Goal: Task Accomplishment & Management: Use online tool/utility

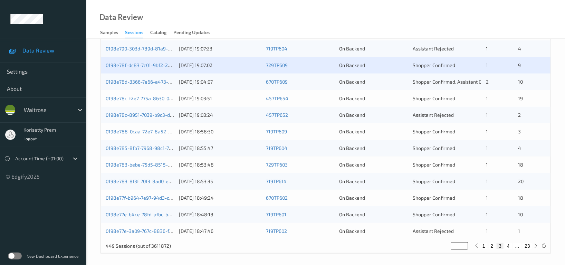
scroll to position [279, 0]
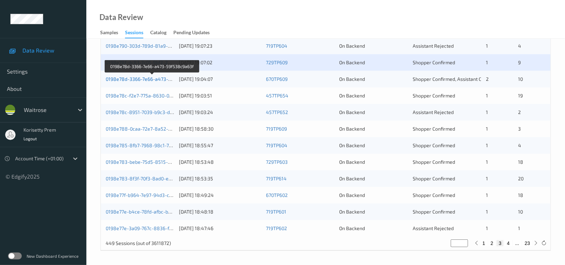
click at [142, 80] on link "0198e78d-3366-7e66-a473-59f538c9a63f" at bounding box center [153, 79] width 94 height 6
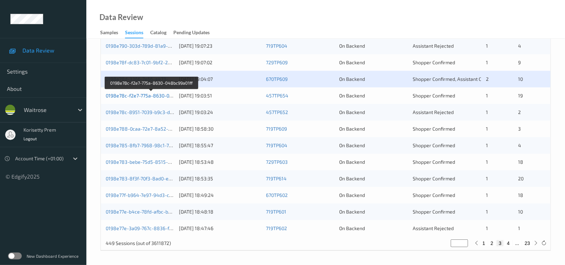
click at [146, 95] on link "0198e78c-f2e7-775a-8630-048bc99a01ff" at bounding box center [152, 96] width 92 height 6
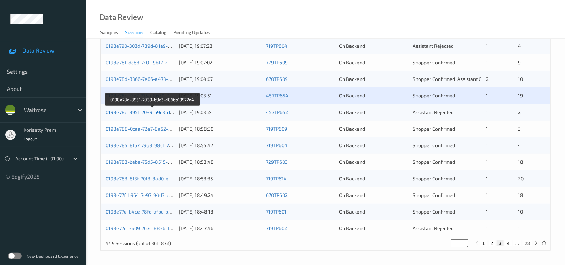
click at [145, 113] on link "0198e78c-8951-7039-b9c3-d866b19572a4" at bounding box center [153, 112] width 94 height 6
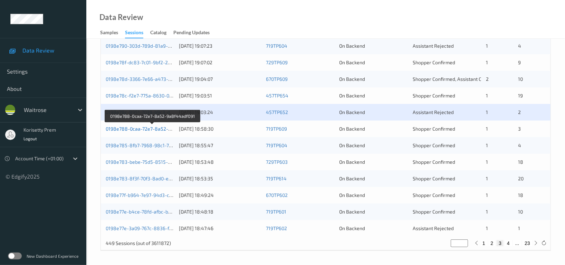
click at [149, 130] on link "0198e788-0caa-72e7-8a52-9a8f44adf091" at bounding box center [153, 129] width 94 height 6
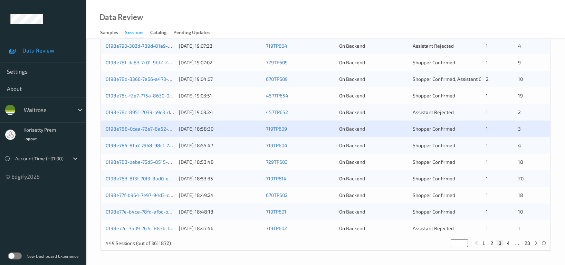
click at [150, 147] on link "0198e785-8fb7-7968-98c1-7f5772b09b14" at bounding box center [152, 145] width 92 height 6
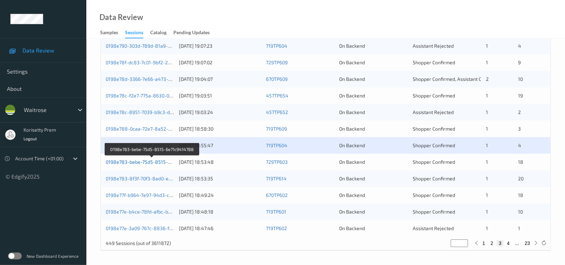
click at [155, 162] on link "0198e783-bebe-75d5-8515-6e71c9414788" at bounding box center [153, 162] width 94 height 6
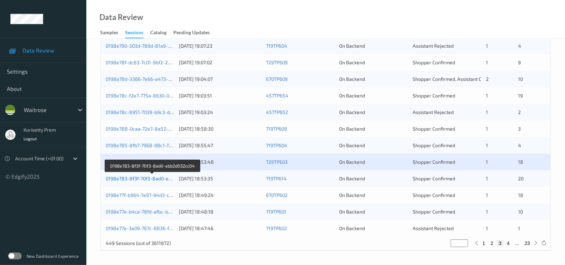
click at [157, 178] on link "0198e783-8f3f-70f3-8ad0-ebb2d032cc04" at bounding box center [152, 178] width 93 height 6
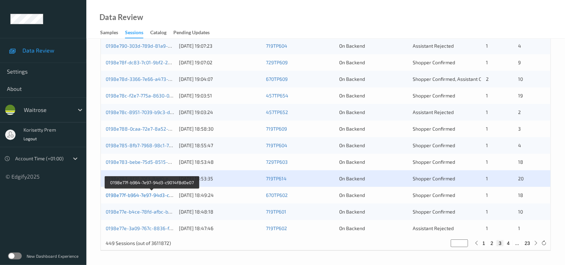
click at [158, 197] on link "0198e77f-b964-7e97-94d3-c9014f8d0e07" at bounding box center [152, 195] width 93 height 6
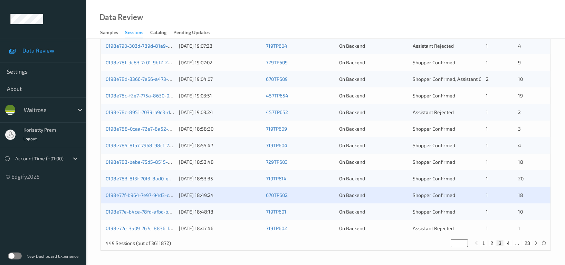
click at [158, 215] on div "0198e77e-b4ce-78fd-afbc-b52669f70542" at bounding box center [140, 211] width 68 height 7
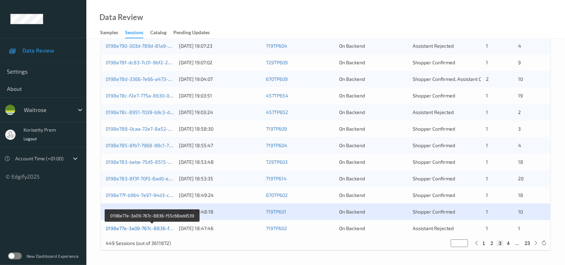
click at [160, 228] on link "0198e77e-3a09-767c-8836-f55c68add539" at bounding box center [153, 228] width 94 height 6
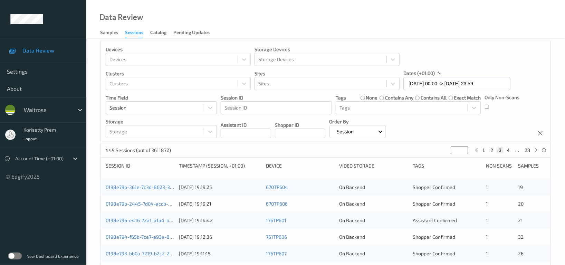
scroll to position [0, 0]
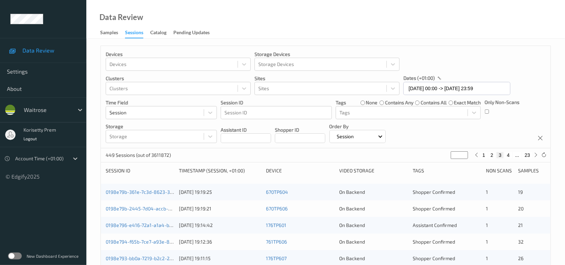
click at [459, 156] on input "*" at bounding box center [459, 155] width 17 height 8
type input "*"
type input "**"
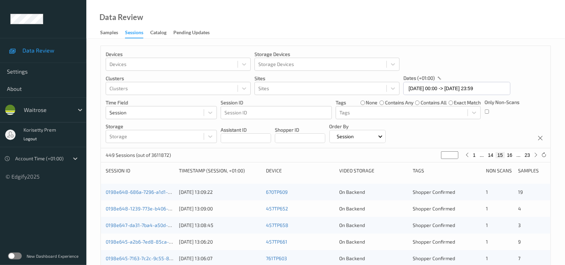
click at [494, 158] on button "14" at bounding box center [491, 155] width 10 height 6
type input "**"
click at [512, 154] on button "15" at bounding box center [510, 155] width 10 height 6
type input "**"
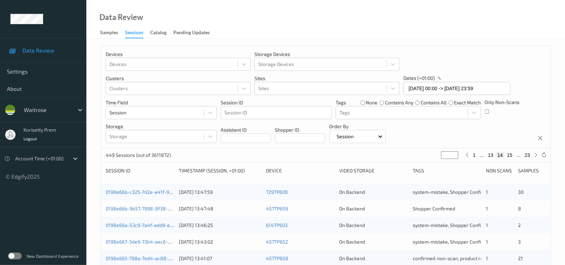
type input "**"
click at [463, 137] on div "Devices Devices Storage Devices Storage Devices Clusters Clusters Sites Sites d…" at bounding box center [326, 97] width 450 height 102
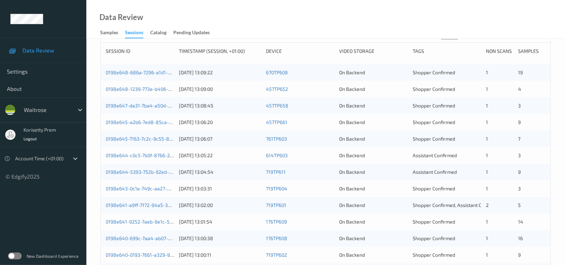
scroll to position [138, 0]
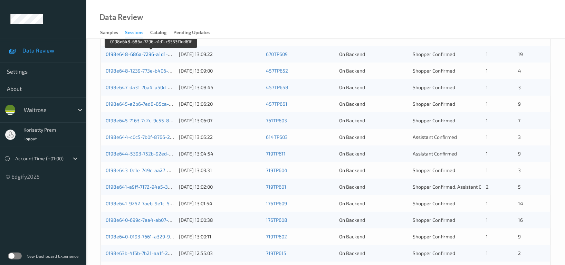
click at [151, 53] on link "0198e648-686a-7296-a1d1-c9553f1dd61f" at bounding box center [152, 54] width 92 height 6
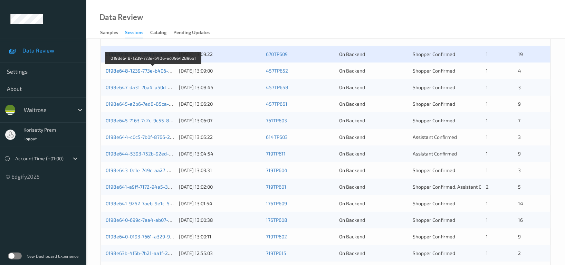
click at [149, 69] on link "0198e648-1239-773e-b406-ec09e42896b1" at bounding box center [153, 71] width 95 height 6
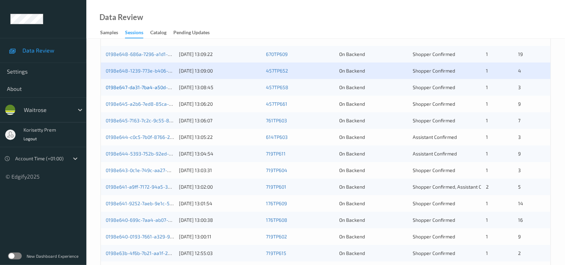
click at [153, 89] on link "0198e647-da31-7ba4-a50d-0cfe8bd60cac" at bounding box center [153, 87] width 94 height 6
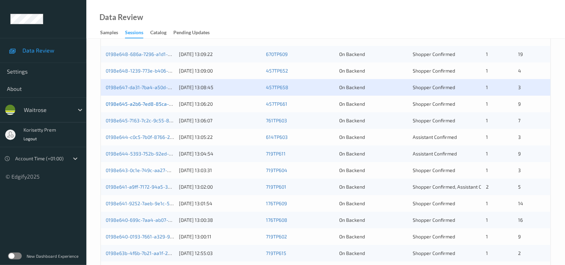
click at [158, 104] on link "0198e645-a2b6-7ed8-85ca-cbae87937359" at bounding box center [154, 104] width 96 height 6
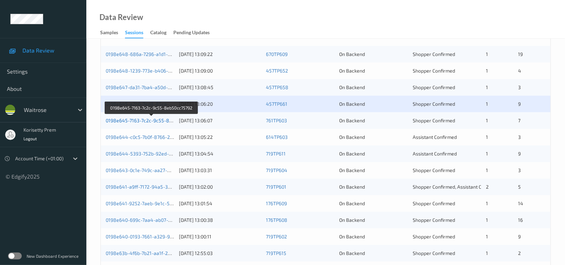
click at [163, 119] on link "0198e645-7163-7c2c-9c55-8eb50cc75792" at bounding box center [152, 120] width 93 height 6
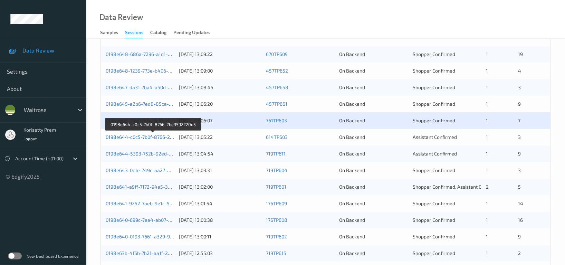
click at [159, 139] on link "0198e644-c0c5-7b0f-8766-2be9592220d5" at bounding box center [153, 137] width 95 height 6
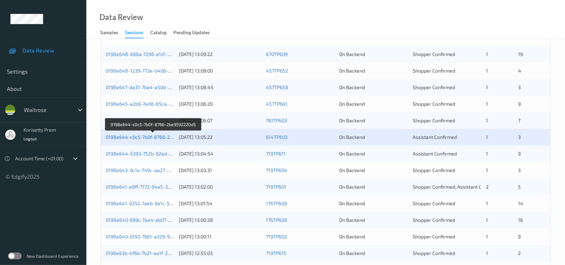
click at [155, 136] on link "0198e644-c0c5-7b0f-8766-2be9592220d5" at bounding box center [153, 137] width 95 height 6
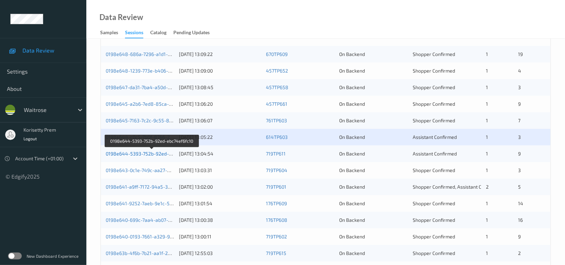
click at [159, 153] on link "0198e644-5393-752b-92ed-ebc74ef6fc10" at bounding box center [152, 154] width 93 height 6
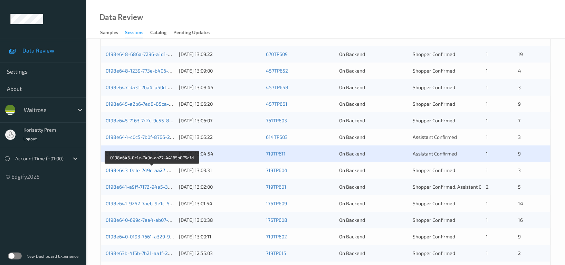
click at [158, 171] on link "0198e643-0c1e-749c-aa27-44165b075afd" at bounding box center [152, 170] width 93 height 6
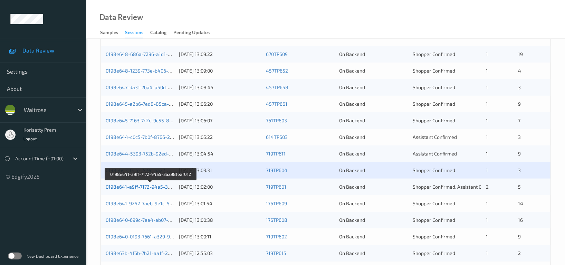
click at [160, 188] on link "0198e641-a9ff-7172-94a5-3a298feaf012" at bounding box center [151, 187] width 90 height 6
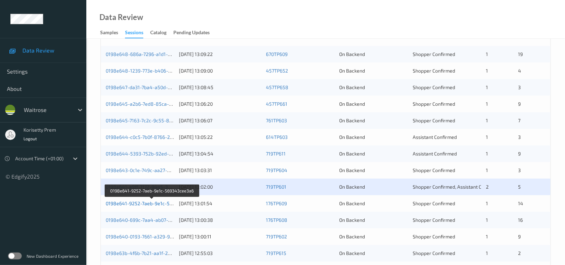
click at [160, 203] on link "0198e641-9252-7aeb-9e1c-569343cee3a6" at bounding box center [153, 203] width 94 height 6
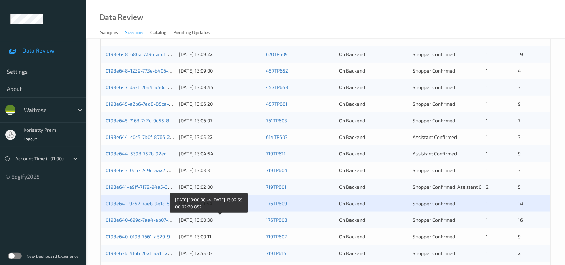
drag, startPoint x: 194, startPoint y: 220, endPoint x: 241, endPoint y: 227, distance: 47.6
click at [194, 220] on div "26/08/2025 13:00:38" at bounding box center [220, 220] width 82 height 7
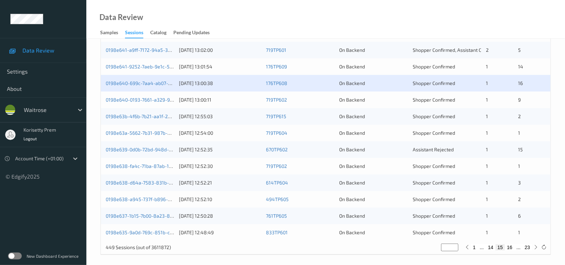
scroll to position [279, 0]
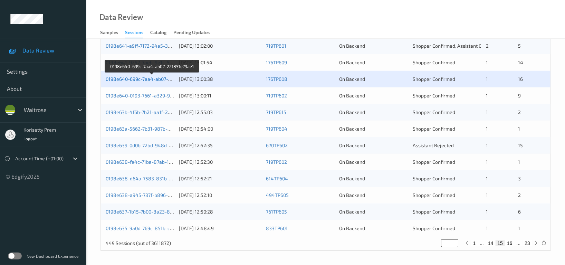
click at [137, 80] on link "0198e640-699c-7aa4-ab07-221851e79ae1" at bounding box center [153, 79] width 94 height 6
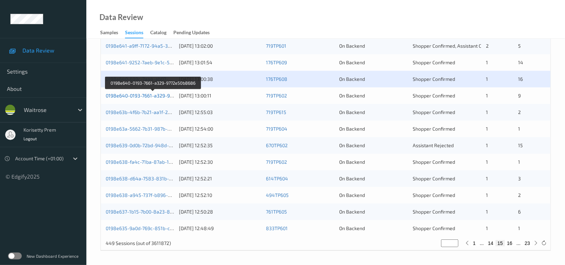
click at [135, 97] on link "0198e640-0193-7661-a329-9772e50b8686" at bounding box center [153, 96] width 95 height 6
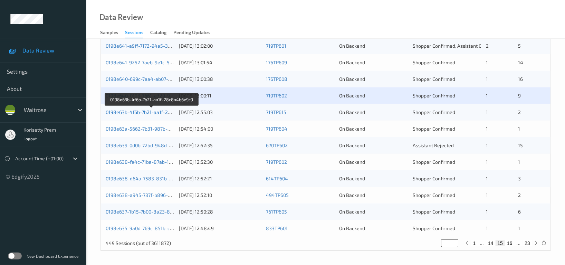
click at [142, 110] on link "0198e63b-4f6b-7b21-aa1f-28c8a4b6e9c9" at bounding box center [152, 112] width 93 height 6
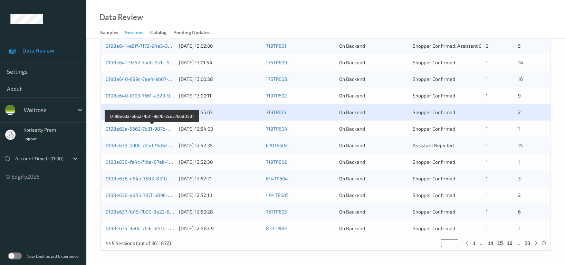
click at [143, 127] on link "0198e63a-5662-7b31-987b-2ce57b680531" at bounding box center [153, 129] width 94 height 6
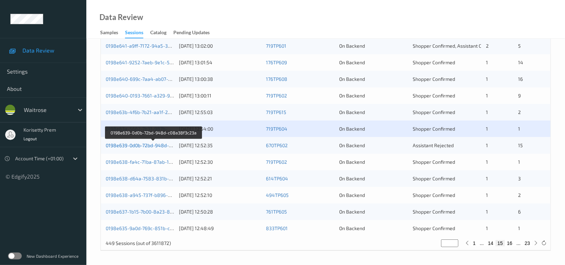
click at [144, 143] on link "0198e639-0d0b-72bd-948d-c08a38f3c23a" at bounding box center [153, 145] width 95 height 6
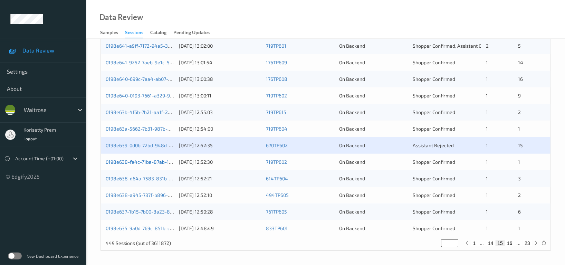
click at [161, 162] on link "0198e638-fa4c-71ba-87ab-156bba8b9391" at bounding box center [152, 162] width 93 height 6
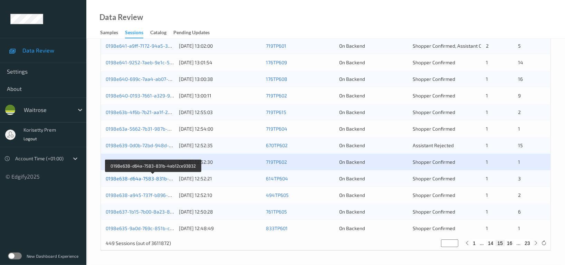
click at [157, 180] on link "0198e638-d64a-7583-831b-4ab12ce93832" at bounding box center [154, 178] width 96 height 6
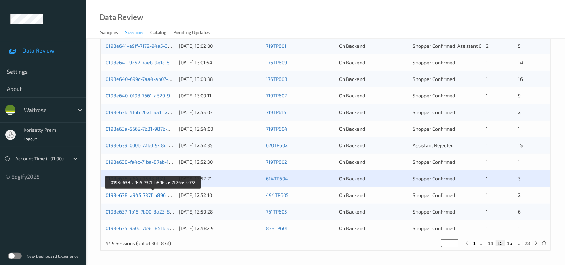
click at [160, 194] on link "0198e638-a945-737f-b896-a42f26b4b072" at bounding box center [153, 195] width 95 height 6
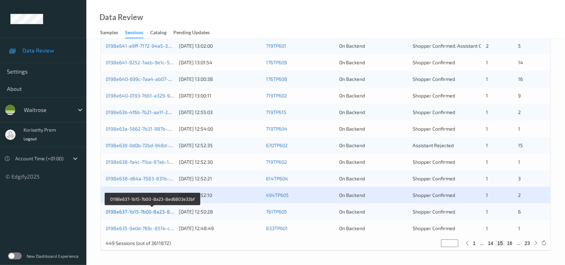
click at [158, 212] on link "0198e637-1b15-7b00-8a23-8ed6803e33bf" at bounding box center [153, 212] width 94 height 6
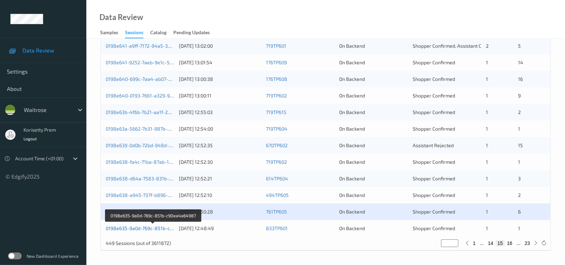
click at [156, 230] on link "0198e635-9a0d-769c-851b-c90ea4a64987" at bounding box center [153, 228] width 95 height 6
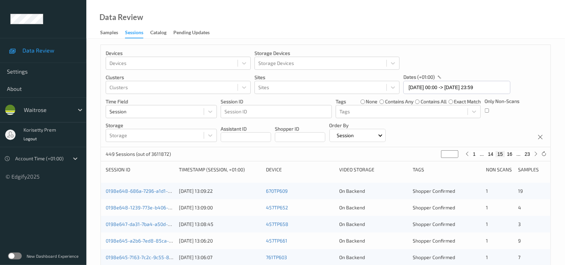
scroll to position [0, 0]
click at [427, 85] on input "26/08/2025 00:00 -> 26/08/2025 23:59" at bounding box center [456, 88] width 107 height 13
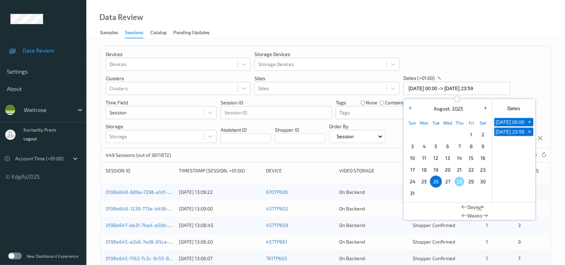
click at [447, 182] on span "27" at bounding box center [448, 182] width 10 height 10
type input "27/08/2025 00:00"
type input "*"
click at [447, 182] on span "27" at bounding box center [448, 182] width 10 height 10
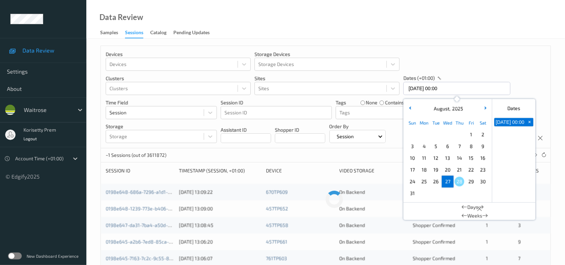
type input "27/08/2025 00:00 -> 27/08/2025 23:59"
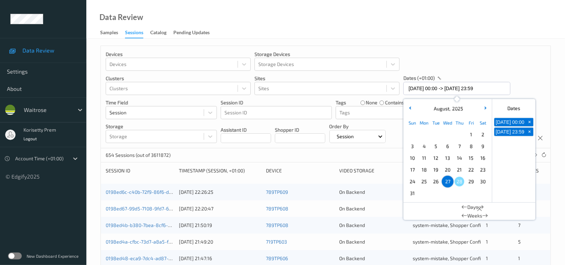
click at [522, 60] on div "Devices Devices Storage Devices Storage Devices Clusters Clusters Sites Sites d…" at bounding box center [326, 97] width 450 height 102
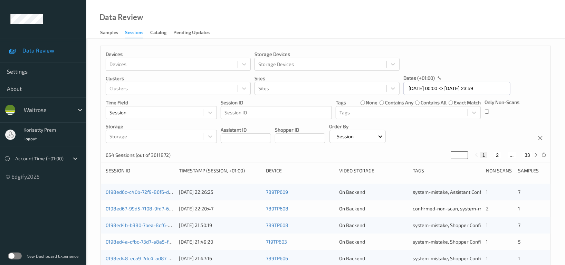
click at [496, 155] on button "2" at bounding box center [497, 155] width 7 height 6
type input "*"
click at [505, 154] on button "3" at bounding box center [504, 155] width 7 height 6
type input "*"
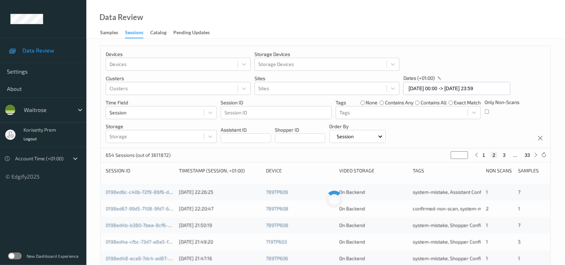
type input "*"
click at [508, 154] on button "4" at bounding box center [508, 155] width 7 height 6
type input "*"
click at [510, 155] on button "5" at bounding box center [511, 155] width 7 height 6
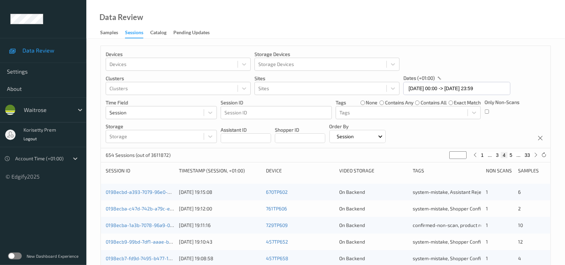
type input "*"
click at [498, 133] on div "Devices Devices Storage Devices Storage Devices Clusters Clusters Sites Sites d…" at bounding box center [326, 97] width 450 height 102
click at [155, 191] on link "0198ecaa-9f12-79a3-bbf0-869f7389b644" at bounding box center [152, 192] width 93 height 6
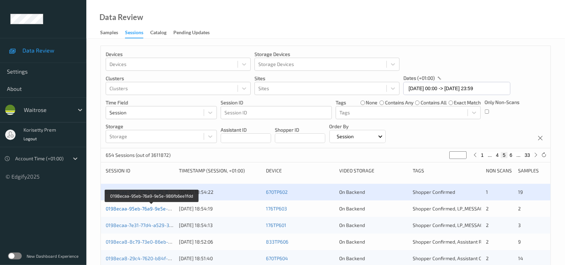
click at [159, 209] on link "0198ecaa-95eb-76a9-9e5e-986fb6ee1fdd" at bounding box center [152, 209] width 93 height 6
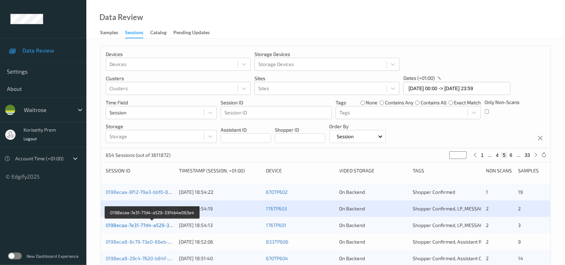
click at [158, 224] on link "0198ecaa-7e31-77d4-a529-33f4b4e063e4" at bounding box center [153, 225] width 94 height 6
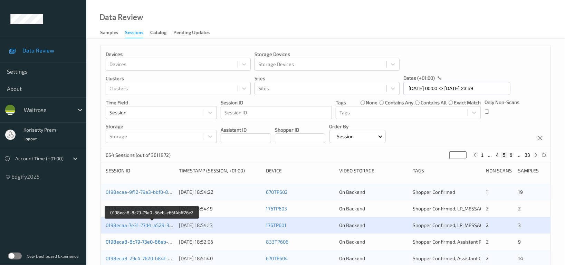
click at [153, 242] on link "0198eca8-8c79-73e0-86eb-e66f4bff26e2" at bounding box center [152, 242] width 93 height 6
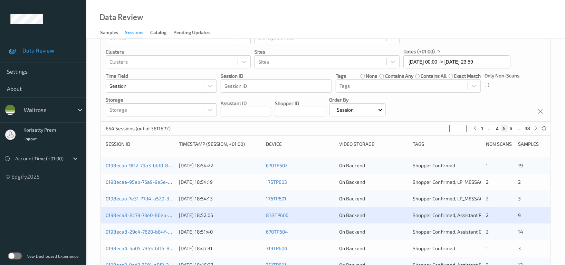
scroll to position [46, 0]
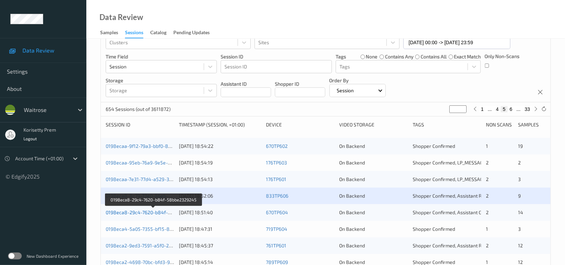
click at [152, 214] on link "0198eca8-29c4-7620-b84f-58bbe2329245" at bounding box center [154, 212] width 96 height 6
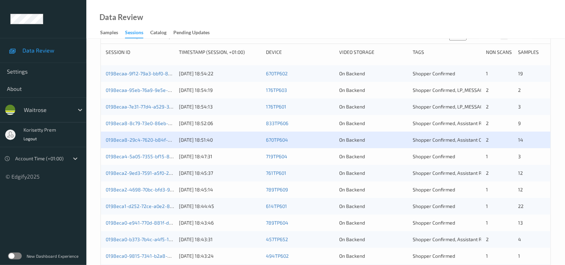
scroll to position [138, 0]
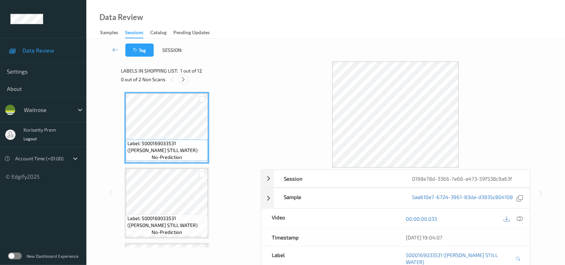
click at [179, 79] on div at bounding box center [183, 79] width 9 height 9
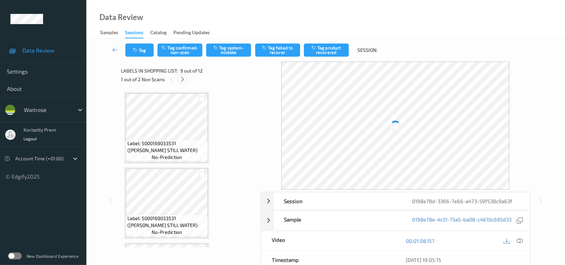
scroll to position [529, 0]
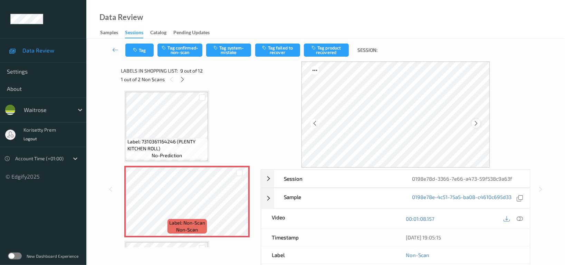
click at [479, 121] on icon at bounding box center [476, 123] width 6 height 6
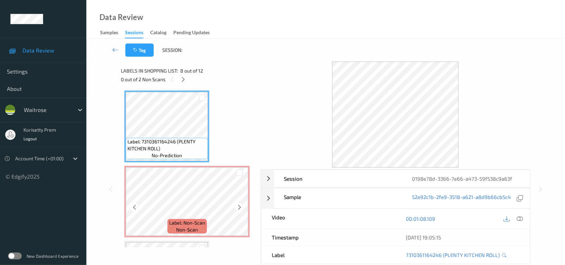
scroll to position [667, 0]
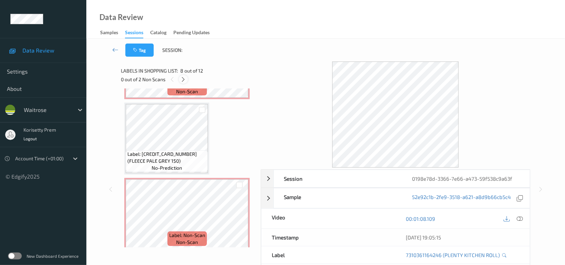
click at [184, 78] on icon at bounding box center [184, 79] width 6 height 6
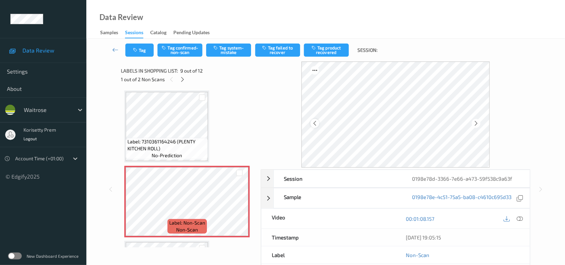
click at [316, 123] on icon at bounding box center [315, 123] width 6 height 6
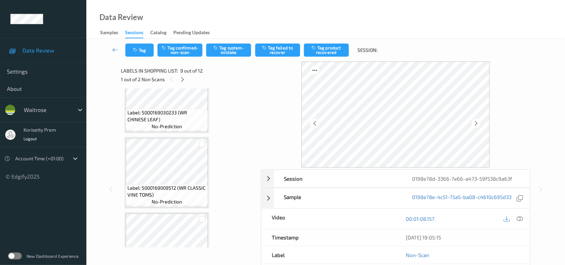
scroll to position [437, 0]
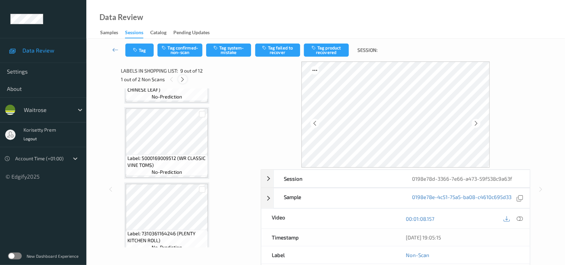
click at [181, 80] on icon at bounding box center [183, 79] width 6 height 6
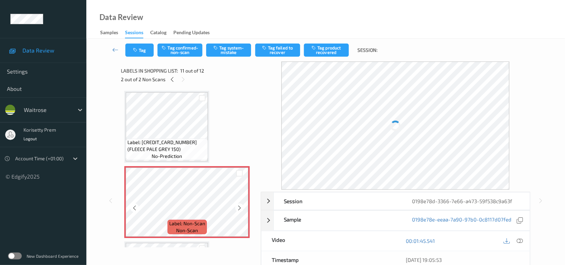
scroll to position [725, 0]
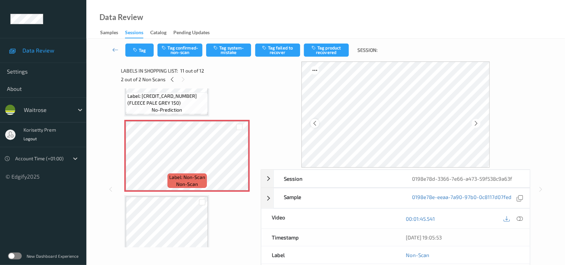
click at [313, 123] on icon at bounding box center [315, 123] width 6 height 6
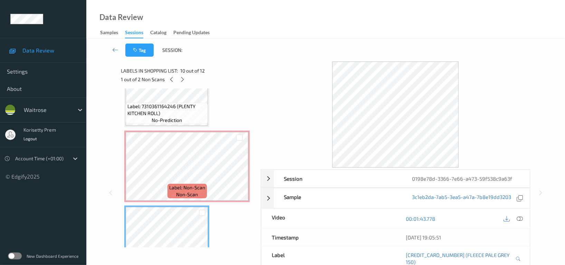
scroll to position [540, 0]
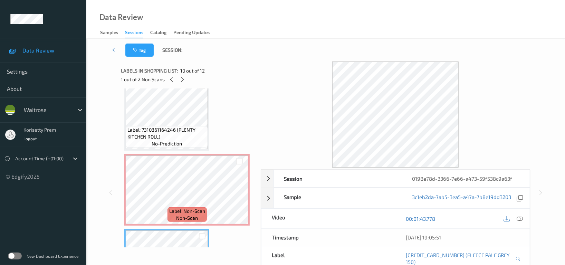
click at [161, 126] on span "Label: 7310361164246 (PLENTY KITCHEN ROLL)" at bounding box center [166, 133] width 79 height 14
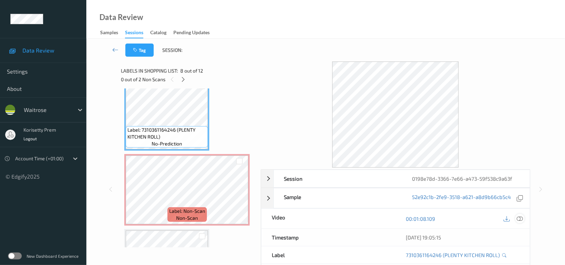
click at [518, 219] on icon at bounding box center [520, 219] width 6 height 6
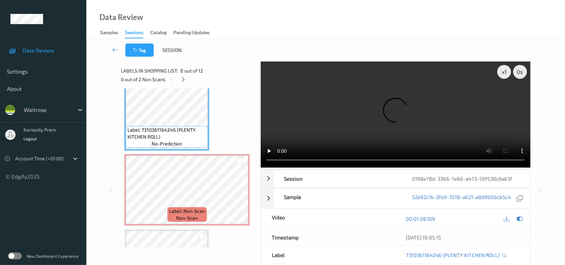
click at [382, 142] on video at bounding box center [396, 114] width 270 height 106
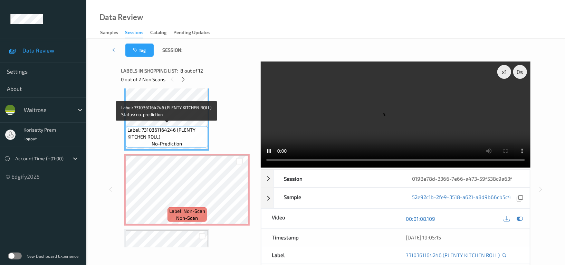
scroll to position [494, 0]
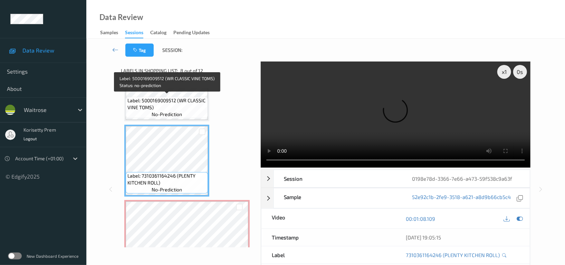
click at [174, 103] on span "Label: 5000169009512 (WR CLASSIC VINE TOMS)" at bounding box center [166, 104] width 79 height 14
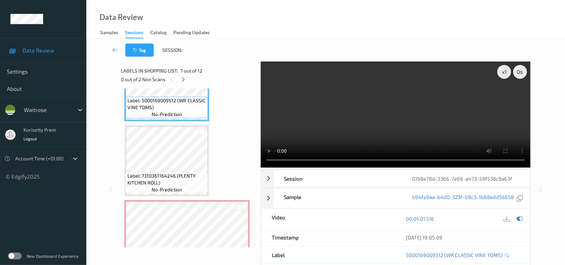
click at [399, 124] on video at bounding box center [396, 114] width 270 height 106
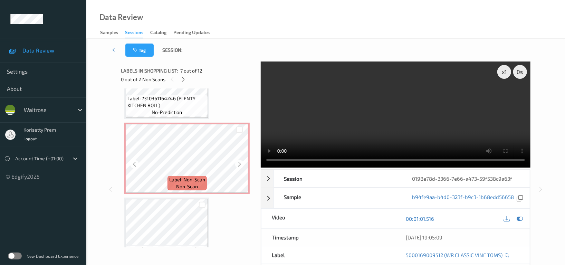
scroll to position [587, 0]
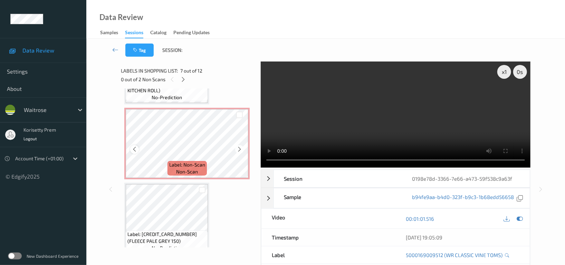
click at [134, 146] on icon at bounding box center [135, 149] width 6 height 6
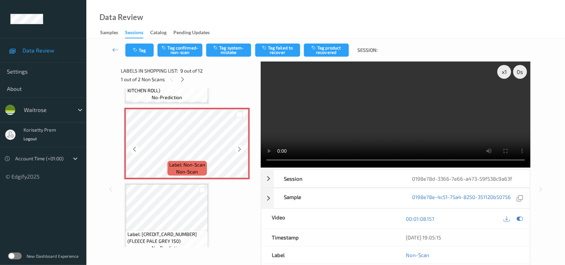
click at [134, 146] on icon at bounding box center [135, 149] width 6 height 6
click at [174, 94] on span "no-prediction" at bounding box center [167, 97] width 30 height 7
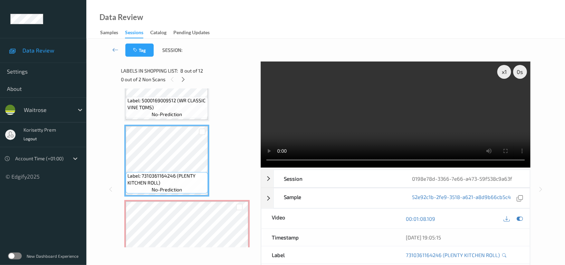
scroll to position [448, 0]
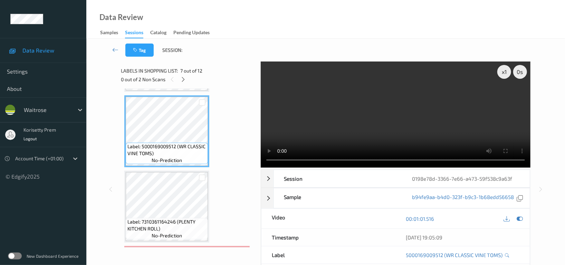
click at [372, 133] on video at bounding box center [396, 114] width 270 height 106
click at [421, 123] on video at bounding box center [396, 114] width 270 height 106
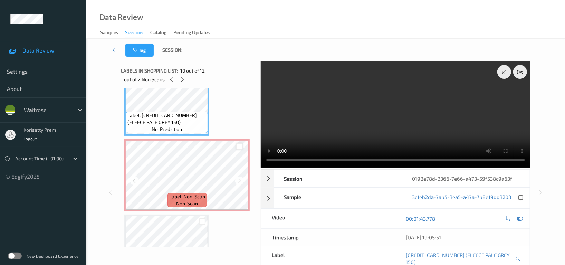
scroll to position [725, 0]
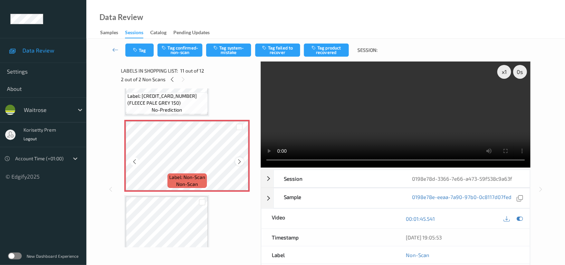
click at [238, 159] on icon at bounding box center [240, 162] width 6 height 6
click at [405, 135] on video at bounding box center [396, 114] width 270 height 106
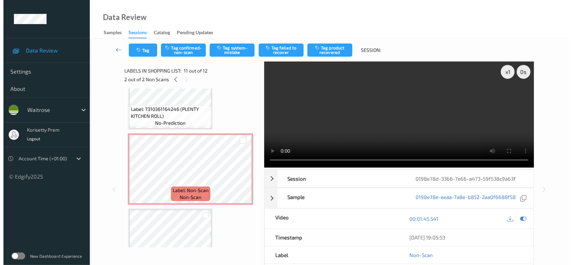
scroll to position [515, 0]
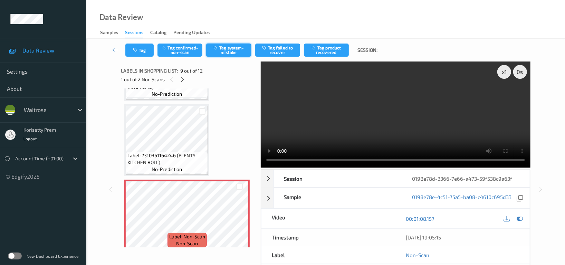
click at [229, 47] on button "Tag system-mistake" at bounding box center [228, 50] width 45 height 13
click at [142, 54] on button "Tag" at bounding box center [139, 50] width 28 height 13
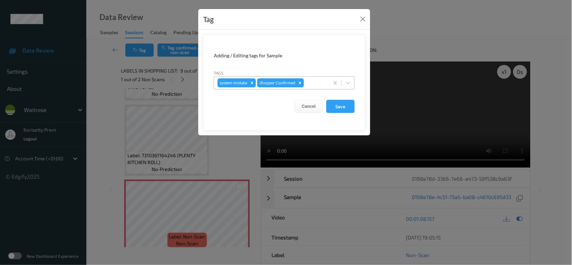
click at [312, 83] on div at bounding box center [315, 83] width 20 height 8
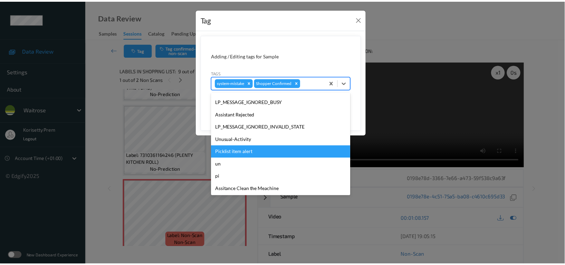
scroll to position [147, 0]
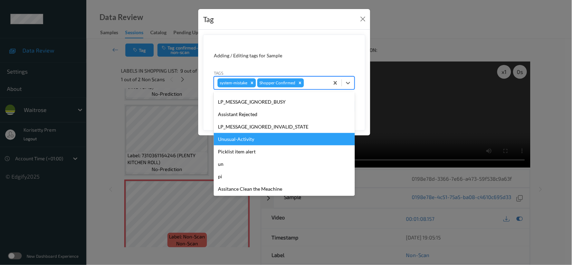
click at [256, 142] on div "Unusual-Activity" at bounding box center [284, 139] width 141 height 12
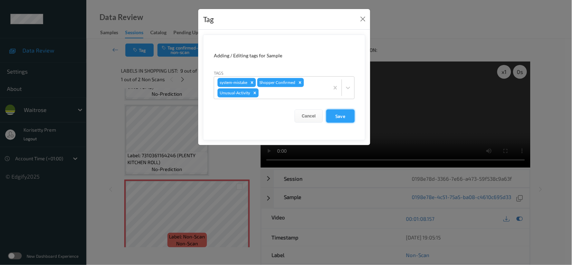
click at [342, 121] on button "Save" at bounding box center [340, 116] width 28 height 13
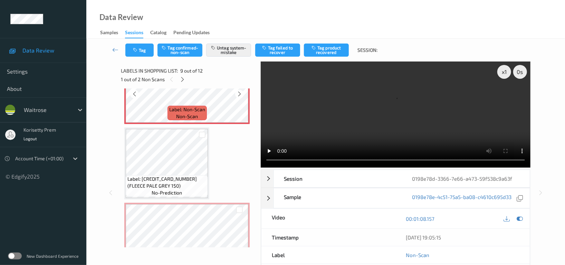
scroll to position [653, 0]
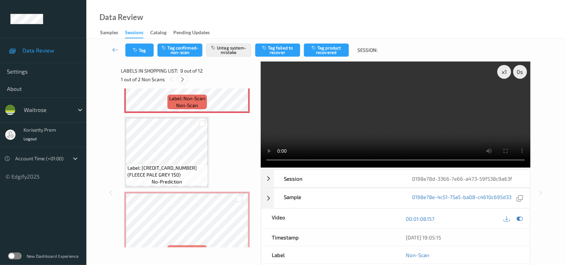
click at [185, 78] on icon at bounding box center [183, 79] width 6 height 6
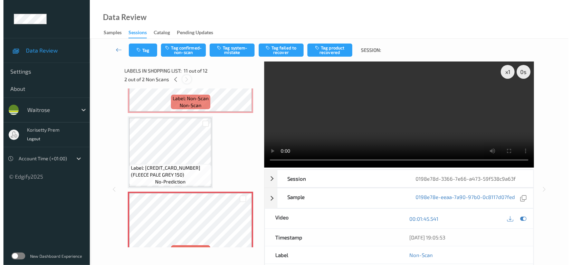
scroll to position [678, 0]
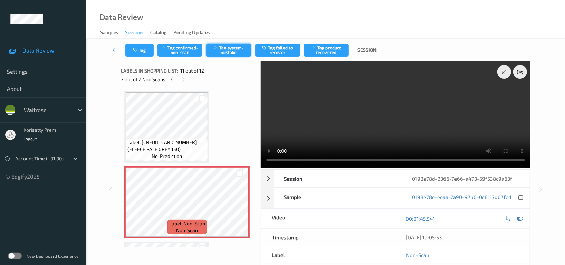
click at [234, 42] on div "Tag Tag confirmed-non-scan Tag system-mistake Tag failed to recover Tag product…" at bounding box center [326, 50] width 450 height 23
click at [234, 51] on button "Tag system-mistake" at bounding box center [228, 50] width 45 height 13
click at [142, 51] on button "Tag" at bounding box center [139, 50] width 28 height 13
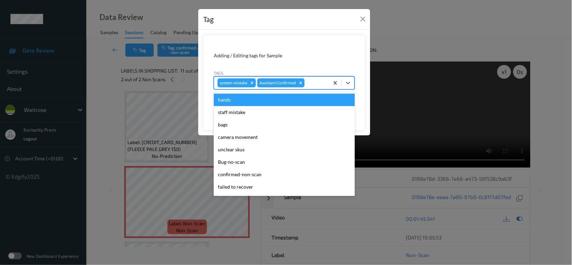
click at [323, 83] on div at bounding box center [316, 83] width 20 height 8
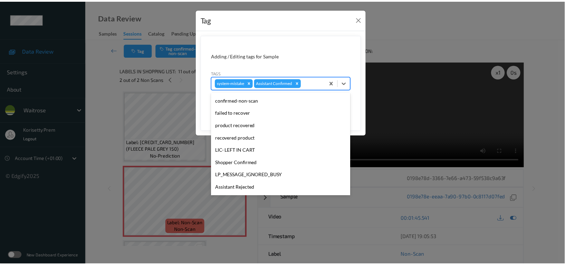
scroll to position [147, 0]
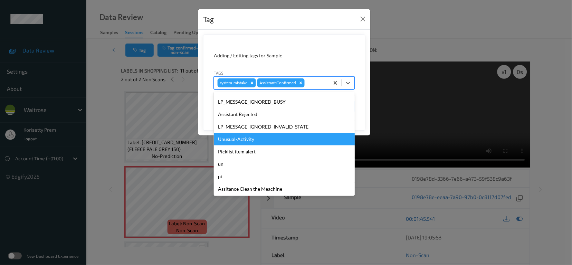
click at [227, 143] on div "Unusual-Activity" at bounding box center [284, 139] width 141 height 12
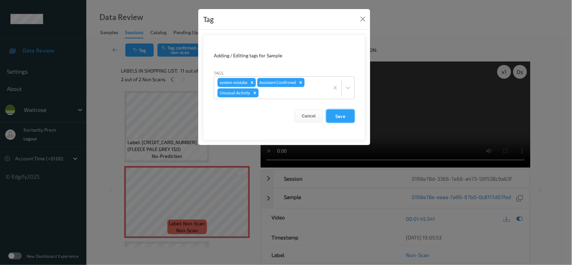
click at [344, 115] on button "Save" at bounding box center [340, 116] width 28 height 13
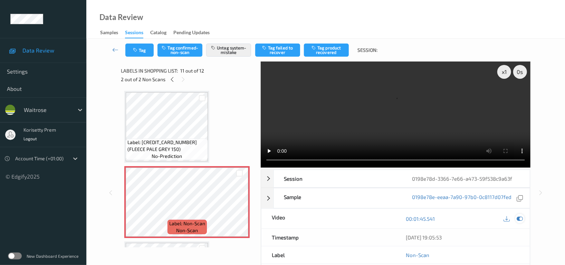
click at [520, 216] on icon at bounding box center [520, 219] width 6 height 6
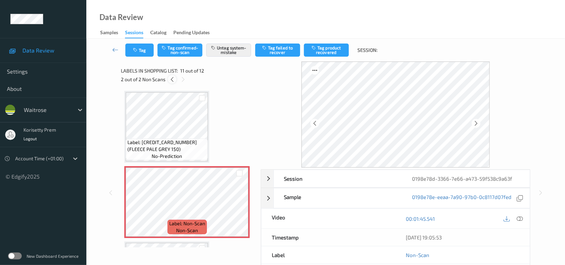
click at [173, 79] on icon at bounding box center [172, 79] width 6 height 6
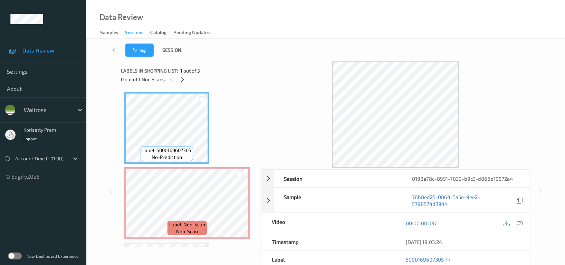
click at [289, 90] on div at bounding box center [396, 114] width 270 height 106
click at [189, 227] on span "Label: Non-Scan" at bounding box center [187, 224] width 36 height 7
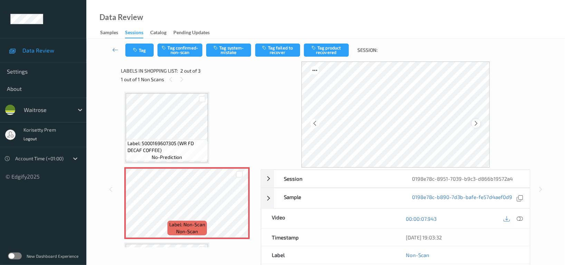
click at [474, 122] on icon at bounding box center [476, 123] width 6 height 6
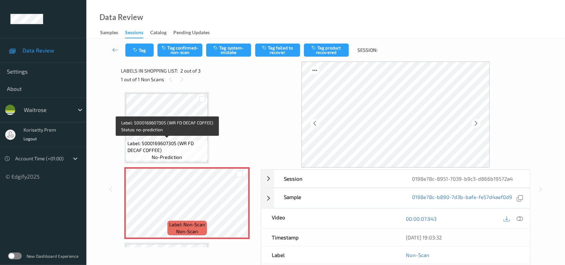
click at [151, 145] on span "Label: 5000169607305 (WR FD DECAF COFFEE)" at bounding box center [166, 147] width 79 height 14
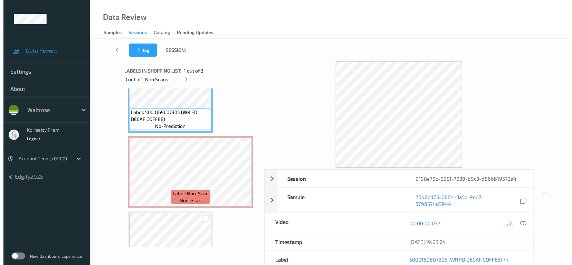
scroll to position [69, 0]
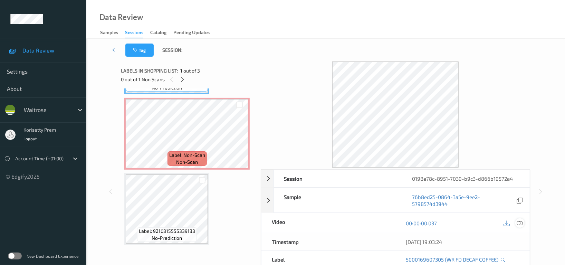
click at [517, 225] on icon at bounding box center [520, 223] width 6 height 6
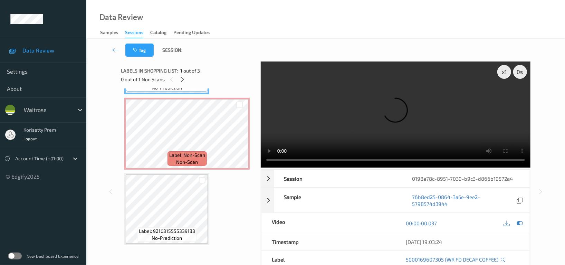
click at [430, 88] on video at bounding box center [396, 114] width 270 height 106
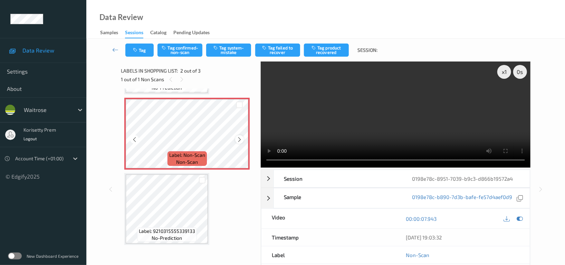
click at [238, 138] on icon at bounding box center [240, 139] width 6 height 6
click at [238, 54] on button "Tag system-mistake" at bounding box center [228, 50] width 45 height 13
click at [137, 46] on button "Tag" at bounding box center [139, 50] width 28 height 13
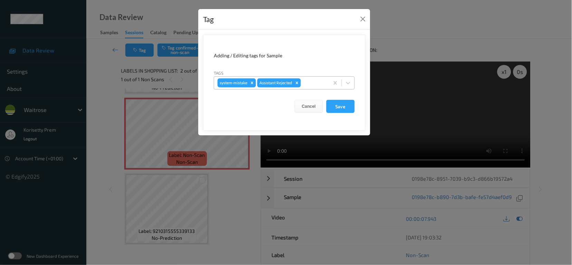
click at [318, 82] on div at bounding box center [313, 83] width 23 height 8
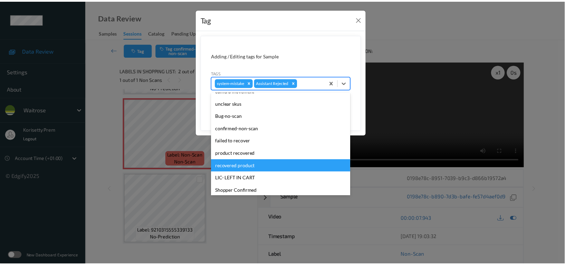
scroll to position [147, 0]
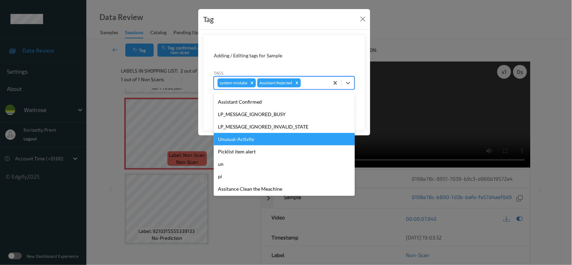
click at [240, 137] on div "Unusual-Activity" at bounding box center [284, 139] width 141 height 12
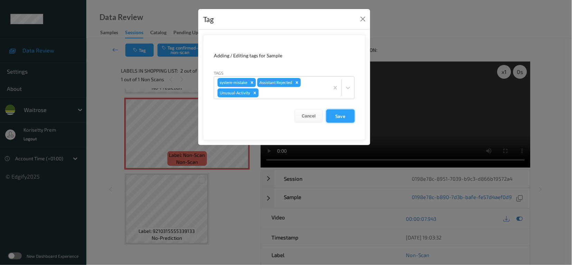
click at [340, 114] on button "Save" at bounding box center [340, 116] width 28 height 13
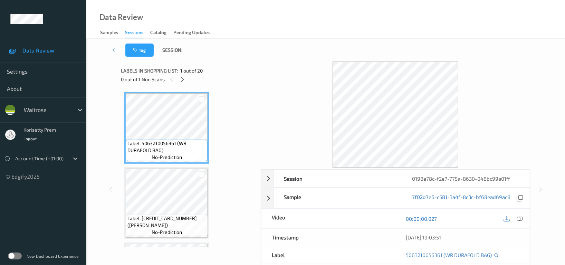
click at [346, 44] on div "Tag Session:" at bounding box center [326, 50] width 450 height 23
click at [309, 24] on div "Data Review Samples Sessions Catalog Pending Updates" at bounding box center [325, 19] width 479 height 39
click at [182, 81] on icon at bounding box center [183, 79] width 6 height 6
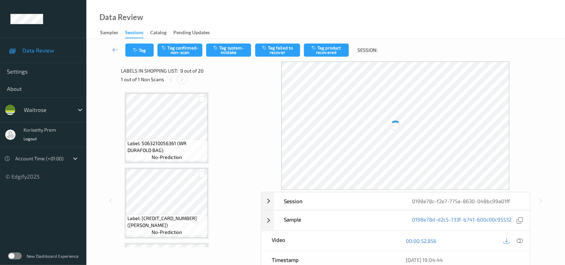
scroll to position [529, 0]
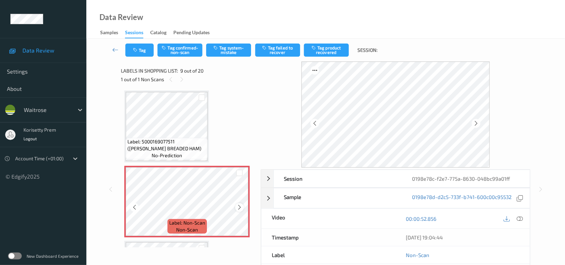
click at [237, 206] on icon at bounding box center [240, 207] width 6 height 6
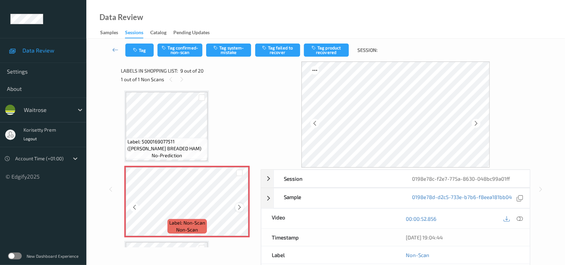
click at [237, 206] on icon at bounding box center [240, 207] width 6 height 6
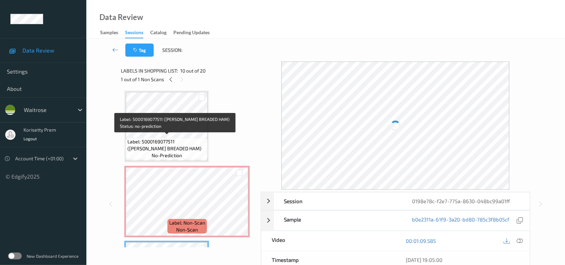
click at [176, 145] on span "Label: 5000169077511 (WR WILT BREADED HAM)" at bounding box center [166, 145] width 78 height 14
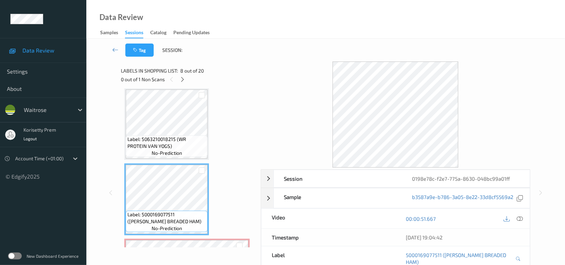
scroll to position [437, 0]
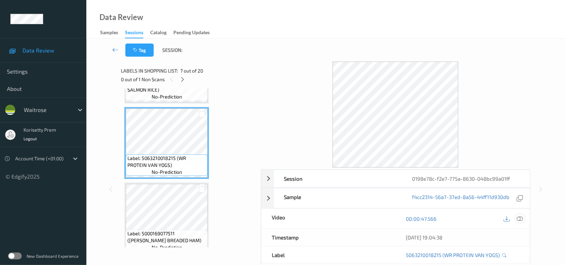
click at [519, 217] on icon at bounding box center [520, 219] width 6 height 6
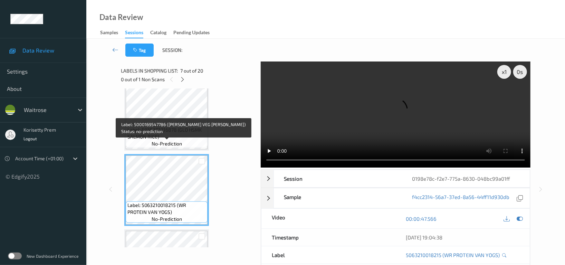
scroll to position [390, 0]
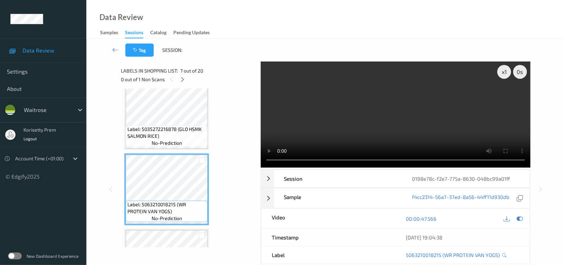
click at [450, 112] on video at bounding box center [396, 114] width 270 height 106
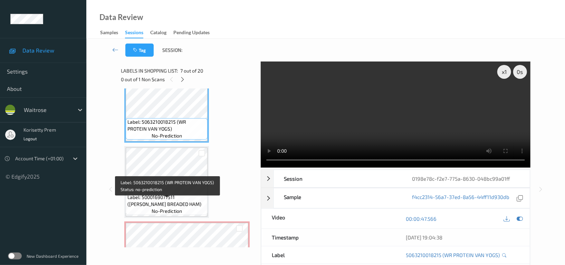
scroll to position [483, 0]
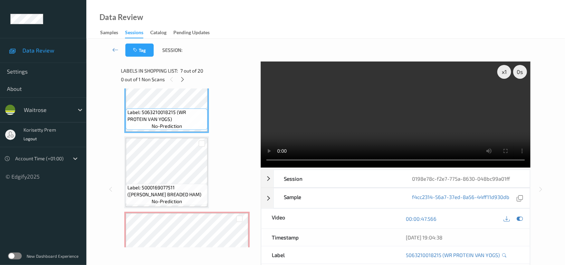
click at [305, 115] on video at bounding box center [396, 114] width 270 height 106
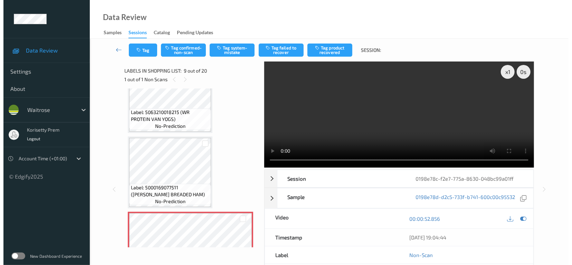
scroll to position [575, 0]
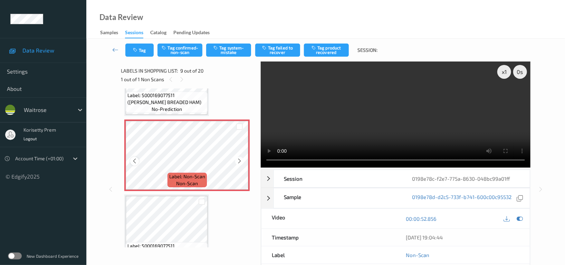
click at [133, 158] on icon at bounding box center [135, 161] width 6 height 6
click at [520, 217] on icon at bounding box center [520, 219] width 6 height 6
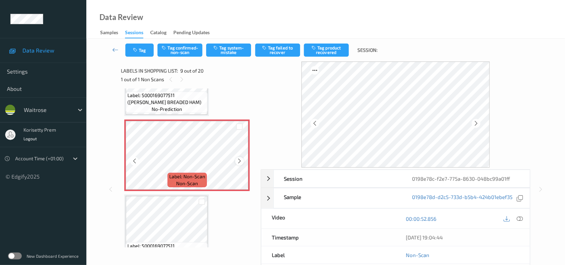
click at [243, 159] on div at bounding box center [239, 161] width 9 height 9
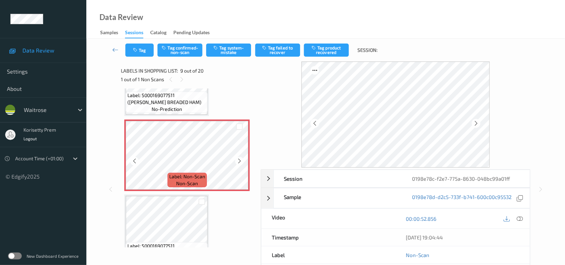
click at [243, 159] on div at bounding box center [239, 161] width 9 height 9
click at [234, 50] on button "Tag system-mistake" at bounding box center [228, 50] width 45 height 13
click at [136, 52] on button "Tag" at bounding box center [139, 50] width 28 height 13
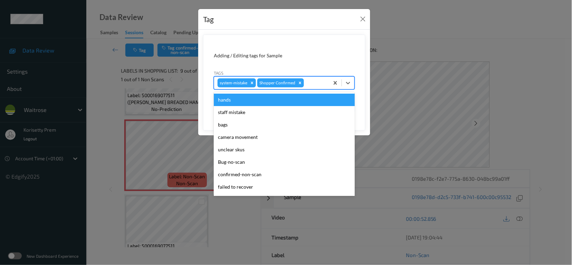
click at [314, 84] on div at bounding box center [315, 83] width 20 height 8
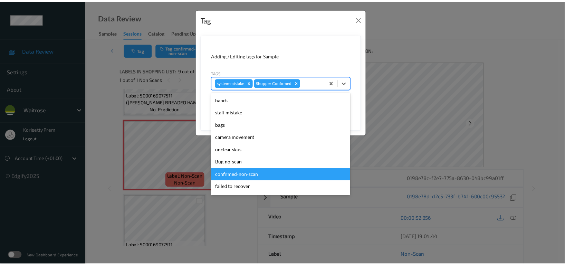
scroll to position [147, 0]
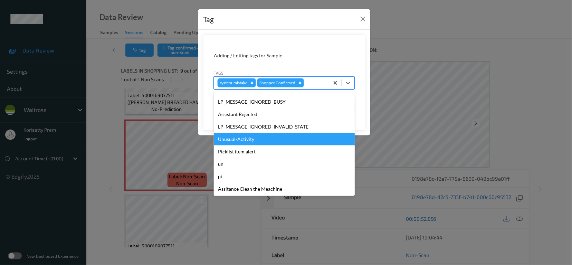
click at [234, 140] on div "Unusual-Activity" at bounding box center [284, 139] width 141 height 12
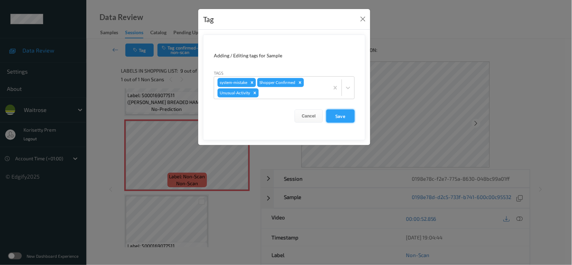
click at [345, 117] on button "Save" at bounding box center [340, 116] width 28 height 13
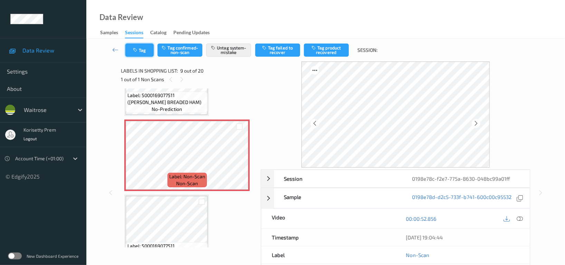
click at [145, 50] on button "Tag" at bounding box center [139, 50] width 28 height 13
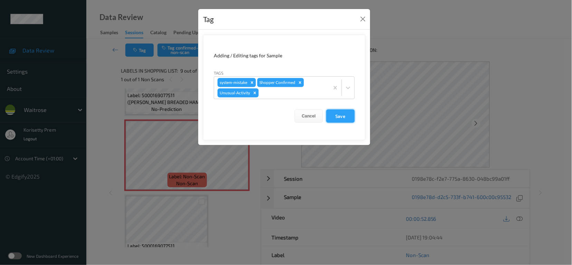
click at [344, 119] on button "Save" at bounding box center [340, 116] width 28 height 13
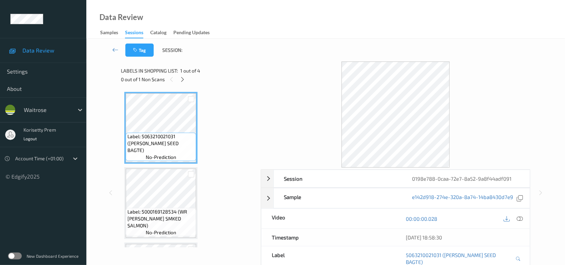
click at [297, 43] on div "Tag Session:" at bounding box center [326, 50] width 450 height 23
click at [178, 80] on div at bounding box center [182, 79] width 9 height 9
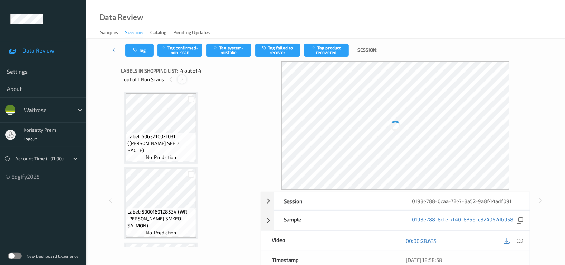
scroll to position [144, 0]
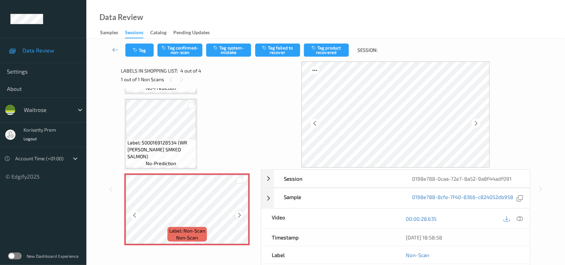
click at [241, 215] on icon at bounding box center [240, 215] width 6 height 6
click at [240, 215] on icon at bounding box center [240, 215] width 6 height 6
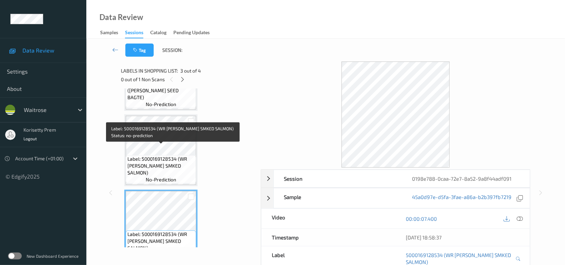
scroll to position [52, 0]
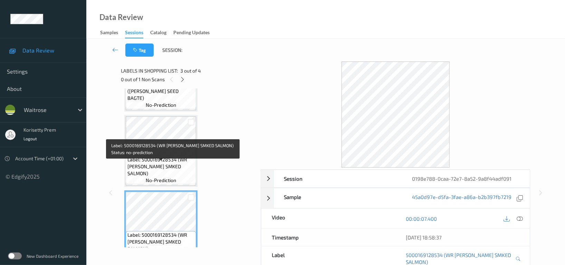
click at [158, 162] on span "Label: 5000169128534 (WR [PERSON_NAME] SMKED SALMON)" at bounding box center [160, 166] width 67 height 21
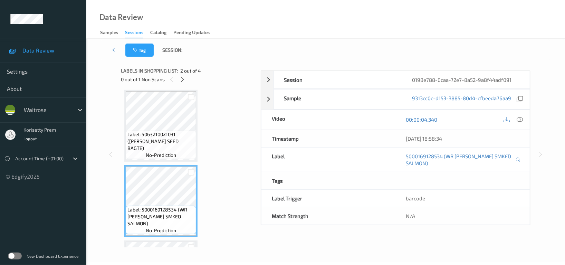
scroll to position [0, 0]
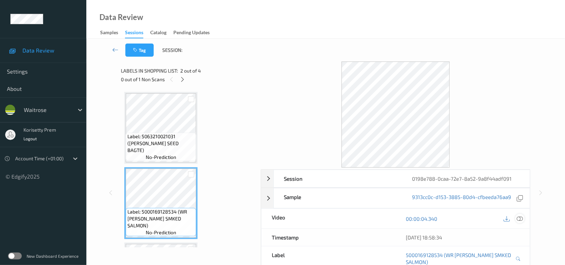
click at [522, 217] on icon at bounding box center [520, 219] width 6 height 6
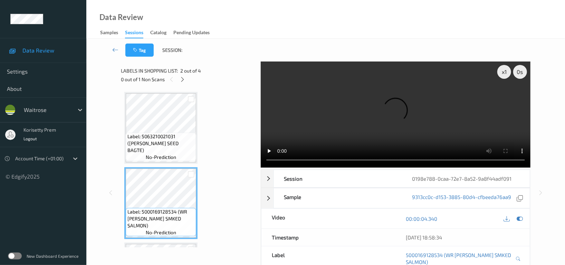
click at [306, 135] on video at bounding box center [396, 114] width 270 height 106
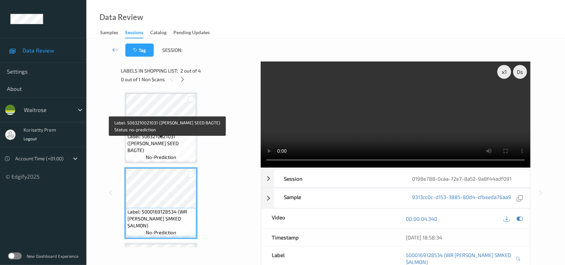
click at [153, 142] on span "Label: 5063210021031 ([PERSON_NAME] SEED BAGTE)" at bounding box center [160, 143] width 67 height 21
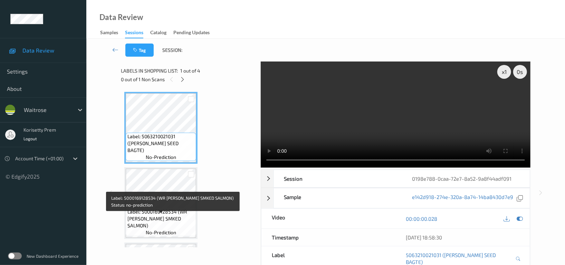
click at [168, 214] on div "Label: 5000169128534 (WR [PERSON_NAME] SMKED SALMON) no-prediction" at bounding box center [161, 222] width 70 height 28
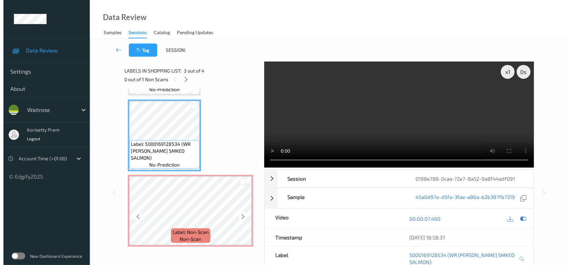
scroll to position [144, 0]
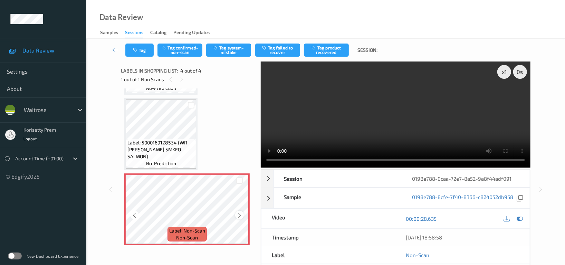
click at [241, 212] on icon at bounding box center [240, 215] width 6 height 6
click at [379, 97] on video at bounding box center [396, 114] width 270 height 106
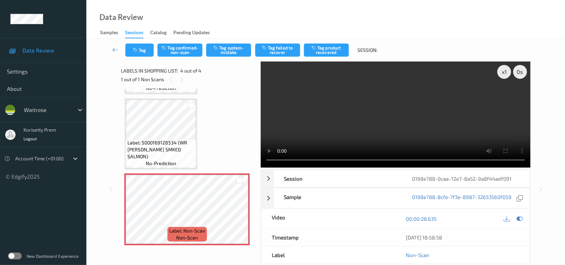
click at [379, 97] on video at bounding box center [396, 114] width 270 height 106
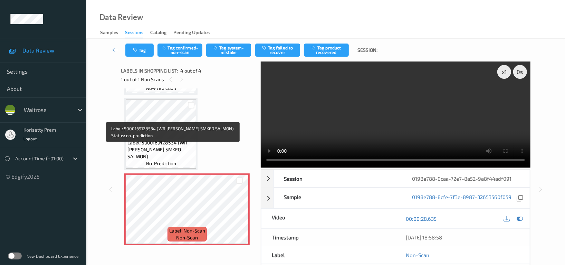
click at [176, 145] on div "Label: 5000169128534 (WR [PERSON_NAME] SMKED SALMON) no-prediction" at bounding box center [161, 153] width 70 height 28
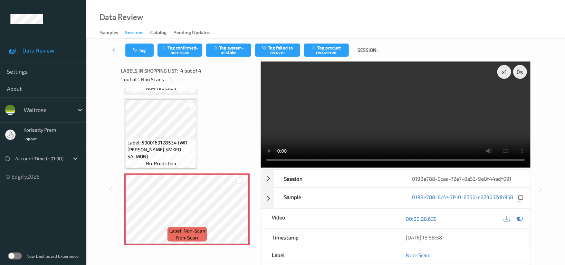
click at [413, 107] on video at bounding box center [396, 114] width 270 height 106
click at [232, 51] on button "Tag system-mistake" at bounding box center [228, 50] width 45 height 13
click at [140, 53] on button "Tag" at bounding box center [139, 50] width 28 height 13
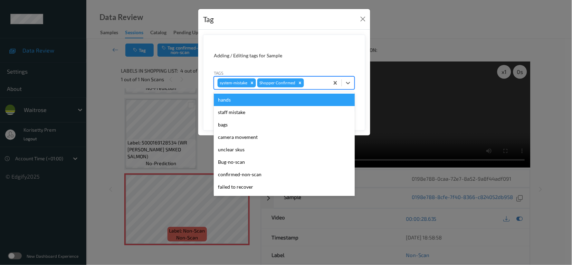
click at [317, 79] on div at bounding box center [315, 83] width 20 height 8
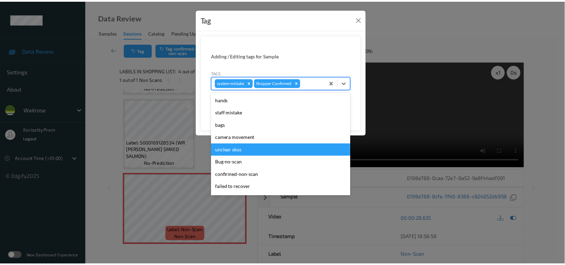
scroll to position [147, 0]
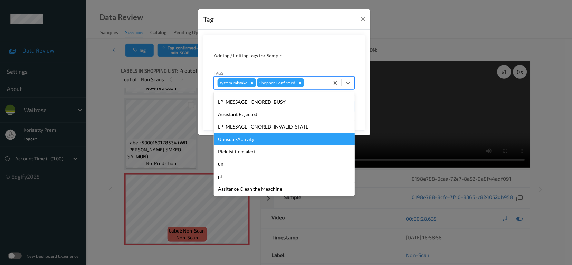
click at [259, 143] on div "Unusual-Activity" at bounding box center [284, 139] width 141 height 12
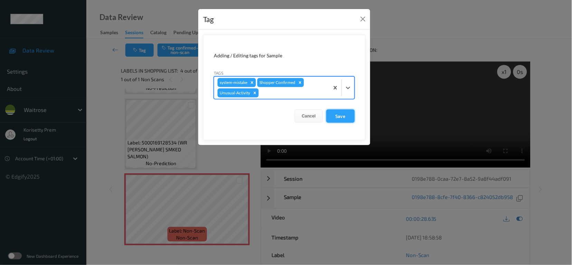
click at [340, 111] on button "Save" at bounding box center [340, 116] width 28 height 13
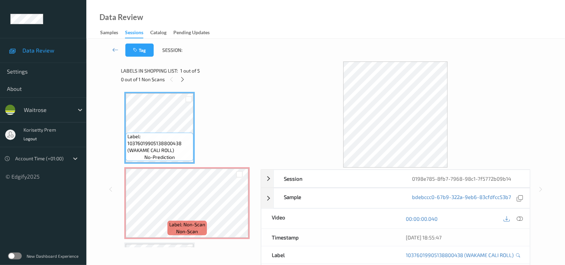
click at [318, 41] on div "Tag Session:" at bounding box center [326, 50] width 450 height 23
click at [182, 80] on icon at bounding box center [183, 79] width 6 height 6
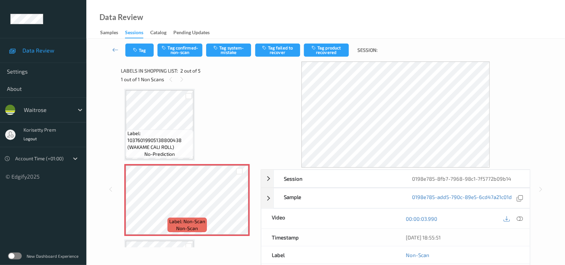
click at [194, 112] on div "Label: 10376019905138800438 (WAKAME CALI ROLL) no-prediction" at bounding box center [159, 125] width 70 height 72
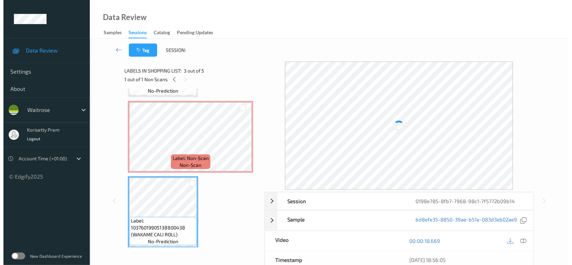
scroll to position [46, 0]
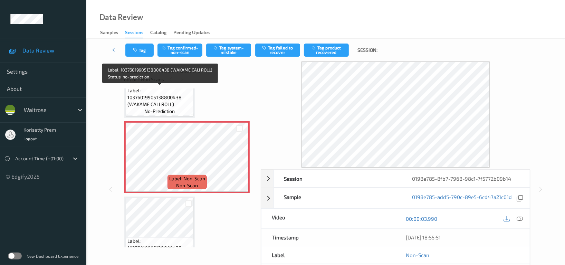
click at [165, 99] on span "Label: 10376019905138800438 (WAKAME CALI ROLL)" at bounding box center [159, 97] width 64 height 21
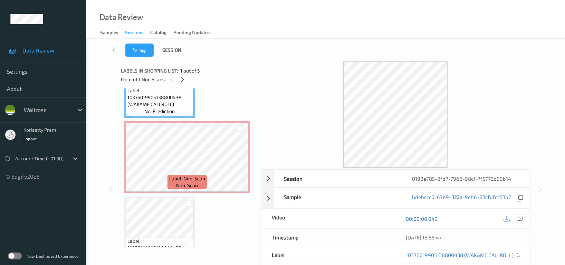
click at [519, 217] on icon at bounding box center [520, 219] width 6 height 6
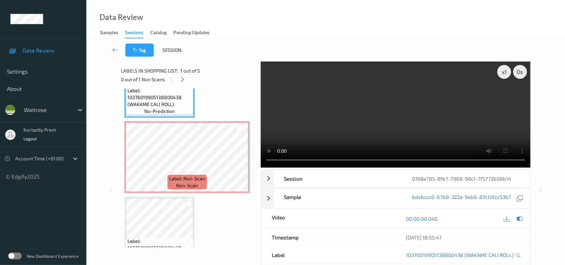
click at [435, 110] on video at bounding box center [396, 114] width 270 height 106
click at [354, 116] on video at bounding box center [396, 114] width 270 height 106
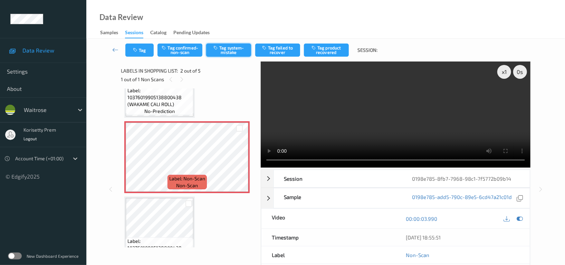
click at [236, 51] on button "Tag system-mistake" at bounding box center [228, 50] width 45 height 13
click at [141, 51] on button "Tag" at bounding box center [139, 50] width 28 height 13
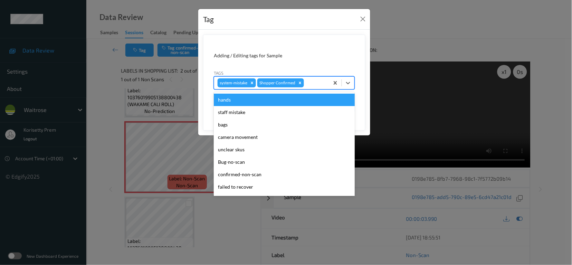
click at [319, 83] on div at bounding box center [315, 83] width 20 height 8
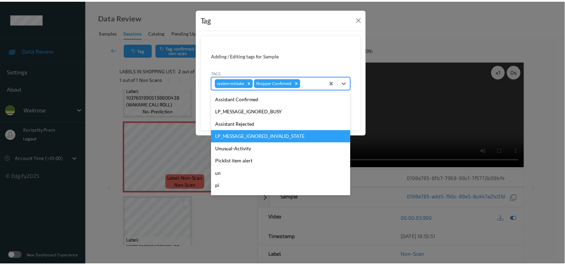
scroll to position [147, 0]
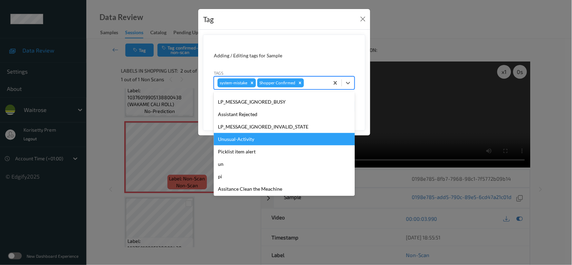
click at [238, 140] on div "Unusual-Activity" at bounding box center [284, 139] width 141 height 12
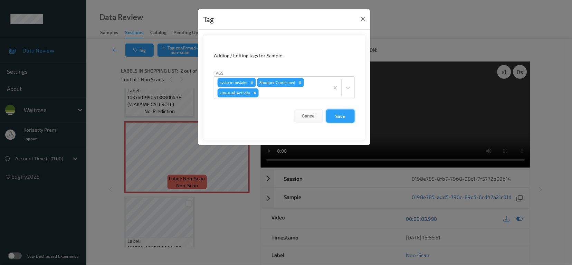
click at [349, 116] on button "Save" at bounding box center [340, 116] width 28 height 13
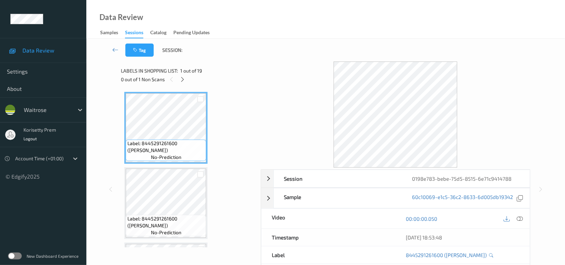
click at [329, 16] on div "Data Review Samples Sessions Catalog Pending Updates" at bounding box center [325, 19] width 479 height 39
click at [176, 78] on div "0 out of 1 Non Scans" at bounding box center [188, 79] width 135 height 9
click at [183, 78] on icon at bounding box center [183, 79] width 6 height 6
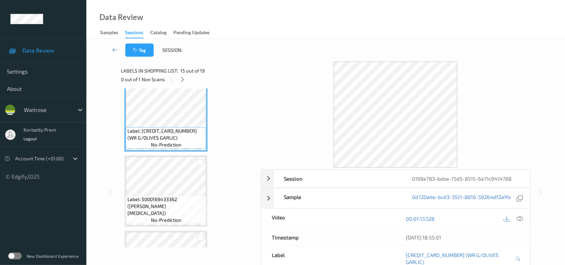
scroll to position [1020, 0]
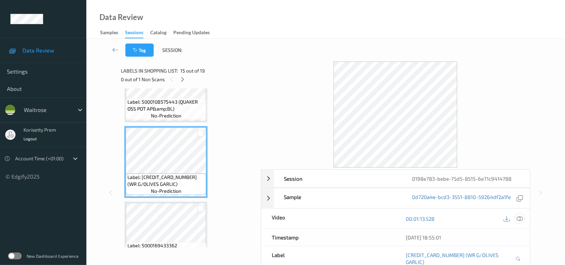
click at [523, 220] on icon at bounding box center [520, 219] width 6 height 6
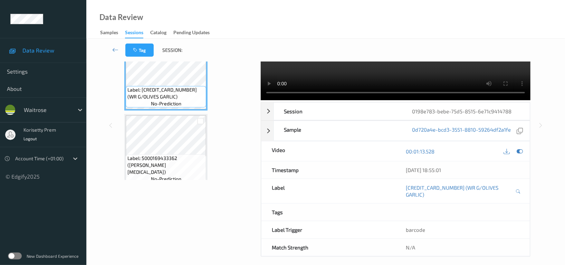
scroll to position [0, 0]
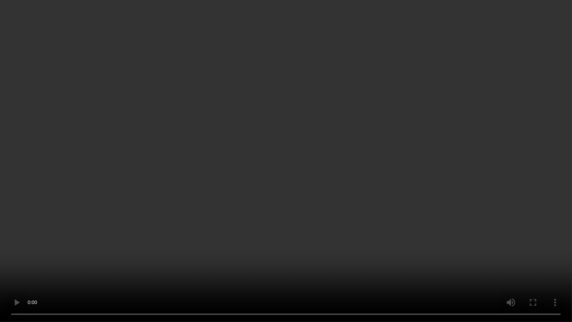
click at [184, 265] on video at bounding box center [286, 161] width 572 height 322
click at [376, 220] on video at bounding box center [286, 161] width 572 height 322
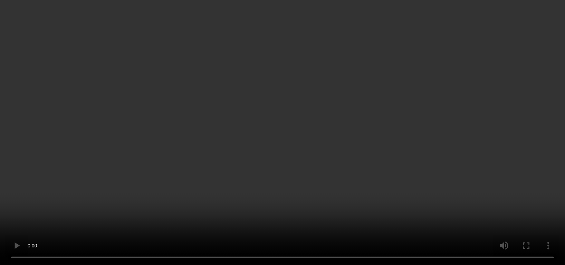
scroll to position [1178, 0]
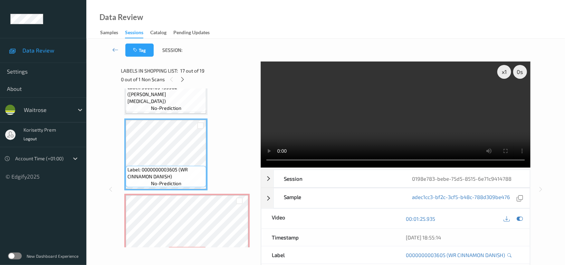
click at [415, 88] on video at bounding box center [396, 114] width 270 height 106
click at [141, 78] on div "0 out of 1 Non Scans" at bounding box center [188, 79] width 135 height 9
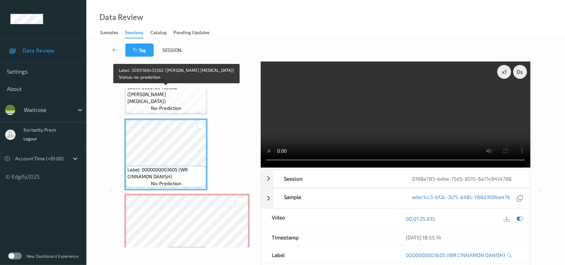
click at [161, 95] on span "Label: 5000169433362 (WR ESS PARACETAMOL)" at bounding box center [165, 94] width 77 height 21
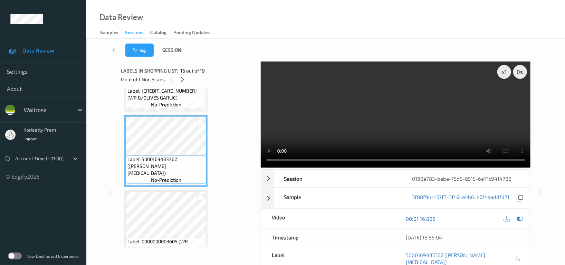
scroll to position [1086, 0]
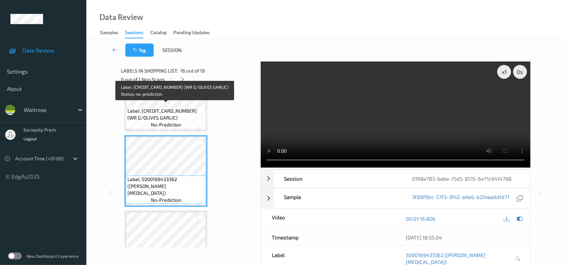
click at [188, 107] on span "Label: 5000169073520 (WR G/OLIVES GARLIC)" at bounding box center [165, 114] width 77 height 14
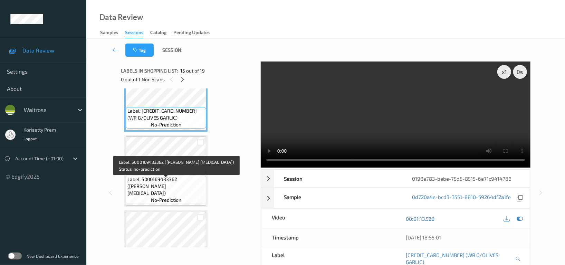
scroll to position [1132, 0]
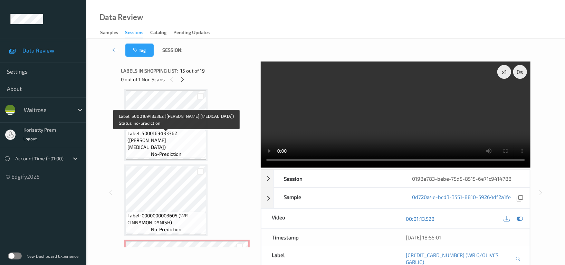
click at [171, 136] on span "Label: 5000169433362 (WR ESS PARACETAMOL)" at bounding box center [165, 140] width 77 height 21
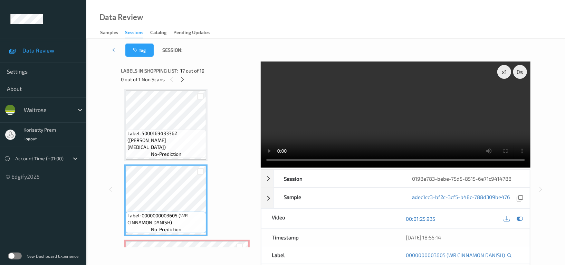
scroll to position [1178, 0]
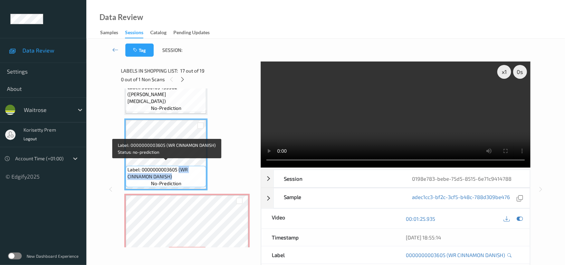
drag, startPoint x: 179, startPoint y: 167, endPoint x: 175, endPoint y: 172, distance: 6.9
click at [175, 172] on span "Label: 0000000003605 (WR CINNAMON DANISH)" at bounding box center [165, 173] width 77 height 14
copy span "(WR CINNAMON DANISH)"
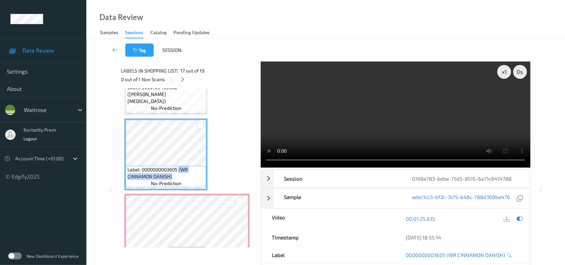
scroll to position [1224, 0]
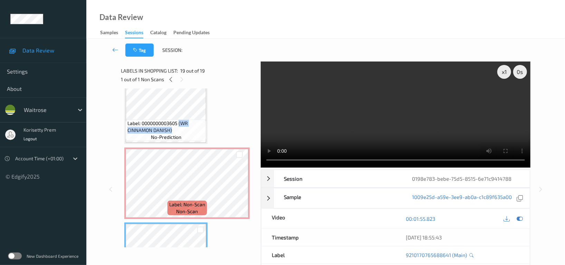
click at [369, 98] on video at bounding box center [396, 114] width 270 height 106
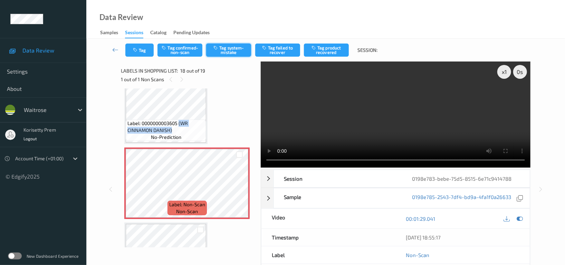
click at [240, 56] on button "Tag system-mistake" at bounding box center [228, 50] width 45 height 13
click at [137, 45] on button "Tag" at bounding box center [139, 50] width 28 height 13
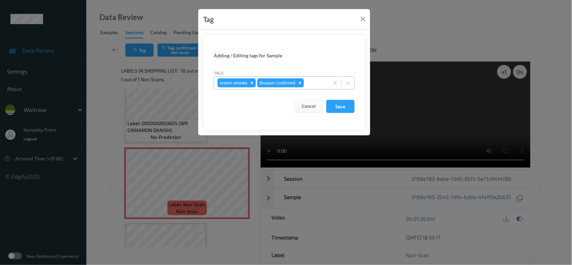
click at [308, 83] on div at bounding box center [315, 83] width 20 height 8
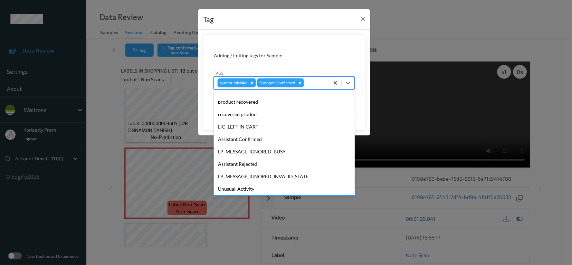
scroll to position [138, 0]
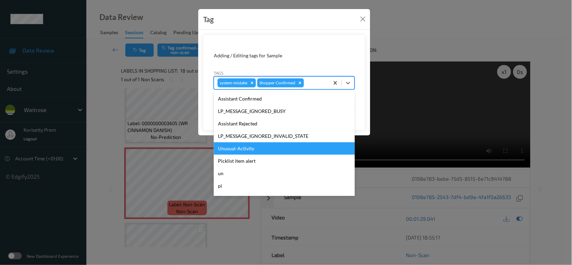
click at [235, 150] on div "Unusual-Activity" at bounding box center [284, 148] width 141 height 12
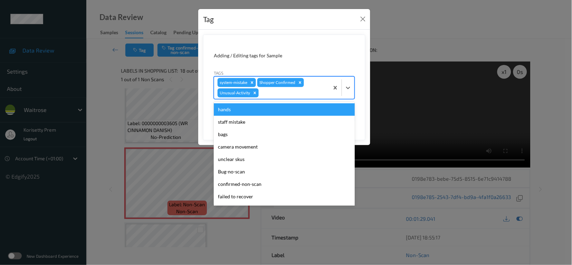
click at [315, 88] on div "system-mistake Shopper Confirmed Unusual-Activity" at bounding box center [271, 88] width 115 height 22
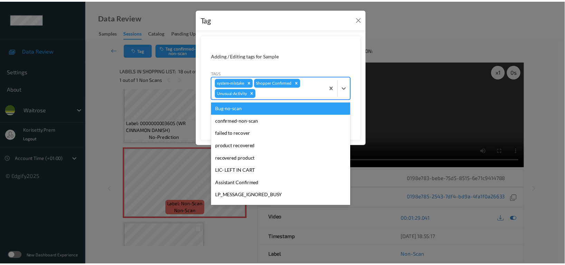
scroll to position [135, 0]
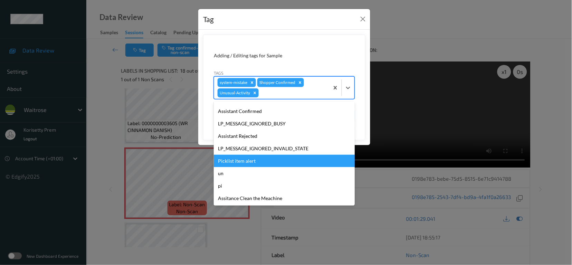
click at [243, 163] on div "Picklist item alert" at bounding box center [284, 161] width 141 height 12
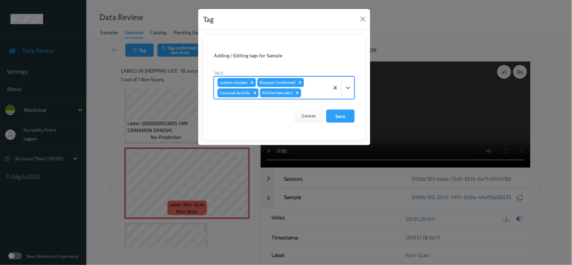
click at [347, 108] on form "Adding / Editing tags for Sample Tags option Picklist item alert, selected. Sel…" at bounding box center [284, 88] width 162 height 106
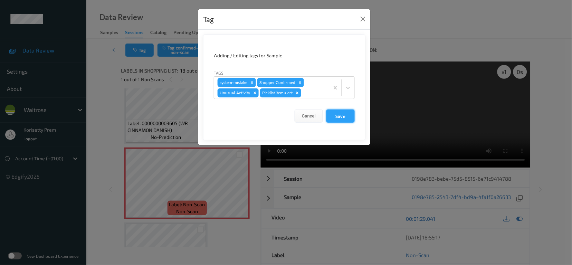
click at [346, 115] on button "Save" at bounding box center [340, 116] width 28 height 13
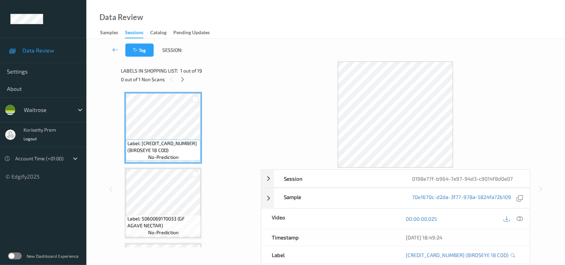
click at [329, 69] on div at bounding box center [396, 114] width 270 height 106
click at [339, 20] on div "Data Review Samples Sessions Catalog Pending Updates" at bounding box center [325, 19] width 479 height 39
click at [178, 85] on div "Labels in shopping list: 1 out of 19 0 out of 1 Non Scans" at bounding box center [188, 74] width 135 height 27
click at [188, 75] on div "0 out of 1 Non Scans" at bounding box center [188, 79] width 135 height 9
click at [181, 79] on icon at bounding box center [183, 79] width 6 height 6
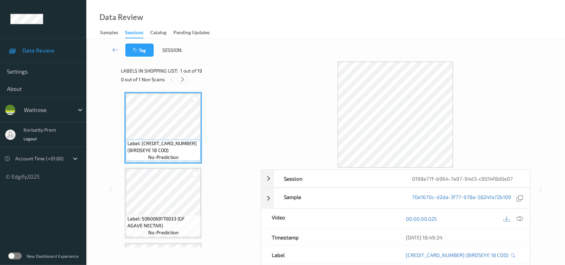
scroll to position [153, 0]
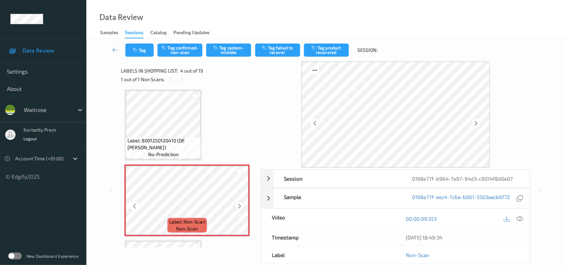
click at [240, 203] on icon at bounding box center [240, 206] width 6 height 6
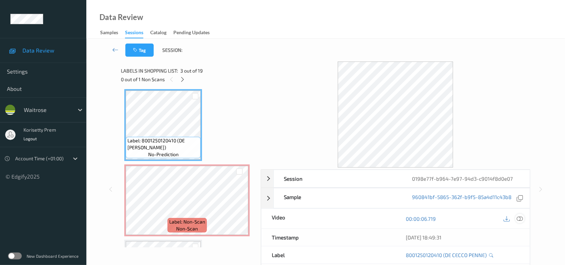
click at [518, 219] on icon at bounding box center [520, 219] width 6 height 6
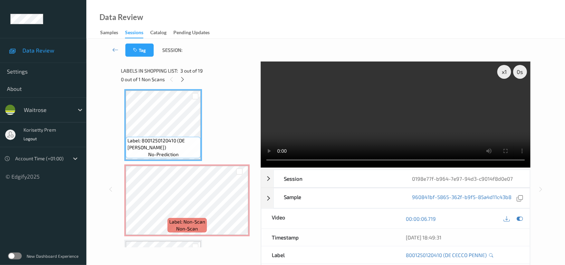
click at [341, 109] on video at bounding box center [396, 114] width 270 height 106
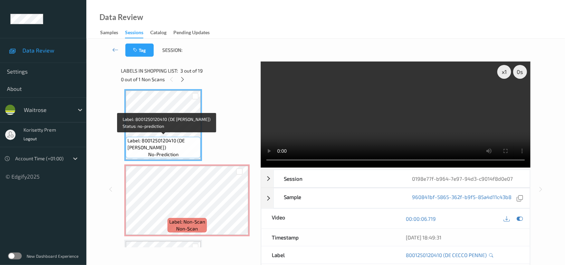
click at [180, 137] on span "Label: 8001250120410 (DE CECCO PENNE)" at bounding box center [163, 144] width 72 height 14
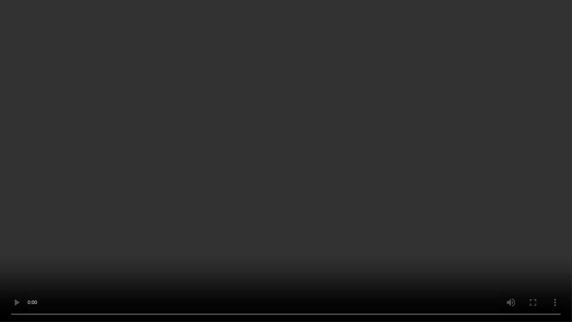
click at [341, 230] on video at bounding box center [286, 161] width 572 height 322
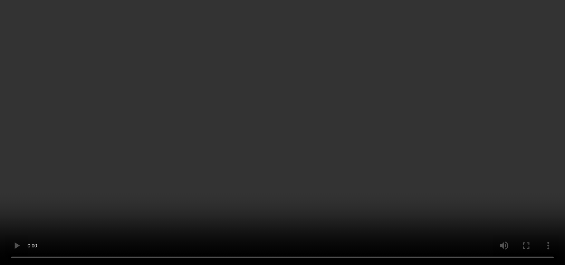
scroll to position [246, 0]
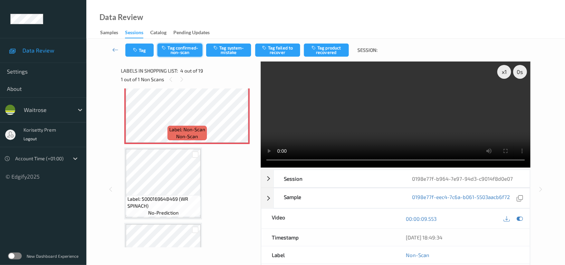
click at [192, 47] on button "Tag confirmed-non-scan" at bounding box center [180, 50] width 45 height 13
click at [328, 45] on button "Tag product recovered" at bounding box center [326, 50] width 45 height 13
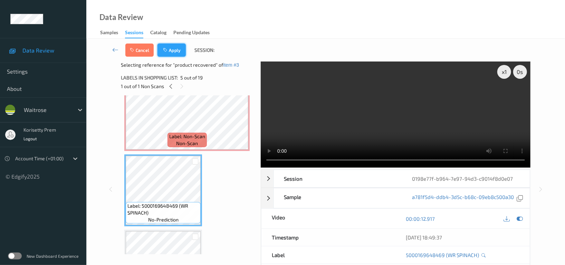
click at [176, 53] on button "Apply" at bounding box center [172, 50] width 28 height 13
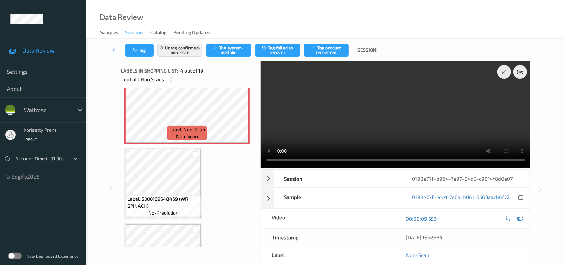
scroll to position [153, 0]
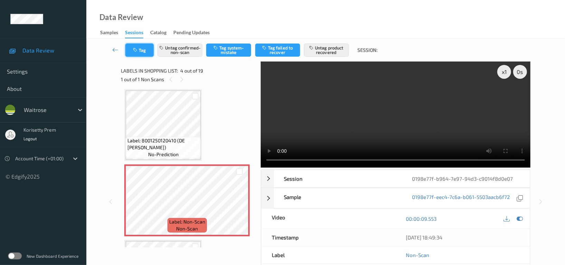
click at [147, 44] on button "Tag" at bounding box center [139, 50] width 28 height 13
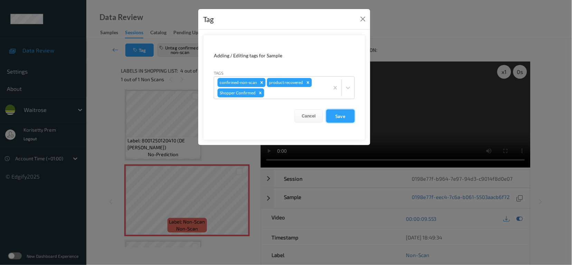
click at [341, 119] on button "Save" at bounding box center [340, 116] width 28 height 13
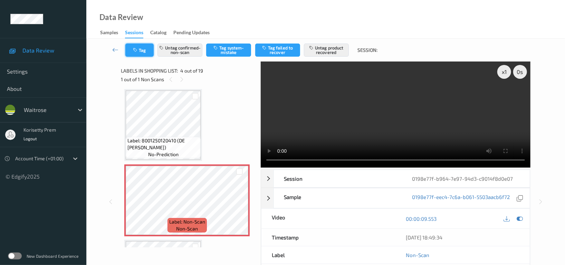
click at [139, 48] on button "Tag" at bounding box center [139, 50] width 28 height 13
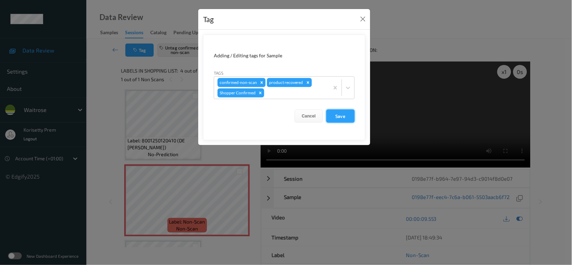
click at [345, 122] on button "Save" at bounding box center [340, 116] width 28 height 13
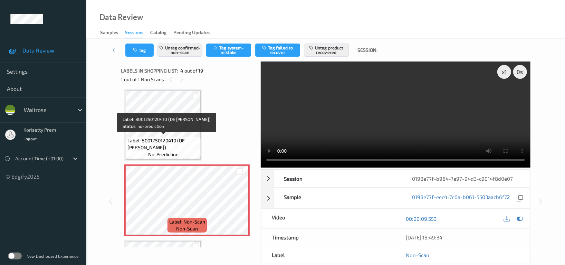
click at [152, 141] on span "Label: 8001250120410 (DE CECCO PENNE)" at bounding box center [163, 144] width 72 height 14
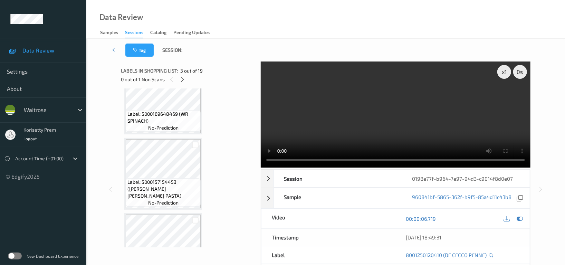
scroll to position [338, 0]
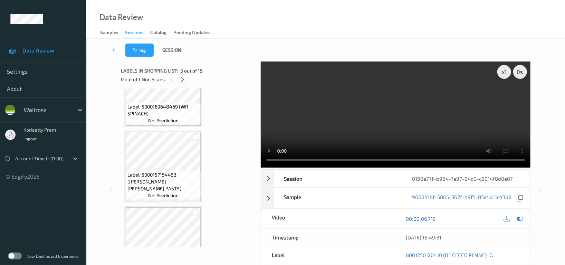
click at [185, 81] on icon at bounding box center [183, 79] width 6 height 6
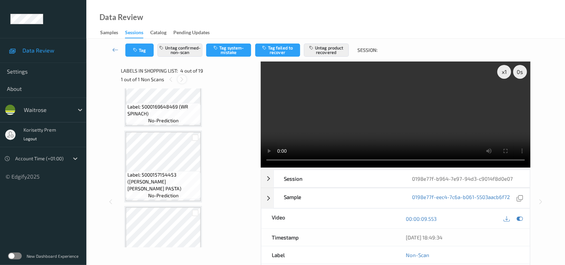
scroll to position [153, 0]
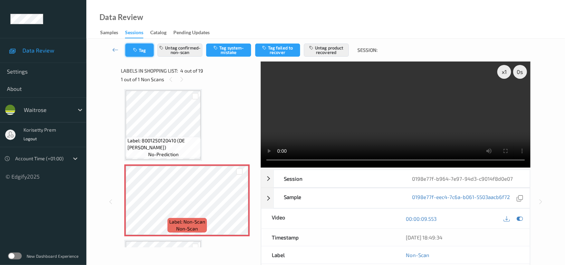
click at [145, 47] on button "Tag" at bounding box center [139, 50] width 28 height 13
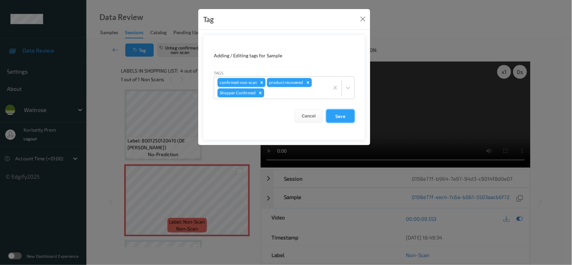
click at [336, 117] on button "Save" at bounding box center [340, 116] width 28 height 13
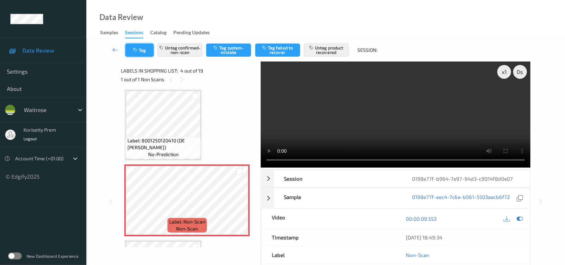
click at [142, 50] on button "Tag" at bounding box center [139, 50] width 28 height 13
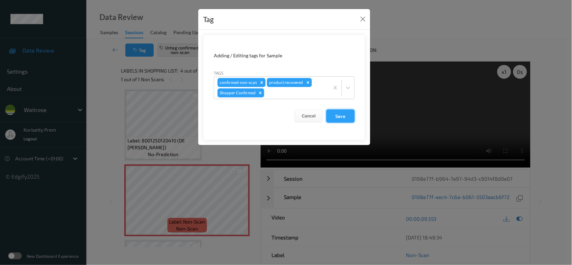
click at [326, 120] on button "Save" at bounding box center [340, 116] width 28 height 13
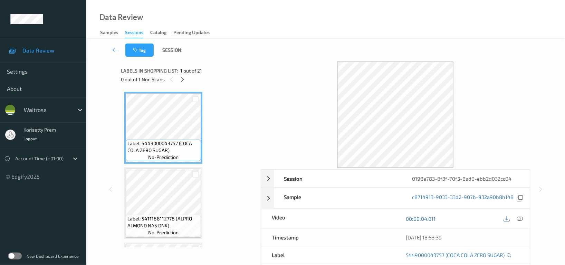
click at [304, 47] on div "Tag Session:" at bounding box center [326, 50] width 450 height 23
click at [180, 80] on icon at bounding box center [183, 79] width 6 height 6
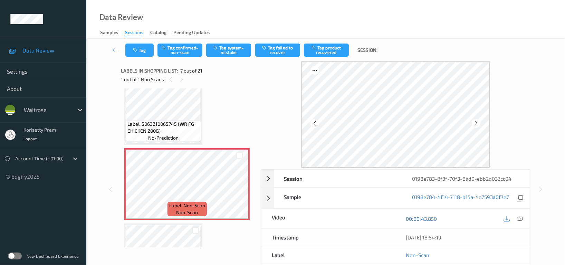
scroll to position [378, 0]
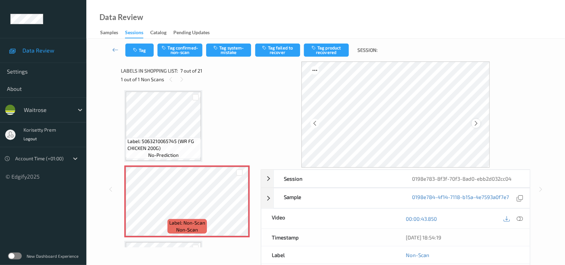
click at [477, 124] on icon at bounding box center [476, 123] width 6 height 6
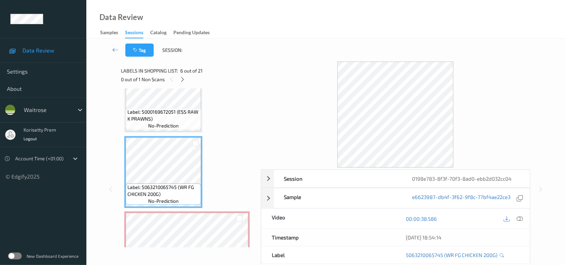
scroll to position [286, 0]
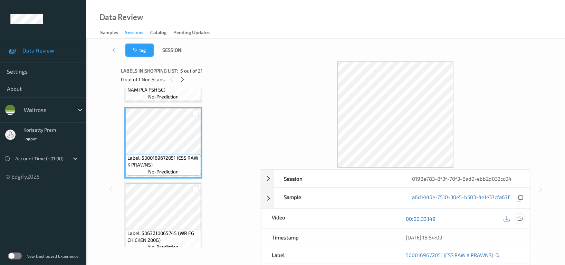
click at [524, 221] on div at bounding box center [519, 218] width 9 height 9
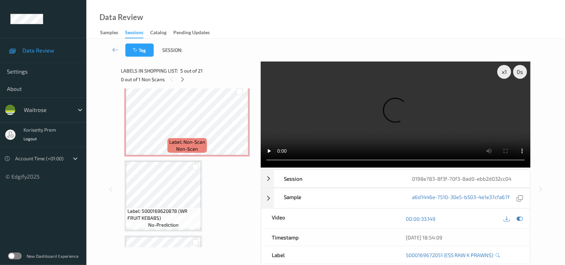
scroll to position [470, 0]
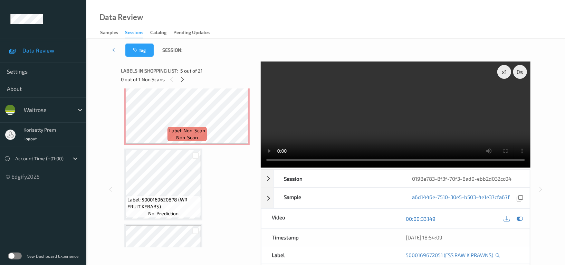
click at [332, 122] on video at bounding box center [396, 114] width 270 height 106
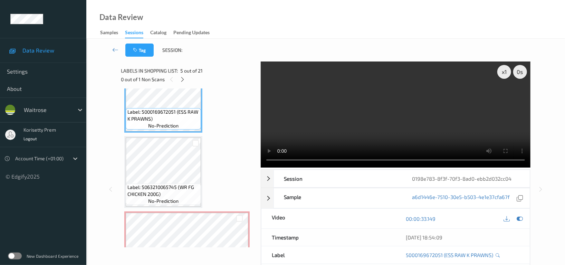
scroll to position [286, 0]
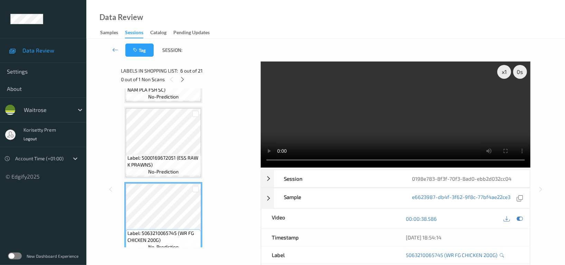
click at [396, 109] on video at bounding box center [396, 114] width 270 height 106
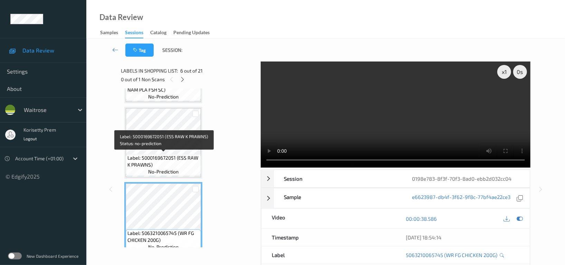
click at [155, 160] on span "Label: 5000169672051 (ESS RAW K PRAWNS)" at bounding box center [163, 161] width 72 height 14
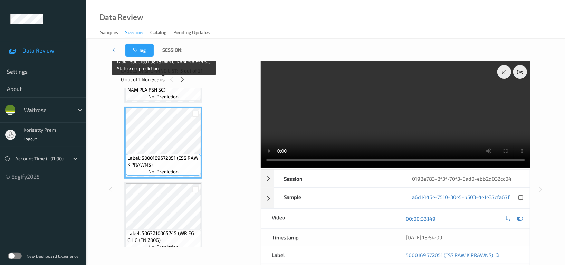
click at [164, 93] on span "no-prediction" at bounding box center [163, 96] width 30 height 7
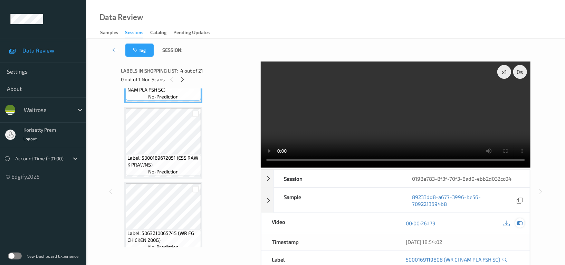
click at [517, 220] on icon at bounding box center [520, 223] width 6 height 6
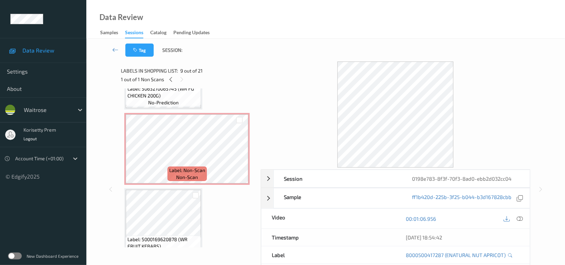
scroll to position [425, 0]
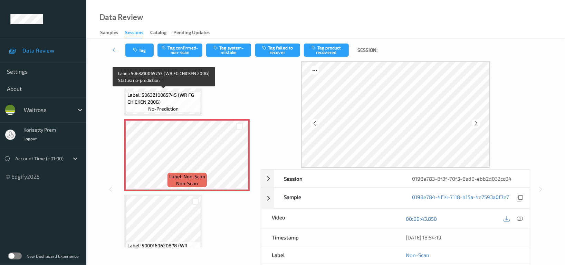
click at [163, 99] on span "Label: 5063210065745 (WR FG CHICKEN 200G)" at bounding box center [163, 99] width 72 height 14
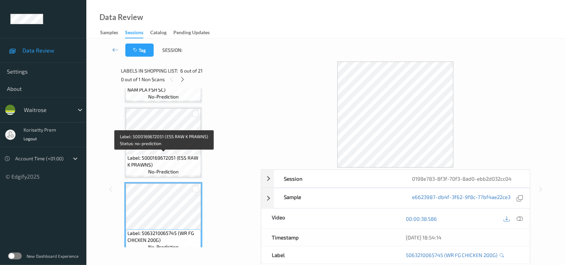
scroll to position [240, 0]
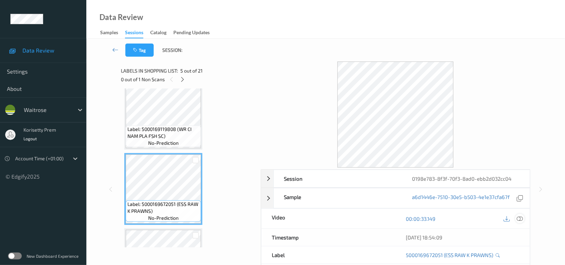
click at [522, 217] on icon at bounding box center [520, 219] width 6 height 6
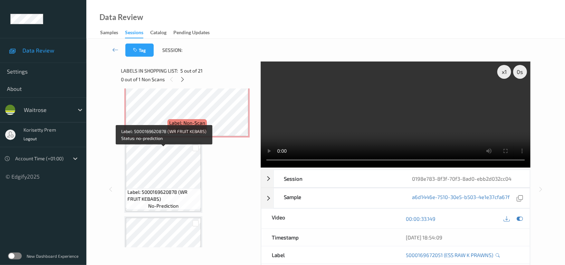
scroll to position [425, 0]
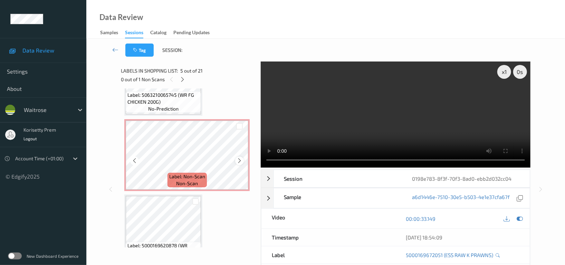
click at [237, 160] on icon at bounding box center [240, 161] width 6 height 6
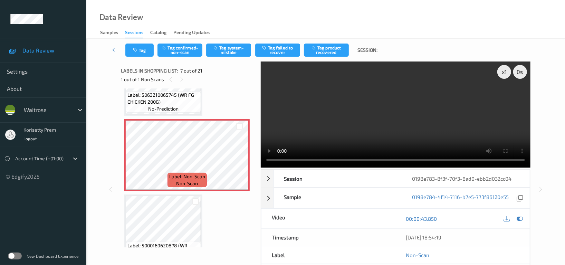
click at [301, 133] on video at bounding box center [396, 114] width 270 height 106
click at [377, 122] on video at bounding box center [396, 114] width 270 height 106
click at [504, 217] on icon at bounding box center [507, 219] width 6 height 6
click at [242, 159] on icon at bounding box center [240, 161] width 6 height 6
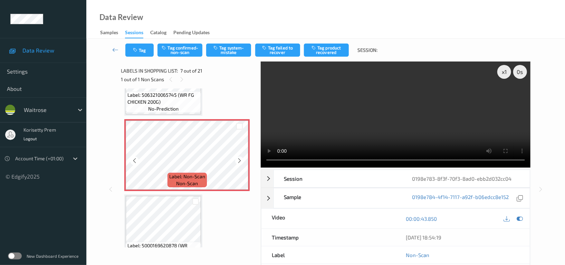
click at [242, 159] on icon at bounding box center [240, 161] width 6 height 6
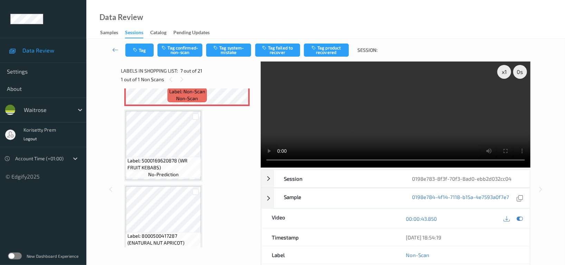
scroll to position [516, 0]
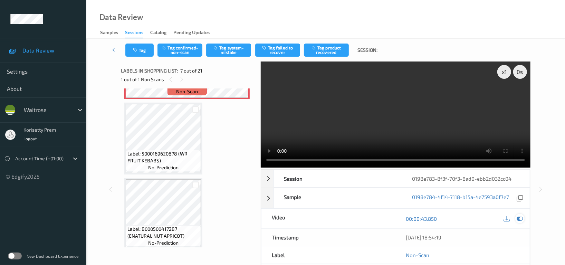
click at [522, 216] on icon at bounding box center [520, 219] width 6 height 6
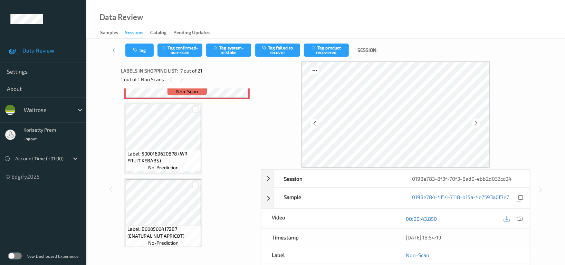
click at [184, 150] on span "Label: 5000169620878 (WR FRUIT KEBABS)" at bounding box center [163, 157] width 72 height 14
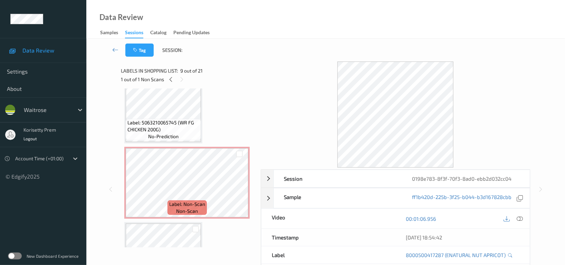
scroll to position [378, 0]
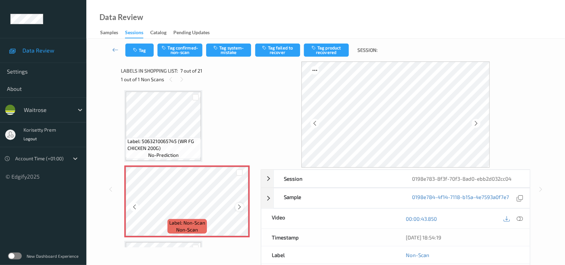
click at [240, 204] on icon at bounding box center [240, 207] width 6 height 6
click at [188, 49] on button "Tag confirmed-non-scan" at bounding box center [180, 50] width 45 height 13
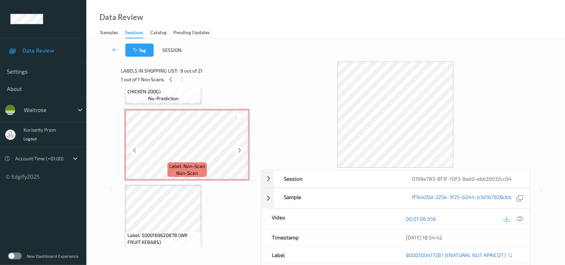
scroll to position [425, 0]
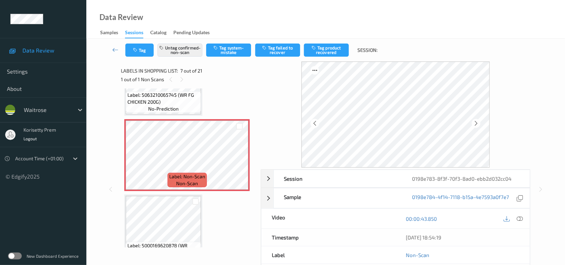
click at [326, 50] on button "Tag product recovered" at bounding box center [326, 50] width 45 height 13
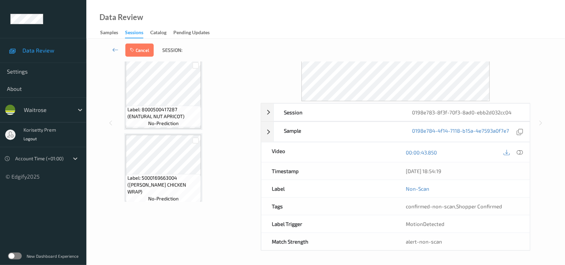
scroll to position [609, 0]
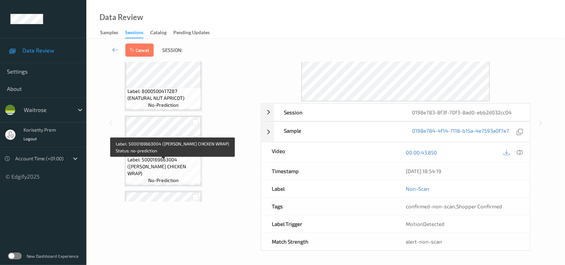
click at [175, 179] on span "no-prediction" at bounding box center [163, 180] width 30 height 7
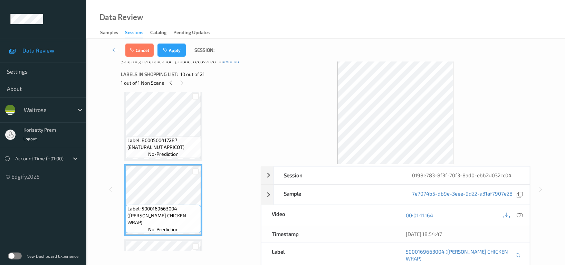
scroll to position [0, 0]
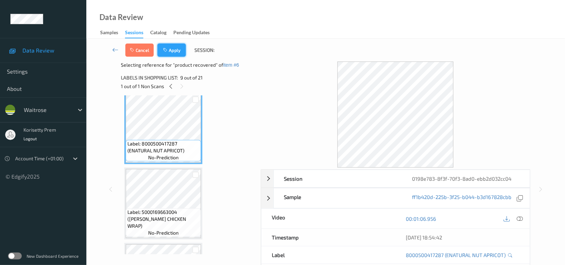
click at [176, 52] on button "Apply" at bounding box center [172, 50] width 28 height 13
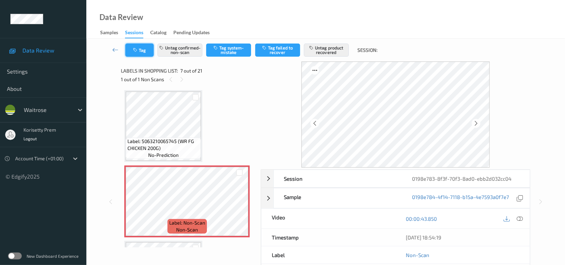
click at [139, 46] on button "Tag" at bounding box center [139, 50] width 28 height 13
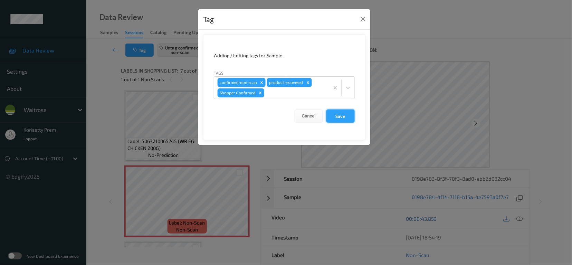
click at [342, 119] on button "Save" at bounding box center [340, 116] width 28 height 13
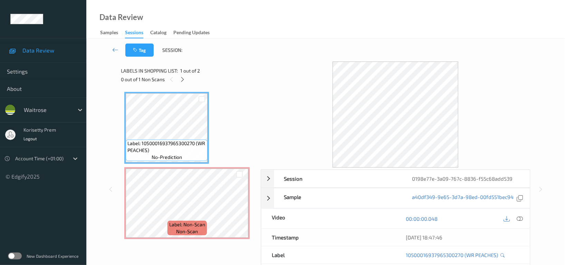
click at [332, 3] on div "Data Review Samples Sessions Catalog Pending Updates" at bounding box center [325, 19] width 479 height 39
click at [283, 36] on div "Data Review Samples Sessions Catalog Pending Updates" at bounding box center [325, 19] width 479 height 39
click at [181, 80] on icon at bounding box center [183, 79] width 6 height 6
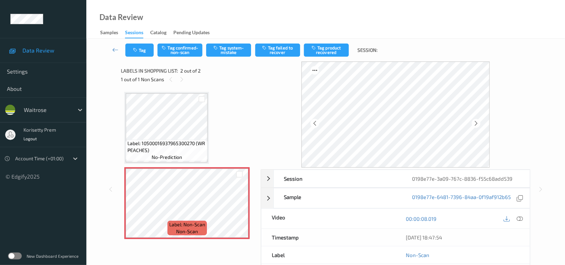
click at [211, 129] on div "Label: 10500016937965300270 (WR PEACHES) no-prediction Label: Non-Scan non-scan…" at bounding box center [188, 165] width 128 height 147
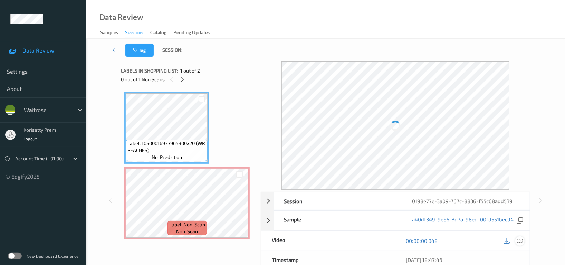
click at [522, 241] on icon at bounding box center [520, 241] width 6 height 6
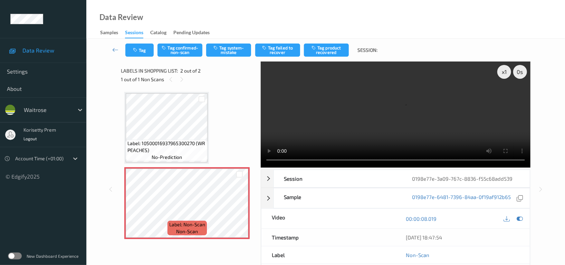
click at [364, 107] on video at bounding box center [396, 114] width 270 height 106
click at [384, 114] on video at bounding box center [396, 114] width 270 height 106
click at [379, 91] on video at bounding box center [396, 114] width 270 height 106
click at [480, 105] on video at bounding box center [396, 114] width 270 height 106
click at [221, 54] on button "Tag system-mistake" at bounding box center [228, 50] width 45 height 13
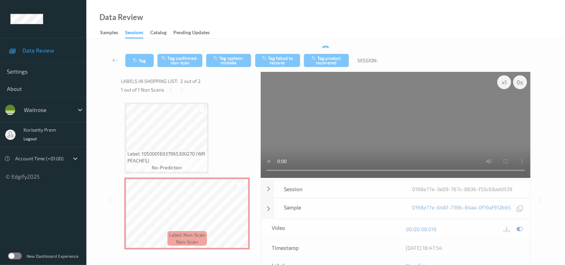
click at [331, 108] on video at bounding box center [396, 125] width 270 height 106
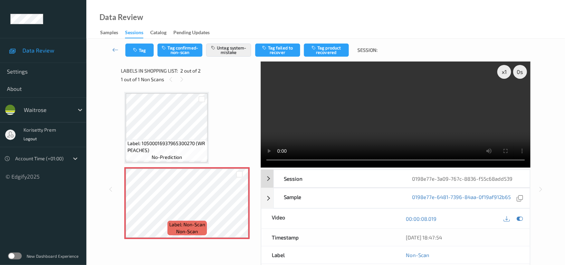
click at [453, 170] on div "0198e77e-3a09-767c-8836-f55c68add539" at bounding box center [466, 178] width 128 height 17
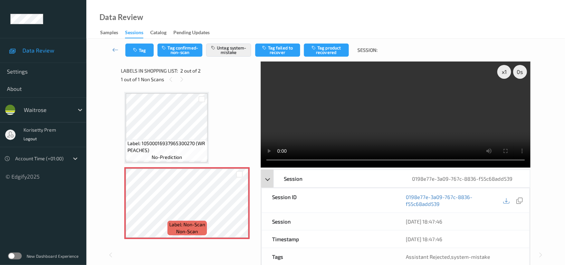
click at [301, 170] on div "Session" at bounding box center [338, 178] width 128 height 17
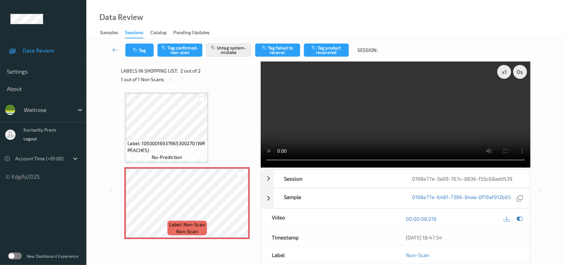
click at [374, 120] on video at bounding box center [396, 114] width 270 height 106
click at [369, 113] on video at bounding box center [396, 114] width 270 height 106
click at [139, 48] on button "Tag" at bounding box center [139, 50] width 28 height 13
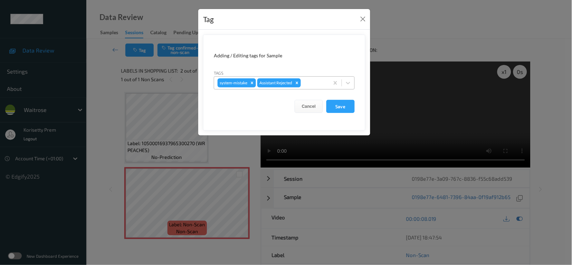
click at [317, 85] on div at bounding box center [313, 83] width 23 height 8
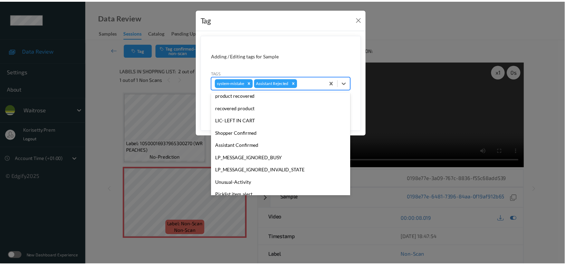
scroll to position [147, 0]
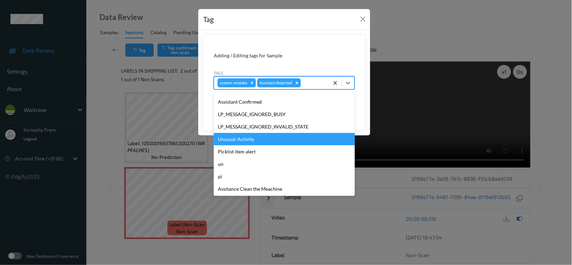
click at [240, 142] on div "Unusual-Activity" at bounding box center [284, 139] width 141 height 12
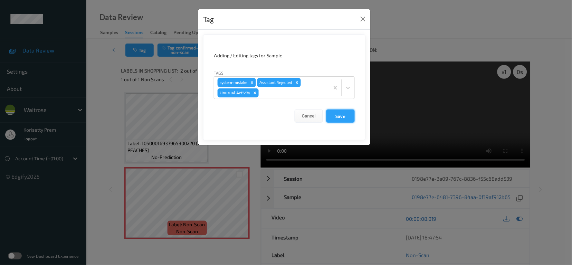
click at [350, 117] on button "Save" at bounding box center [340, 116] width 28 height 13
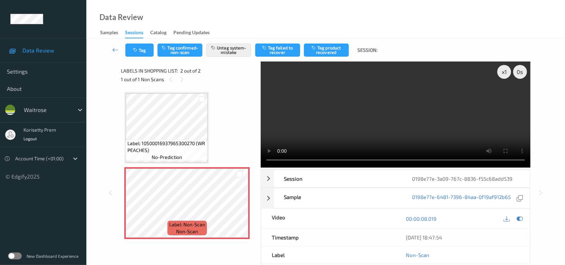
click at [151, 57] on div "Tag Tag confirmed-non-scan Untag system-mistake Tag failed to recover Tag produ…" at bounding box center [326, 50] width 450 height 23
click at [146, 44] on button "Tag" at bounding box center [139, 50] width 28 height 13
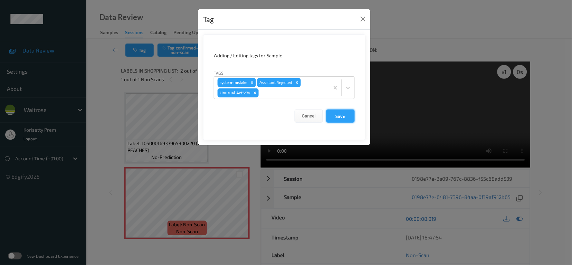
click at [337, 117] on button "Save" at bounding box center [340, 116] width 28 height 13
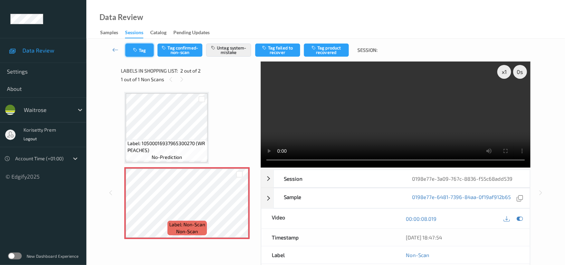
click at [137, 56] on button "Tag" at bounding box center [139, 50] width 28 height 13
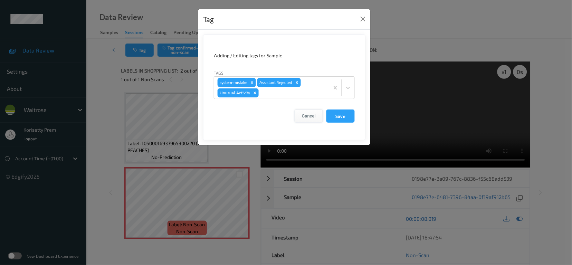
click at [311, 117] on button "Cancel" at bounding box center [309, 116] width 28 height 13
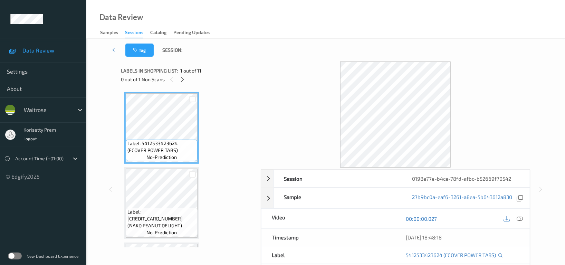
click at [291, 46] on div "Tag Session:" at bounding box center [326, 50] width 450 height 23
click at [182, 79] on icon at bounding box center [183, 79] width 6 height 6
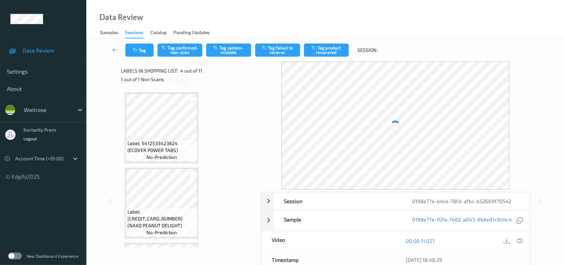
scroll to position [153, 0]
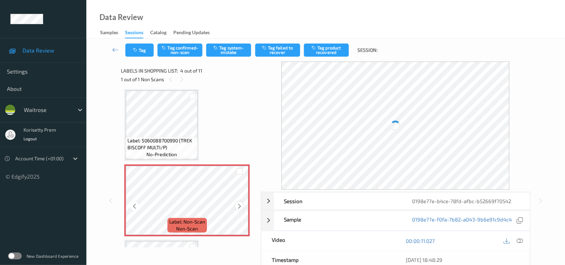
click at [241, 205] on icon at bounding box center [240, 206] width 6 height 6
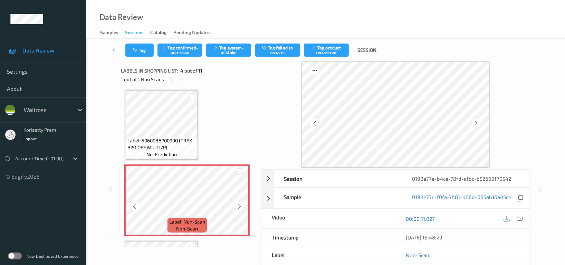
click at [241, 205] on icon at bounding box center [240, 206] width 6 height 6
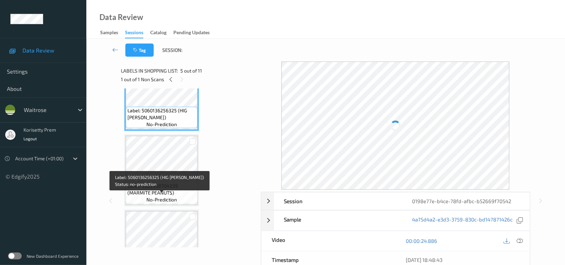
scroll to position [338, 0]
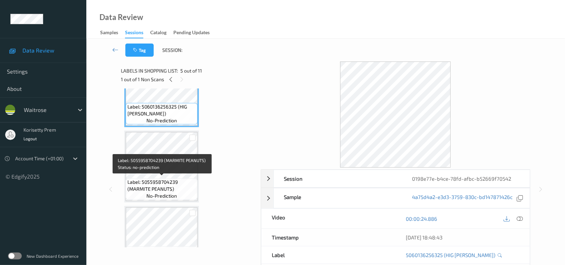
click at [156, 179] on span "Label: 5055958704239 (MARMITE PEANUTS)" at bounding box center [161, 186] width 68 height 14
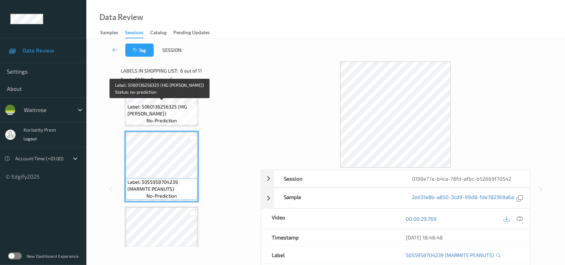
click at [171, 105] on span "Label: 5060136256325 (HIG [PERSON_NAME])" at bounding box center [161, 110] width 68 height 14
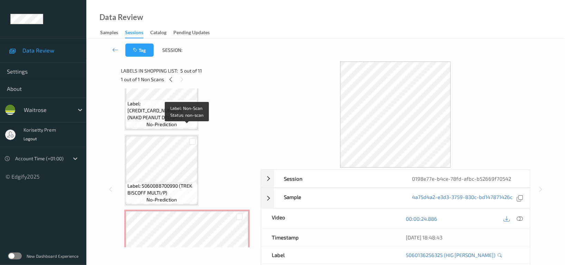
scroll to position [107, 0]
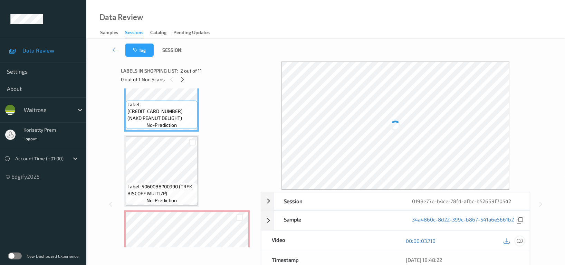
click at [516, 243] on div at bounding box center [519, 240] width 9 height 9
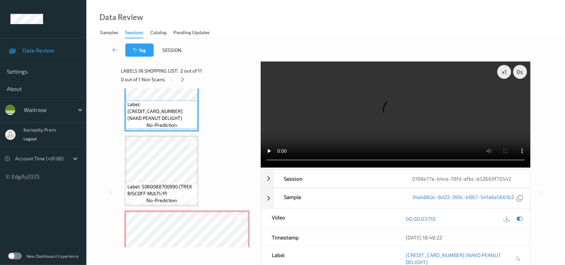
click at [396, 93] on video at bounding box center [396, 114] width 270 height 106
click at [125, 190] on div "Label: 5060088700990 (TREK BISCOFF MULTI/P) no-prediction" at bounding box center [161, 171] width 75 height 72
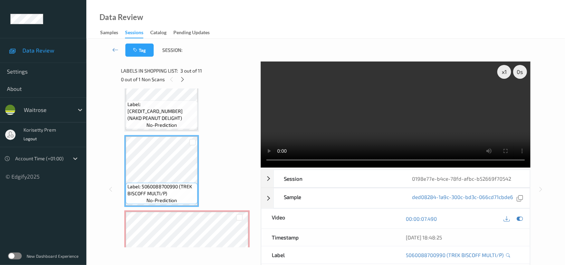
click at [349, 126] on video at bounding box center [396, 114] width 270 height 106
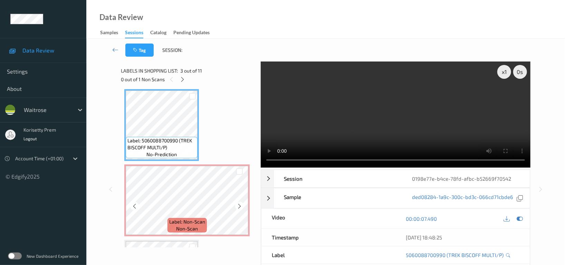
scroll to position [200, 0]
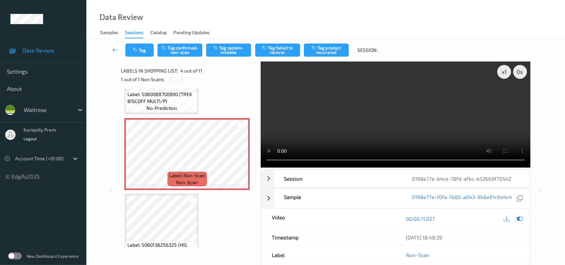
click at [521, 218] on icon at bounding box center [520, 219] width 6 height 6
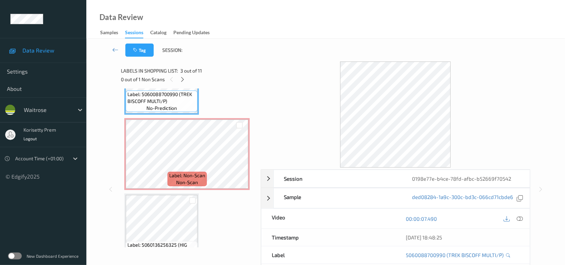
click at [523, 220] on icon at bounding box center [520, 219] width 6 height 6
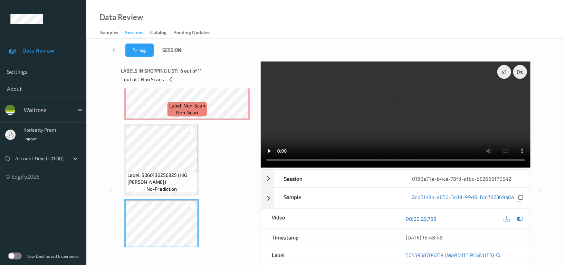
scroll to position [246, 0]
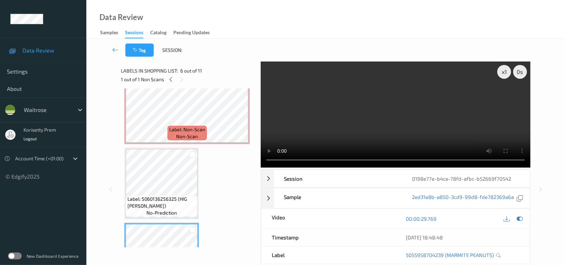
click at [335, 128] on video at bounding box center [396, 114] width 270 height 106
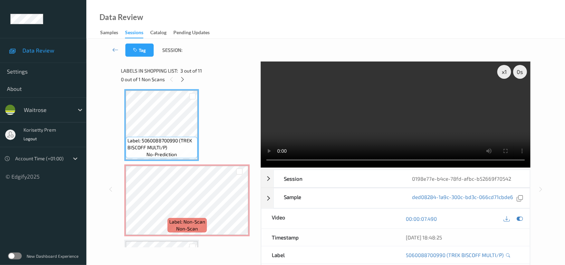
click at [377, 118] on video at bounding box center [396, 114] width 270 height 106
click at [437, 136] on video at bounding box center [396, 114] width 270 height 106
click at [502, 217] on div at bounding box center [506, 218] width 9 height 9
click at [524, 218] on div at bounding box center [519, 218] width 9 height 9
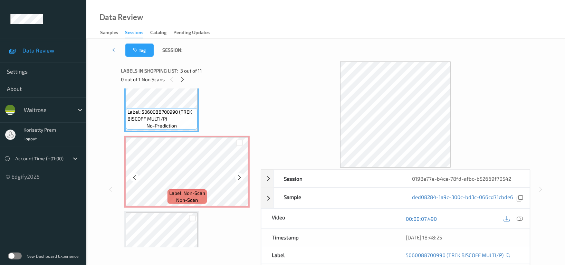
scroll to position [200, 0]
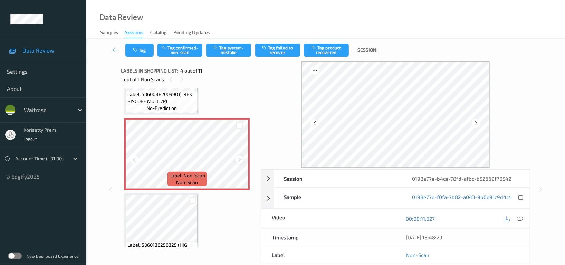
click at [238, 157] on icon at bounding box center [240, 160] width 6 height 6
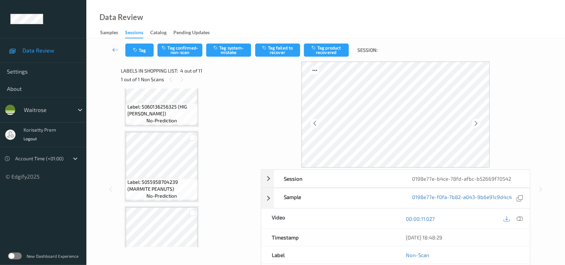
scroll to position [384, 0]
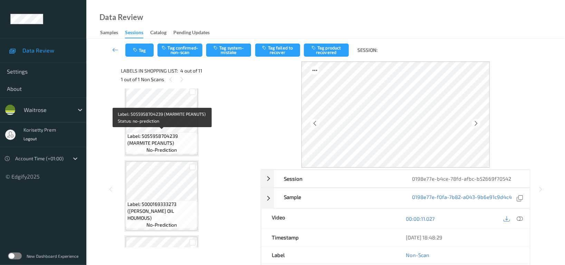
click at [158, 134] on span "Label: 5055958704239 (MARMITE PEANUTS)" at bounding box center [161, 140] width 68 height 14
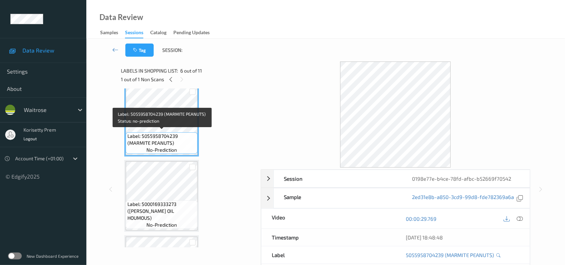
scroll to position [338, 0]
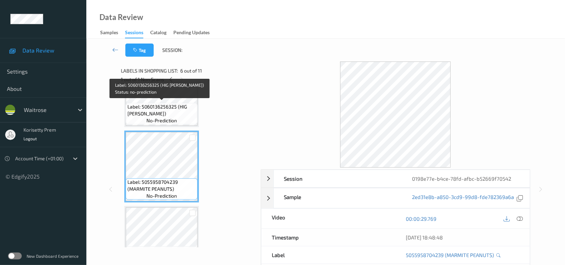
click at [176, 117] on span "no-prediction" at bounding box center [161, 120] width 30 height 7
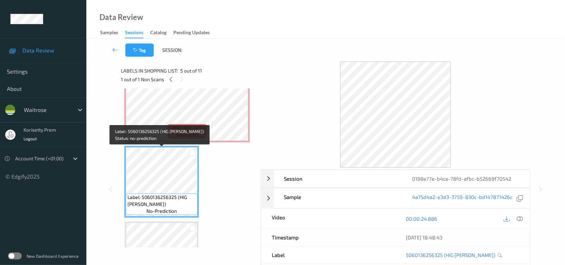
scroll to position [246, 0]
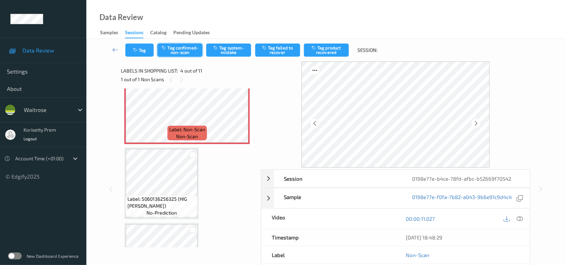
click at [185, 47] on button "Tag confirmed-non-scan" at bounding box center [180, 50] width 45 height 13
click at [331, 51] on button "Tag product recovered" at bounding box center [326, 50] width 45 height 13
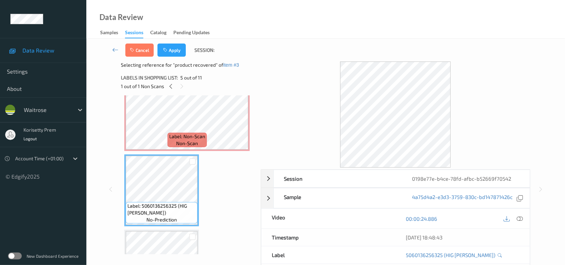
click at [166, 42] on div "Cancel Apply Session:" at bounding box center [326, 50] width 450 height 23
click at [169, 49] on button "Apply" at bounding box center [172, 50] width 28 height 13
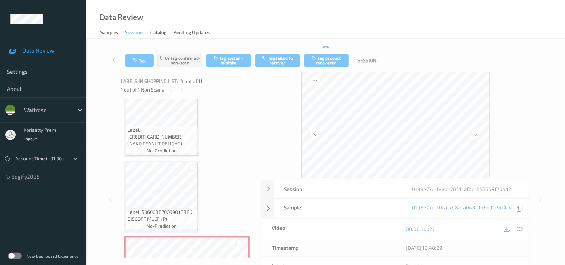
scroll to position [0, 0]
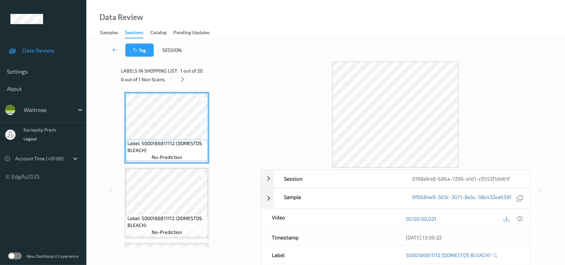
click at [308, 30] on div "Data Review Samples Sessions Catalog Pending Updates" at bounding box center [325, 19] width 479 height 39
click at [184, 80] on icon at bounding box center [183, 79] width 6 height 6
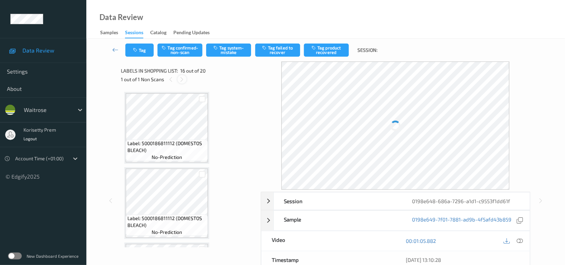
scroll to position [1054, 0]
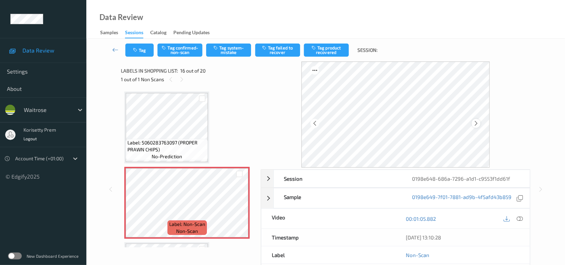
click at [473, 123] on div at bounding box center [476, 123] width 9 height 9
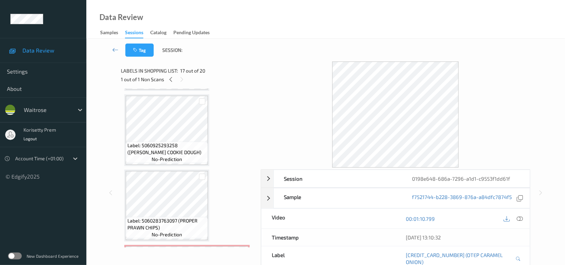
scroll to position [977, 0]
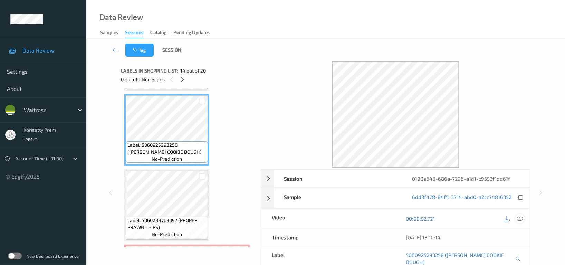
click at [518, 216] on icon at bounding box center [520, 219] width 6 height 6
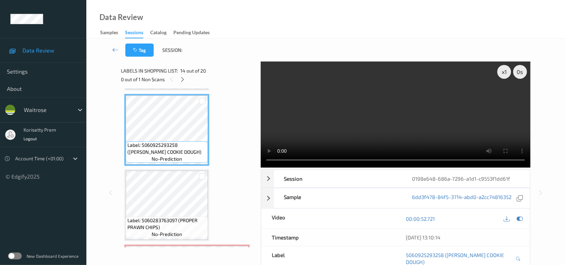
click at [365, 120] on video at bounding box center [396, 114] width 270 height 106
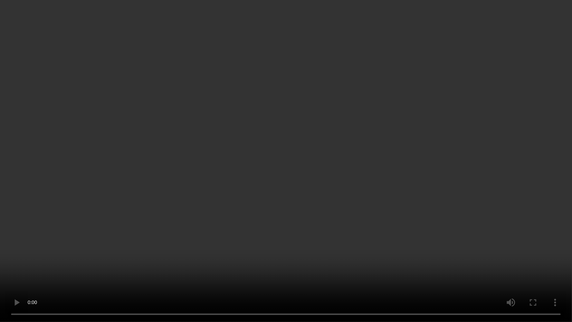
click at [337, 178] on video at bounding box center [286, 161] width 572 height 322
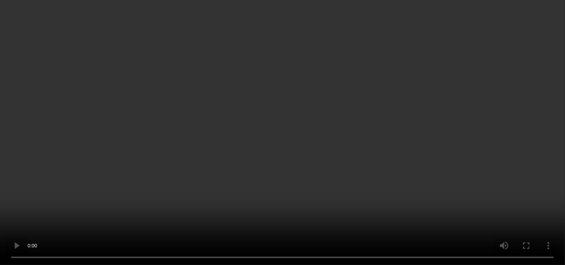
scroll to position [1161, 0]
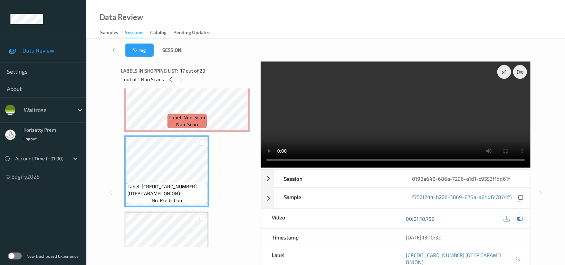
click at [520, 218] on icon at bounding box center [520, 219] width 6 height 6
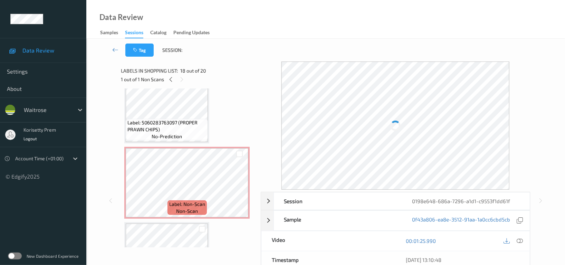
scroll to position [1069, 0]
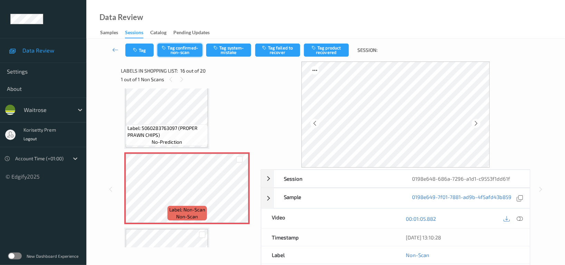
click at [192, 51] on button "Tag confirmed-non-scan" at bounding box center [180, 50] width 45 height 13
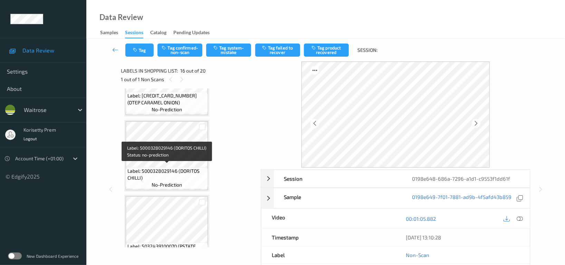
scroll to position [1253, 0]
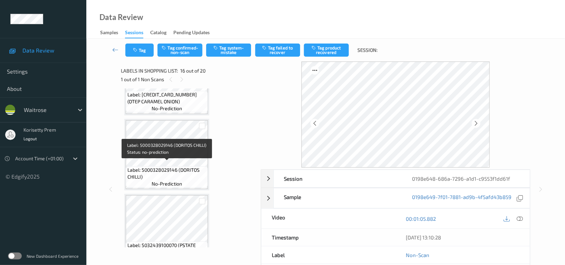
click at [189, 168] on span "Label: 5000328029146 (DORITOS CHILLI)" at bounding box center [166, 174] width 79 height 14
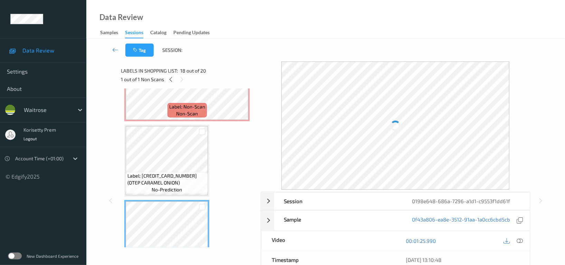
scroll to position [1115, 0]
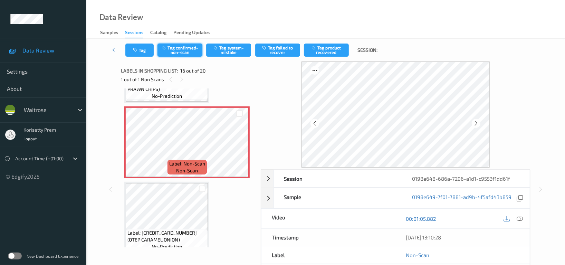
click at [182, 52] on button "Tag confirmed-non-scan" at bounding box center [180, 50] width 45 height 13
click at [178, 47] on button "Tag confirmed-non-scan" at bounding box center [180, 50] width 45 height 13
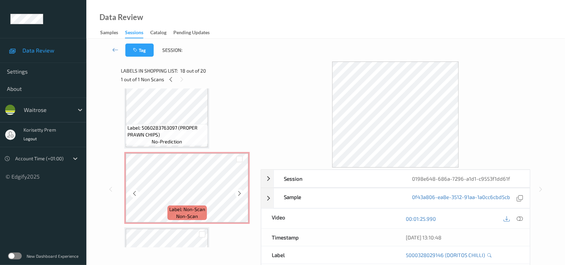
scroll to position [1069, 0]
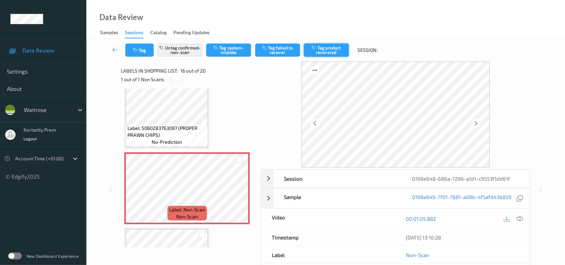
click at [330, 51] on button "Tag product recovered" at bounding box center [326, 50] width 45 height 13
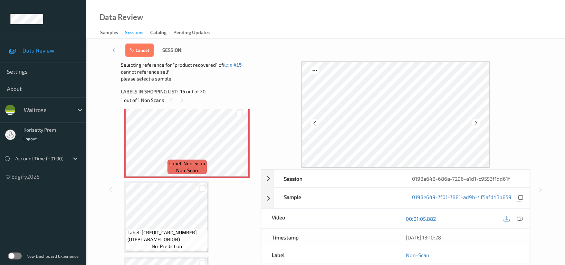
scroll to position [1207, 0]
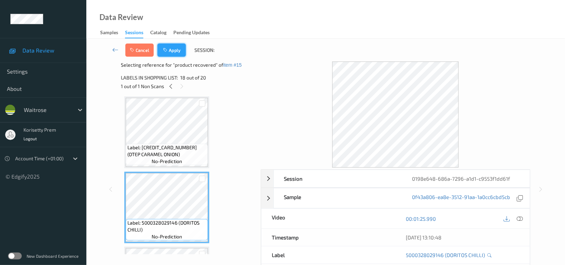
click at [179, 52] on button "Apply" at bounding box center [172, 50] width 28 height 13
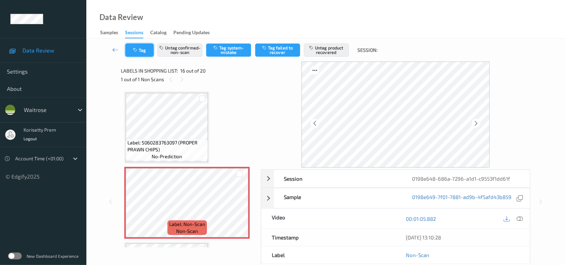
click at [134, 48] on icon "button" at bounding box center [136, 50] width 6 height 5
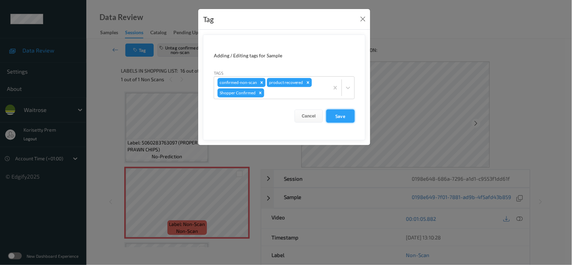
click at [344, 115] on button "Save" at bounding box center [340, 116] width 28 height 13
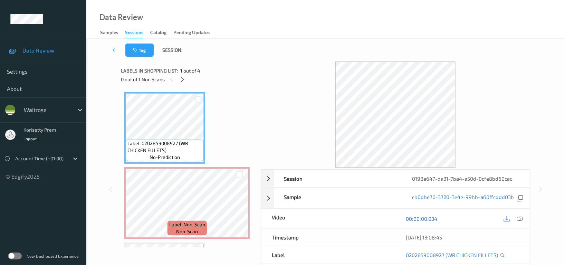
click at [265, 28] on div "Data Review Samples Sessions Catalog Pending Updates" at bounding box center [325, 19] width 479 height 39
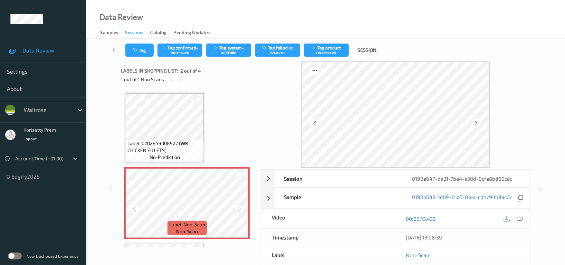
click at [242, 209] on icon at bounding box center [240, 209] width 6 height 6
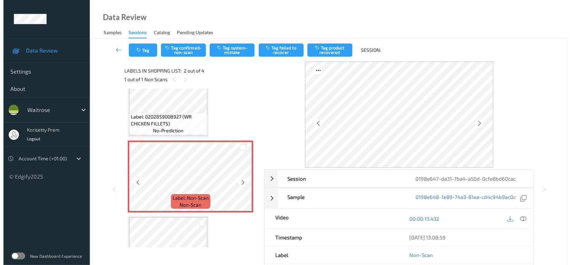
scroll to position [46, 0]
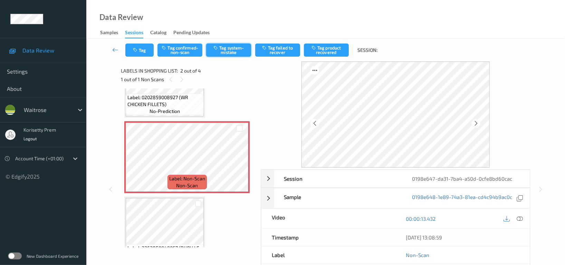
click at [230, 46] on button "Tag system-mistake" at bounding box center [228, 50] width 45 height 13
click at [142, 50] on button "Tag" at bounding box center [139, 50] width 28 height 13
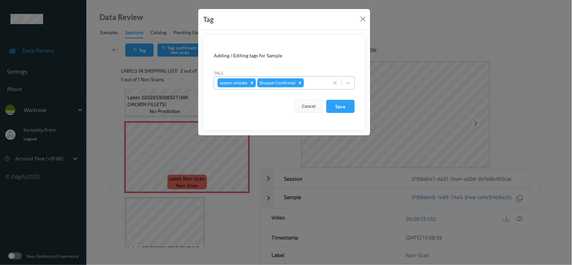
click at [315, 86] on div at bounding box center [315, 83] width 20 height 8
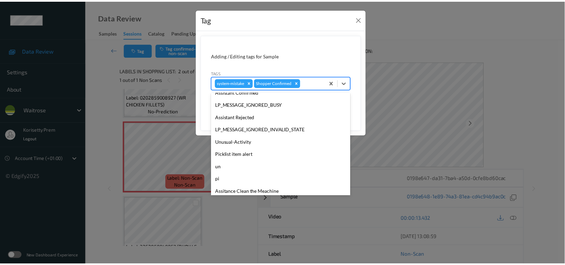
scroll to position [147, 0]
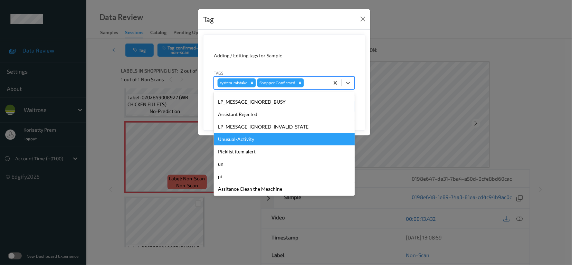
click at [245, 142] on div "Unusual-Activity" at bounding box center [284, 139] width 141 height 12
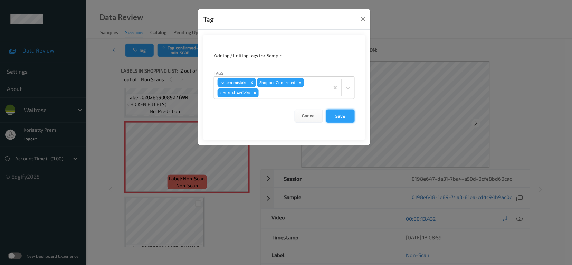
click at [350, 117] on button "Save" at bounding box center [340, 116] width 28 height 13
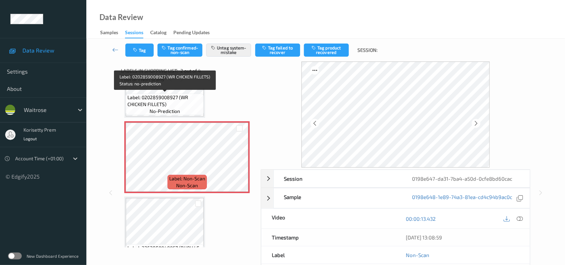
click at [178, 101] on span "Label: 0202859008927 (WR CHICKEN FILLETS)" at bounding box center [164, 101] width 75 height 14
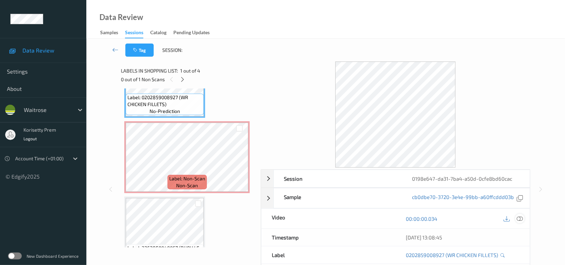
click at [523, 220] on div at bounding box center [519, 218] width 9 height 9
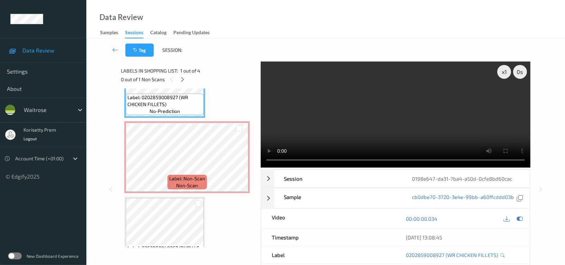
click at [392, 106] on video at bounding box center [396, 114] width 270 height 106
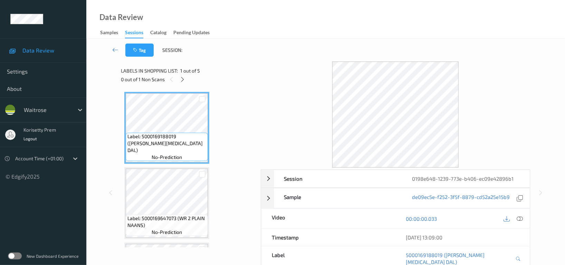
click at [281, 39] on div "Tag Session:" at bounding box center [326, 50] width 450 height 23
click at [183, 80] on icon at bounding box center [183, 79] width 6 height 6
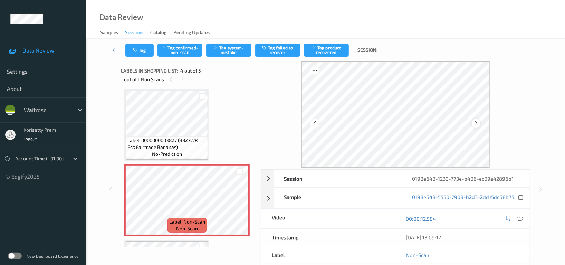
click at [473, 123] on div at bounding box center [476, 123] width 9 height 9
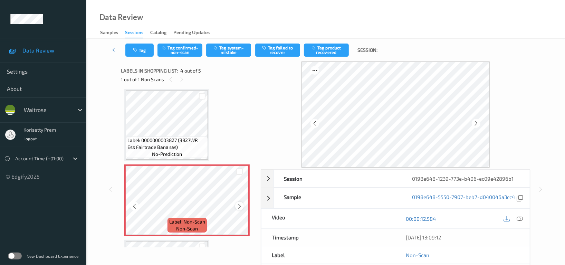
click at [241, 205] on icon at bounding box center [240, 206] width 6 height 6
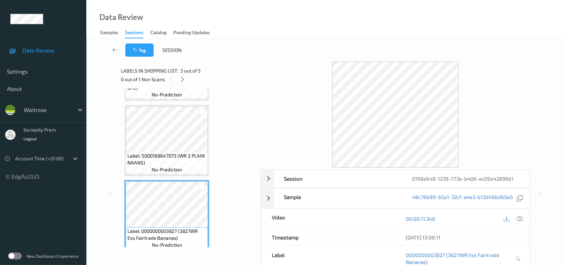
scroll to position [61, 0]
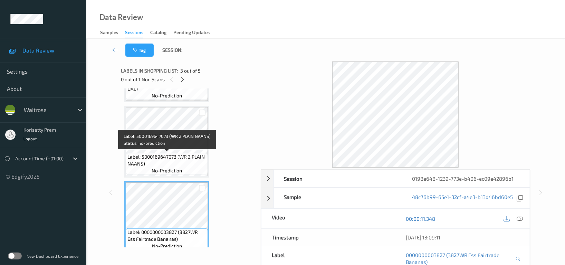
click at [174, 156] on span "Label: 5000169647073 (WR 2 PLAIN NAANS)" at bounding box center [166, 160] width 79 height 14
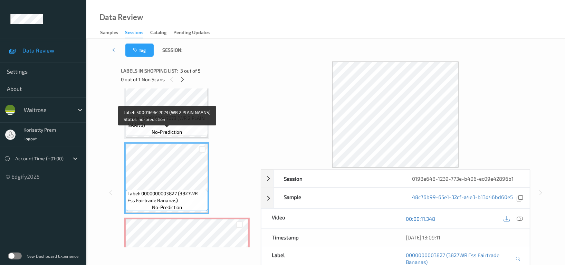
scroll to position [81, 0]
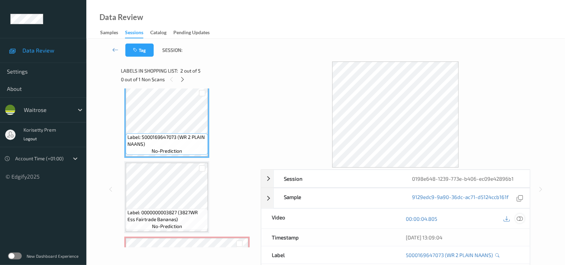
click at [519, 219] on icon at bounding box center [520, 219] width 6 height 6
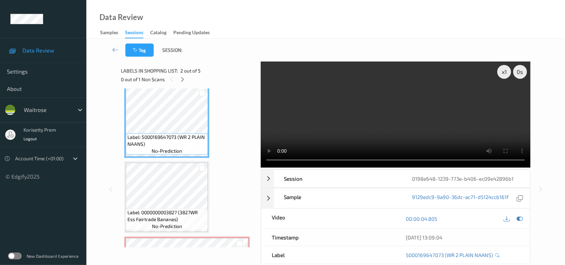
click at [408, 121] on video at bounding box center [396, 114] width 270 height 106
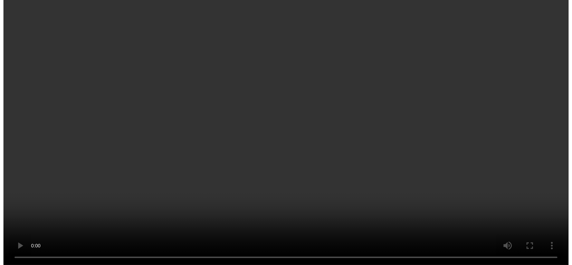
scroll to position [219, 0]
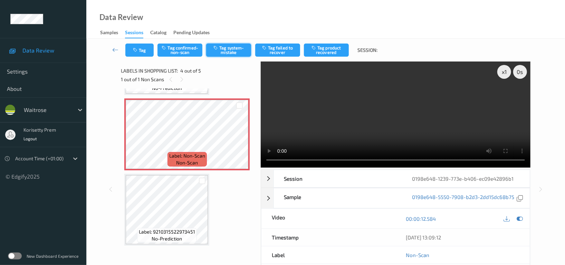
click at [238, 51] on button "Tag system-mistake" at bounding box center [228, 50] width 45 height 13
click at [140, 42] on div "Tag Tag confirmed-non-scan Untag system-mistake Tag failed to recover Tag produ…" at bounding box center [326, 50] width 450 height 23
click at [139, 51] on icon "button" at bounding box center [136, 50] width 6 height 5
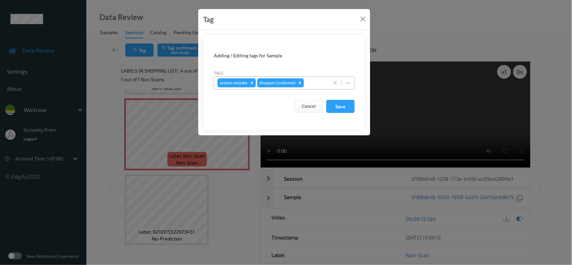
click at [313, 80] on div at bounding box center [315, 83] width 20 height 8
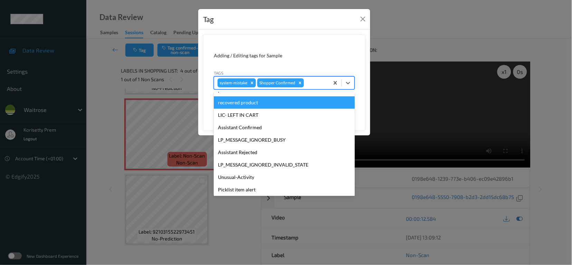
scroll to position [147, 0]
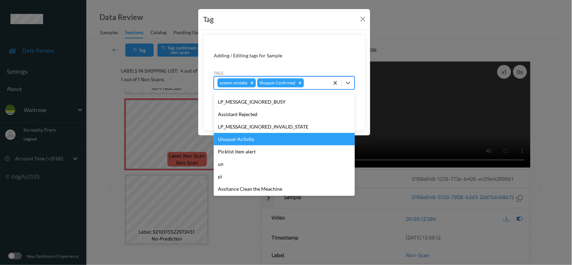
click at [248, 142] on div "Unusual-Activity" at bounding box center [284, 139] width 141 height 12
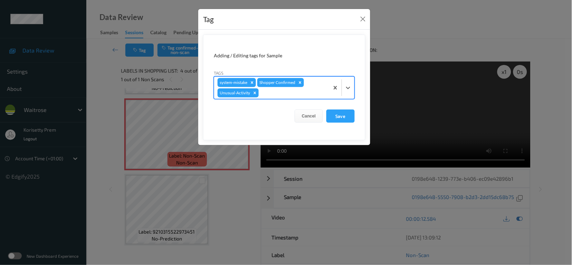
click at [291, 92] on div at bounding box center [293, 93] width 66 height 8
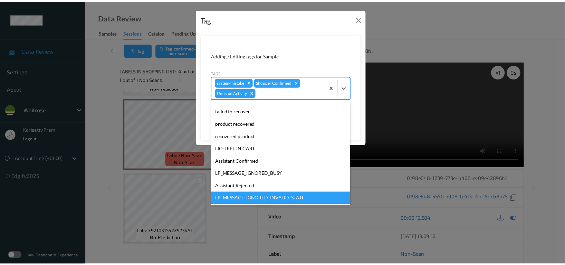
scroll to position [135, 0]
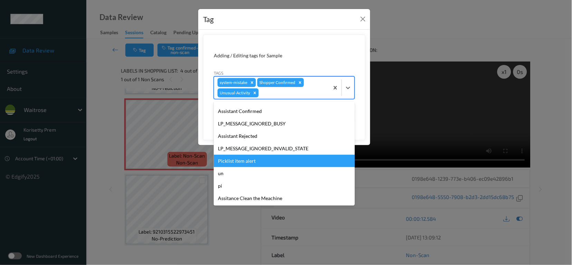
click at [248, 164] on div "Picklist item alert" at bounding box center [284, 161] width 141 height 12
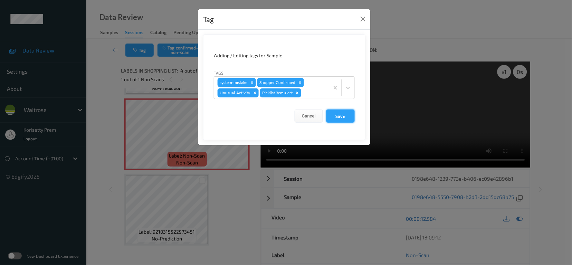
click at [345, 114] on button "Save" at bounding box center [340, 116] width 28 height 13
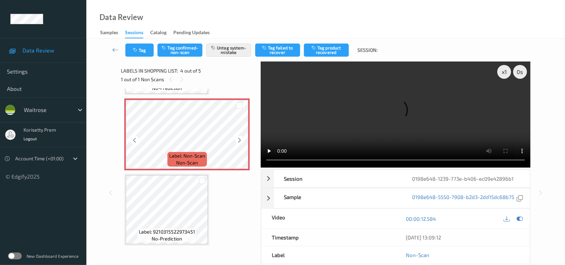
scroll to position [173, 0]
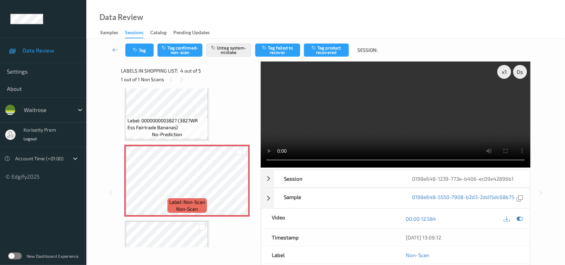
click at [290, 132] on video at bounding box center [396, 114] width 270 height 106
click at [139, 48] on button "Tag" at bounding box center [139, 50] width 28 height 13
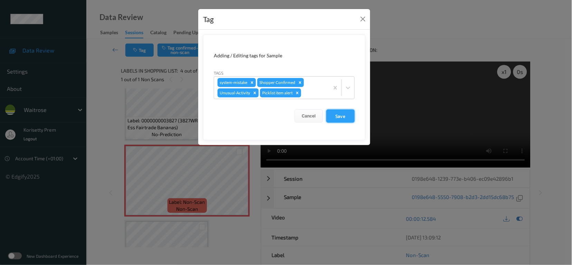
click at [338, 115] on button "Save" at bounding box center [340, 116] width 28 height 13
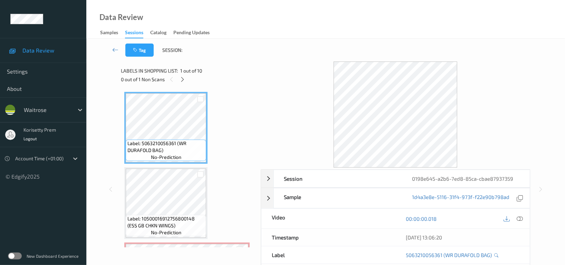
click at [328, 41] on div "Tag Session:" at bounding box center [326, 50] width 450 height 23
click at [184, 79] on icon at bounding box center [183, 79] width 6 height 6
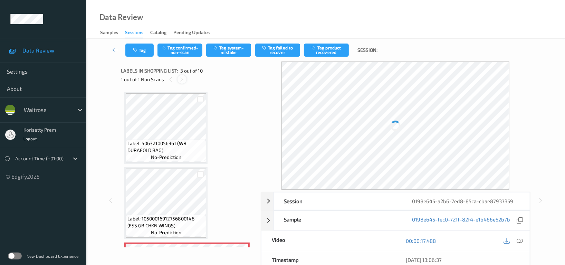
scroll to position [78, 0]
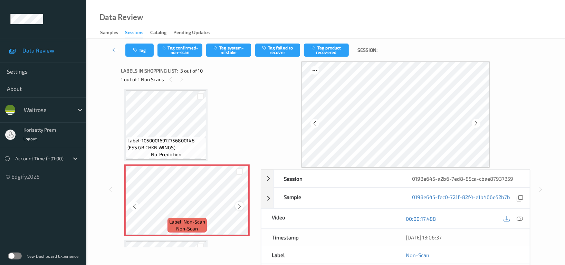
click at [238, 205] on icon at bounding box center [240, 206] width 6 height 6
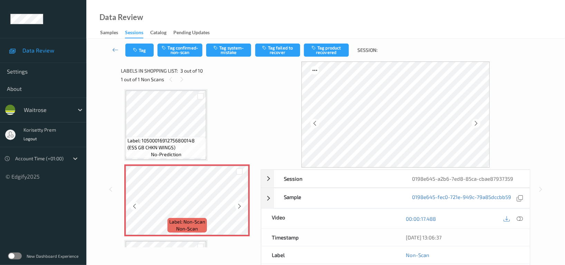
click at [238, 205] on icon at bounding box center [240, 206] width 6 height 6
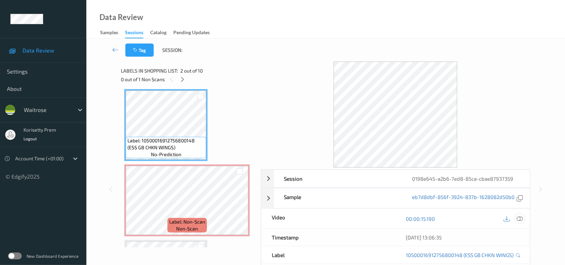
click at [522, 218] on icon at bounding box center [520, 219] width 6 height 6
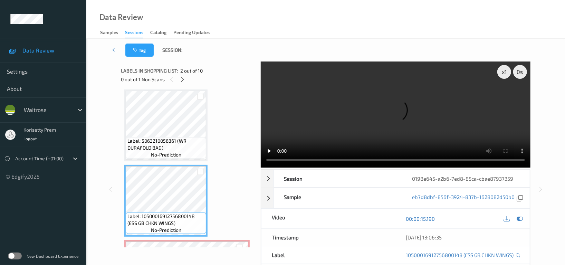
scroll to position [0, 0]
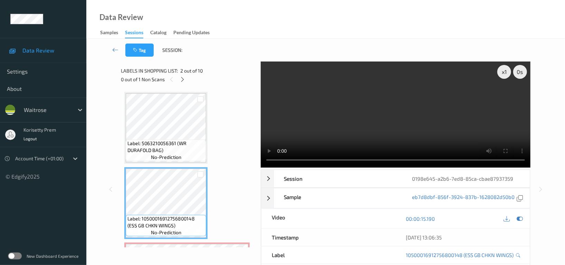
click at [305, 119] on video at bounding box center [396, 114] width 270 height 106
click at [309, 128] on video at bounding box center [396, 114] width 270 height 106
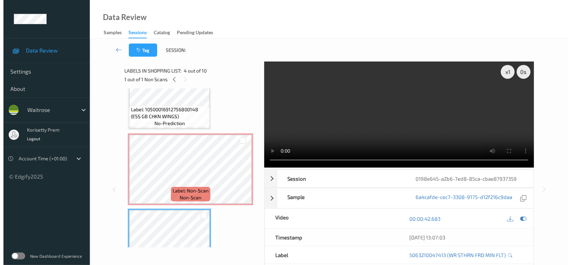
scroll to position [92, 0]
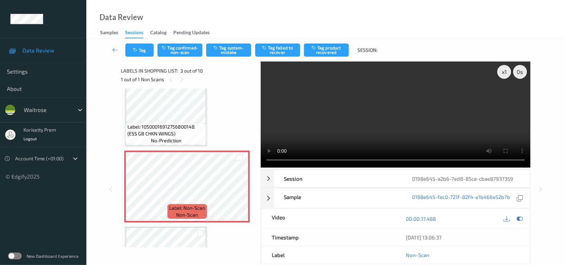
click at [387, 110] on video at bounding box center [396, 114] width 270 height 106
click at [232, 53] on button "Tag system-mistake" at bounding box center [228, 50] width 45 height 13
click at [136, 50] on icon "button" at bounding box center [136, 50] width 6 height 5
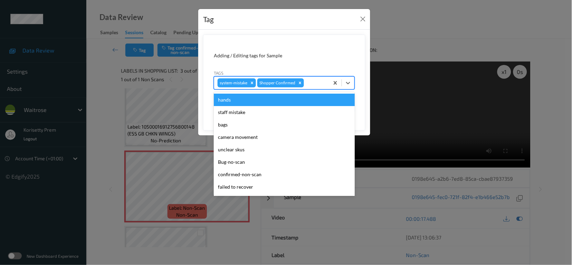
click at [314, 84] on div at bounding box center [315, 83] width 20 height 8
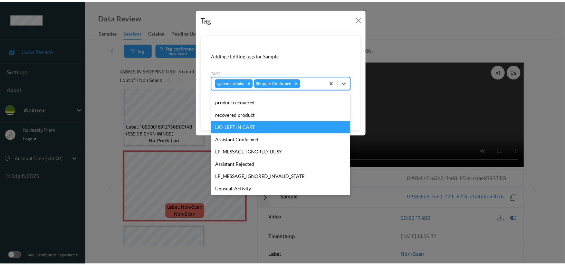
scroll to position [147, 0]
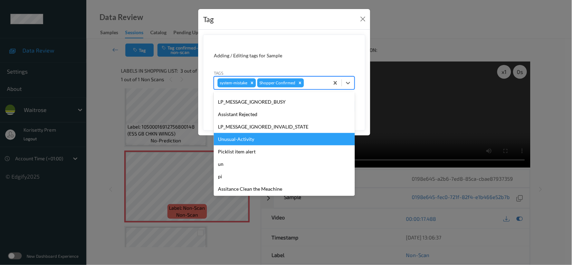
click at [242, 139] on div "Unusual-Activity" at bounding box center [284, 139] width 141 height 12
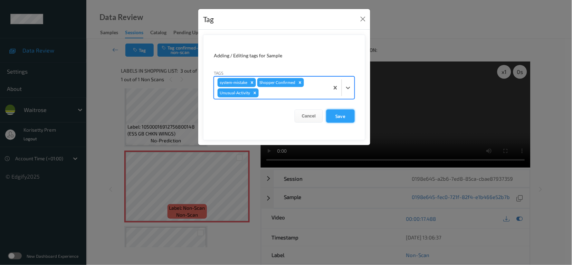
click at [344, 115] on button "Save" at bounding box center [340, 116] width 28 height 13
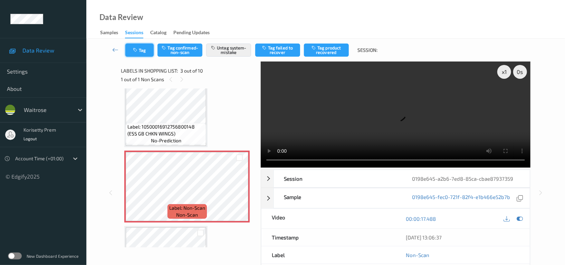
click at [143, 51] on button "Tag" at bounding box center [139, 50] width 28 height 13
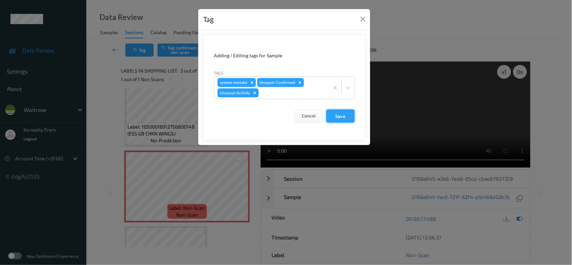
click at [339, 116] on button "Save" at bounding box center [340, 116] width 28 height 13
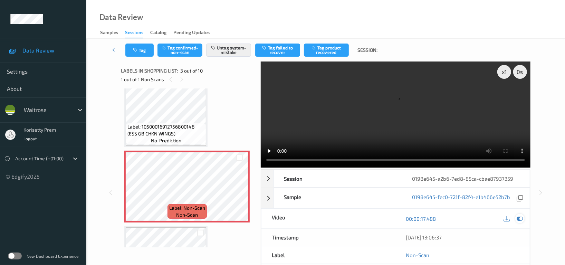
click at [519, 216] on icon at bounding box center [520, 219] width 6 height 6
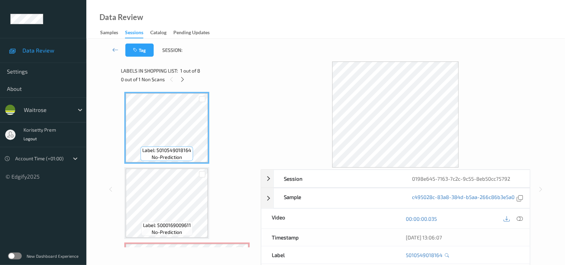
click at [291, 40] on div "Tag Session:" at bounding box center [326, 50] width 450 height 23
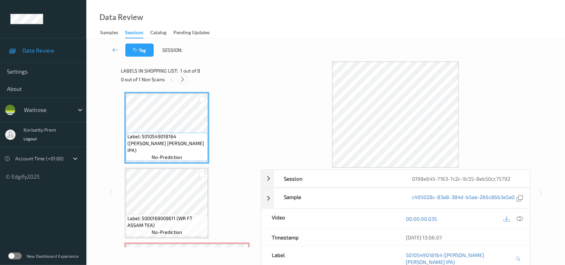
click at [182, 78] on icon at bounding box center [183, 79] width 6 height 6
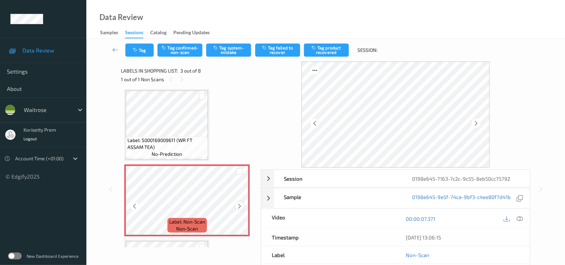
click at [238, 204] on icon at bounding box center [240, 206] width 6 height 6
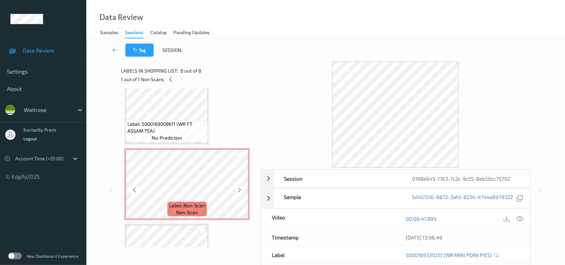
scroll to position [76, 0]
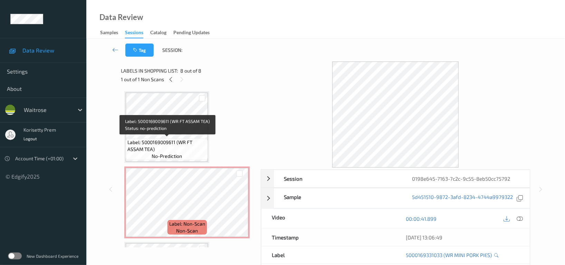
click at [159, 142] on span "Label: 5000169009611 (WR FT ASSAM TEA)" at bounding box center [166, 146] width 79 height 14
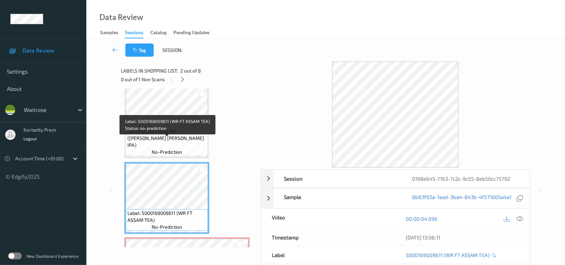
scroll to position [0, 0]
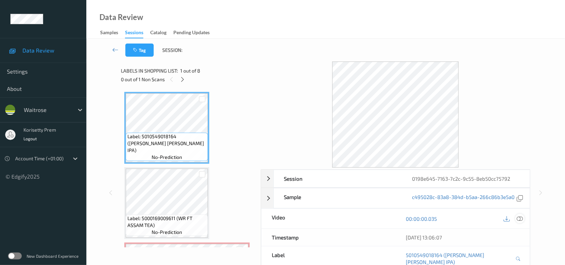
click at [520, 218] on icon at bounding box center [520, 219] width 6 height 6
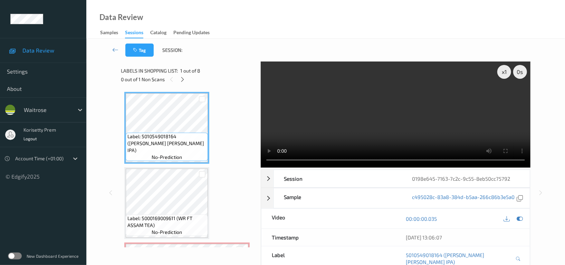
click at [369, 93] on video at bounding box center [396, 114] width 270 height 106
click at [422, 108] on video at bounding box center [396, 114] width 270 height 106
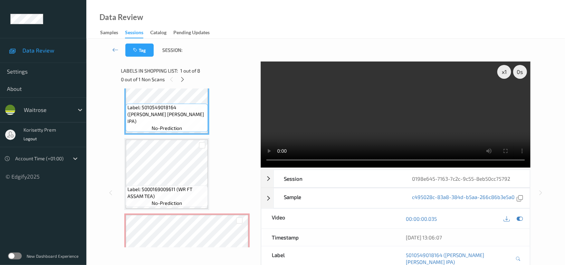
scroll to position [46, 0]
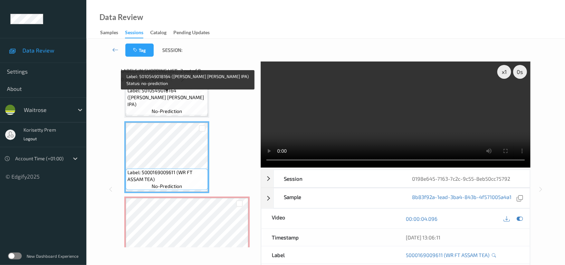
click at [175, 103] on span "Label: 5010549018164 (GREENE KING IPA)" at bounding box center [166, 97] width 79 height 21
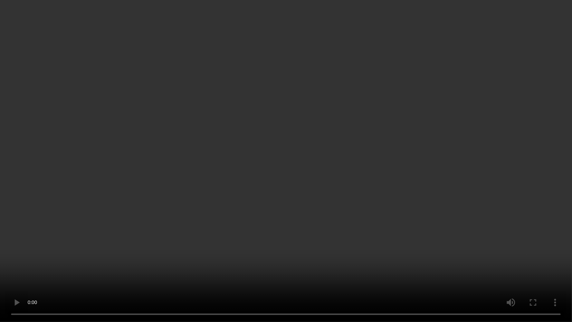
click at [222, 175] on video at bounding box center [286, 161] width 572 height 322
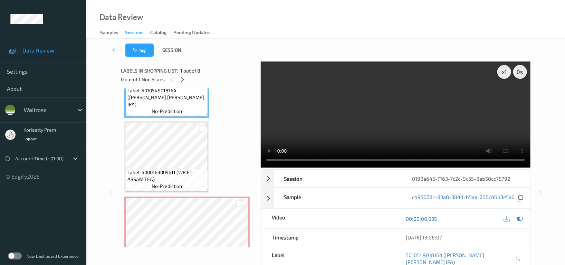
click at [386, 96] on video at bounding box center [396, 114] width 270 height 106
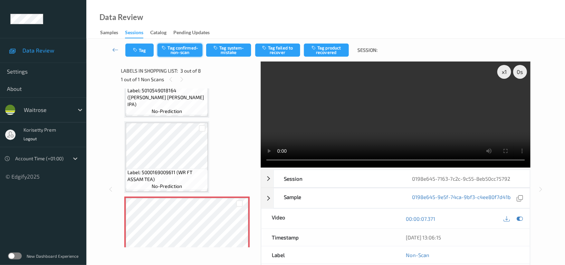
click at [180, 51] on button "Tag confirmed-non-scan" at bounding box center [180, 50] width 45 height 13
click at [287, 50] on button "Tag failed to recover" at bounding box center [277, 50] width 45 height 13
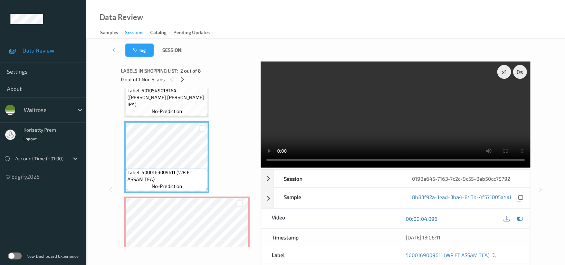
click at [378, 86] on video at bounding box center [396, 114] width 270 height 106
click at [387, 121] on video at bounding box center [396, 114] width 270 height 106
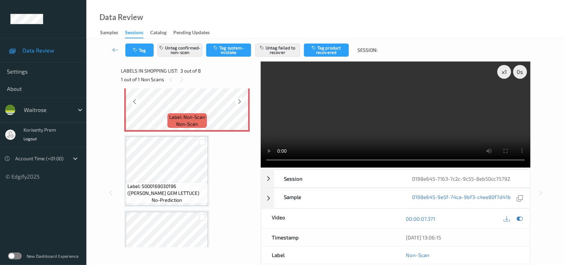
scroll to position [184, 0]
click at [393, 94] on video at bounding box center [396, 114] width 270 height 106
click at [413, 113] on video at bounding box center [396, 114] width 270 height 106
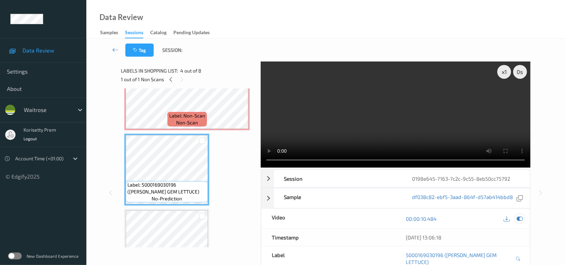
click at [517, 217] on icon at bounding box center [520, 219] width 6 height 6
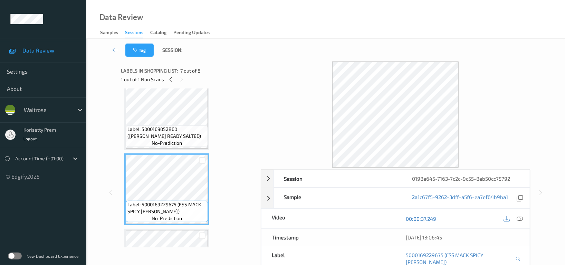
scroll to position [414, 0]
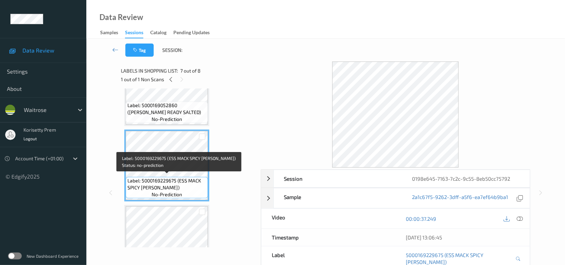
click at [169, 196] on div "Label: 5000169229675 (ESS MACK SPICY TOM) no-prediction" at bounding box center [166, 166] width 85 height 72
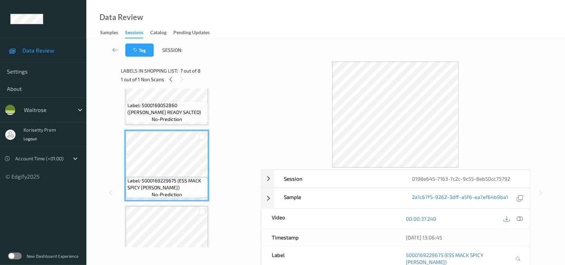
click at [169, 205] on div "Label: 5000169331033 (WR MINI PORK PIES) no-prediction" at bounding box center [166, 241] width 85 height 72
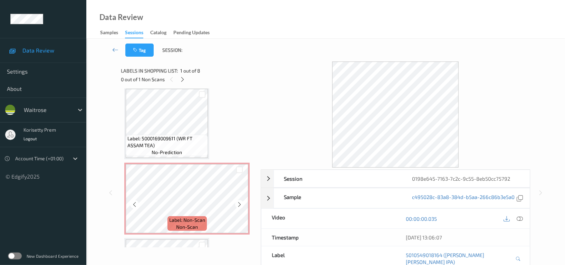
scroll to position [92, 0]
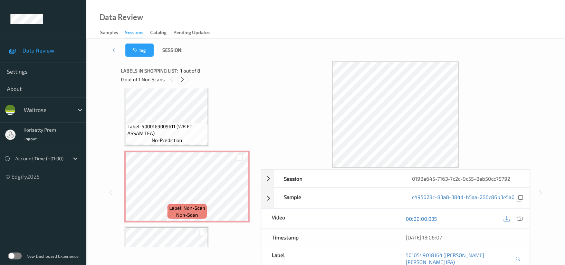
click at [183, 81] on icon at bounding box center [183, 79] width 6 height 6
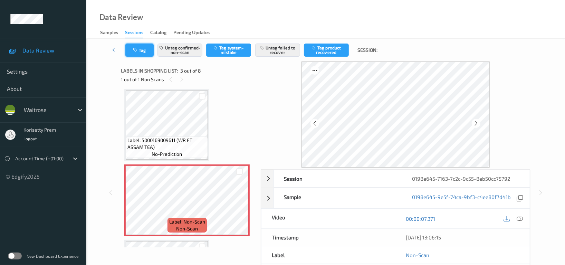
click at [143, 42] on div "Tag Untag confirmed-non-scan Tag system-mistake Untag failed to recover Tag pro…" at bounding box center [326, 50] width 450 height 23
click at [139, 51] on button "Tag" at bounding box center [139, 50] width 28 height 13
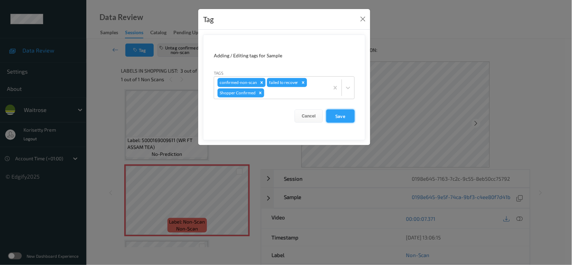
click at [352, 113] on button "Save" at bounding box center [340, 116] width 28 height 13
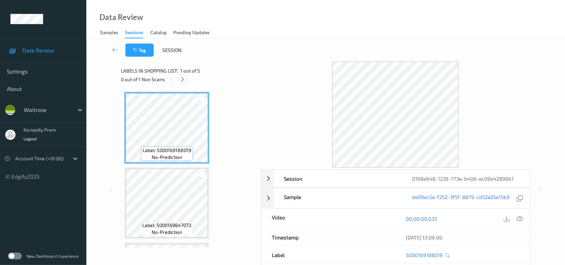
click at [184, 81] on icon at bounding box center [183, 79] width 6 height 6
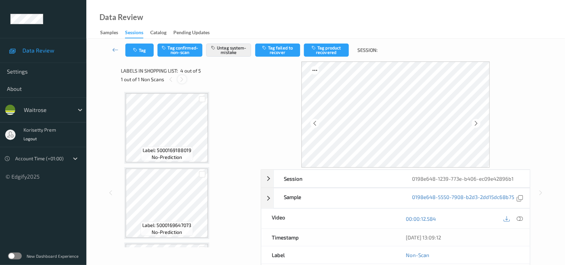
scroll to position [153, 0]
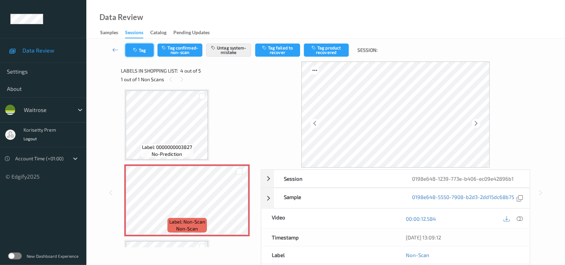
click at [136, 48] on icon "button" at bounding box center [136, 50] width 6 height 5
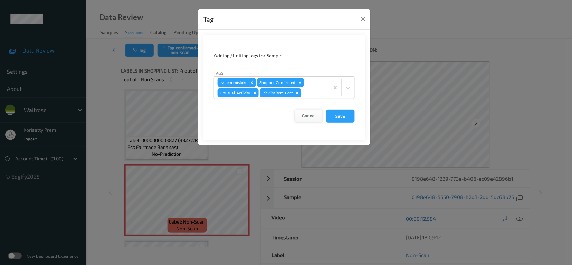
click at [307, 115] on button "Cancel" at bounding box center [309, 116] width 28 height 13
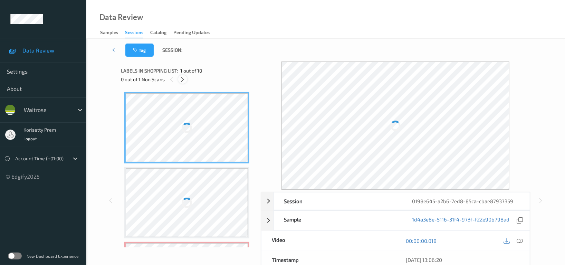
click at [182, 82] on icon at bounding box center [183, 79] width 6 height 6
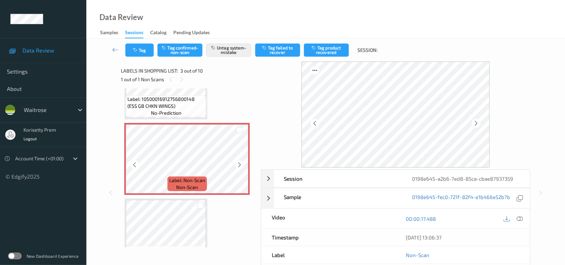
scroll to position [138, 0]
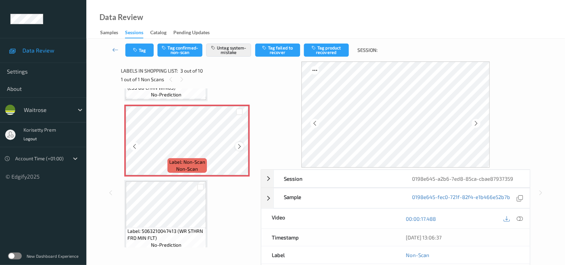
click at [241, 143] on icon at bounding box center [240, 146] width 6 height 6
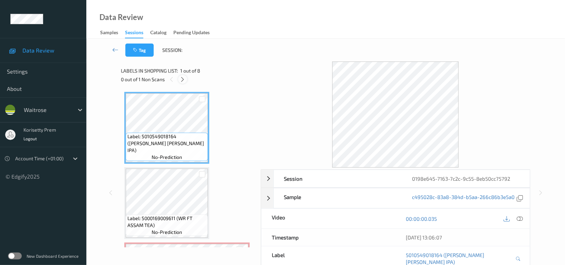
click at [185, 79] on icon at bounding box center [183, 79] width 6 height 6
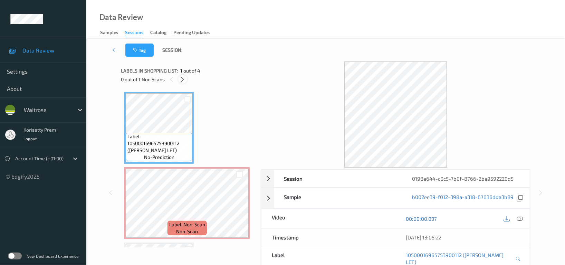
click at [184, 79] on icon at bounding box center [183, 79] width 6 height 6
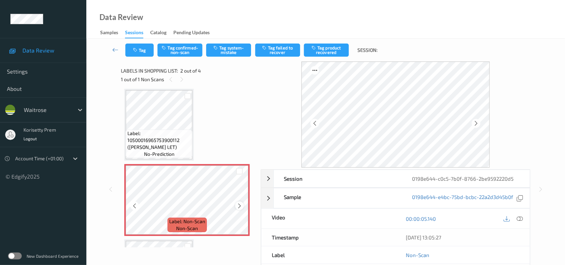
click at [238, 208] on icon at bounding box center [240, 206] width 6 height 6
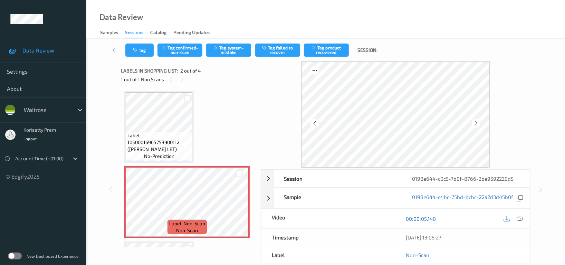
scroll to position [0, 0]
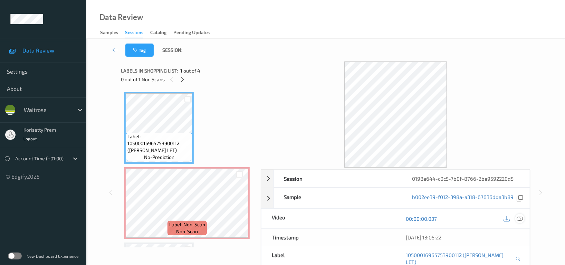
click at [519, 219] on icon at bounding box center [520, 219] width 6 height 6
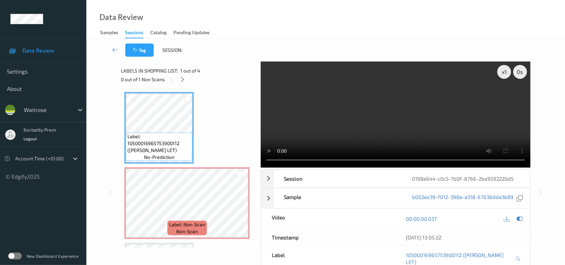
click at [305, 15] on div "Data Review Samples Sessions Catalog Pending Updates" at bounding box center [325, 19] width 479 height 39
click at [216, 23] on div "Data Review Samples Sessions Catalog Pending Updates" at bounding box center [325, 19] width 479 height 39
click at [184, 80] on icon at bounding box center [183, 79] width 6 height 6
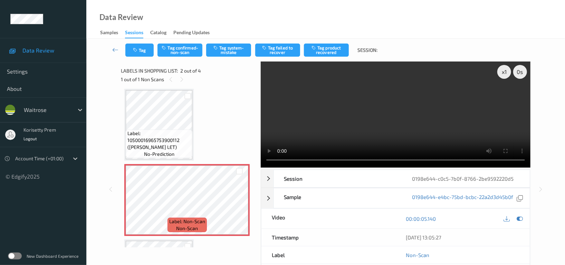
click at [341, 106] on video at bounding box center [396, 114] width 270 height 106
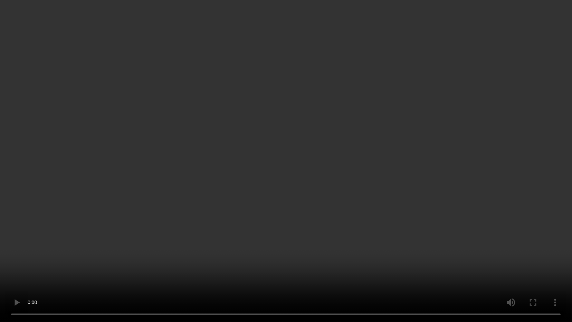
click at [335, 95] on video at bounding box center [286, 161] width 572 height 322
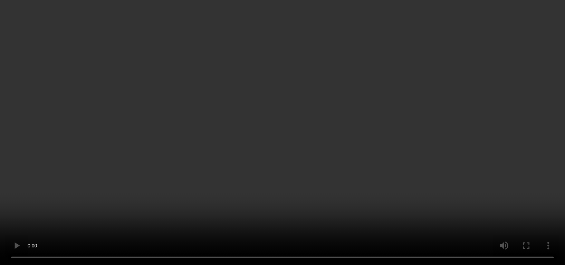
scroll to position [141, 0]
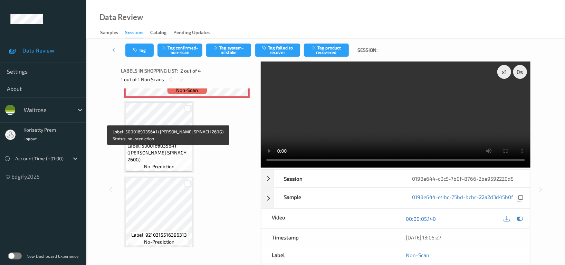
click at [155, 148] on span "Label: 5000169035641 (WR ESS SPINACH 260G)" at bounding box center [158, 152] width 63 height 21
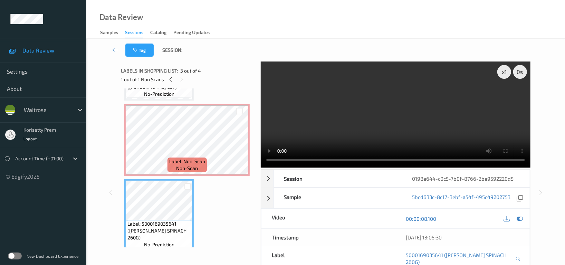
scroll to position [6, 0]
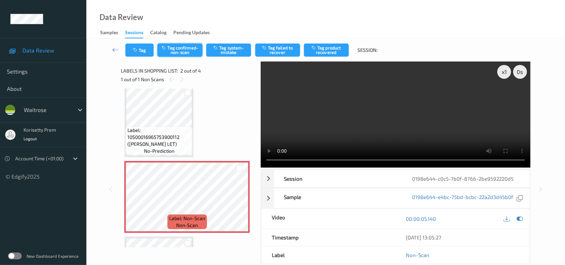
click at [182, 47] on button "Tag confirmed-non-scan" at bounding box center [180, 50] width 45 height 13
click at [308, 78] on video at bounding box center [396, 114] width 270 height 106
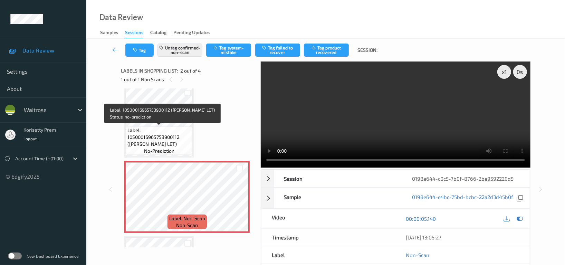
click at [137, 128] on span "Label: 10500016965753900112 (WR ROMAINE LET)" at bounding box center [158, 137] width 63 height 21
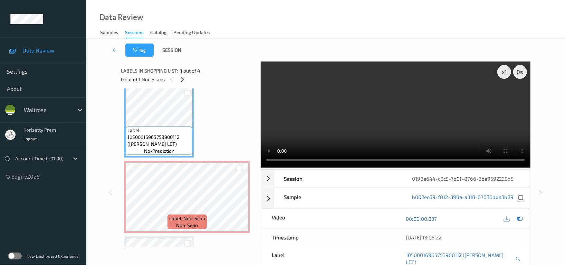
click at [391, 103] on video at bounding box center [396, 114] width 270 height 106
click at [399, 118] on video at bounding box center [396, 114] width 270 height 106
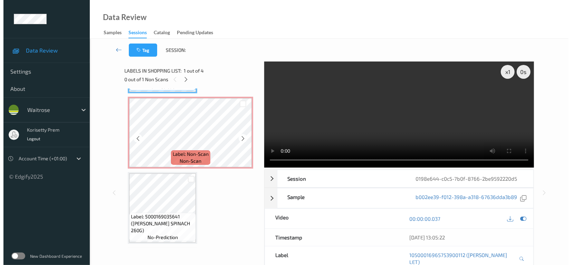
scroll to position [98, 0]
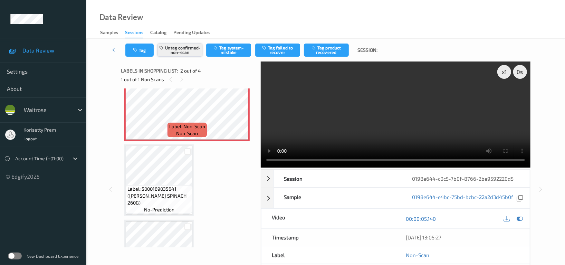
click at [176, 48] on button "Untag confirmed-non-scan" at bounding box center [180, 50] width 45 height 13
click at [231, 48] on button "Tag system-mistake" at bounding box center [228, 50] width 45 height 13
click at [143, 54] on button "Tag" at bounding box center [139, 50] width 28 height 13
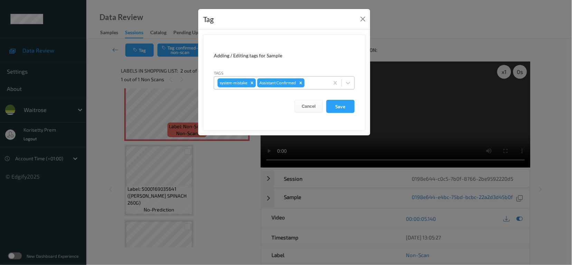
click at [323, 87] on div at bounding box center [316, 83] width 20 height 8
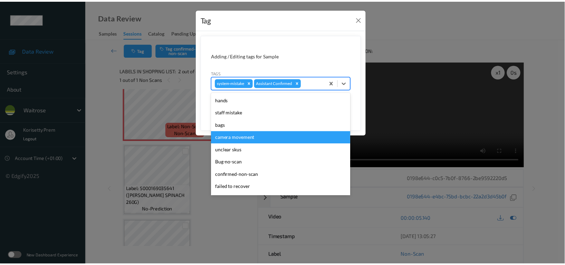
scroll to position [147, 0]
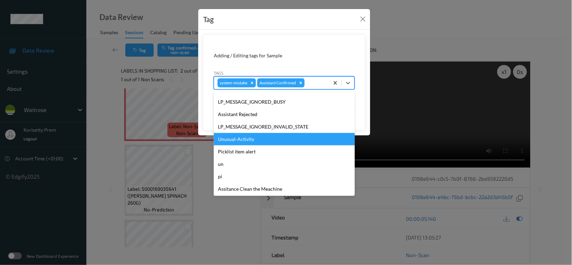
click at [243, 142] on div "Unusual-Activity" at bounding box center [284, 139] width 141 height 12
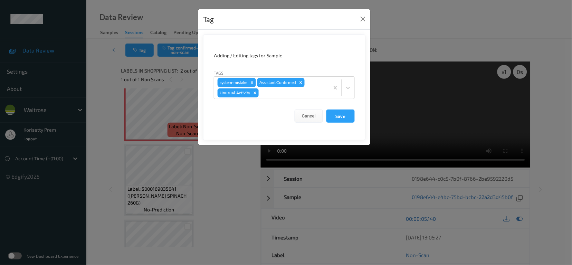
click at [340, 107] on form "Adding / Editing tags for Sample Tags system-mistake Assistant Confirmed Unusua…" at bounding box center [284, 88] width 162 height 106
click at [342, 118] on button "Save" at bounding box center [340, 116] width 28 height 13
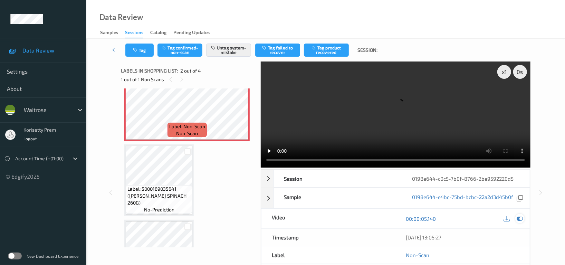
click at [521, 216] on icon at bounding box center [520, 219] width 6 height 6
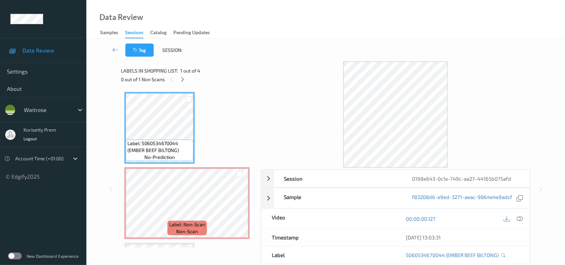
click at [309, 61] on div "Tag Session:" at bounding box center [326, 50] width 450 height 23
click at [317, 58] on div "Tag Session:" at bounding box center [326, 50] width 450 height 23
click at [285, 44] on div "Tag Session:" at bounding box center [326, 50] width 450 height 23
click at [182, 79] on icon at bounding box center [183, 79] width 6 height 6
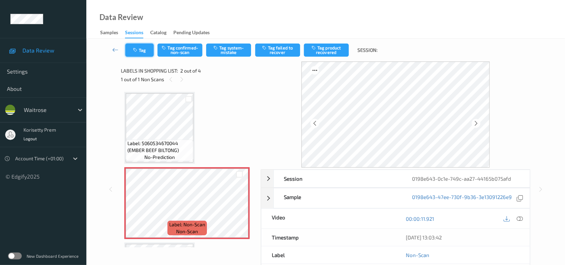
click at [145, 53] on button "Tag" at bounding box center [139, 50] width 28 height 13
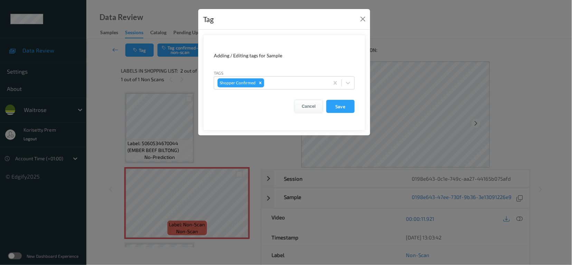
click at [309, 104] on button "Cancel" at bounding box center [309, 106] width 28 height 13
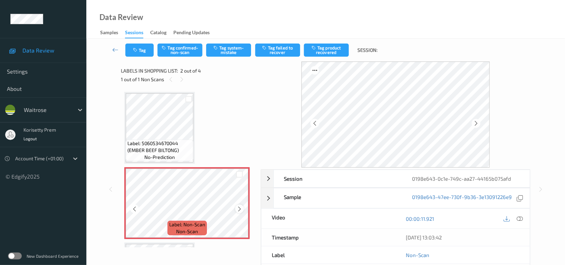
click at [237, 209] on icon at bounding box center [240, 209] width 6 height 6
click at [238, 209] on icon at bounding box center [240, 209] width 6 height 6
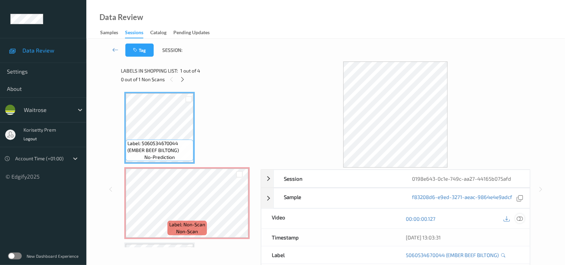
click at [519, 219] on icon at bounding box center [520, 219] width 6 height 6
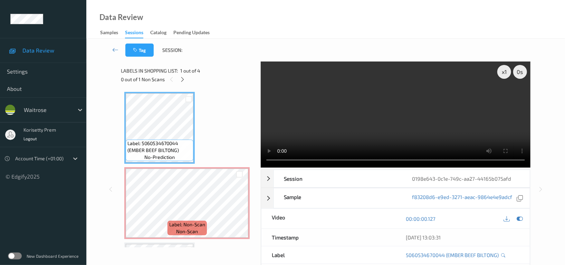
click at [348, 96] on video at bounding box center [396, 114] width 270 height 106
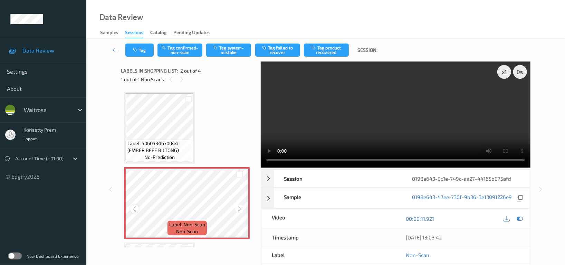
click at [134, 209] on icon at bounding box center [135, 209] width 6 height 6
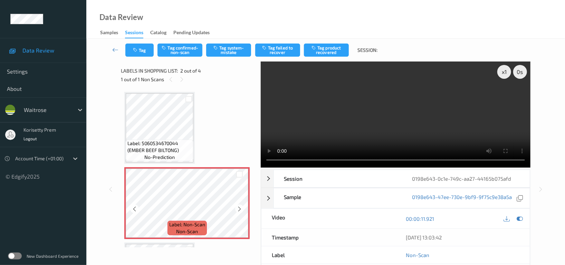
click at [134, 209] on icon at bounding box center [135, 209] width 6 height 6
click at [441, 130] on video at bounding box center [396, 114] width 270 height 106
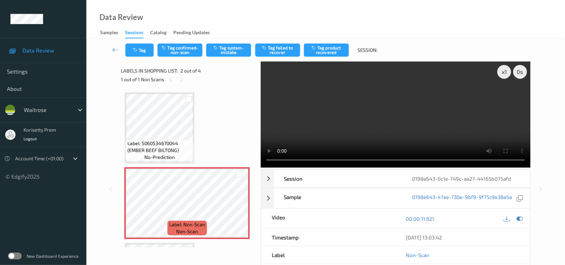
click at [331, 103] on video at bounding box center [396, 114] width 270 height 106
click at [238, 209] on icon at bounding box center [240, 209] width 6 height 6
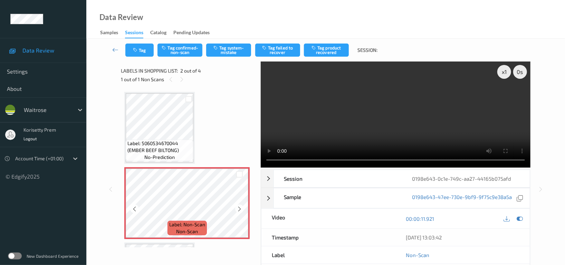
click at [238, 209] on icon at bounding box center [240, 209] width 6 height 6
click at [237, 53] on button "Tag system-mistake" at bounding box center [228, 50] width 45 height 13
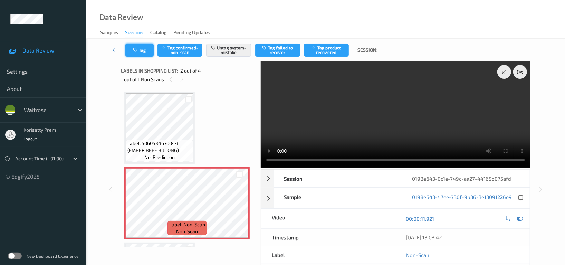
click at [140, 52] on button "Tag" at bounding box center [139, 50] width 28 height 13
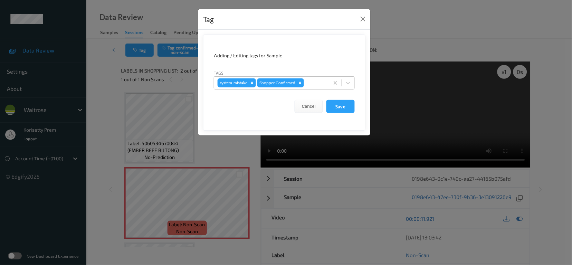
click at [311, 85] on div at bounding box center [315, 83] width 20 height 8
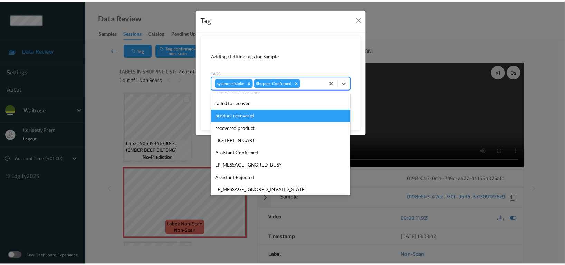
scroll to position [147, 0]
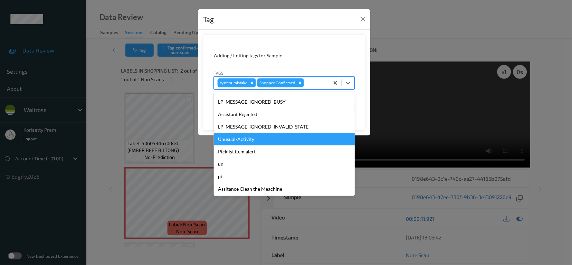
click at [239, 136] on div "Unusual-Activity" at bounding box center [284, 139] width 141 height 12
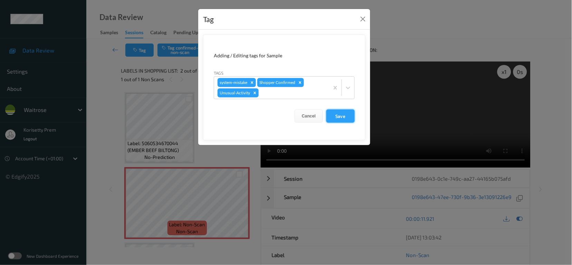
click at [344, 117] on button "Save" at bounding box center [340, 116] width 28 height 13
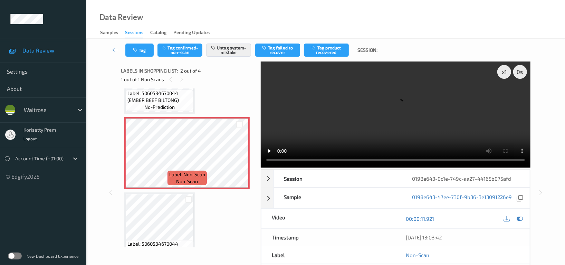
scroll to position [0, 0]
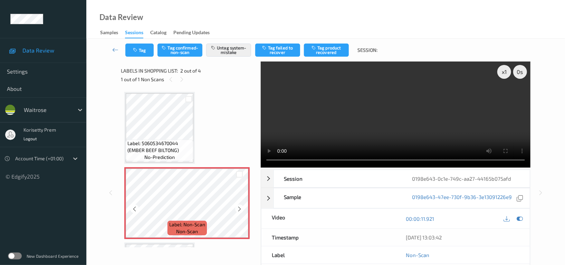
click at [238, 209] on icon at bounding box center [240, 209] width 6 height 6
click at [143, 46] on button "Tag" at bounding box center [139, 50] width 28 height 13
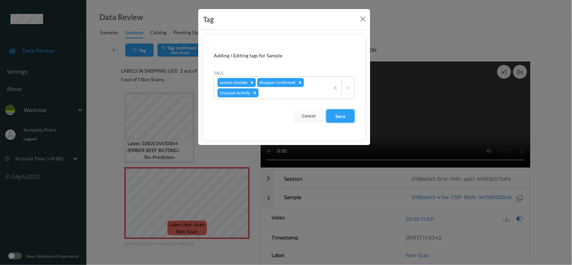
click at [343, 119] on button "Save" at bounding box center [340, 116] width 28 height 13
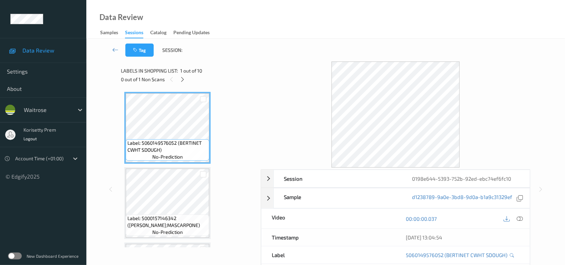
click at [265, 37] on div "Data Review Samples Sessions Catalog Pending Updates" at bounding box center [325, 19] width 479 height 39
click at [320, 22] on div "Data Review Samples Sessions Catalog Pending Updates" at bounding box center [325, 19] width 479 height 39
click at [278, 38] on div "Data Review Samples Sessions Catalog Pending Updates" at bounding box center [325, 19] width 479 height 39
click at [184, 77] on icon at bounding box center [183, 79] width 6 height 6
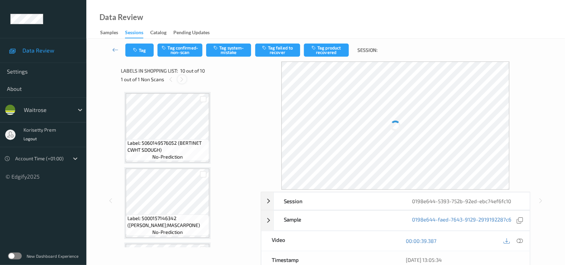
scroll to position [595, 0]
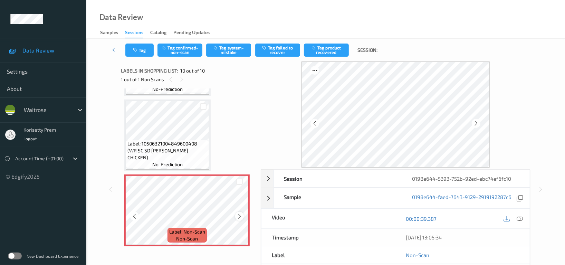
click at [238, 217] on icon at bounding box center [240, 216] width 6 height 6
click at [237, 217] on icon at bounding box center [240, 216] width 6 height 6
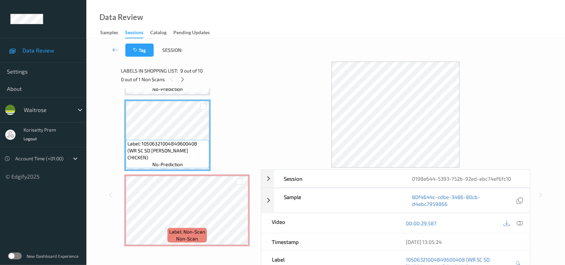
scroll to position [503, 0]
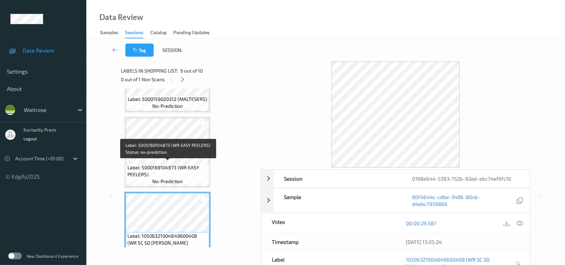
click at [167, 172] on span "Label: 5000169104873 (WR EASY PEELERS)" at bounding box center [167, 171] width 80 height 14
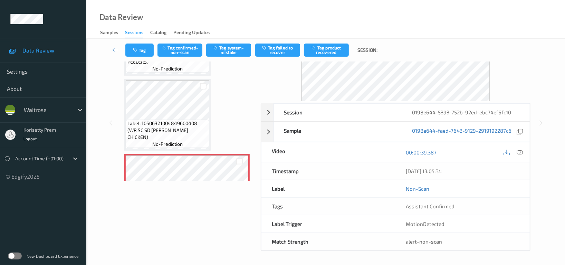
scroll to position [595, 0]
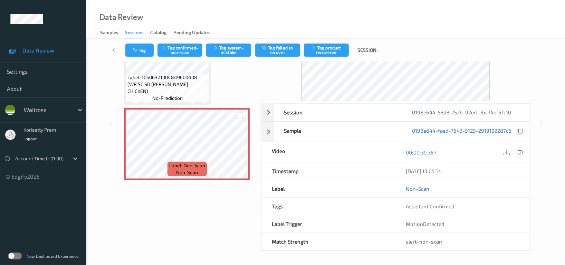
click at [523, 150] on icon at bounding box center [520, 152] width 6 height 6
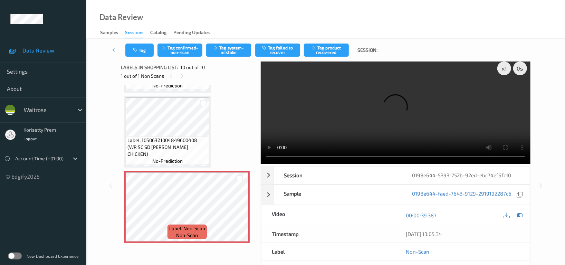
scroll to position [0, 0]
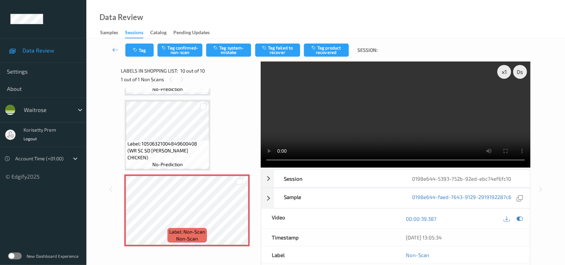
click at [396, 92] on video at bounding box center [396, 114] width 270 height 106
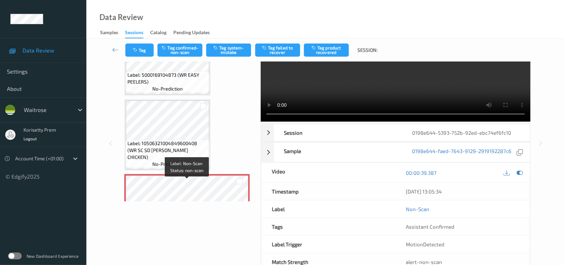
scroll to position [549, 0]
click at [424, 88] on video at bounding box center [396, 69] width 270 height 106
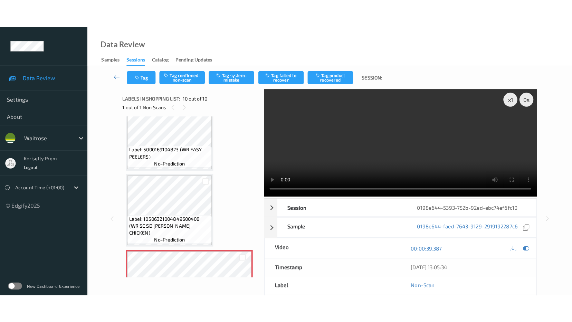
scroll to position [595, 0]
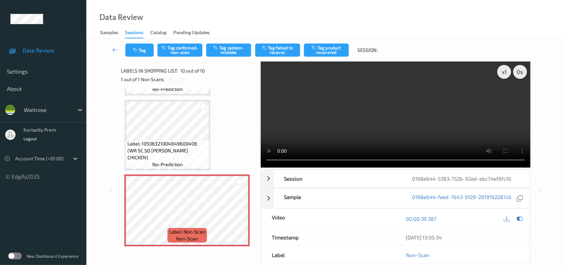
click at [443, 110] on video at bounding box center [396, 114] width 270 height 106
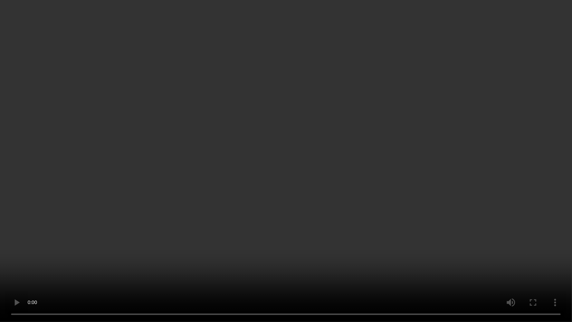
click at [302, 187] on video at bounding box center [286, 161] width 572 height 322
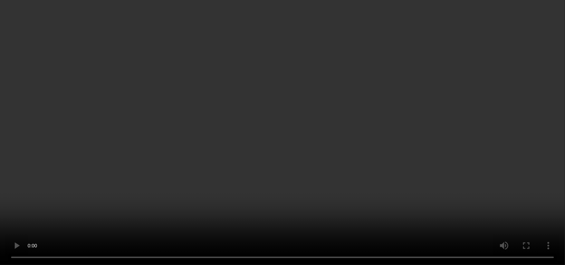
scroll to position [0, 0]
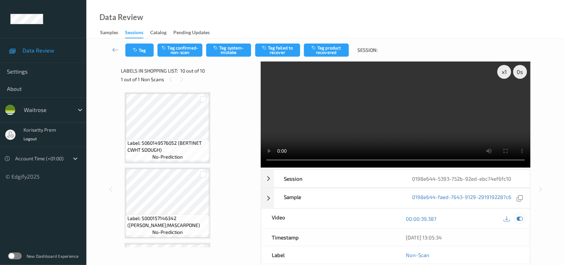
click at [521, 219] on icon at bounding box center [520, 219] width 6 height 6
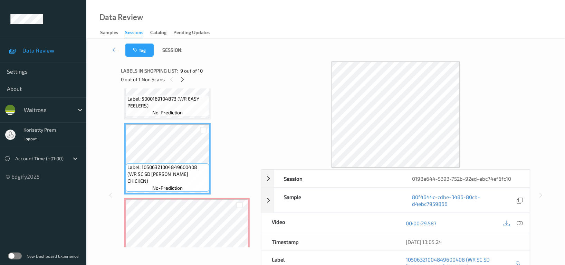
scroll to position [595, 0]
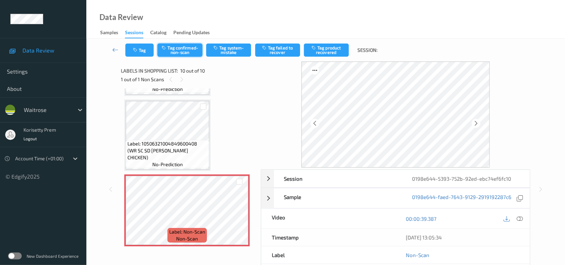
click at [196, 47] on button "Tag confirmed-non-scan" at bounding box center [180, 50] width 45 height 13
click at [272, 50] on button "Tag failed to recover" at bounding box center [277, 50] width 45 height 13
click at [240, 214] on icon at bounding box center [240, 216] width 6 height 6
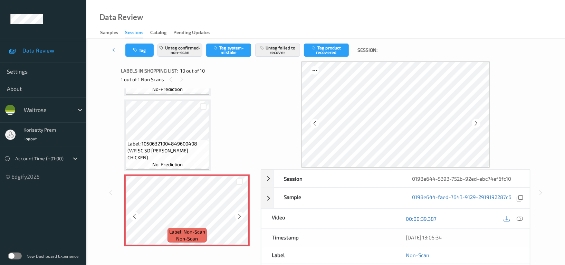
click at [240, 214] on icon at bounding box center [240, 216] width 6 height 6
click at [145, 49] on button "Tag" at bounding box center [139, 50] width 28 height 13
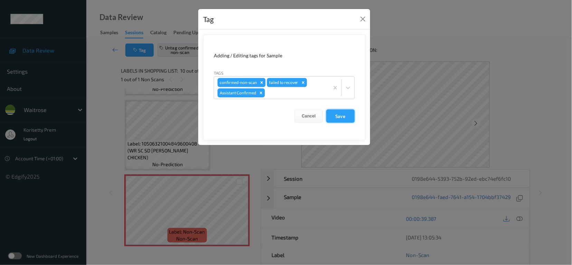
click at [340, 118] on button "Save" at bounding box center [340, 116] width 28 height 13
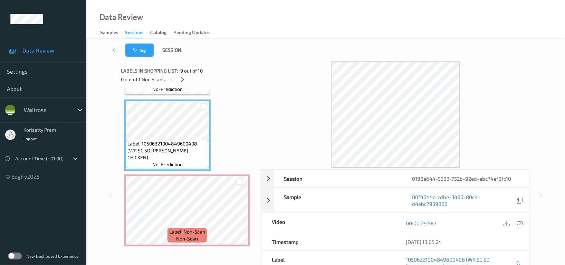
click at [522, 221] on icon at bounding box center [520, 223] width 6 height 6
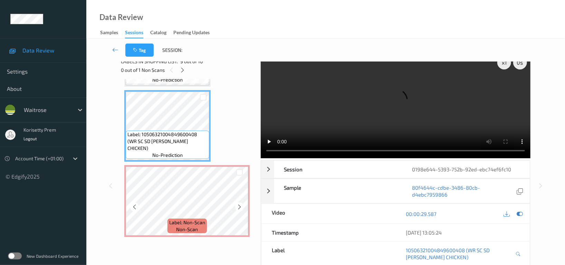
scroll to position [20, 0]
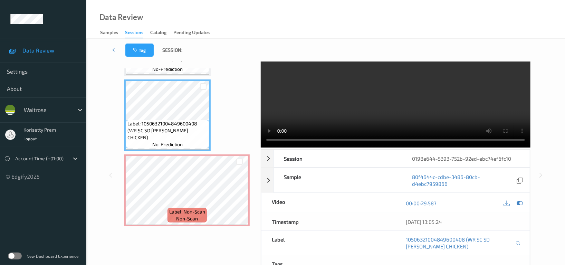
click at [321, 115] on video at bounding box center [396, 94] width 270 height 106
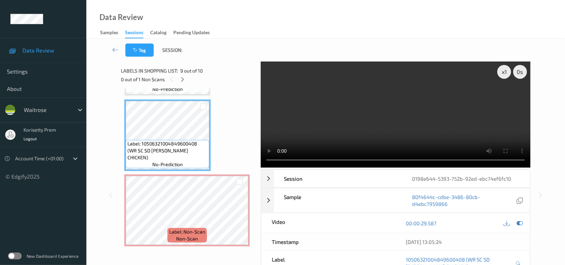
scroll to position [538, 0]
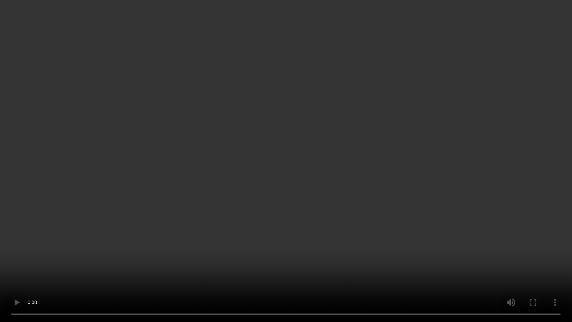
click at [365, 196] on video at bounding box center [286, 161] width 572 height 322
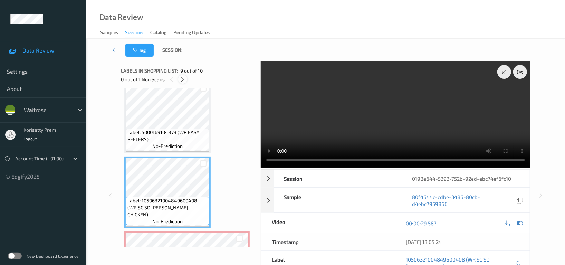
click at [182, 83] on div at bounding box center [182, 79] width 9 height 9
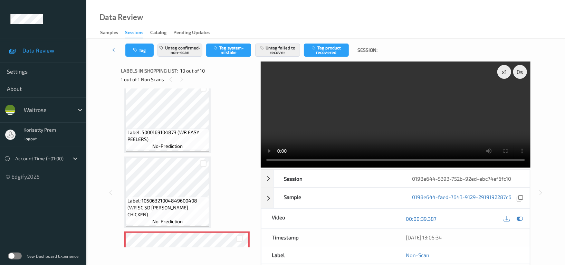
scroll to position [595, 0]
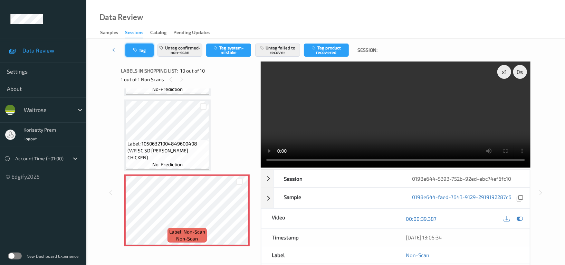
click at [140, 51] on button "Tag" at bounding box center [139, 50] width 28 height 13
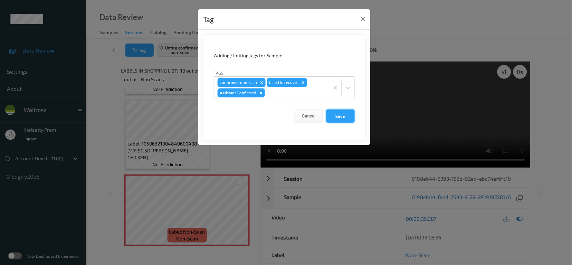
click at [346, 117] on button "Save" at bounding box center [340, 116] width 28 height 13
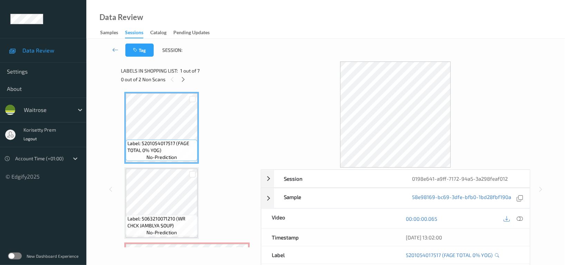
click at [277, 59] on div "Tag Session:" at bounding box center [326, 50] width 450 height 23
click at [184, 79] on icon at bounding box center [184, 79] width 6 height 6
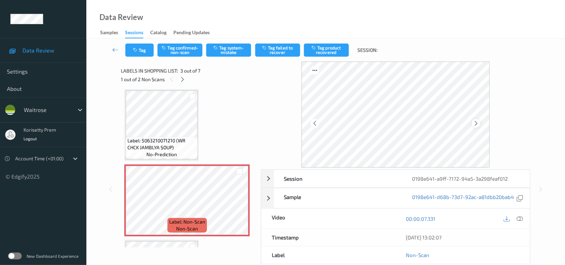
click at [477, 122] on icon at bounding box center [476, 123] width 6 height 6
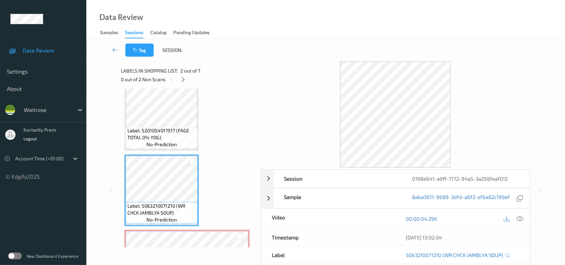
scroll to position [0, 0]
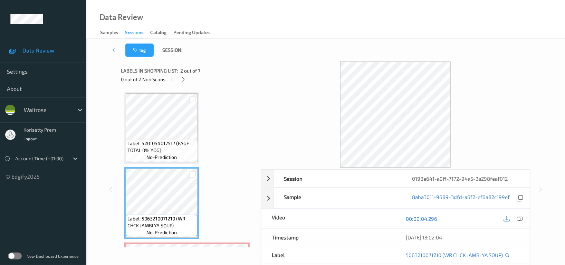
click at [165, 149] on span "Label: 5201054017517 (FAGE TOTAL 0% YOG)" at bounding box center [161, 147] width 68 height 14
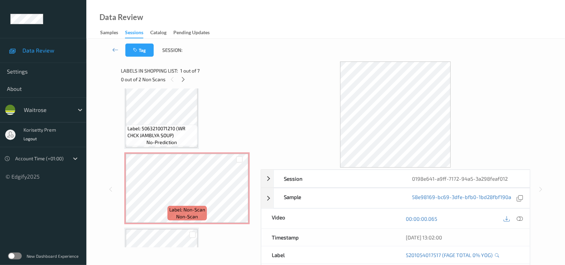
scroll to position [92, 0]
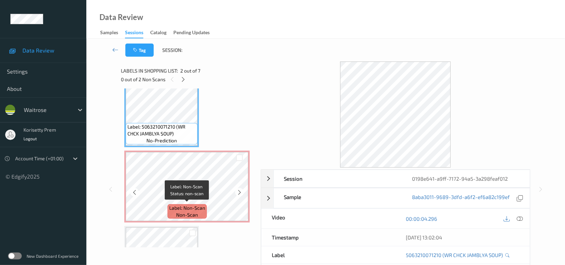
click at [171, 211] on div "Label: Non-Scan non-scan" at bounding box center [187, 211] width 39 height 15
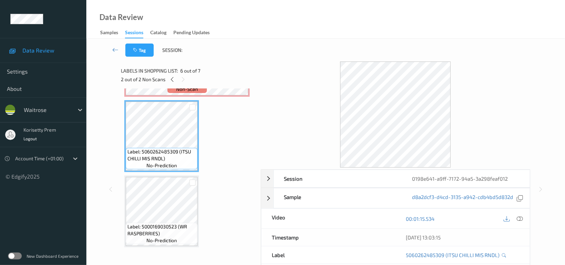
scroll to position [370, 0]
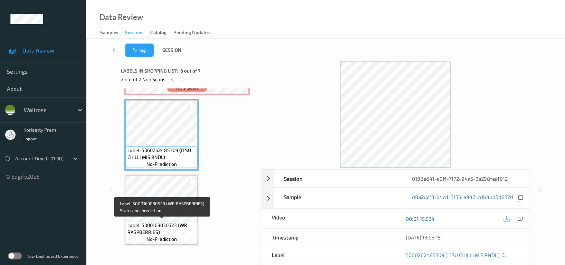
click at [180, 222] on span "Label: 5000169030523 (WR RASPBERRIES)" at bounding box center [161, 229] width 68 height 14
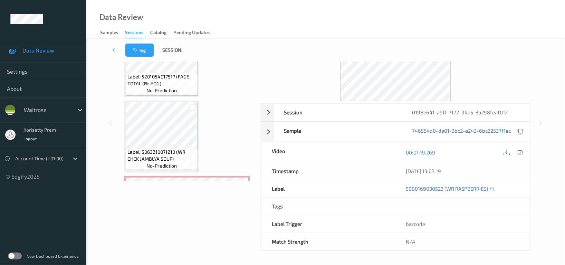
scroll to position [0, 0]
click at [174, 84] on span "Label: 5201054017517 (FAGE TOTAL 0% YOG)" at bounding box center [161, 81] width 68 height 14
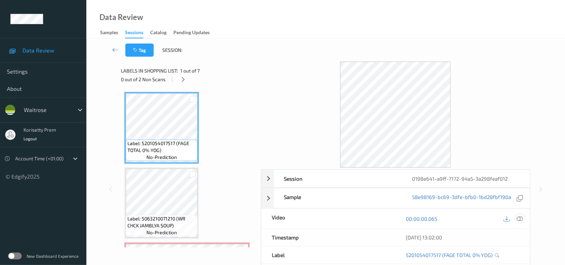
click at [517, 217] on icon at bounding box center [520, 219] width 6 height 6
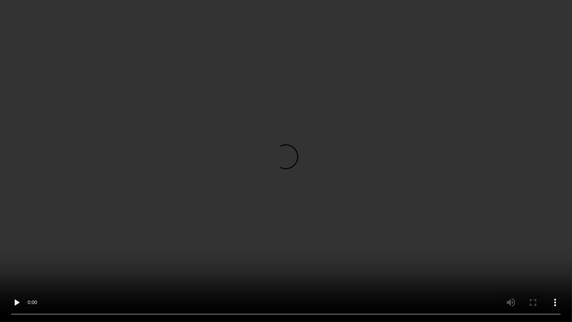
click at [401, 179] on video at bounding box center [286, 161] width 572 height 322
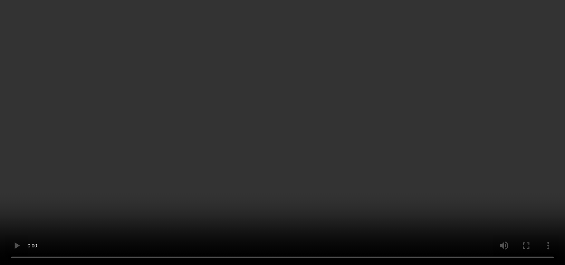
scroll to position [92, 0]
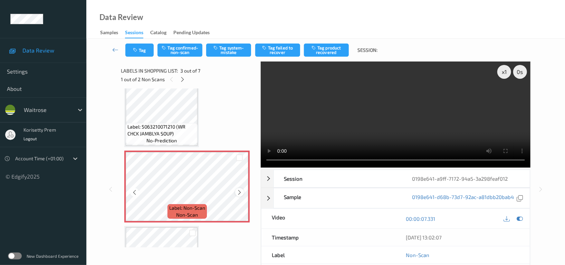
click at [239, 191] on icon at bounding box center [240, 192] width 6 height 6
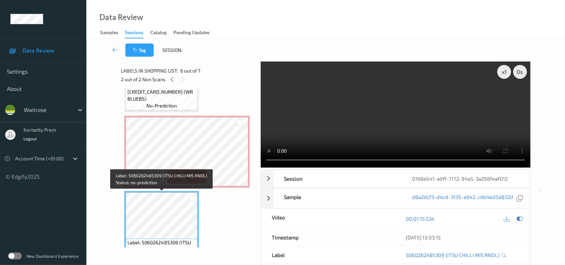
scroll to position [276, 0]
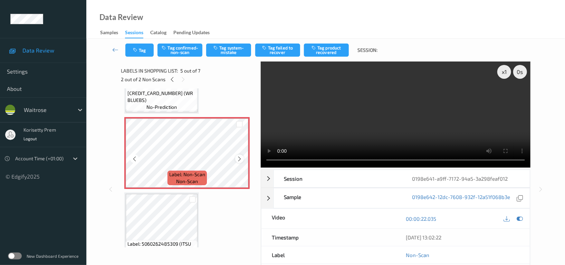
click at [238, 156] on icon at bounding box center [240, 159] width 6 height 6
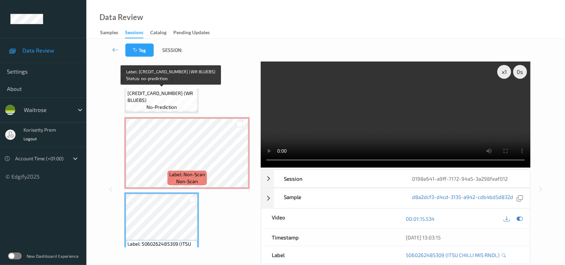
click at [157, 104] on span "no-prediction" at bounding box center [161, 107] width 30 height 7
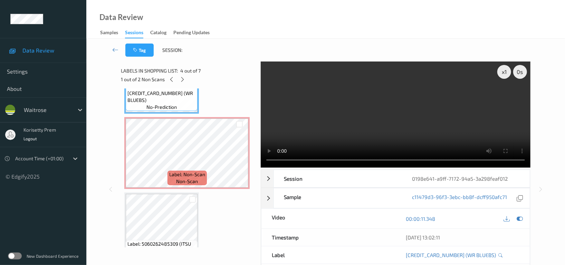
click at [370, 121] on video at bounding box center [396, 114] width 270 height 106
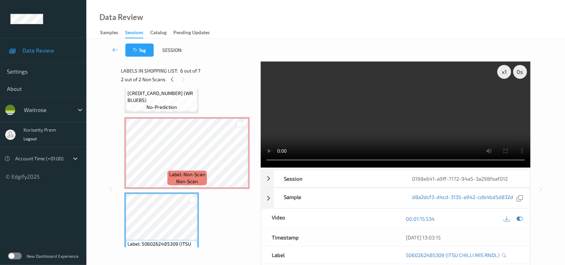
click at [368, 131] on video at bounding box center [396, 114] width 270 height 106
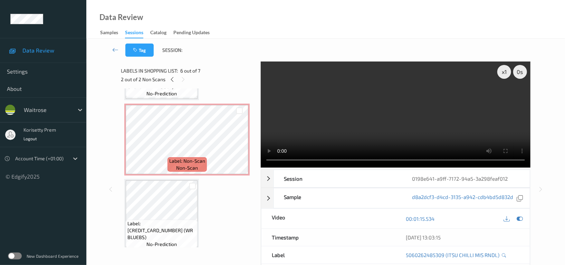
scroll to position [138, 0]
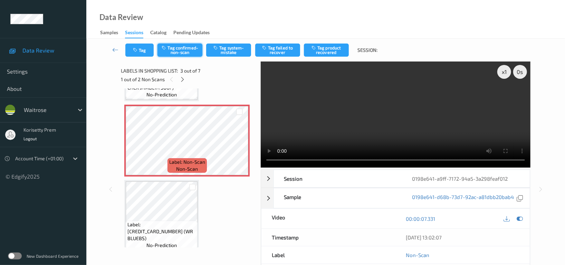
click at [182, 49] on button "Tag confirmed-non-scan" at bounding box center [180, 50] width 45 height 13
click at [337, 48] on button "Tag product recovered" at bounding box center [326, 50] width 45 height 13
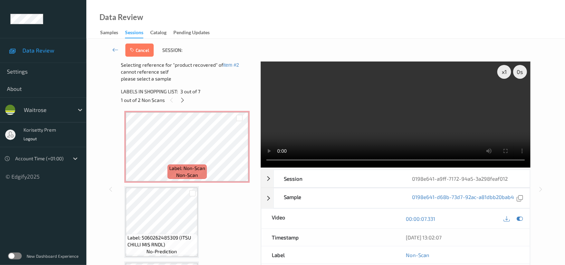
scroll to position [322, 0]
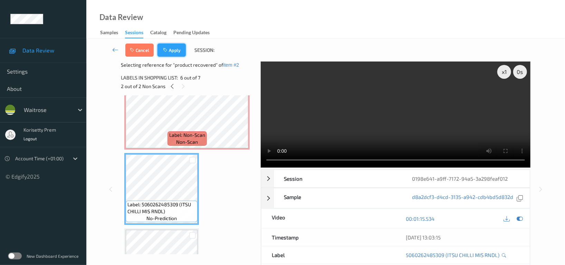
click at [166, 50] on icon "button" at bounding box center [166, 50] width 6 height 5
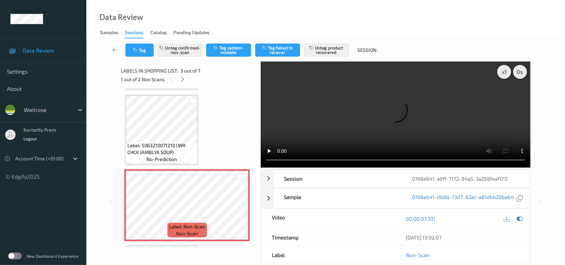
scroll to position [32, 0]
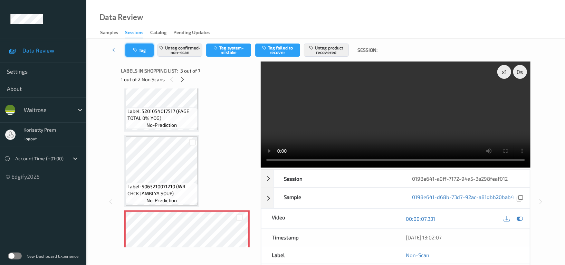
click at [138, 54] on button "Tag" at bounding box center [139, 50] width 28 height 13
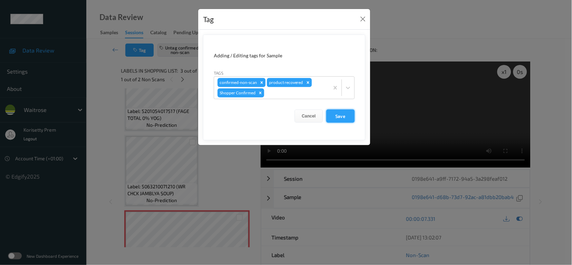
click at [344, 114] on button "Save" at bounding box center [340, 116] width 28 height 13
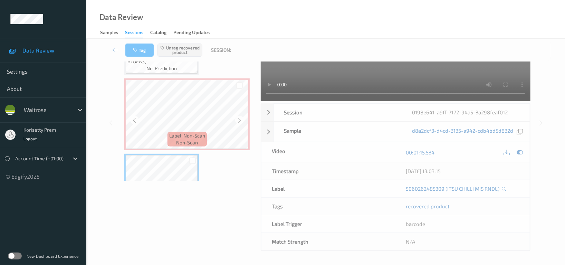
scroll to position [231, 0]
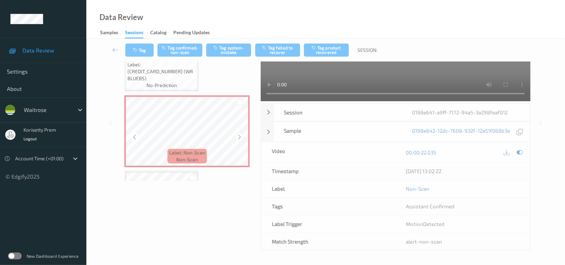
click at [239, 136] on icon at bounding box center [240, 137] width 6 height 6
click at [237, 135] on icon at bounding box center [240, 137] width 6 height 6
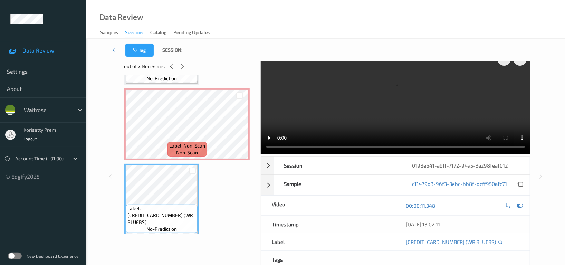
scroll to position [139, 0]
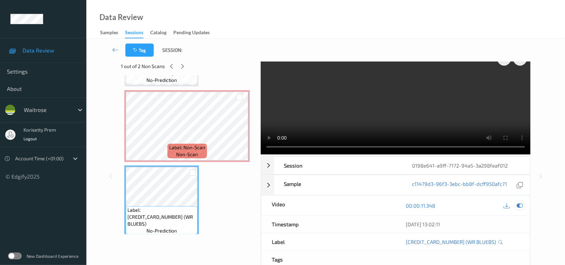
click at [520, 202] on icon at bounding box center [520, 205] width 6 height 6
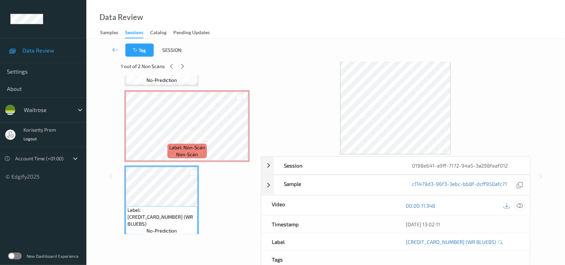
click at [518, 204] on icon at bounding box center [520, 205] width 6 height 6
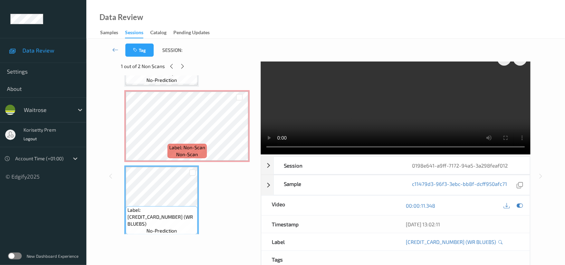
click at [370, 118] on video at bounding box center [396, 101] width 270 height 106
click at [390, 101] on video at bounding box center [396, 101] width 270 height 106
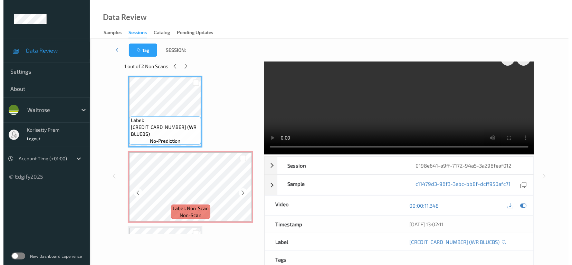
scroll to position [231, 0]
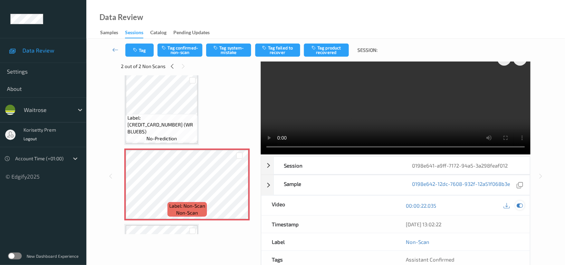
click at [519, 204] on icon at bounding box center [520, 205] width 6 height 6
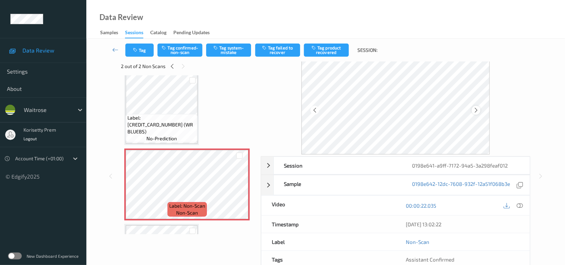
click at [475, 108] on icon at bounding box center [476, 110] width 6 height 6
click at [239, 51] on button "Tag system-mistake" at bounding box center [228, 50] width 45 height 13
click at [141, 51] on button "Tag" at bounding box center [139, 50] width 28 height 13
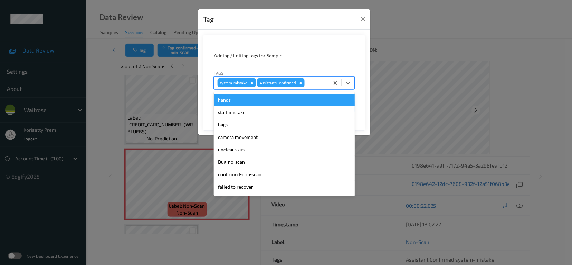
click at [328, 88] on div "system-mistake Assistant Confirmed" at bounding box center [271, 83] width 115 height 12
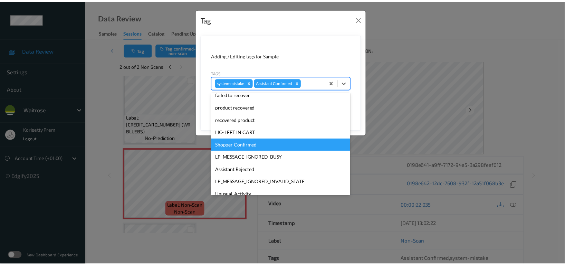
scroll to position [147, 0]
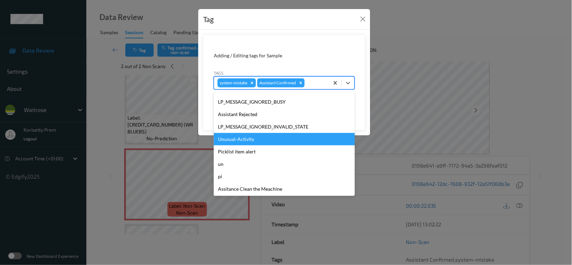
click at [241, 137] on div "Unusual-Activity" at bounding box center [284, 139] width 141 height 12
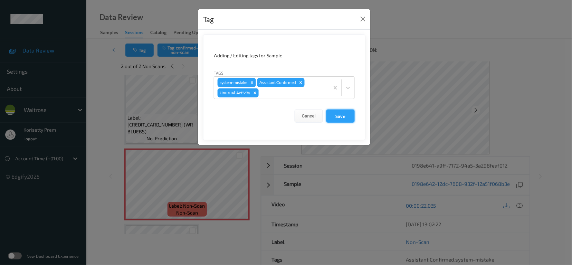
click at [344, 121] on button "Save" at bounding box center [340, 116] width 28 height 13
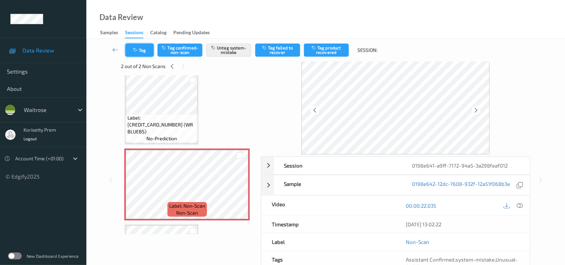
click at [131, 49] on button "Tag" at bounding box center [139, 50] width 28 height 13
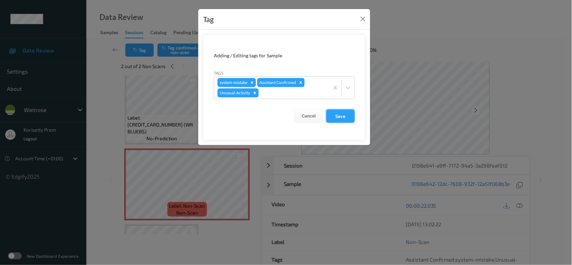
click at [344, 116] on button "Save" at bounding box center [340, 116] width 28 height 13
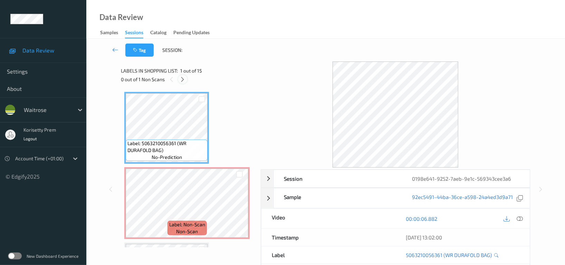
click at [182, 81] on icon at bounding box center [183, 79] width 6 height 6
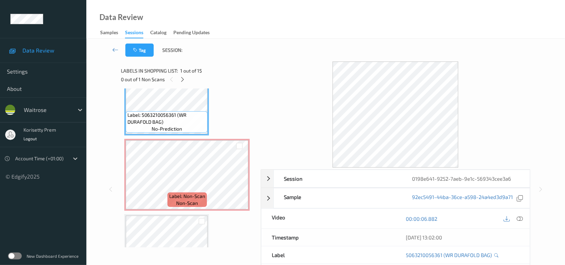
scroll to position [46, 0]
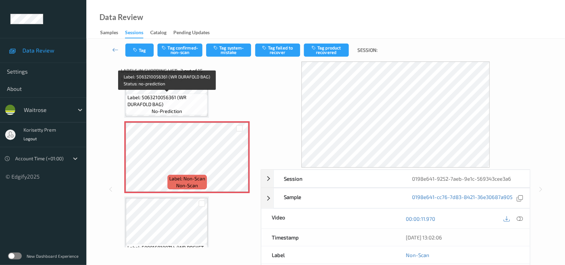
click at [176, 102] on span "Label: 5063210056361 (WR DURAFOLD BAG)" at bounding box center [166, 101] width 78 height 14
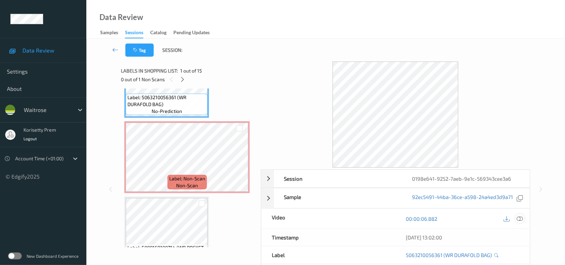
click at [518, 219] on icon at bounding box center [520, 219] width 6 height 6
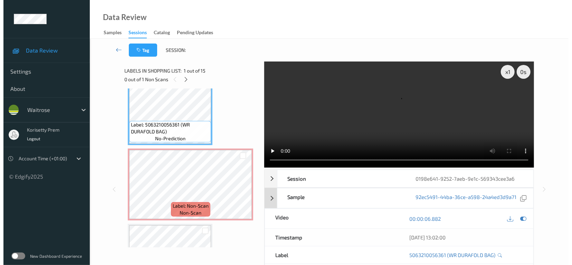
scroll to position [0, 0]
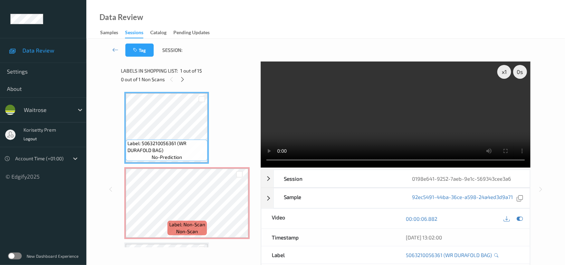
click at [342, 127] on video at bounding box center [396, 114] width 270 height 106
click at [459, 105] on video at bounding box center [396, 114] width 270 height 106
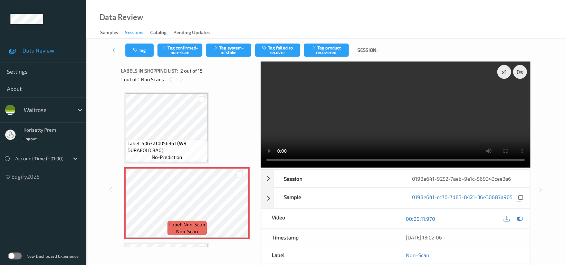
click at [373, 93] on video at bounding box center [396, 114] width 270 height 106
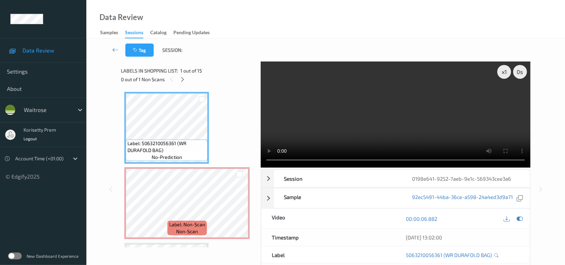
click at [358, 87] on video at bounding box center [396, 114] width 270 height 106
click at [375, 85] on video at bounding box center [396, 114] width 270 height 106
click at [400, 106] on video at bounding box center [396, 114] width 270 height 106
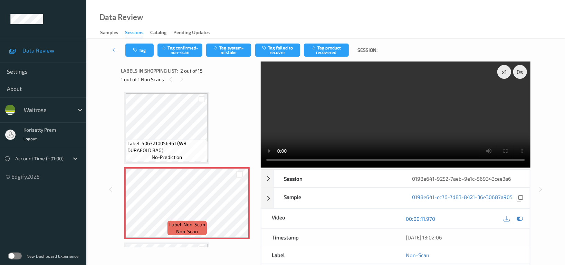
click at [233, 57] on div "Tag Tag confirmed-non-scan Tag system-mistake Tag failed to recover Tag product…" at bounding box center [326, 50] width 450 height 23
click at [237, 51] on button "Tag system-mistake" at bounding box center [228, 50] width 45 height 13
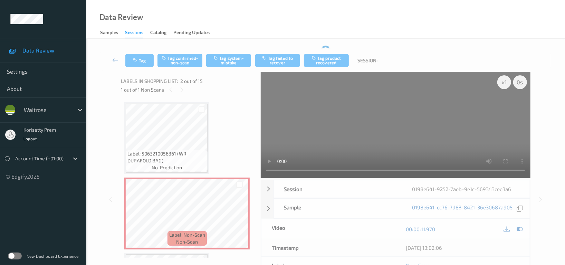
click at [140, 50] on div "Tag Tag confirmed-non-scan Tag system-mistake Tag failed to recover Tag product…" at bounding box center [326, 60] width 450 height 23
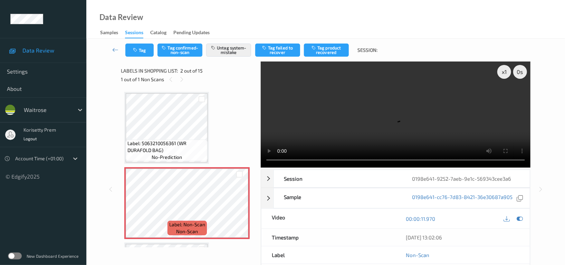
click at [137, 59] on div "Tag Tag confirmed-non-scan Untag system-mistake Tag failed to recover Tag produ…" at bounding box center [326, 50] width 450 height 23
click at [144, 48] on button "Tag" at bounding box center [139, 50] width 28 height 13
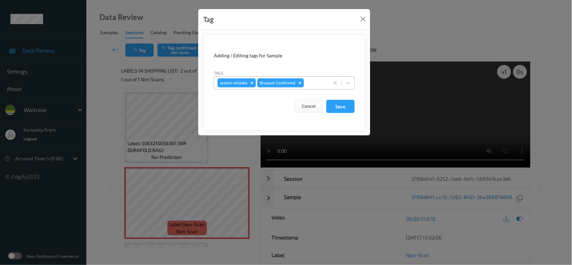
click at [317, 84] on div at bounding box center [315, 83] width 20 height 8
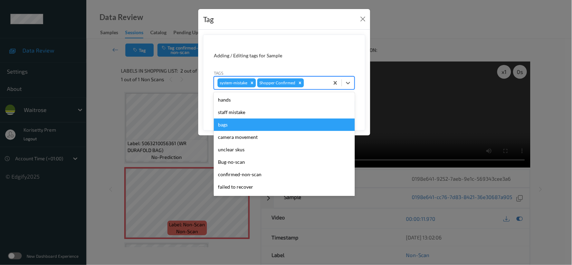
click at [222, 124] on div "bags" at bounding box center [284, 124] width 141 height 12
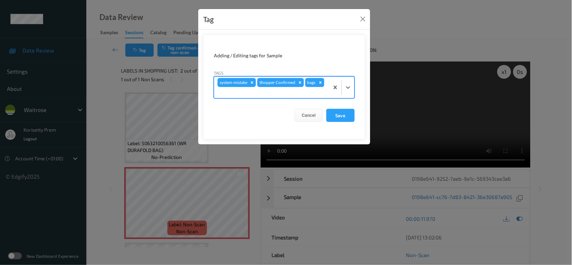
click at [263, 97] on div at bounding box center [272, 92] width 108 height 8
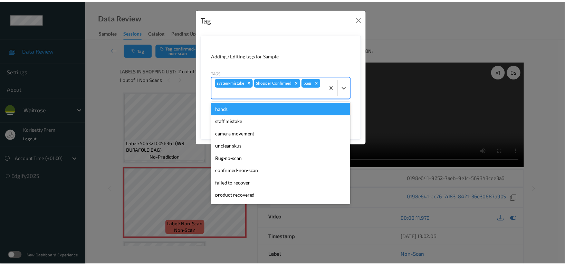
scroll to position [135, 0]
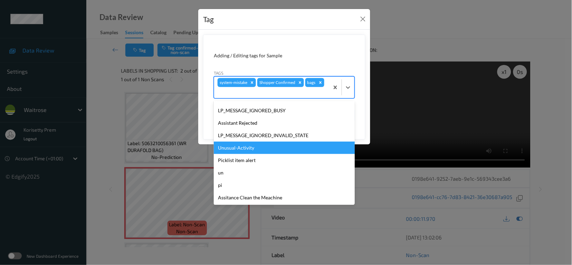
click at [244, 152] on div "Unusual-Activity" at bounding box center [284, 148] width 141 height 12
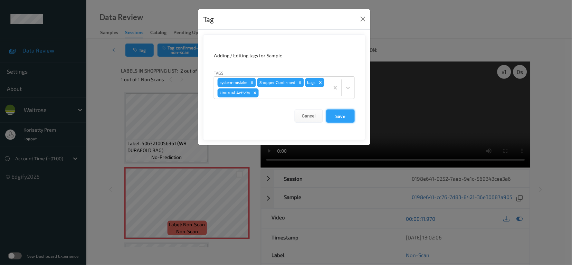
click at [343, 116] on button "Save" at bounding box center [340, 116] width 28 height 13
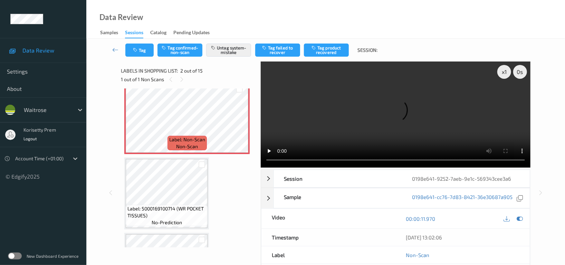
scroll to position [92, 0]
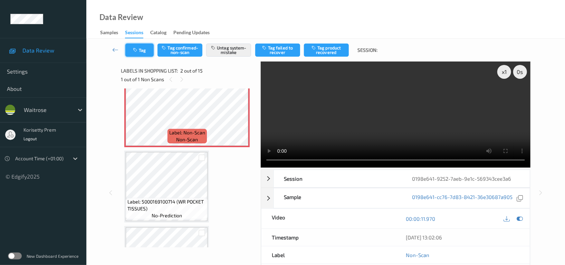
click at [137, 53] on button "Tag" at bounding box center [139, 50] width 28 height 13
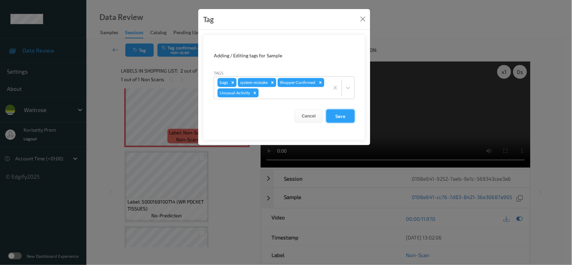
click at [349, 119] on button "Save" at bounding box center [340, 116] width 28 height 13
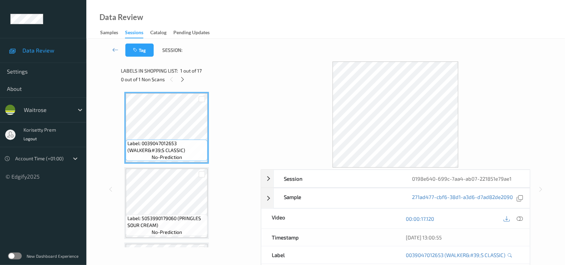
click at [296, 34] on div "Data Review Samples Sessions Catalog Pending Updates" at bounding box center [325, 19] width 479 height 39
click at [186, 78] on div at bounding box center [182, 79] width 9 height 9
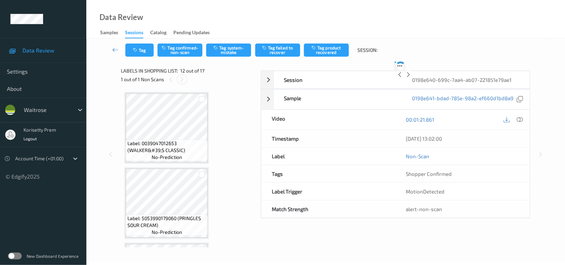
scroll to position [754, 0]
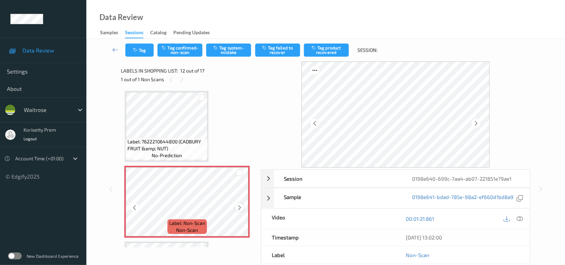
click at [238, 206] on icon at bounding box center [240, 208] width 6 height 6
click at [238, 205] on icon at bounding box center [240, 208] width 6 height 6
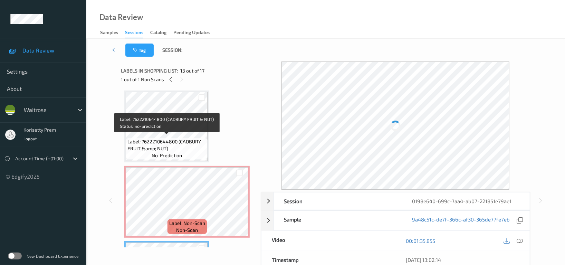
click at [165, 138] on span "Label: 7622210644800 (CADBURY FRUIT &amp; NUT)" at bounding box center [166, 145] width 78 height 14
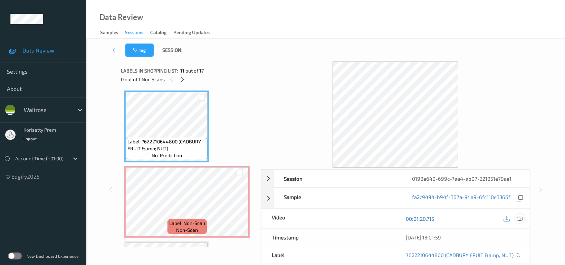
click at [521, 219] on icon at bounding box center [520, 219] width 6 height 6
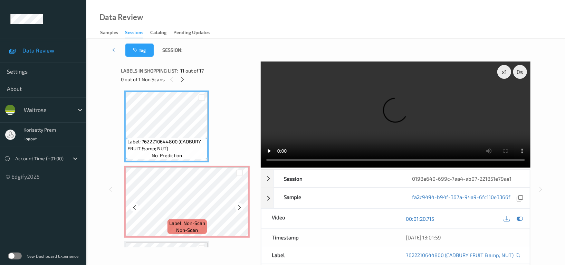
scroll to position [708, 0]
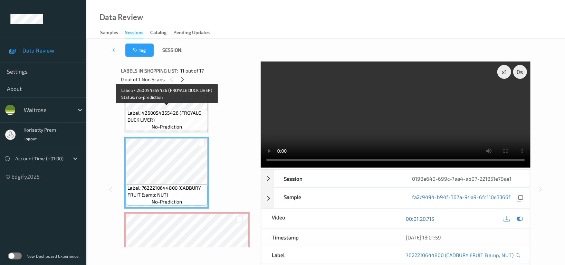
click at [176, 110] on span "Label: 4260054355426 (FROYALE DUCK LIVER)" at bounding box center [166, 117] width 78 height 14
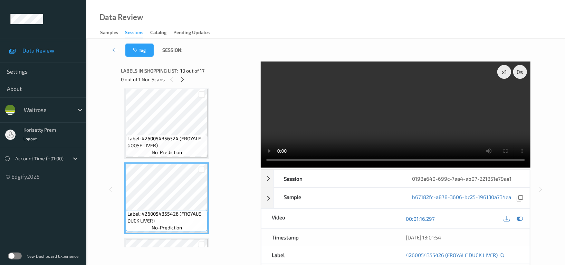
scroll to position [616, 0]
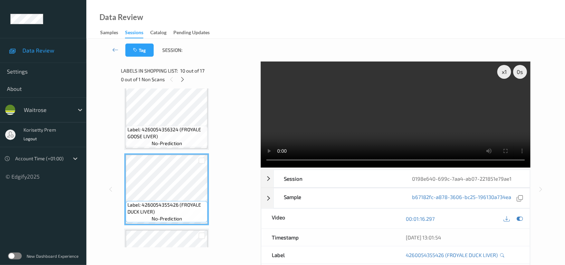
click at [310, 116] on video at bounding box center [396, 114] width 270 height 106
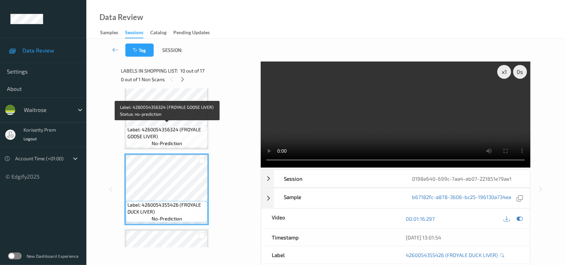
click at [174, 129] on span "Label: 4260054356324 (FROYALE GOOSE LIVER)" at bounding box center [166, 133] width 78 height 14
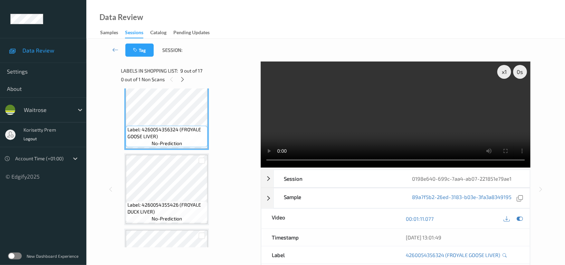
click at [400, 107] on video at bounding box center [396, 114] width 270 height 106
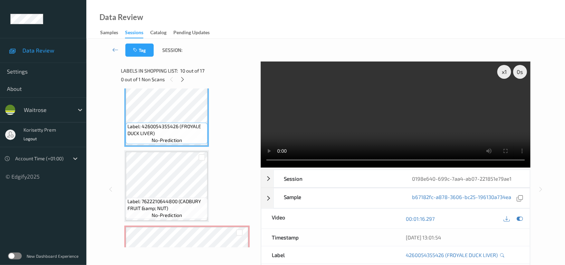
scroll to position [708, 0]
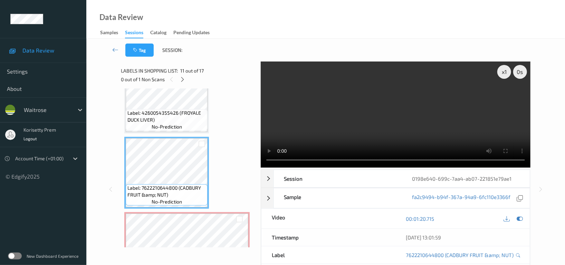
click at [386, 119] on video at bounding box center [396, 114] width 270 height 106
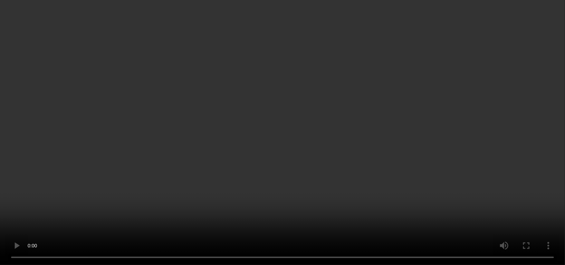
scroll to position [754, 0]
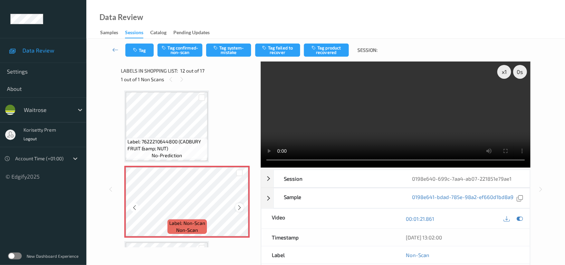
click at [243, 204] on div at bounding box center [239, 207] width 9 height 9
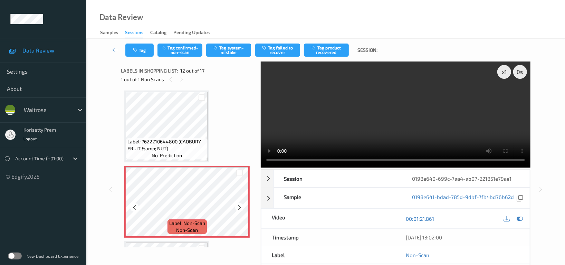
click at [243, 204] on div at bounding box center [239, 207] width 9 height 9
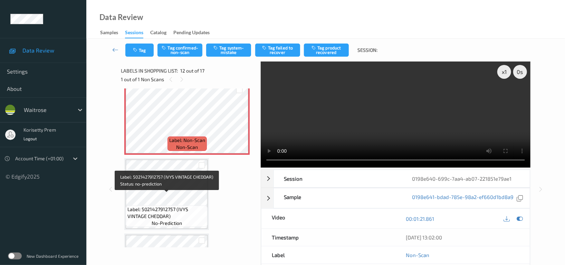
scroll to position [846, 0]
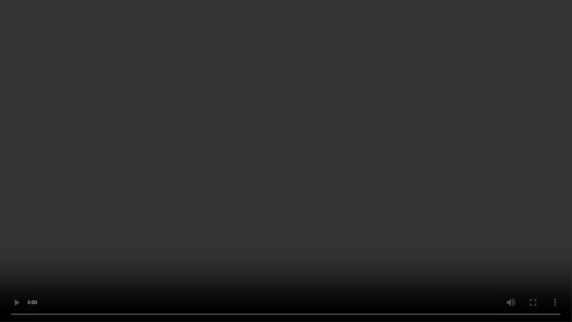
click at [364, 222] on video at bounding box center [286, 161] width 572 height 322
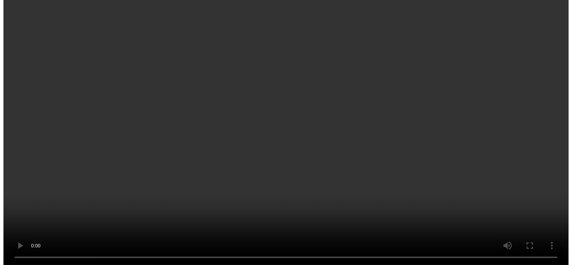
scroll to position [752, 0]
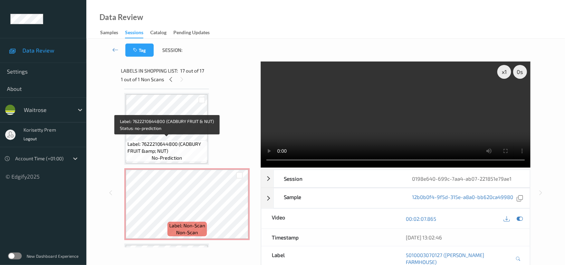
click at [168, 154] on span "no-prediction" at bounding box center [167, 157] width 30 height 7
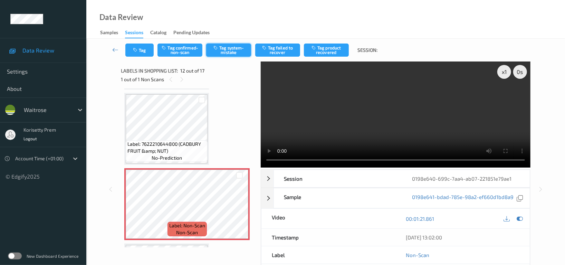
click at [224, 53] on button "Tag system-mistake" at bounding box center [228, 50] width 45 height 13
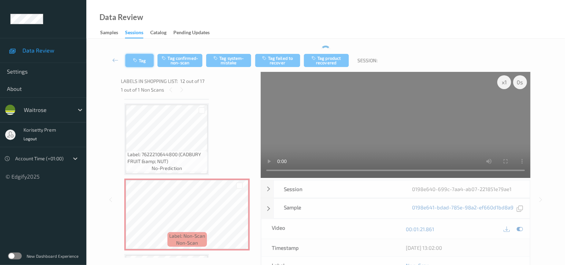
click at [139, 58] on button "Tag" at bounding box center [139, 60] width 28 height 13
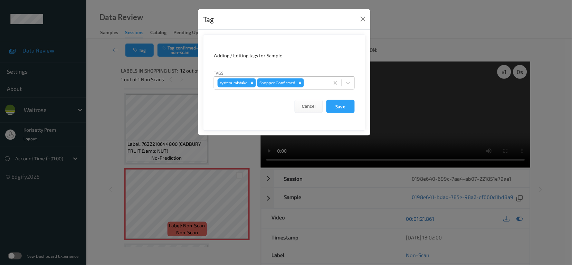
click at [311, 84] on div at bounding box center [315, 83] width 20 height 8
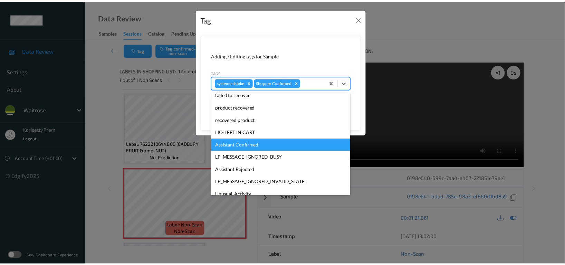
scroll to position [147, 0]
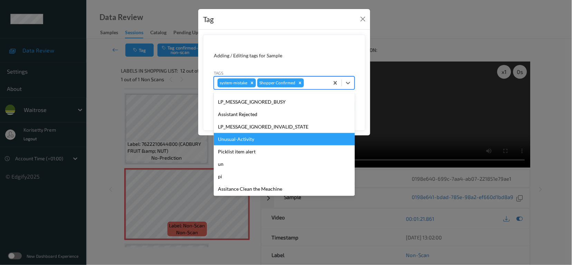
click at [248, 140] on div "Unusual-Activity" at bounding box center [284, 139] width 141 height 12
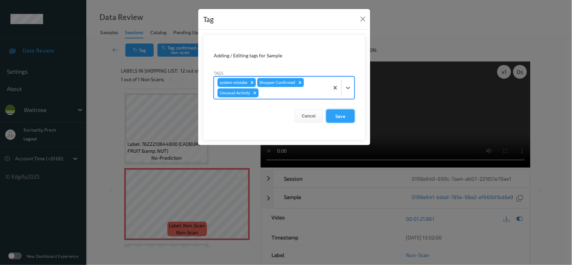
click at [342, 113] on button "Save" at bounding box center [340, 116] width 28 height 13
click at [343, 116] on button "Save" at bounding box center [340, 116] width 28 height 13
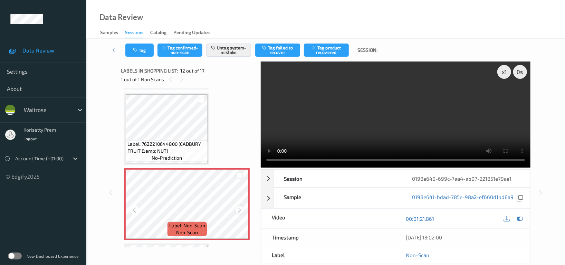
click at [236, 207] on div at bounding box center [239, 210] width 9 height 9
click at [518, 225] on div "00:01:21.861" at bounding box center [463, 219] width 134 height 20
click at [521, 218] on icon at bounding box center [520, 219] width 6 height 6
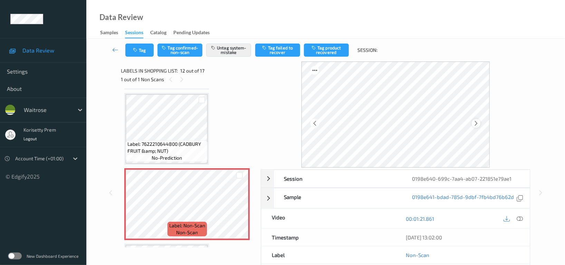
click at [474, 121] on icon at bounding box center [476, 123] width 6 height 6
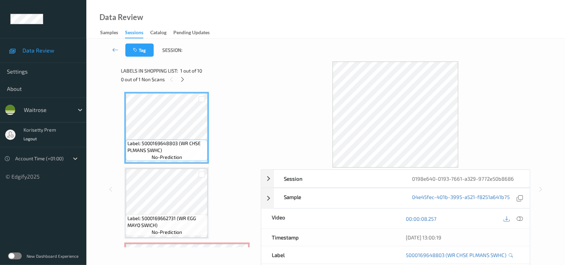
drag, startPoint x: 355, startPoint y: 17, endPoint x: 350, endPoint y: 6, distance: 12.5
click at [354, 17] on div "Data Review Samples Sessions Catalog Pending Updates" at bounding box center [325, 19] width 479 height 39
click at [313, 46] on div "Tag Session:" at bounding box center [326, 50] width 450 height 23
click at [180, 76] on icon at bounding box center [183, 79] width 6 height 6
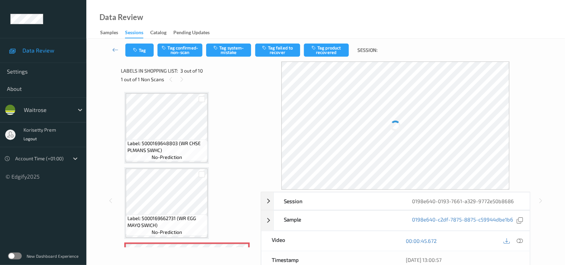
scroll to position [78, 0]
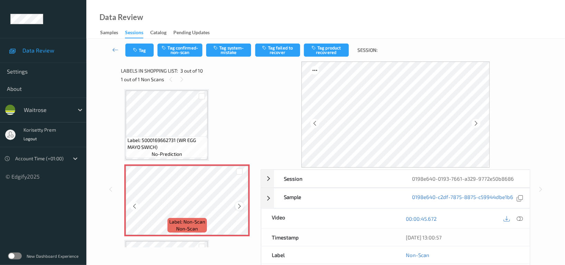
click at [240, 206] on icon at bounding box center [240, 206] width 6 height 6
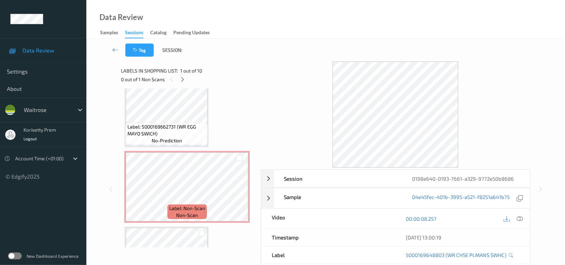
scroll to position [92, 0]
click at [193, 207] on span "Label: Non-Scan" at bounding box center [187, 208] width 36 height 7
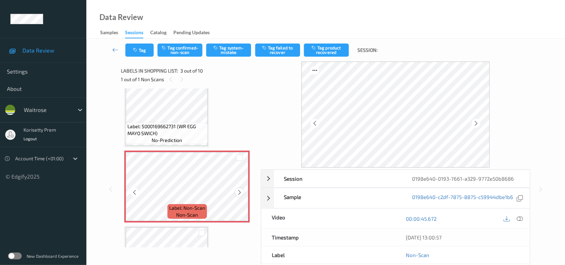
click at [241, 192] on icon at bounding box center [240, 192] width 6 height 6
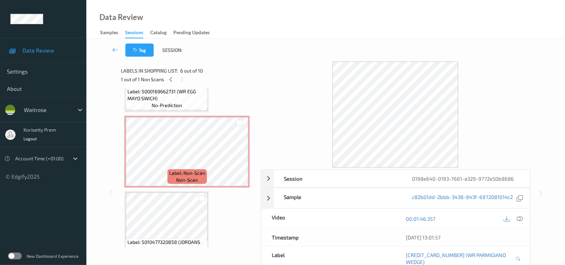
scroll to position [138, 0]
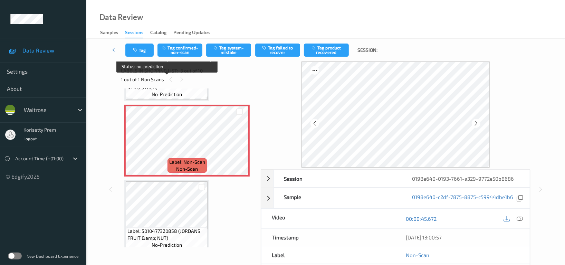
click at [168, 91] on span "no-prediction" at bounding box center [167, 94] width 30 height 7
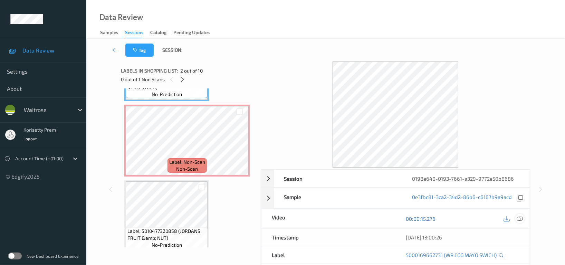
click at [520, 218] on icon at bounding box center [520, 219] width 6 height 6
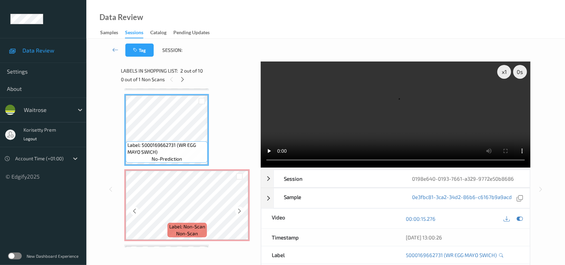
scroll to position [92, 0]
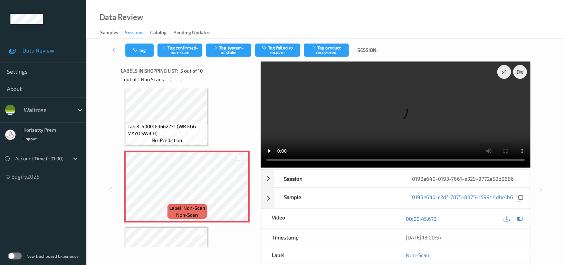
click at [282, 102] on video at bounding box center [396, 114] width 270 height 106
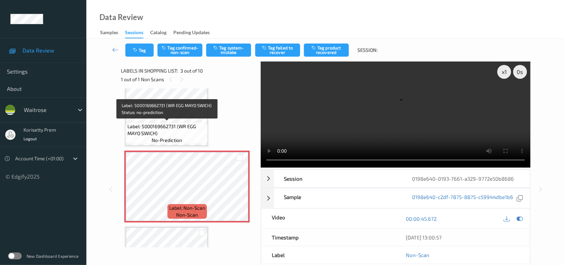
click at [83, 119] on div "waitrose" at bounding box center [43, 109] width 86 height 25
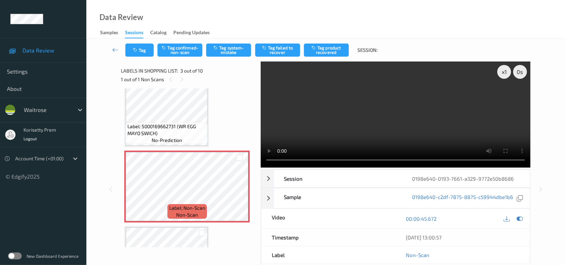
click at [409, 99] on video at bounding box center [396, 114] width 270 height 106
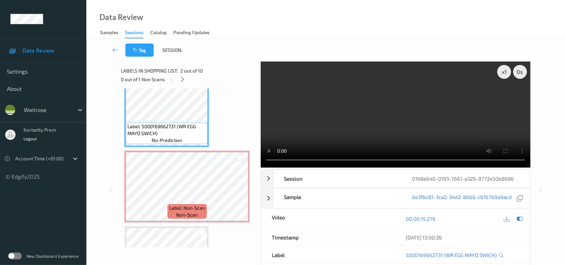
click at [352, 115] on video at bounding box center [396, 114] width 270 height 106
click at [311, 126] on video at bounding box center [396, 114] width 270 height 106
click at [334, 141] on video at bounding box center [396, 114] width 270 height 106
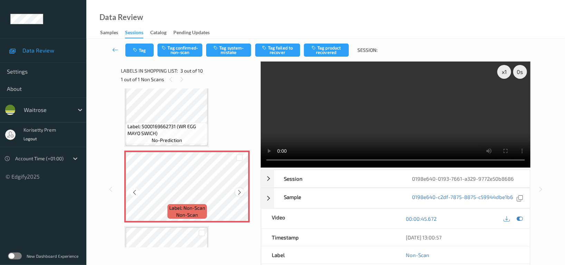
click at [238, 190] on icon at bounding box center [240, 192] width 6 height 6
click at [520, 219] on icon at bounding box center [520, 219] width 6 height 6
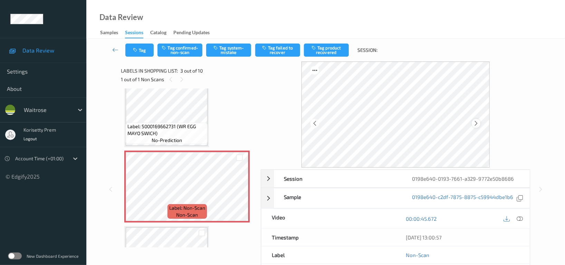
click at [475, 126] on icon at bounding box center [476, 123] width 6 height 6
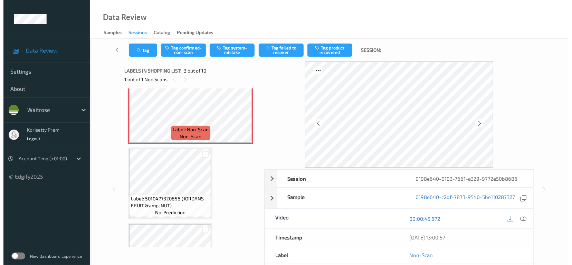
scroll to position [184, 0]
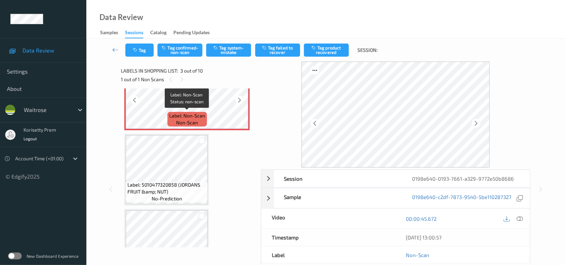
click at [182, 112] on span "Label: Non-Scan" at bounding box center [187, 115] width 36 height 7
click at [230, 47] on button "Tag system-mistake" at bounding box center [228, 50] width 45 height 13
click at [228, 54] on button "Tag system-mistake" at bounding box center [228, 50] width 45 height 13
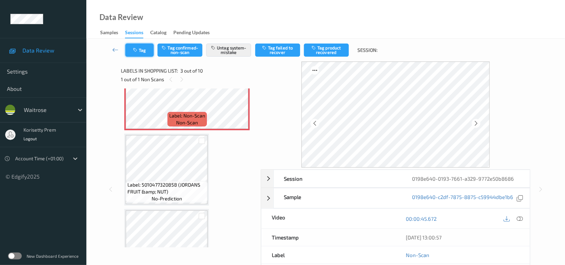
click at [145, 50] on button "Tag" at bounding box center [139, 50] width 28 height 13
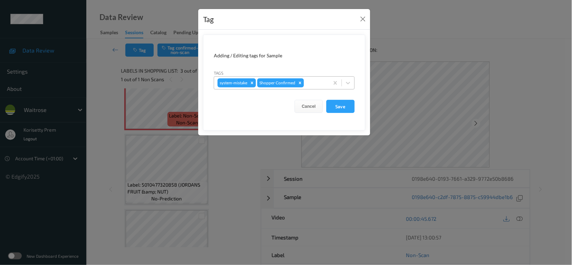
click at [318, 85] on div at bounding box center [315, 83] width 20 height 8
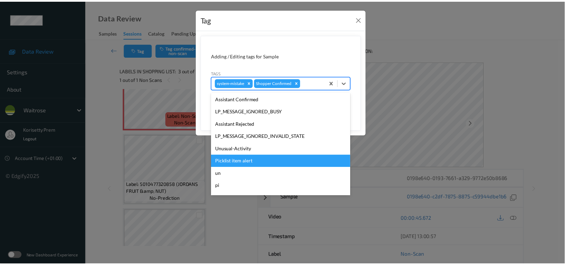
scroll to position [147, 0]
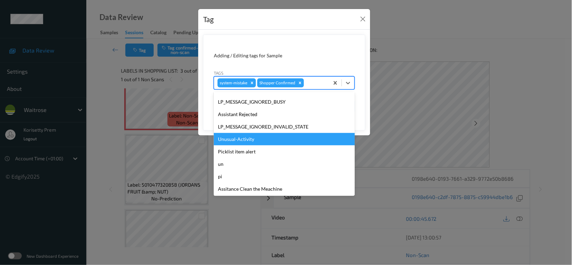
click at [244, 140] on div "Unusual-Activity" at bounding box center [284, 139] width 141 height 12
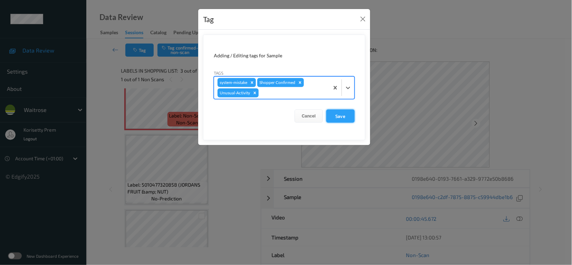
click at [336, 113] on button "Save" at bounding box center [340, 116] width 28 height 13
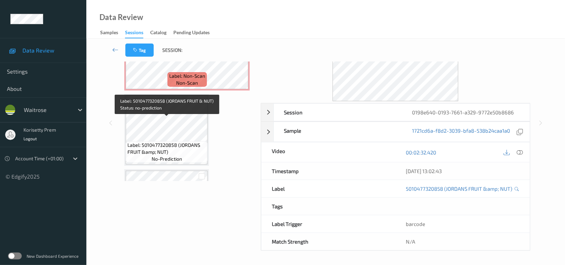
scroll to position [134, 0]
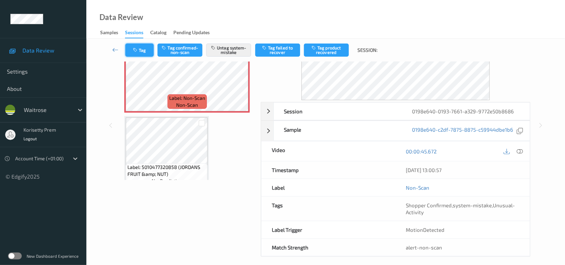
click at [149, 48] on button "Tag" at bounding box center [139, 50] width 28 height 13
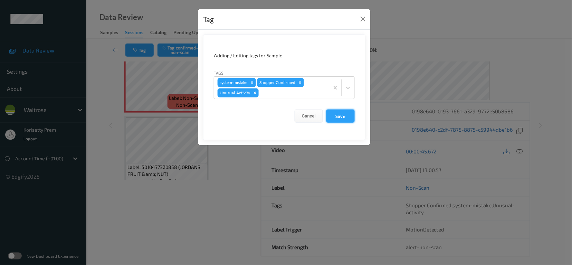
click at [349, 122] on button "Save" at bounding box center [340, 116] width 28 height 13
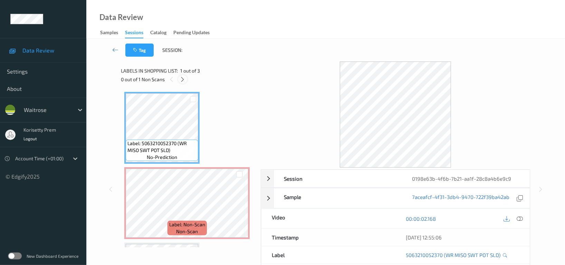
click at [183, 77] on icon at bounding box center [183, 79] width 6 height 6
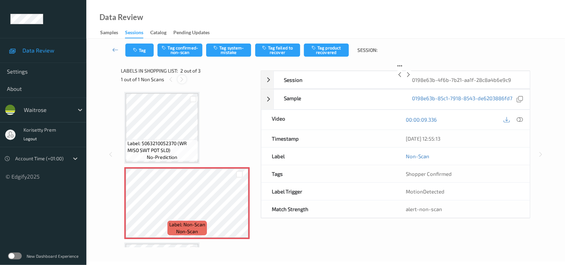
scroll to position [3, 0]
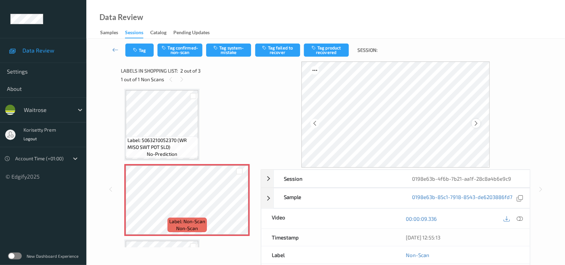
click at [476, 122] on icon at bounding box center [476, 123] width 6 height 6
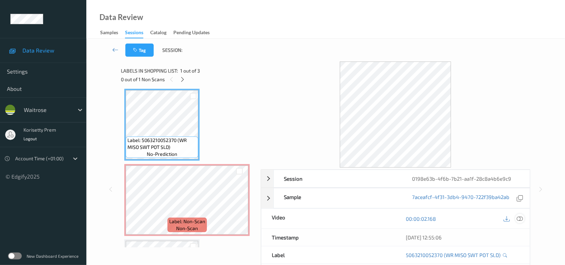
click at [520, 219] on icon at bounding box center [520, 219] width 6 height 6
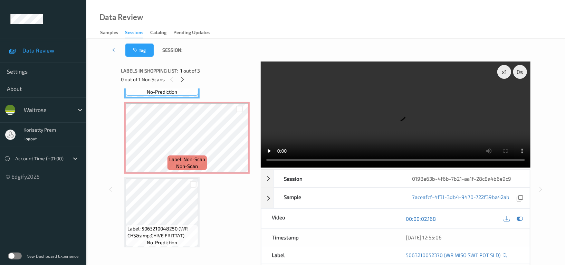
scroll to position [69, 0]
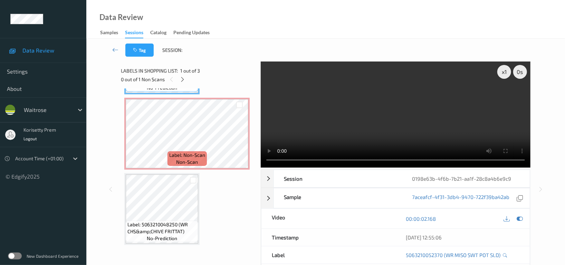
click at [312, 35] on div "Data Review Samples Sessions Catalog Pending Updates" at bounding box center [325, 19] width 479 height 39
click at [322, 10] on div "Data Review Samples Sessions Catalog Pending Updates" at bounding box center [325, 19] width 479 height 39
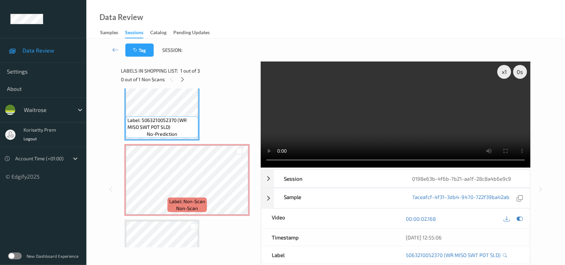
click at [395, 129] on video at bounding box center [396, 114] width 270 height 106
click at [237, 184] on icon at bounding box center [240, 186] width 6 height 6
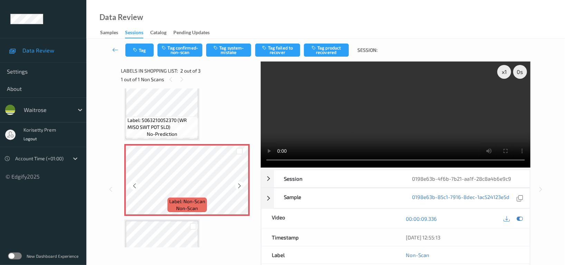
click at [237, 184] on icon at bounding box center [240, 186] width 6 height 6
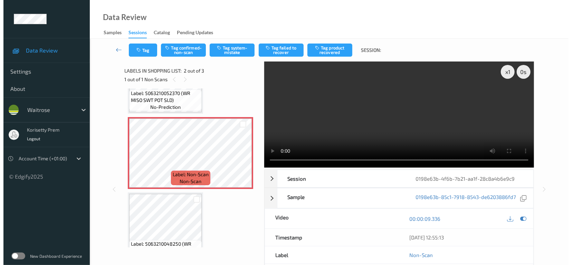
scroll to position [69, 0]
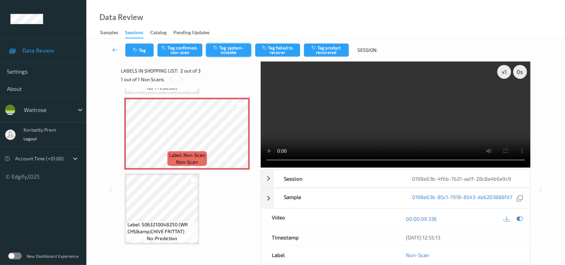
click at [226, 52] on button "Tag system-mistake" at bounding box center [228, 50] width 45 height 13
click at [137, 50] on icon "button" at bounding box center [136, 50] width 6 height 5
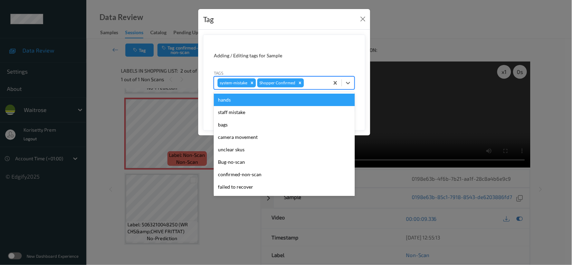
click at [311, 83] on div at bounding box center [315, 83] width 20 height 8
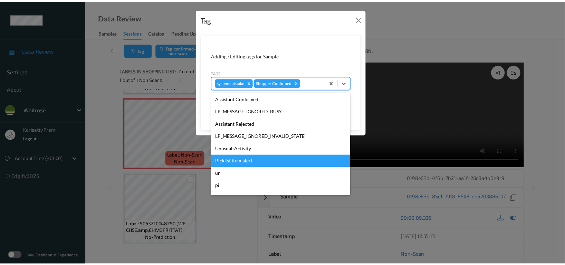
scroll to position [147, 0]
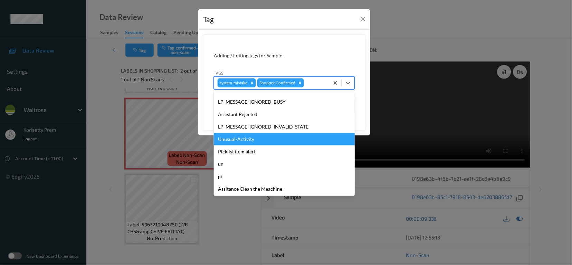
click at [234, 140] on div "Unusual-Activity" at bounding box center [284, 139] width 141 height 12
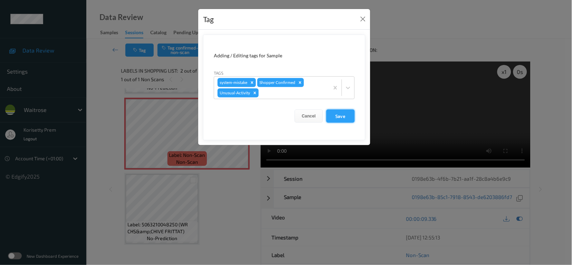
click at [339, 117] on button "Save" at bounding box center [340, 116] width 28 height 13
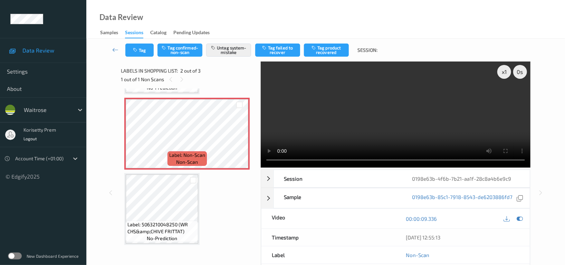
click at [252, 75] on div "1 out of 1 Non Scans" at bounding box center [188, 79] width 135 height 9
click at [336, 115] on video at bounding box center [396, 114] width 270 height 106
click at [360, 67] on video at bounding box center [396, 114] width 270 height 106
click at [365, 106] on video at bounding box center [396, 114] width 270 height 106
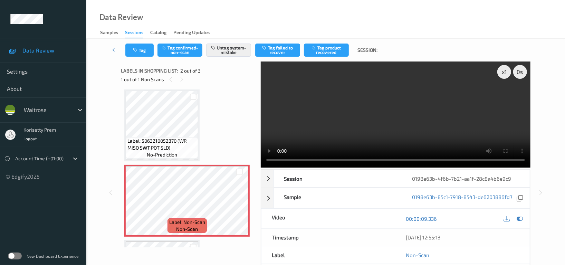
scroll to position [0, 0]
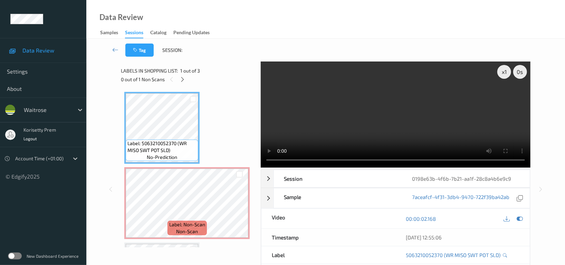
click at [330, 123] on video at bounding box center [396, 114] width 270 height 106
click at [335, 125] on video at bounding box center [396, 114] width 270 height 106
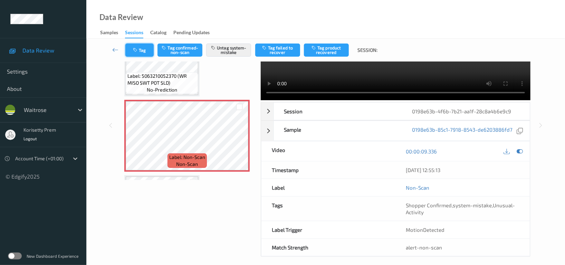
click at [140, 50] on button "Tag" at bounding box center [139, 50] width 28 height 13
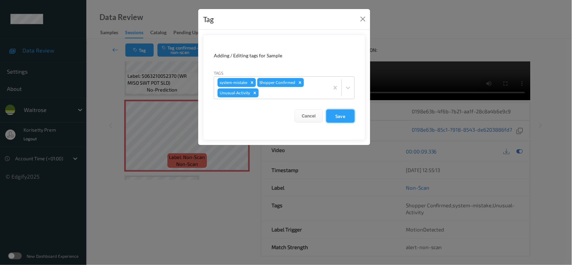
click at [348, 117] on button "Save" at bounding box center [340, 116] width 28 height 13
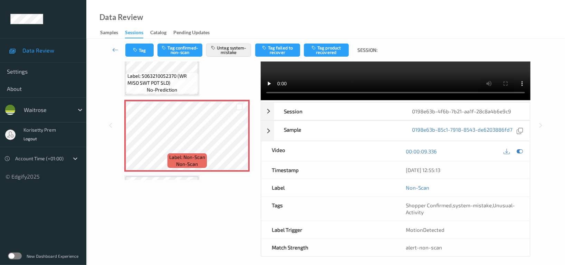
scroll to position [20, 0]
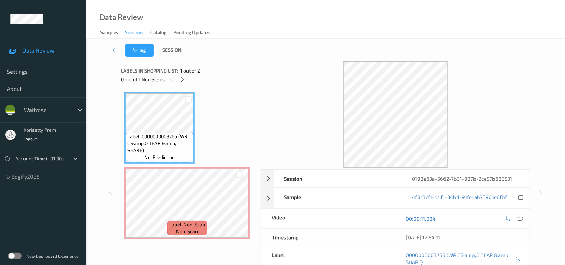
click at [315, 69] on div at bounding box center [396, 114] width 270 height 106
click at [240, 207] on icon at bounding box center [240, 209] width 6 height 6
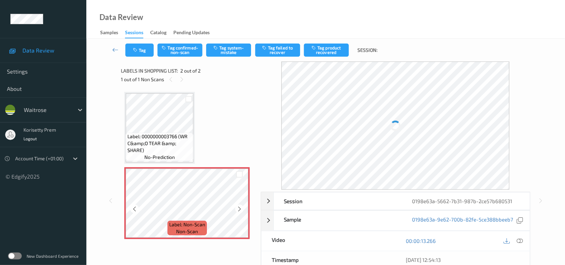
click at [240, 209] on icon at bounding box center [240, 209] width 6 height 6
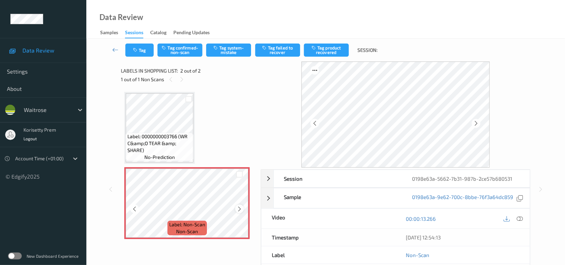
click at [240, 210] on icon at bounding box center [240, 209] width 6 height 6
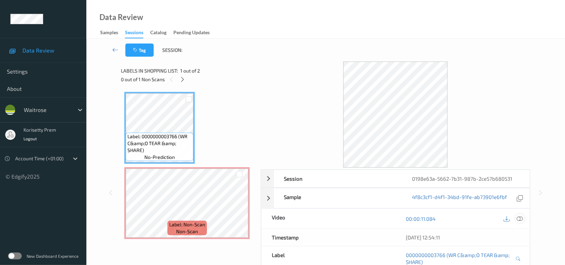
click at [520, 219] on icon at bounding box center [520, 219] width 6 height 6
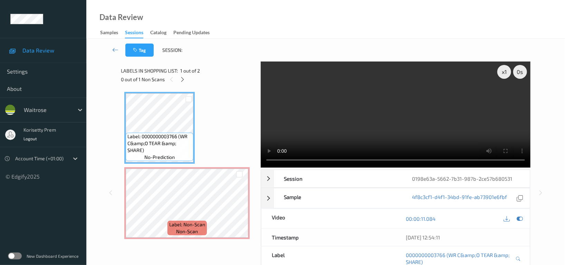
click at [421, 127] on video at bounding box center [396, 114] width 270 height 106
click at [419, 111] on video at bounding box center [396, 114] width 270 height 106
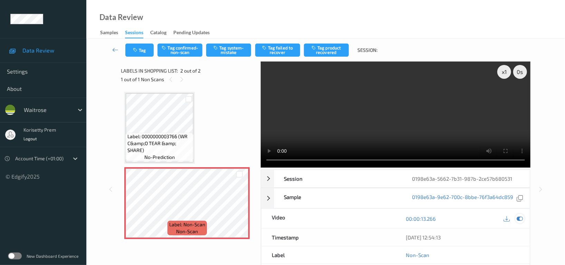
click at [518, 215] on div at bounding box center [519, 218] width 9 height 9
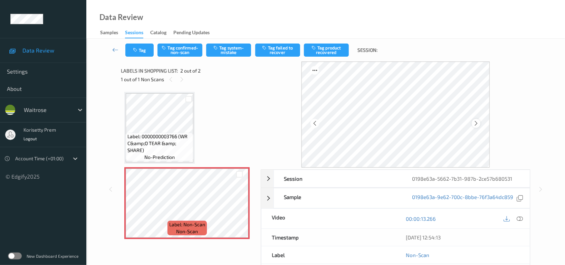
click at [475, 124] on icon at bounding box center [476, 123] width 6 height 6
click at [232, 50] on button "Tag system-mistake" at bounding box center [228, 50] width 45 height 13
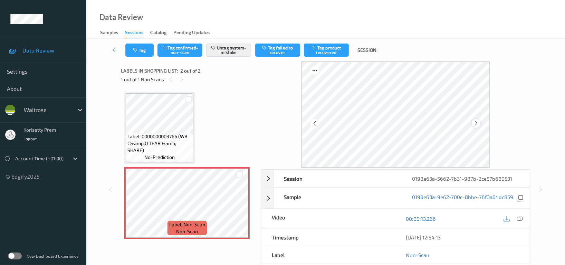
click at [475, 124] on icon at bounding box center [476, 123] width 6 height 6
click at [139, 51] on icon "button" at bounding box center [136, 50] width 6 height 5
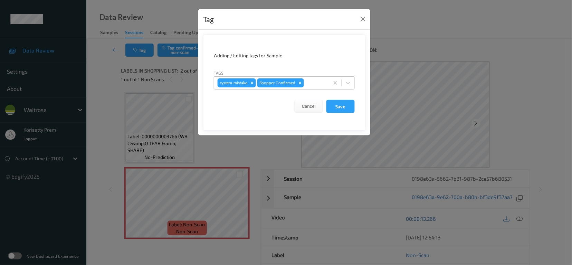
click at [315, 83] on div at bounding box center [315, 83] width 20 height 8
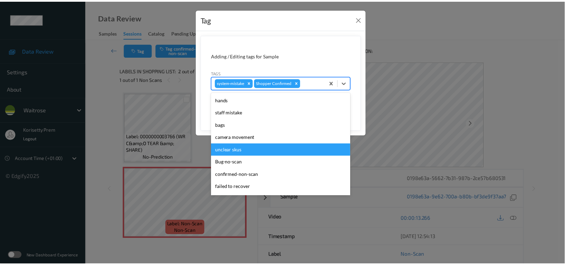
scroll to position [147, 0]
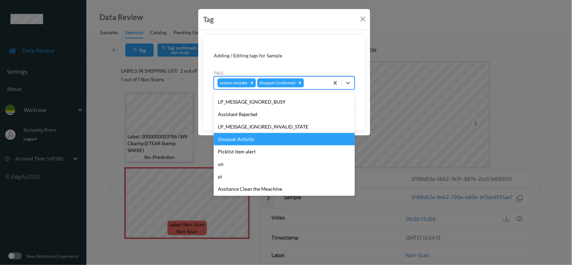
click at [242, 140] on div "Unusual-Activity" at bounding box center [284, 139] width 141 height 12
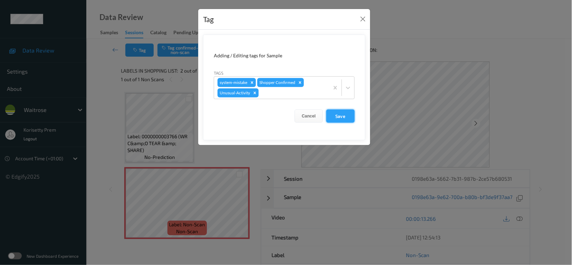
click at [346, 114] on button "Save" at bounding box center [340, 116] width 28 height 13
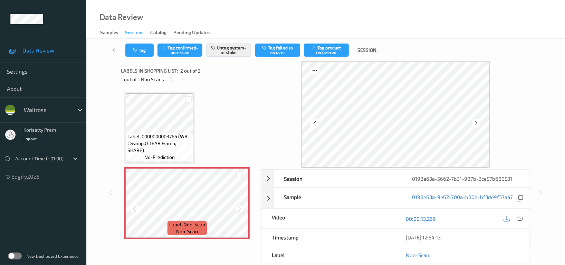
click at [241, 208] on icon at bounding box center [240, 209] width 6 height 6
click at [476, 121] on icon at bounding box center [476, 123] width 6 height 6
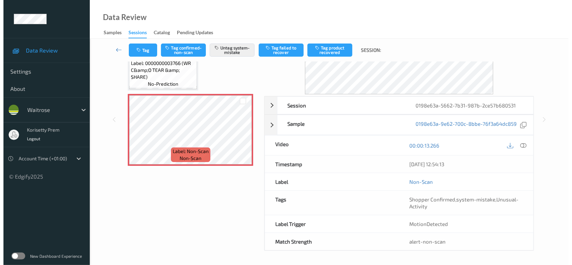
scroll to position [0, 0]
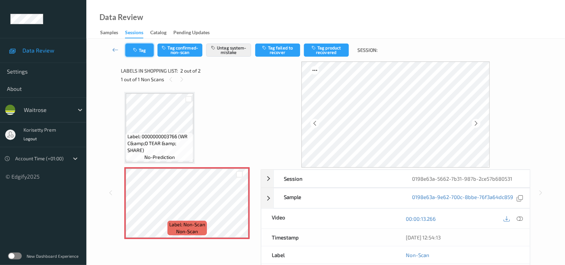
click at [144, 55] on button "Tag" at bounding box center [139, 50] width 28 height 13
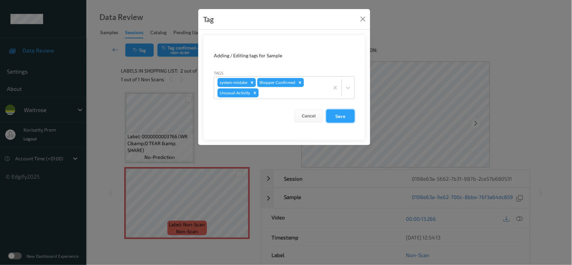
click at [336, 115] on button "Save" at bounding box center [340, 116] width 28 height 13
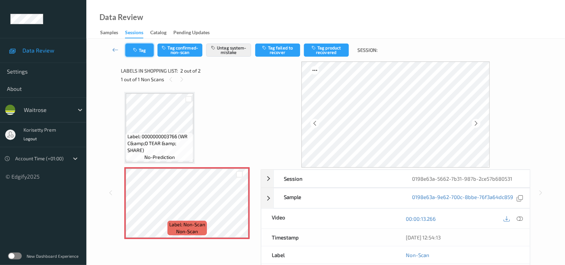
click at [143, 48] on button "Tag" at bounding box center [139, 50] width 28 height 13
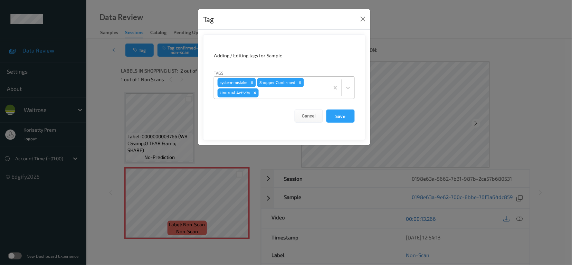
click at [292, 93] on div at bounding box center [293, 93] width 66 height 8
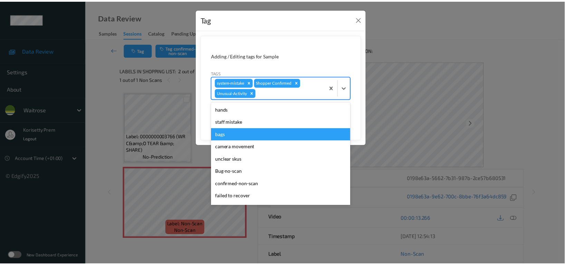
scroll to position [135, 0]
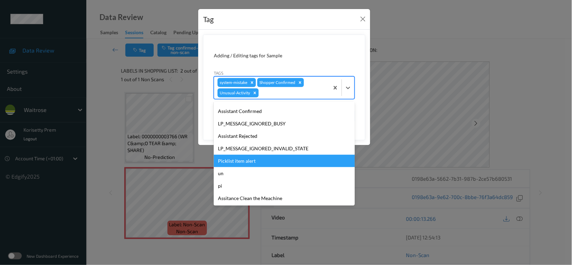
click at [234, 160] on div "Picklist item alert" at bounding box center [284, 161] width 141 height 12
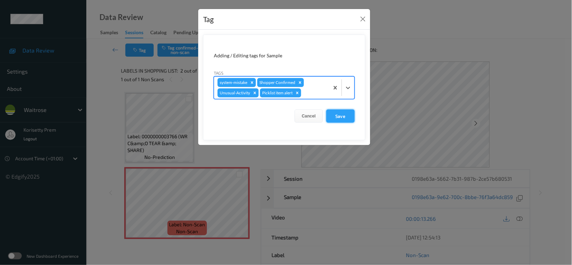
click at [343, 114] on button "Save" at bounding box center [340, 116] width 28 height 13
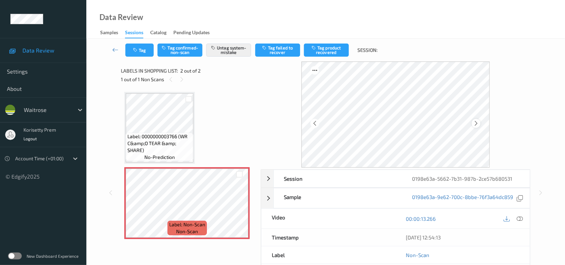
click at [478, 124] on icon at bounding box center [476, 123] width 6 height 6
click at [476, 124] on icon at bounding box center [476, 123] width 6 height 6
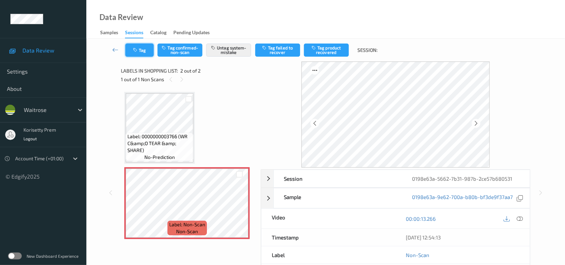
click at [144, 55] on button "Tag" at bounding box center [139, 50] width 28 height 13
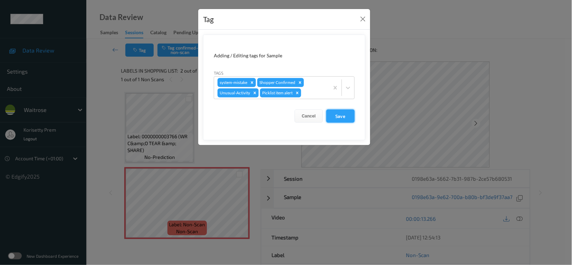
click at [332, 115] on button "Save" at bounding box center [340, 116] width 28 height 13
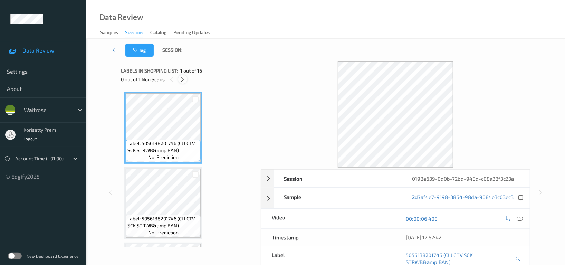
click at [183, 78] on icon at bounding box center [183, 79] width 6 height 6
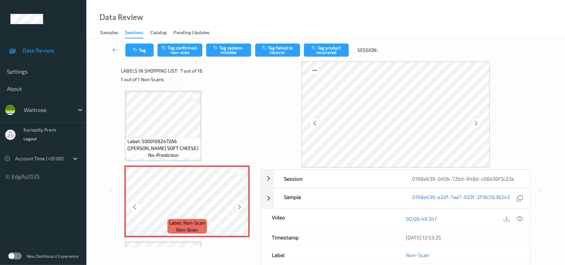
click at [236, 207] on div at bounding box center [239, 207] width 9 height 9
click at [237, 207] on icon at bounding box center [240, 207] width 6 height 6
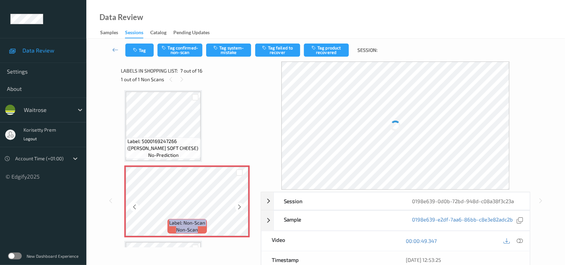
click at [237, 207] on icon at bounding box center [240, 207] width 6 height 6
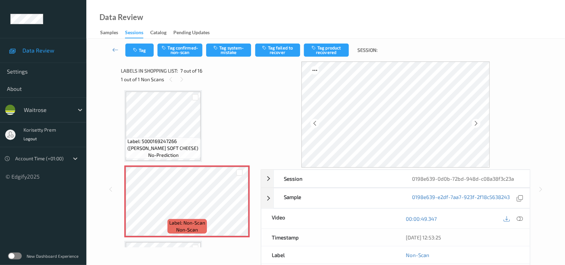
click at [349, 4] on div "Data Review Samples Sessions Catalog Pending Updates" at bounding box center [325, 19] width 479 height 39
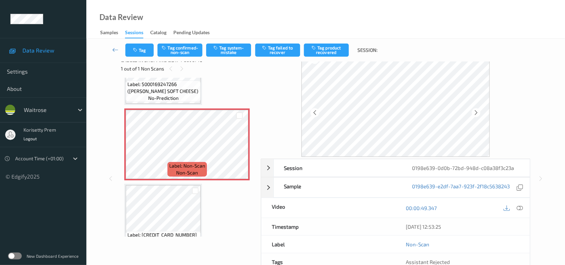
scroll to position [0, 0]
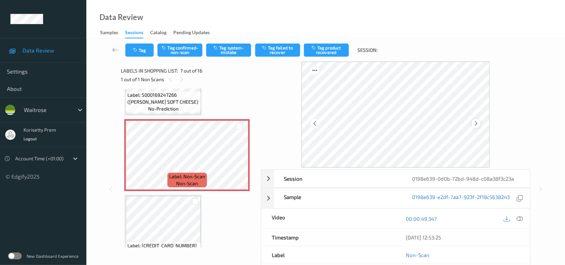
click at [476, 124] on icon at bounding box center [476, 123] width 6 height 6
click at [477, 124] on icon at bounding box center [476, 123] width 6 height 6
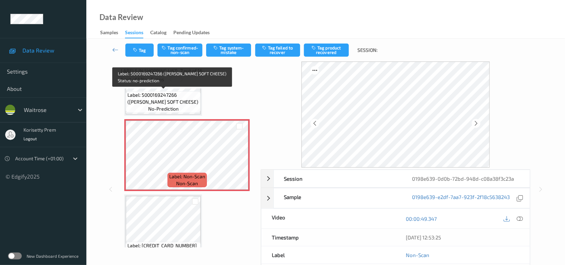
click at [159, 98] on span "Label: 5000169247266 ([PERSON_NAME] SOFT CHEESE)" at bounding box center [163, 99] width 72 height 14
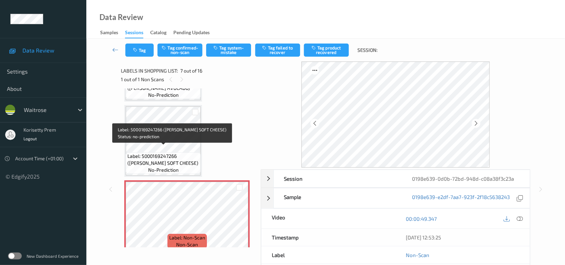
scroll to position [368, 0]
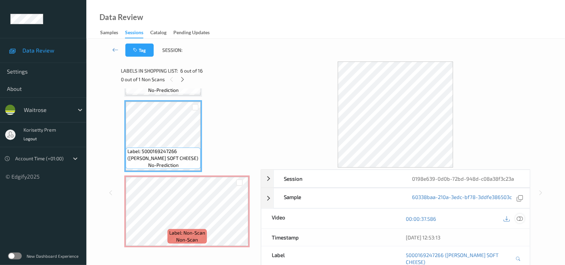
click at [519, 219] on icon at bounding box center [520, 219] width 6 height 6
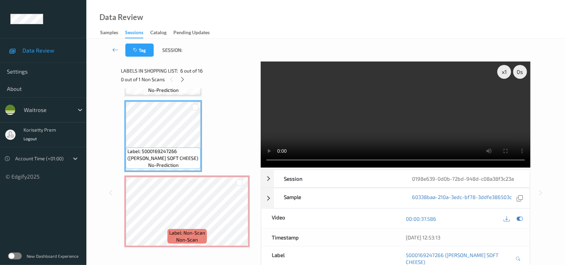
click at [340, 118] on video at bounding box center [396, 114] width 270 height 106
click at [419, 115] on video at bounding box center [396, 114] width 270 height 106
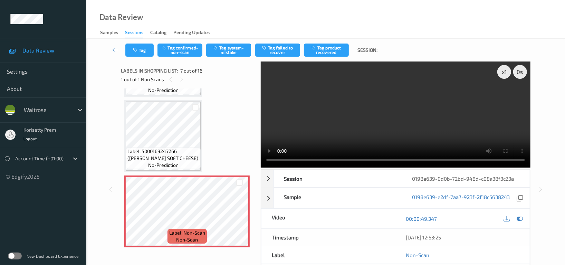
click at [419, 118] on video at bounding box center [396, 114] width 270 height 106
click at [234, 51] on button "Tag system-mistake" at bounding box center [228, 50] width 45 height 13
click at [147, 55] on button "Tag" at bounding box center [139, 50] width 28 height 13
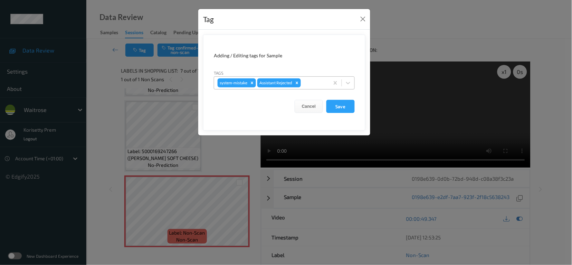
click at [314, 83] on div at bounding box center [313, 83] width 23 height 8
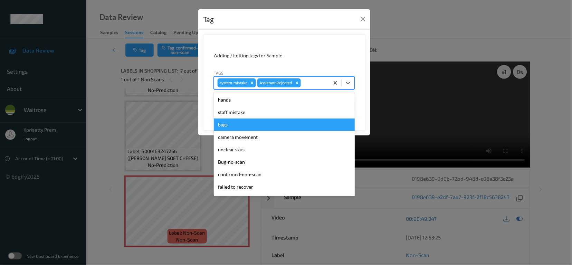
click at [238, 119] on div "bags" at bounding box center [284, 124] width 141 height 12
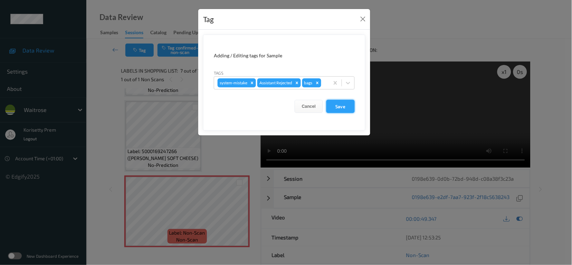
click at [348, 108] on button "Save" at bounding box center [340, 106] width 28 height 13
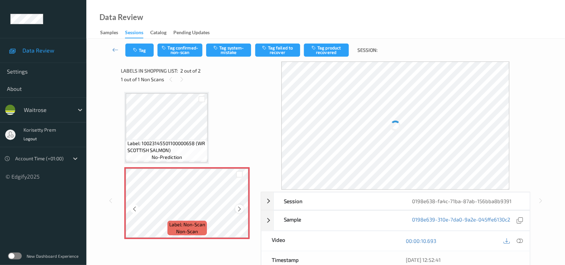
click at [238, 211] on icon at bounding box center [240, 209] width 6 height 6
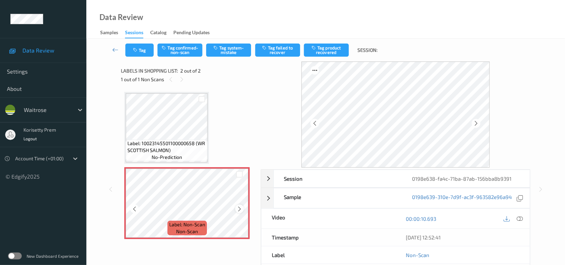
click at [238, 211] on icon at bounding box center [240, 209] width 6 height 6
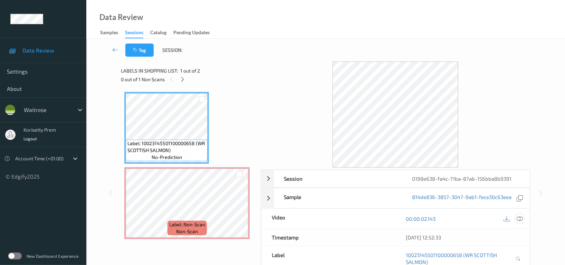
click at [516, 220] on div at bounding box center [519, 218] width 9 height 9
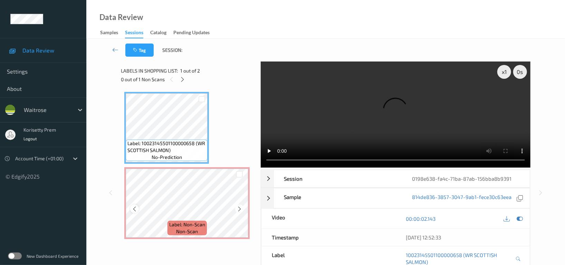
click at [133, 211] on icon at bounding box center [135, 209] width 6 height 6
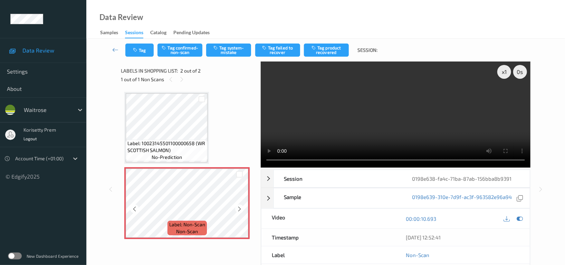
click at [133, 211] on icon at bounding box center [135, 209] width 6 height 6
click at [325, 96] on video at bounding box center [396, 114] width 270 height 106
click at [343, 128] on video at bounding box center [396, 114] width 270 height 106
click at [329, 30] on div "Data Review Samples Sessions Catalog Pending Updates" at bounding box center [325, 19] width 479 height 39
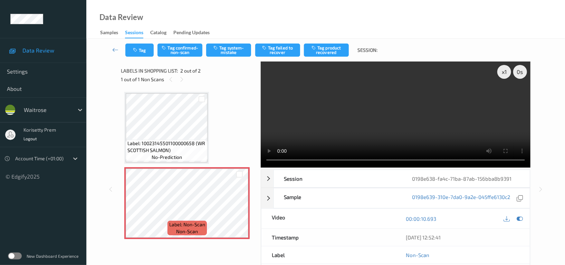
click at [306, 16] on div "Data Review Samples Sessions Catalog Pending Updates" at bounding box center [325, 19] width 479 height 39
click at [241, 210] on icon at bounding box center [240, 209] width 6 height 6
click at [242, 210] on icon at bounding box center [240, 209] width 6 height 6
click at [334, 111] on video at bounding box center [396, 114] width 270 height 106
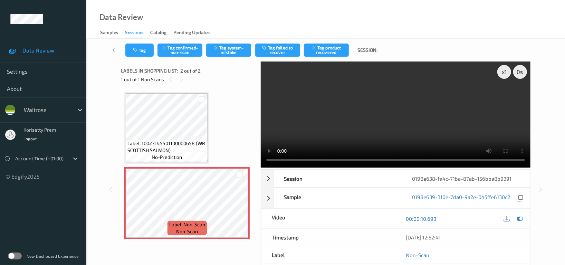
click at [297, 123] on video at bounding box center [396, 114] width 270 height 106
click at [332, 119] on video at bounding box center [396, 114] width 270 height 106
click at [364, 123] on video at bounding box center [396, 114] width 270 height 106
click at [231, 57] on div "Tag Tag confirmed-non-scan Tag system-mistake Tag failed to recover Tag product…" at bounding box center [326, 50] width 450 height 23
click at [231, 55] on button "Tag system-mistake" at bounding box center [228, 50] width 45 height 13
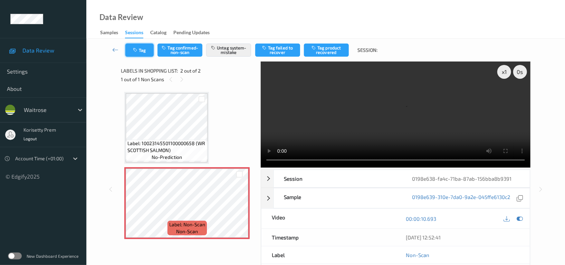
click at [142, 50] on button "Tag" at bounding box center [139, 50] width 28 height 13
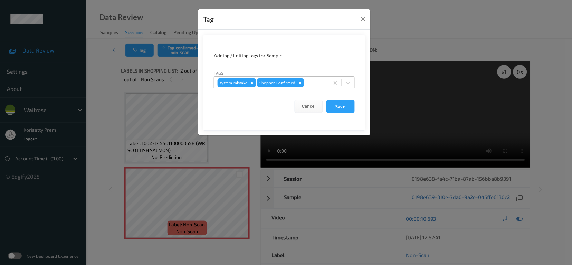
click at [320, 85] on div at bounding box center [315, 83] width 20 height 8
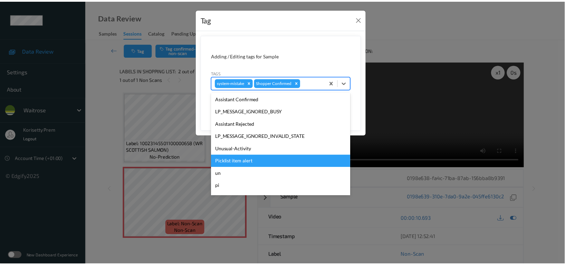
scroll to position [147, 0]
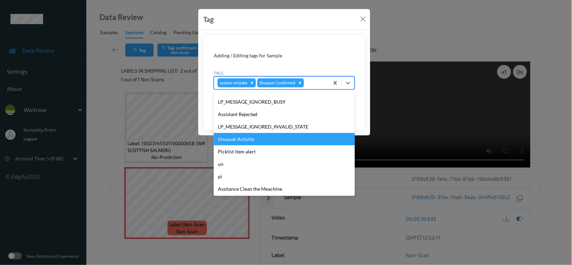
click at [232, 142] on div "Unusual-Activity" at bounding box center [284, 139] width 141 height 12
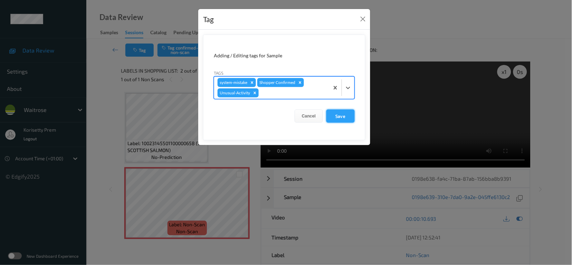
click at [341, 117] on button "Save" at bounding box center [340, 116] width 28 height 13
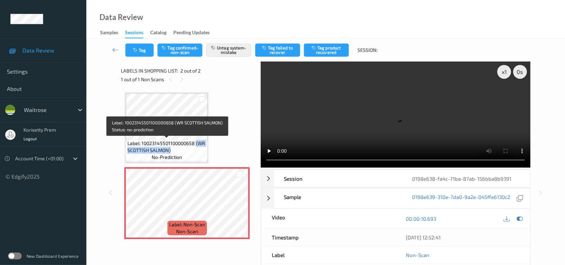
drag, startPoint x: 196, startPoint y: 143, endPoint x: 198, endPoint y: 151, distance: 7.8
click at [198, 151] on span "Label: 10023145501100000658 (WR SCOTTISH SALMON)" at bounding box center [166, 147] width 78 height 14
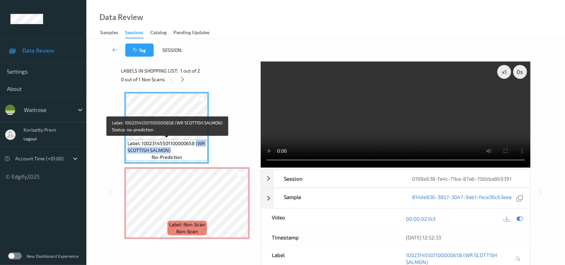
copy span "(WR SCOTTISH SALMON)"
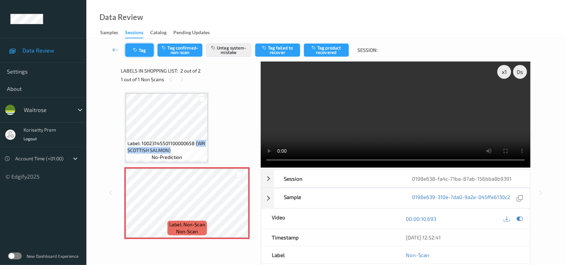
click at [140, 47] on button "Tag" at bounding box center [139, 50] width 28 height 13
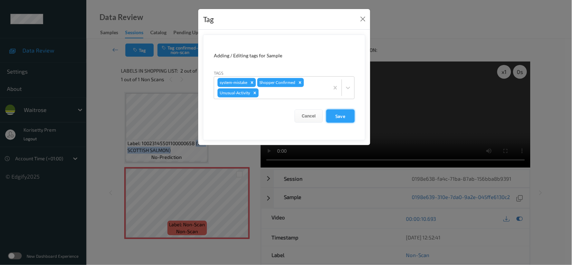
click at [334, 113] on button "Save" at bounding box center [340, 116] width 28 height 13
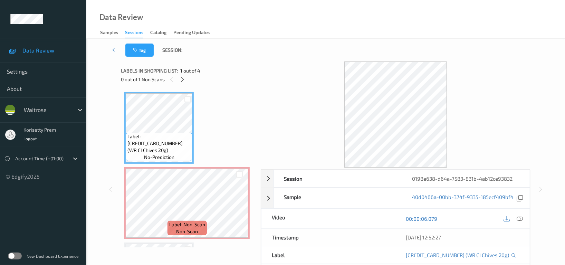
click at [307, 34] on div "Data Review Samples Sessions Catalog Pending Updates" at bounding box center [325, 19] width 479 height 39
click at [271, 56] on div "Tag Session:" at bounding box center [326, 50] width 450 height 23
click at [237, 207] on icon at bounding box center [240, 209] width 6 height 6
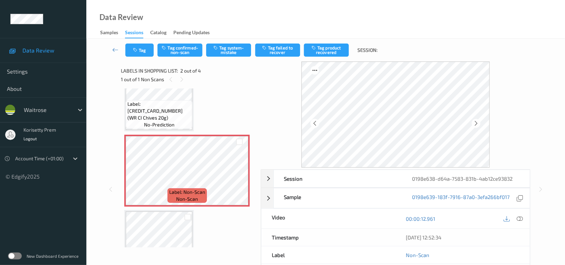
scroll to position [6, 0]
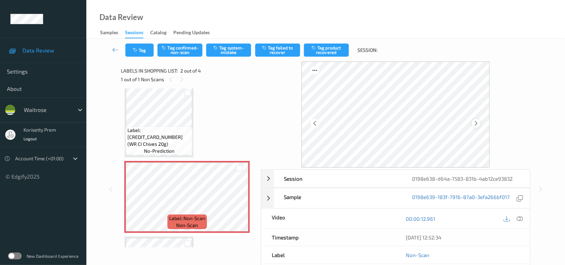
click at [475, 123] on icon at bounding box center [476, 123] width 6 height 6
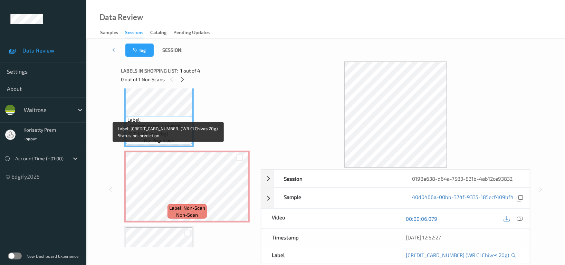
scroll to position [0, 0]
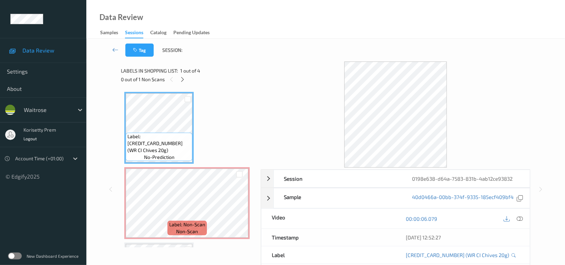
drag, startPoint x: 517, startPoint y: 219, endPoint x: 571, endPoint y: 228, distance: 55.3
click at [517, 219] on icon at bounding box center [520, 219] width 6 height 6
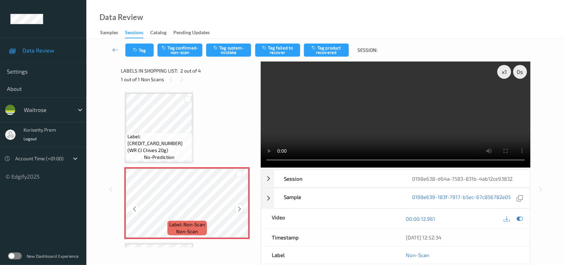
click at [241, 209] on icon at bounding box center [240, 209] width 6 height 6
click at [398, 105] on video at bounding box center [396, 114] width 270 height 106
click at [411, 102] on video at bounding box center [396, 114] width 270 height 106
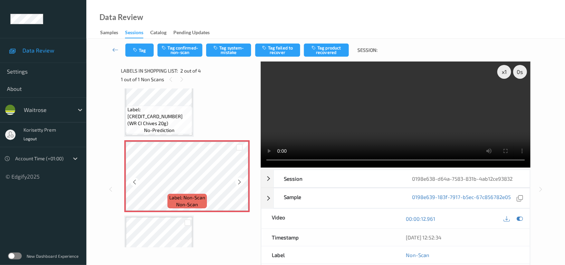
scroll to position [46, 0]
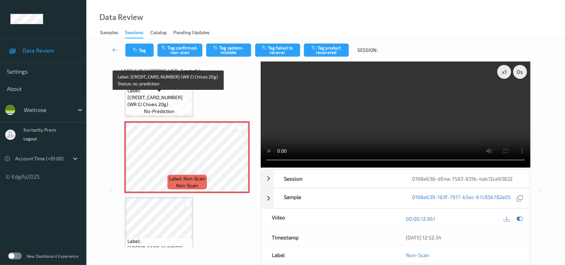
click at [159, 101] on span "Label: 5000169029787 (WR CI Chives 20g)" at bounding box center [158, 97] width 63 height 21
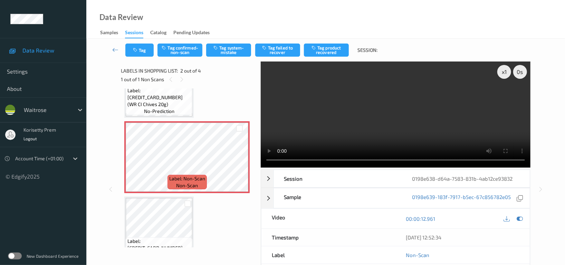
click at [364, 122] on video at bounding box center [396, 114] width 270 height 106
click at [417, 105] on video at bounding box center [396, 114] width 270 height 106
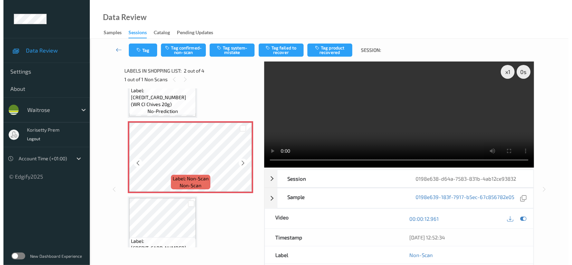
scroll to position [0, 0]
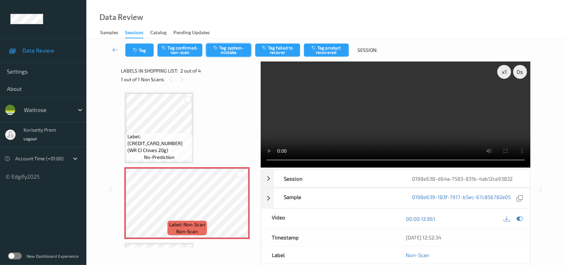
click at [228, 47] on button "Tag system-mistake" at bounding box center [228, 50] width 45 height 13
click at [143, 50] on button "Tag" at bounding box center [139, 50] width 28 height 13
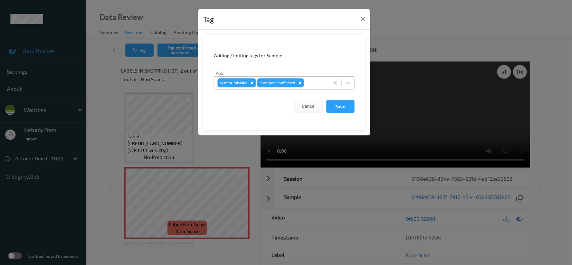
click at [323, 83] on div at bounding box center [315, 83] width 20 height 8
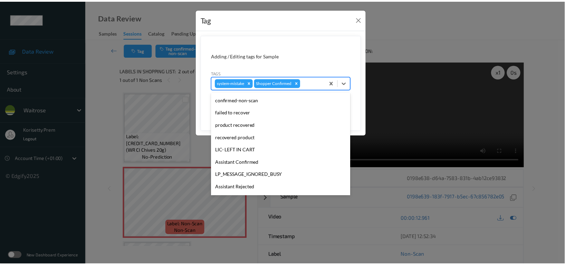
scroll to position [147, 0]
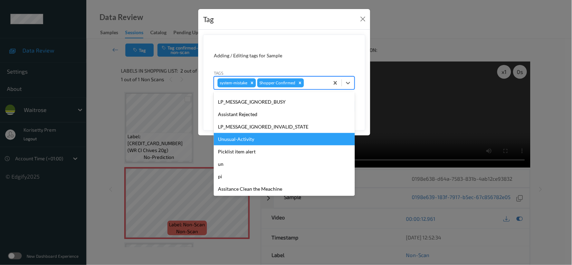
click at [229, 136] on div "Unusual-Activity" at bounding box center [284, 139] width 141 height 12
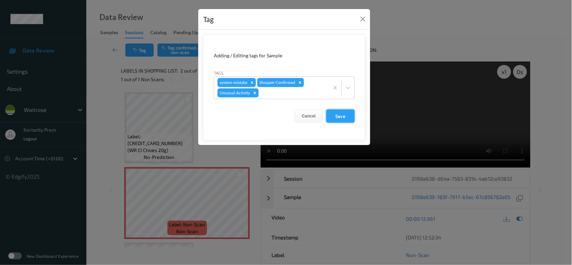
click at [335, 114] on button "Save" at bounding box center [340, 116] width 28 height 13
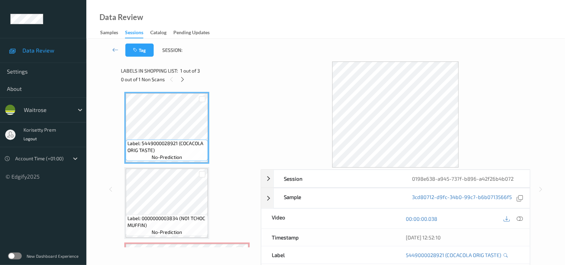
click at [248, 32] on div "Data Review Samples Sessions Catalog Pending Updates" at bounding box center [325, 19] width 479 height 39
click at [298, 17] on div "Data Review Samples Sessions Catalog Pending Updates" at bounding box center [325, 19] width 479 height 39
click at [184, 80] on icon at bounding box center [183, 79] width 6 height 6
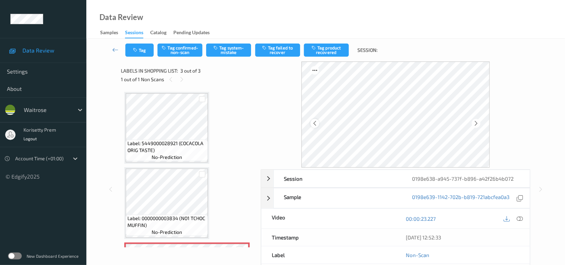
click at [315, 120] on icon at bounding box center [315, 123] width 6 height 6
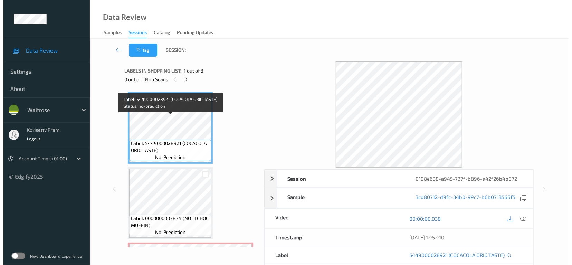
scroll to position [69, 0]
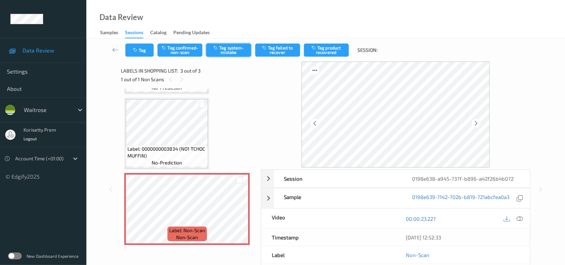
click at [238, 53] on button "Tag system-mistake" at bounding box center [228, 50] width 45 height 13
click at [141, 55] on button "Tag" at bounding box center [139, 50] width 28 height 13
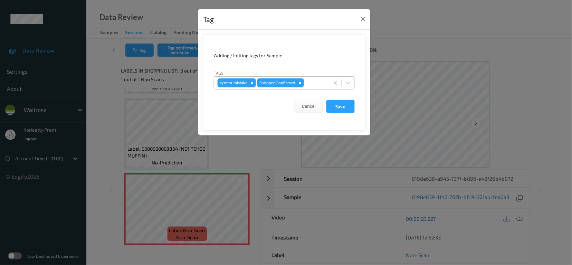
click at [321, 82] on div at bounding box center [315, 83] width 20 height 8
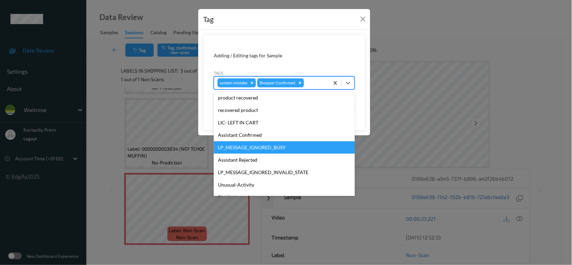
scroll to position [147, 0]
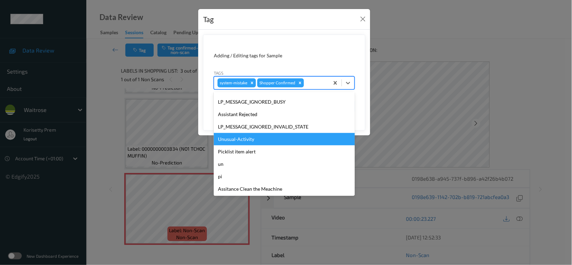
click at [247, 140] on div "Unusual-Activity" at bounding box center [284, 139] width 141 height 12
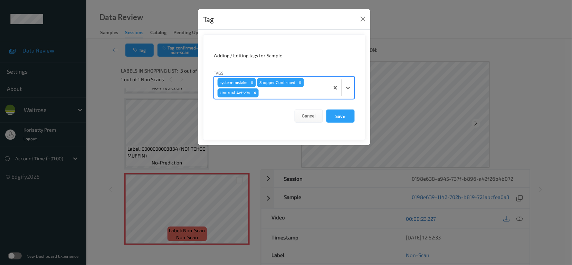
click at [283, 95] on div at bounding box center [293, 93] width 66 height 8
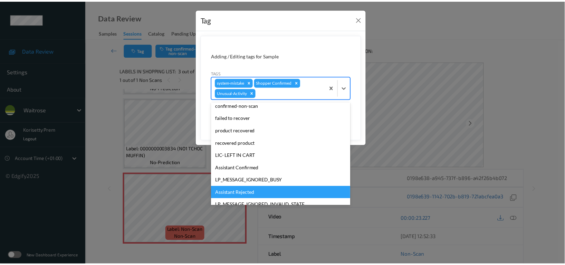
scroll to position [135, 0]
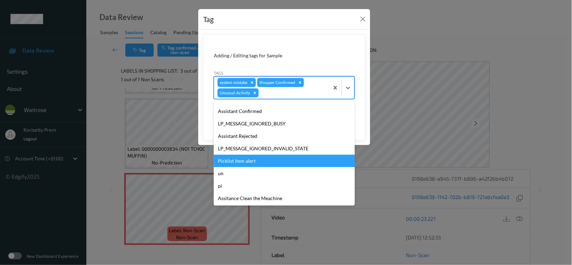
click at [251, 163] on div "Picklist item alert" at bounding box center [284, 161] width 141 height 12
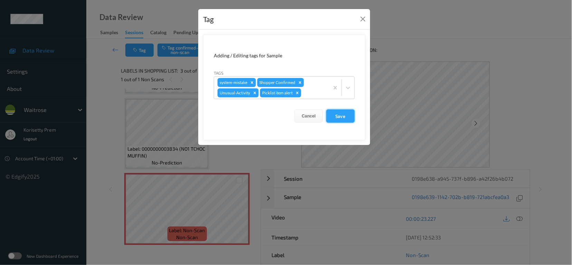
click at [341, 118] on button "Save" at bounding box center [340, 116] width 28 height 13
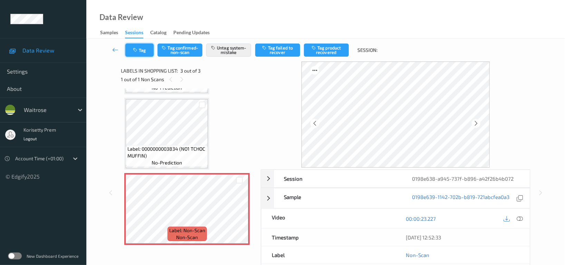
click at [138, 54] on button "Tag" at bounding box center [139, 50] width 28 height 13
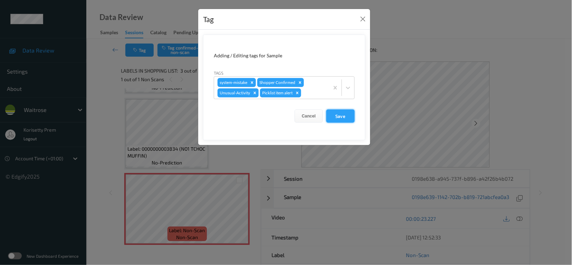
click at [353, 113] on button "Save" at bounding box center [340, 116] width 28 height 13
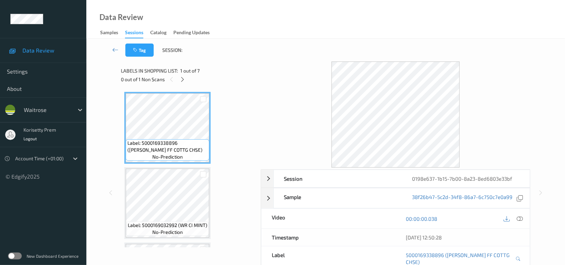
click at [343, 26] on div "Data Review Samples Sessions Catalog Pending Updates" at bounding box center [325, 19] width 479 height 39
click at [183, 82] on icon at bounding box center [183, 79] width 6 height 6
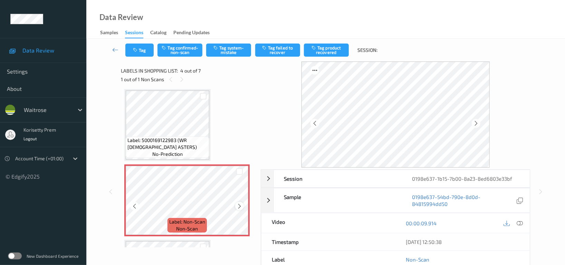
click at [238, 204] on icon at bounding box center [240, 206] width 6 height 6
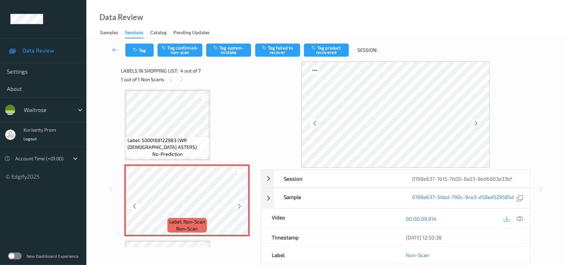
click at [238, 204] on icon at bounding box center [240, 206] width 6 height 6
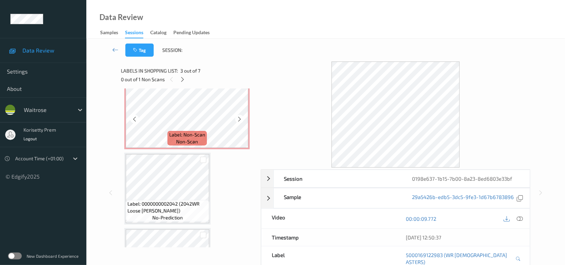
scroll to position [246, 0]
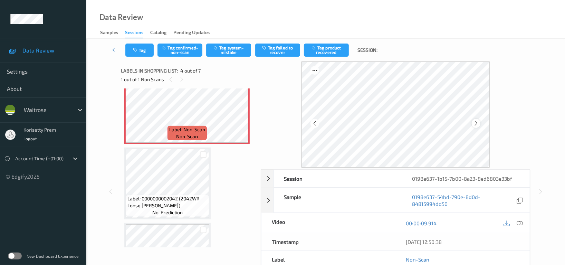
click at [475, 120] on icon at bounding box center [476, 123] width 6 height 6
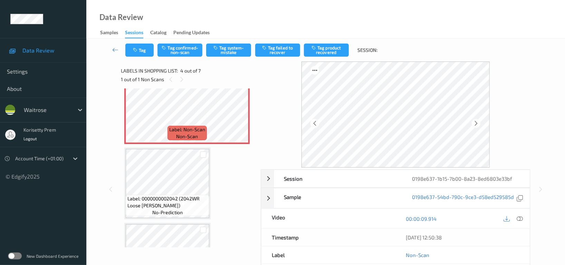
click at [475, 120] on icon at bounding box center [476, 123] width 6 height 6
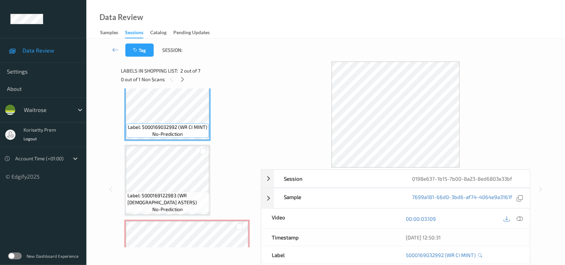
scroll to position [107, 0]
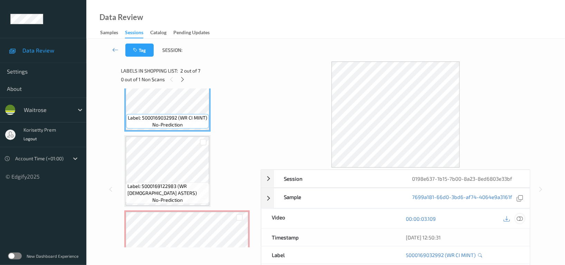
click at [521, 220] on icon at bounding box center [520, 219] width 6 height 6
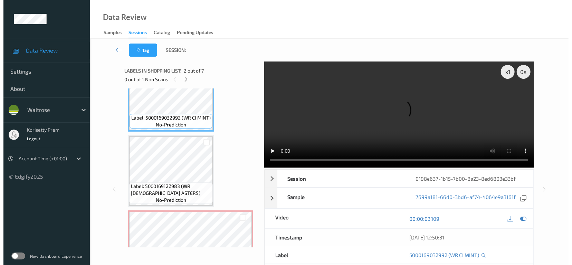
scroll to position [200, 0]
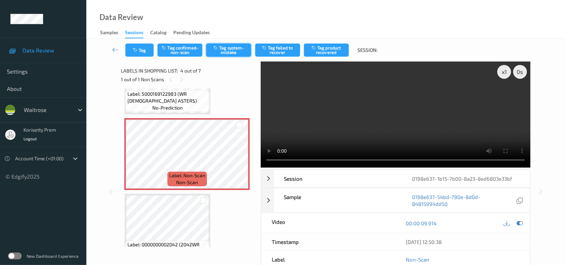
click at [241, 52] on button "Tag system-mistake" at bounding box center [228, 50] width 45 height 13
click at [141, 51] on button "Tag" at bounding box center [139, 50] width 28 height 13
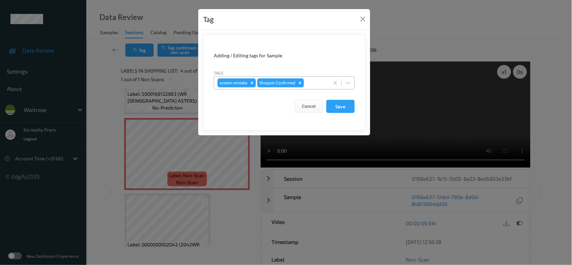
click at [321, 83] on div at bounding box center [315, 83] width 20 height 8
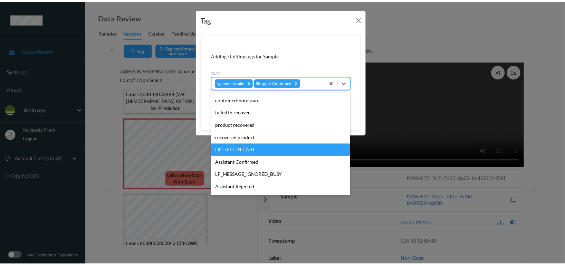
scroll to position [147, 0]
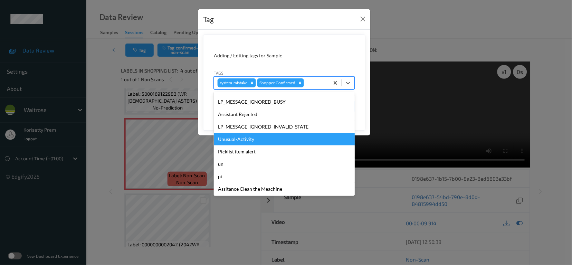
click at [234, 139] on div "Unusual-Activity" at bounding box center [284, 139] width 141 height 12
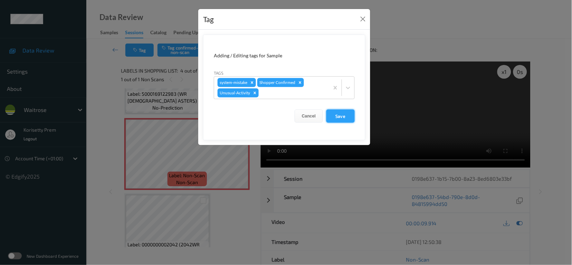
click at [351, 117] on button "Save" at bounding box center [340, 116] width 28 height 13
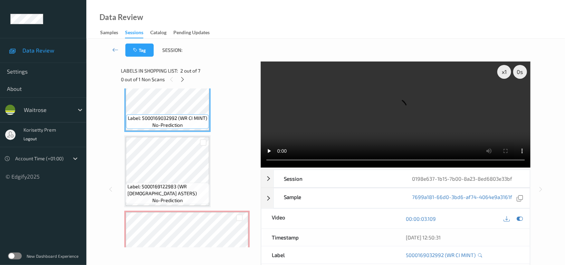
scroll to position [107, 0]
click at [286, 126] on video at bounding box center [396, 114] width 270 height 106
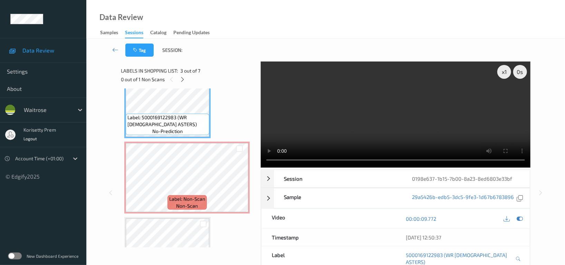
scroll to position [200, 0]
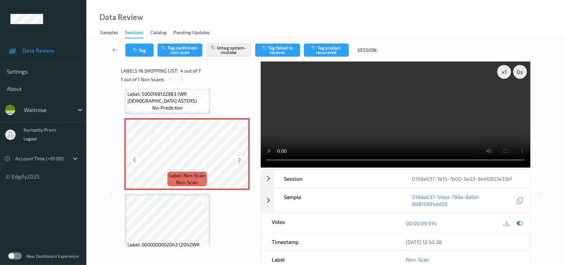
click at [236, 160] on div at bounding box center [239, 159] width 9 height 9
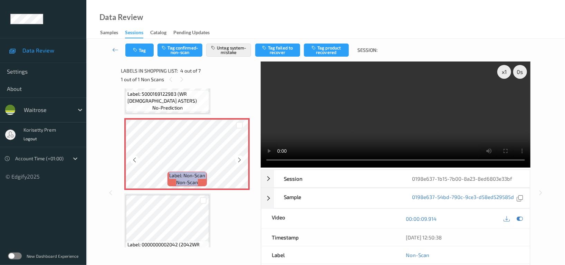
click at [236, 160] on div at bounding box center [239, 159] width 9 height 9
click at [340, 108] on video at bounding box center [396, 114] width 270 height 106
click at [139, 49] on icon "button" at bounding box center [136, 50] width 6 height 5
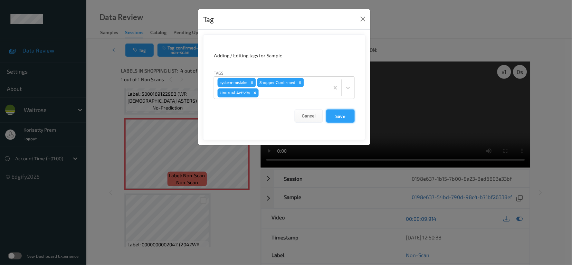
click at [346, 115] on button "Save" at bounding box center [340, 116] width 28 height 13
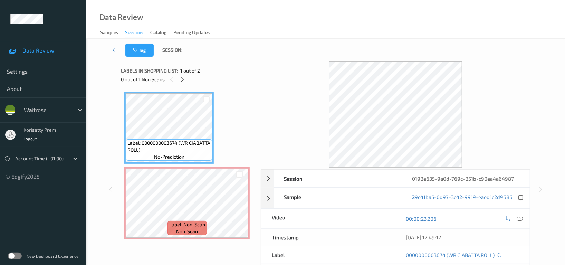
click at [317, 36] on div "Data Review Samples Sessions Catalog Pending Updates" at bounding box center [325, 19] width 479 height 39
click at [237, 206] on icon at bounding box center [240, 209] width 6 height 6
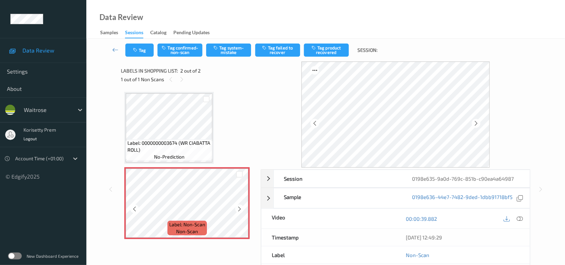
click at [237, 206] on icon at bounding box center [240, 209] width 6 height 6
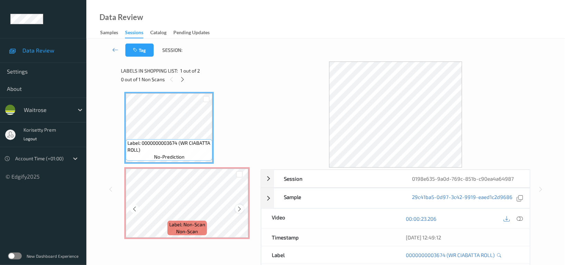
click at [242, 209] on icon at bounding box center [240, 209] width 6 height 6
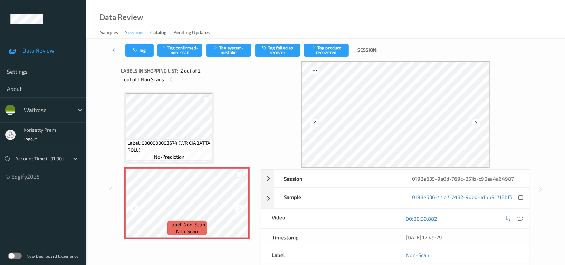
click at [242, 209] on icon at bounding box center [240, 209] width 6 height 6
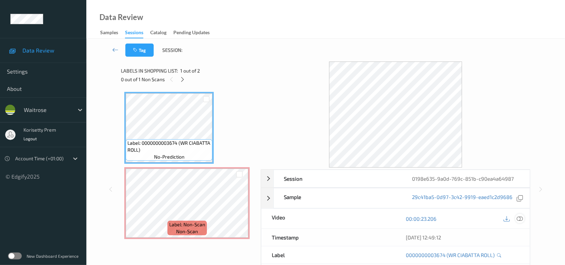
click at [520, 218] on icon at bounding box center [520, 219] width 6 height 6
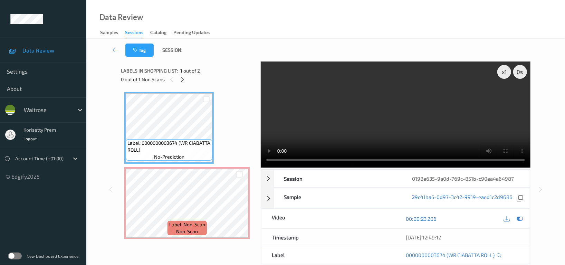
click at [411, 114] on video at bounding box center [396, 114] width 270 height 106
click at [236, 175] on div "x 1 0 s Session 0198e635-9a0d-769c-851b-c90ea4a64987 Session ID 0198e635-9a0d-7…" at bounding box center [325, 189] width 409 height 256
click at [243, 209] on div at bounding box center [239, 209] width 9 height 9
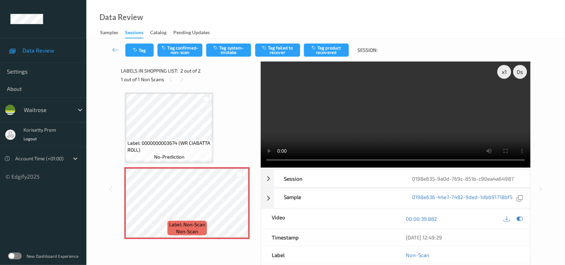
click at [346, 112] on video at bounding box center [396, 114] width 270 height 106
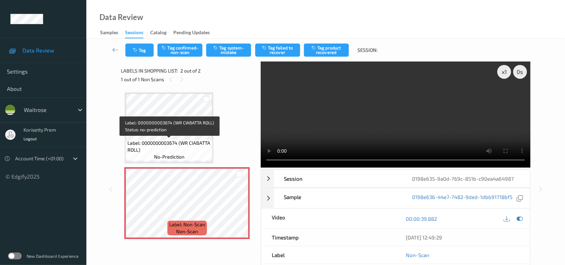
click at [169, 146] on span "Label: 0000000003674 (WR CIABATTA ROLL)" at bounding box center [168, 147] width 83 height 14
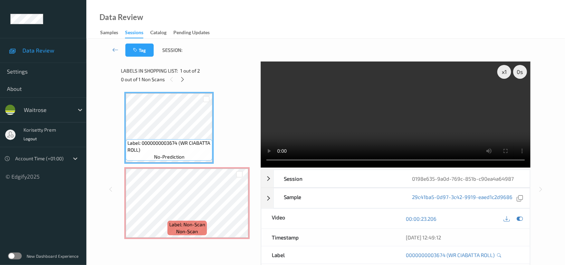
click at [370, 128] on video at bounding box center [396, 114] width 270 height 106
click at [519, 219] on icon at bounding box center [520, 219] width 6 height 6
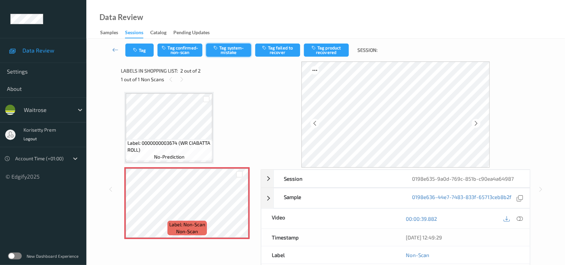
click at [243, 46] on button "Tag system-mistake" at bounding box center [228, 50] width 45 height 13
click at [145, 50] on button "Tag" at bounding box center [139, 50] width 28 height 13
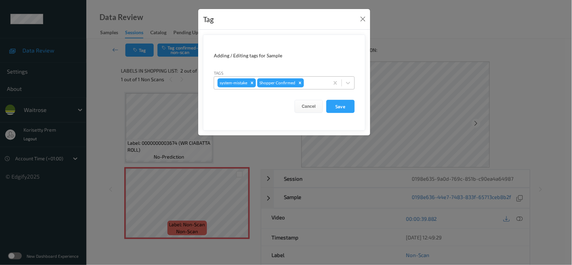
click at [309, 79] on div at bounding box center [315, 83] width 20 height 8
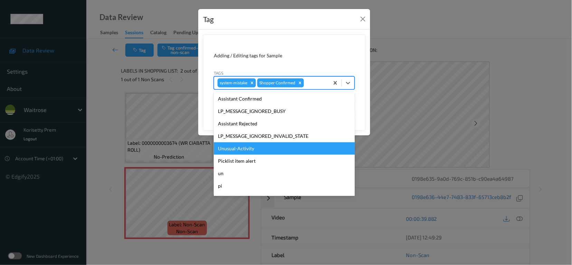
scroll to position [147, 0]
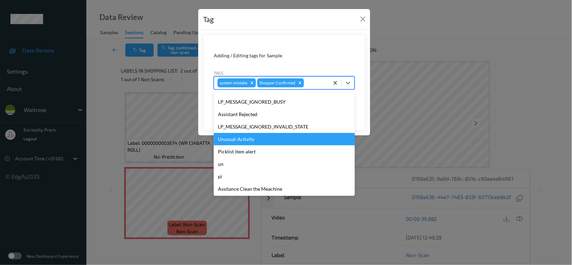
click at [236, 139] on div "Unusual-Activity" at bounding box center [284, 139] width 141 height 12
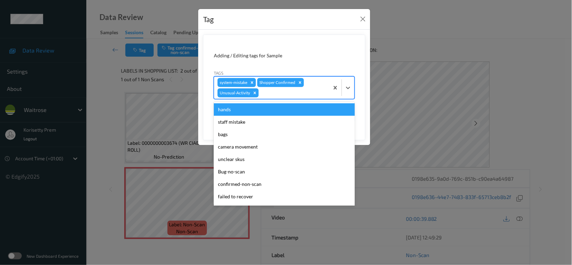
click at [274, 91] on div at bounding box center [293, 93] width 66 height 8
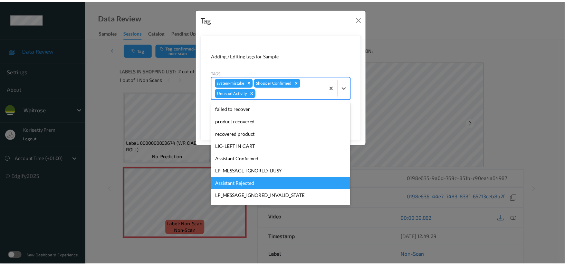
scroll to position [135, 0]
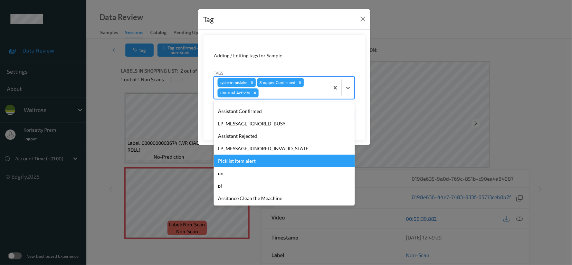
click at [244, 160] on div "Picklist item alert" at bounding box center [284, 161] width 141 height 12
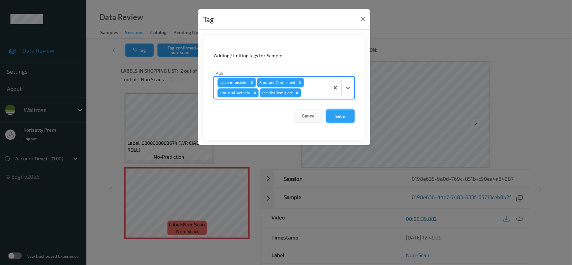
click at [336, 118] on button "Save" at bounding box center [340, 116] width 28 height 13
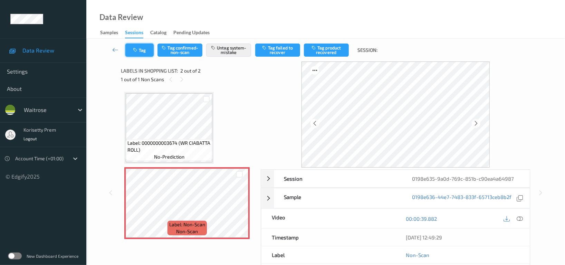
click at [136, 52] on button "Tag" at bounding box center [139, 50] width 28 height 13
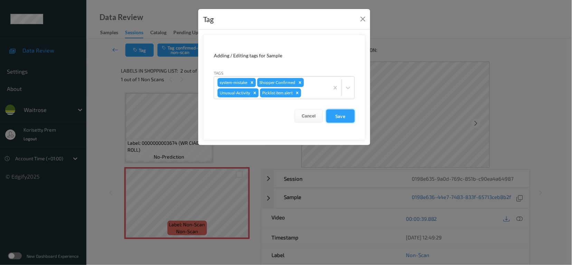
click at [342, 119] on button "Save" at bounding box center [340, 116] width 28 height 13
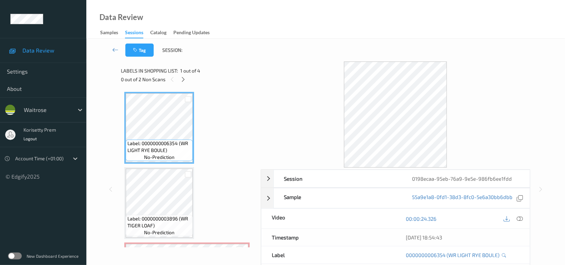
click at [302, 38] on div "Data Review Samples Sessions Catalog Pending Updates" at bounding box center [325, 19] width 479 height 39
click at [186, 80] on icon at bounding box center [184, 79] width 6 height 6
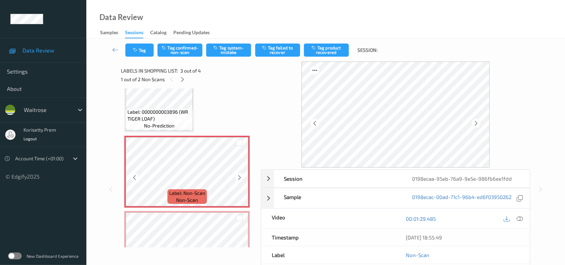
scroll to position [124, 0]
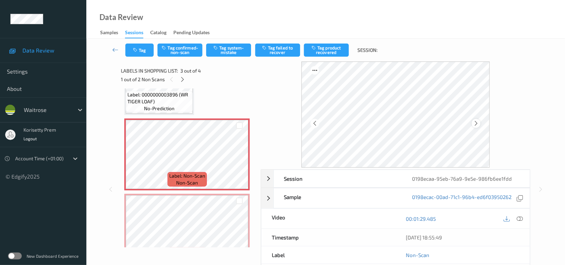
click at [477, 123] on icon at bounding box center [476, 123] width 6 height 6
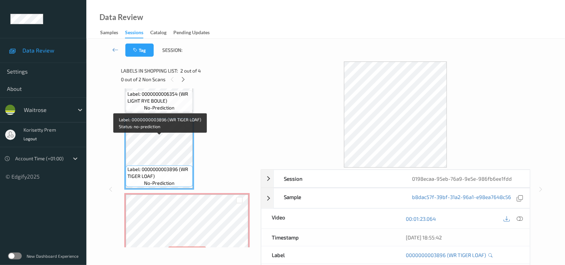
scroll to position [32, 0]
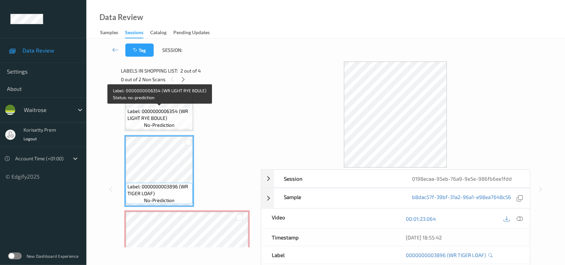
click at [172, 113] on span "Label: 0000000006354 (WR LIGHT RYE BOULE)" at bounding box center [159, 115] width 64 height 14
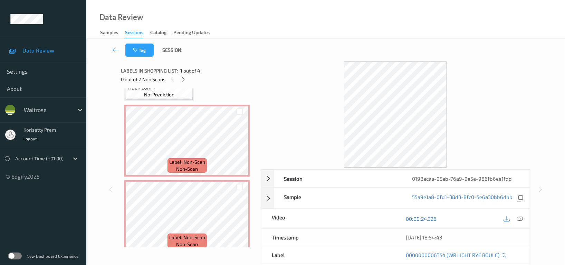
scroll to position [144, 0]
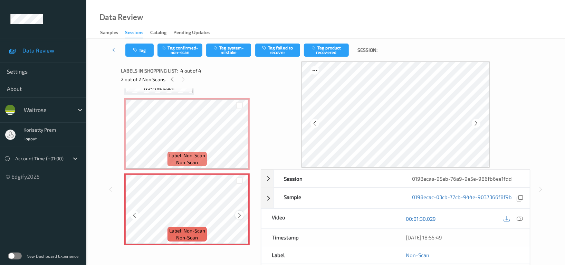
click at [239, 216] on icon at bounding box center [240, 215] width 6 height 6
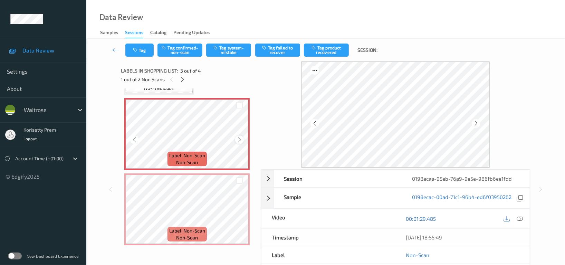
click at [239, 139] on icon at bounding box center [240, 140] width 6 height 6
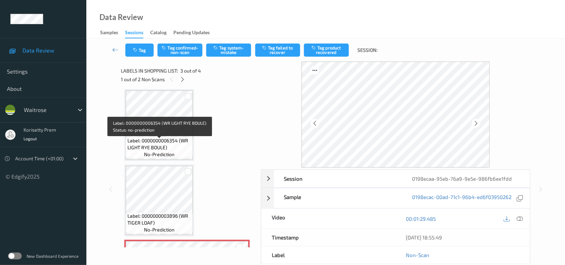
scroll to position [0, 0]
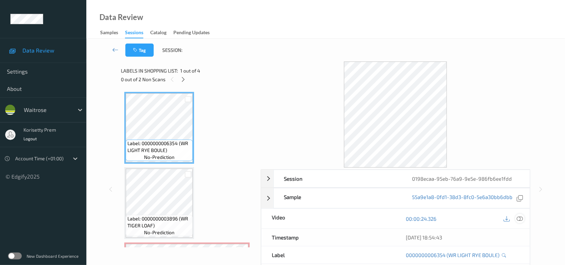
click at [522, 218] on icon at bounding box center [520, 219] width 6 height 6
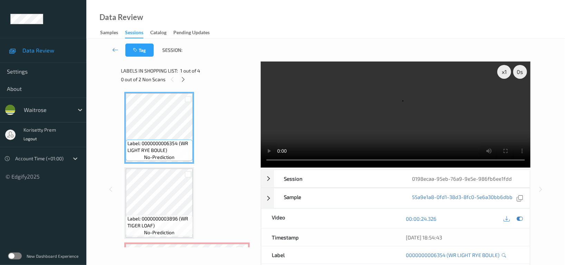
click at [362, 122] on video at bounding box center [396, 114] width 270 height 106
click at [371, 120] on video at bounding box center [396, 114] width 270 height 106
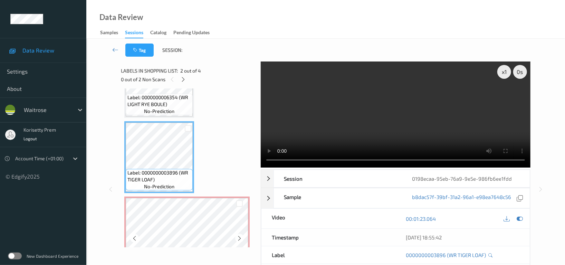
scroll to position [92, 0]
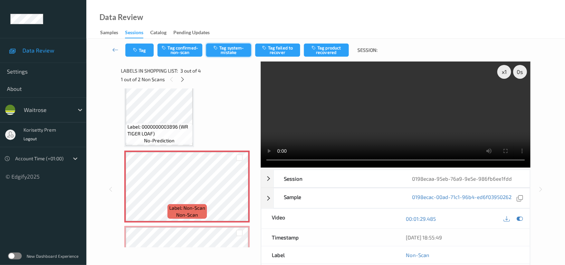
click at [230, 50] on button "Tag system-mistake" at bounding box center [228, 50] width 45 height 13
click at [141, 48] on button "Tag" at bounding box center [139, 50] width 28 height 13
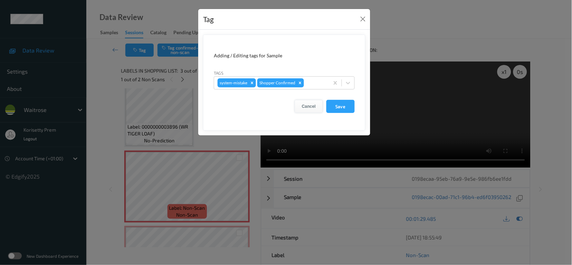
click at [316, 106] on button "Cancel" at bounding box center [309, 106] width 28 height 13
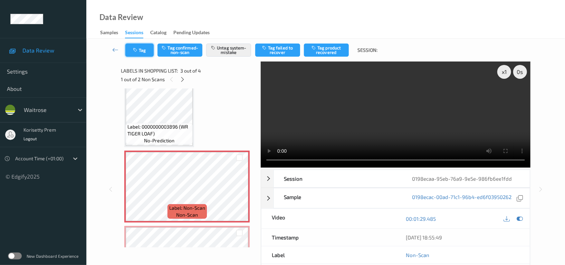
click at [149, 49] on button "Tag" at bounding box center [139, 50] width 28 height 13
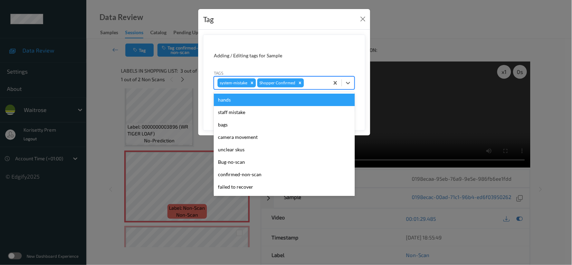
click at [317, 82] on div at bounding box center [315, 83] width 20 height 8
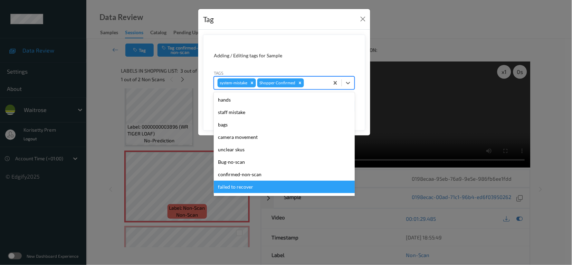
scroll to position [147, 0]
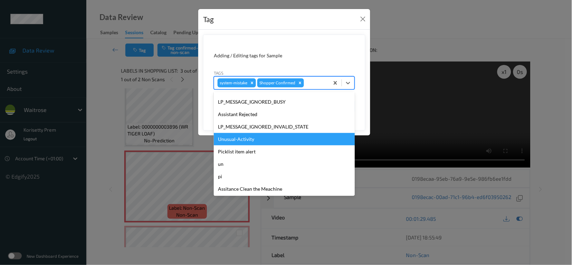
click at [238, 140] on div "Unusual-Activity" at bounding box center [284, 139] width 141 height 12
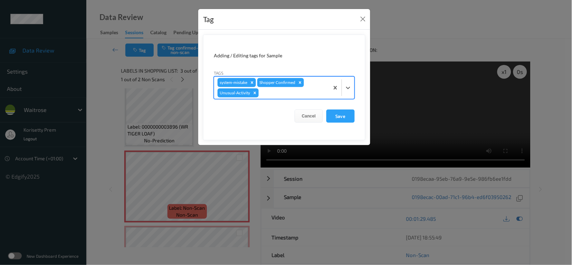
click at [267, 95] on div at bounding box center [293, 93] width 66 height 8
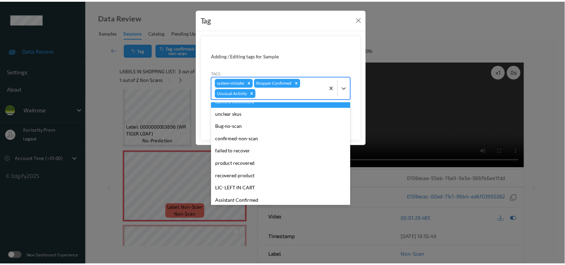
scroll to position [135, 0]
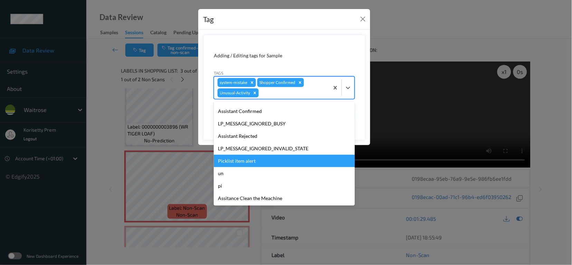
click at [245, 161] on div "Picklist item alert" at bounding box center [284, 161] width 141 height 12
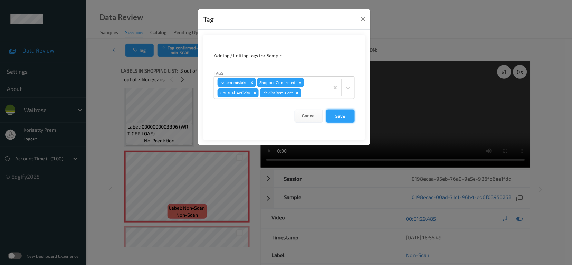
click at [344, 117] on button "Save" at bounding box center [340, 116] width 28 height 13
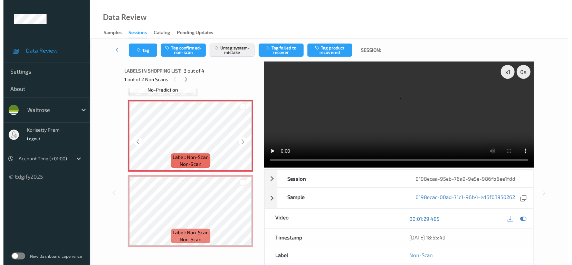
scroll to position [144, 0]
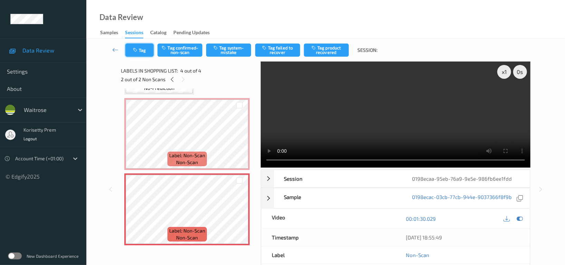
click at [143, 50] on button "Tag" at bounding box center [139, 50] width 28 height 13
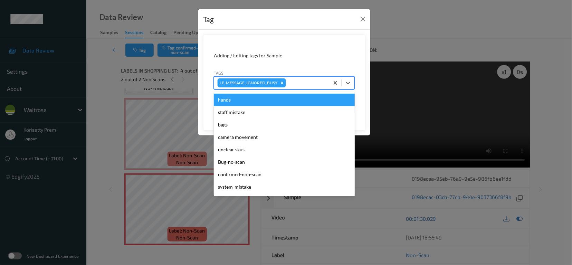
click at [311, 84] on div at bounding box center [306, 83] width 38 height 8
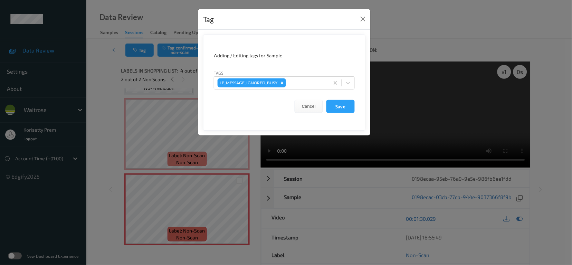
click at [390, 146] on div "Tag Adding / Editing tags for Sample Tags LP_MESSAGE_IGNORED_BUSY Cancel Save" at bounding box center [286, 132] width 572 height 265
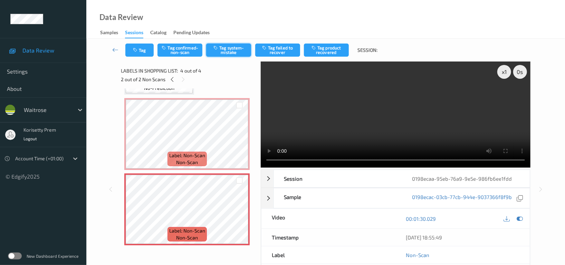
click at [237, 54] on button "Tag system-mistake" at bounding box center [228, 50] width 45 height 13
click at [149, 54] on button "Tag" at bounding box center [139, 50] width 28 height 13
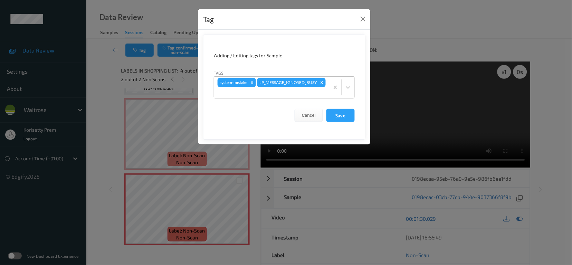
click at [299, 89] on div at bounding box center [272, 92] width 108 height 8
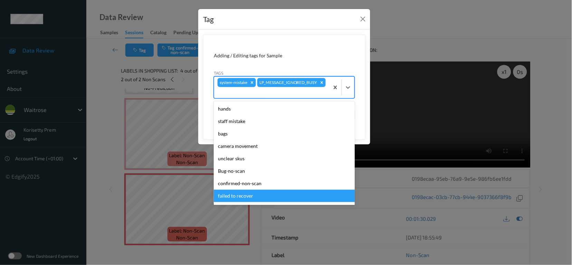
scroll to position [147, 0]
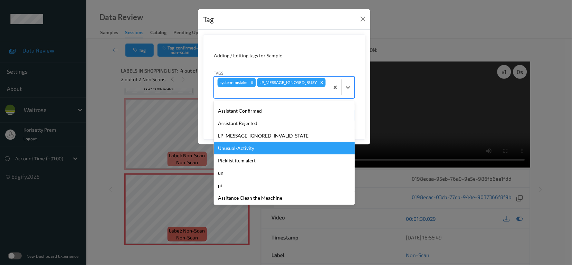
click at [248, 145] on div "Unusual-Activity" at bounding box center [284, 148] width 141 height 12
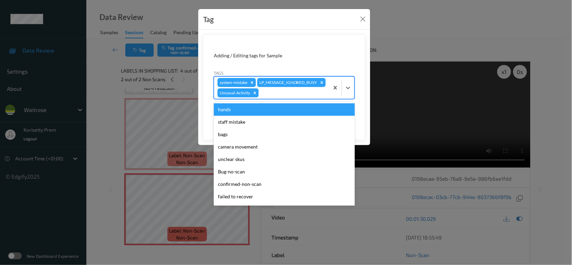
click at [274, 97] on div at bounding box center [293, 93] width 66 height 8
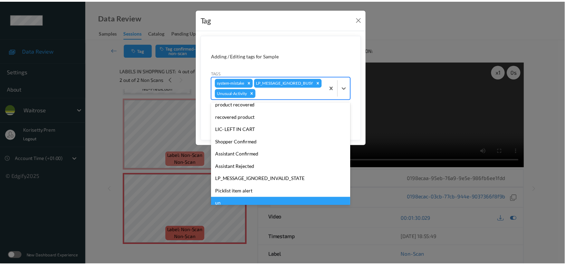
scroll to position [135, 0]
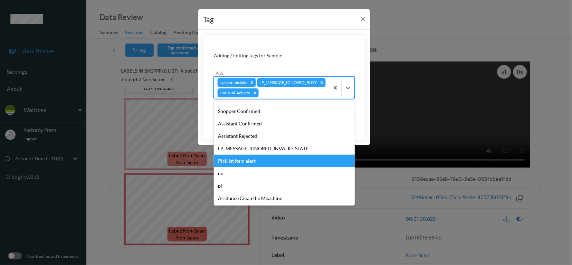
click at [255, 167] on div "Picklist item alert" at bounding box center [284, 161] width 141 height 12
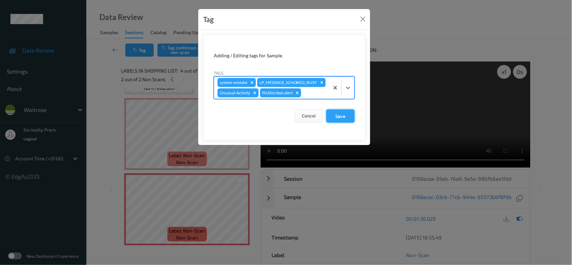
click at [348, 123] on button "Save" at bounding box center [340, 116] width 28 height 13
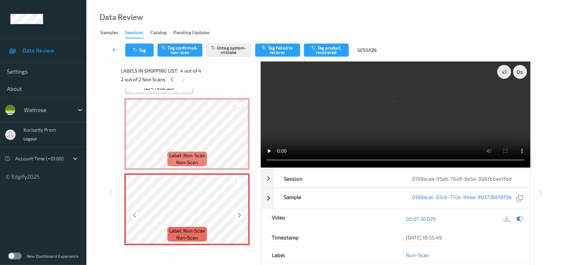
click at [135, 212] on icon at bounding box center [135, 215] width 6 height 6
click at [522, 216] on icon at bounding box center [520, 219] width 6 height 6
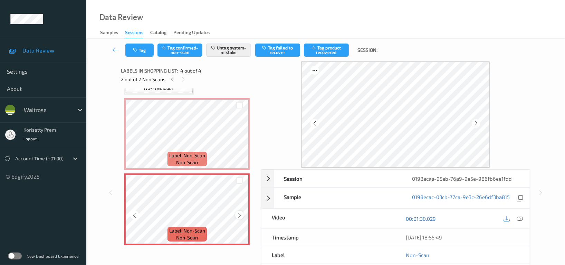
click at [241, 214] on icon at bounding box center [240, 215] width 6 height 6
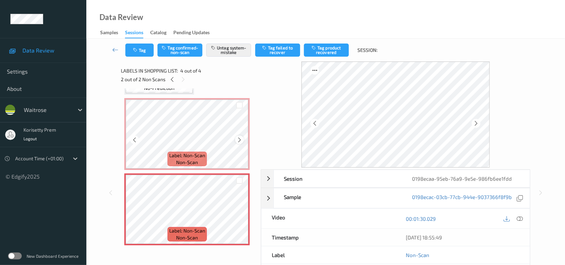
click at [240, 138] on icon at bounding box center [240, 140] width 6 height 6
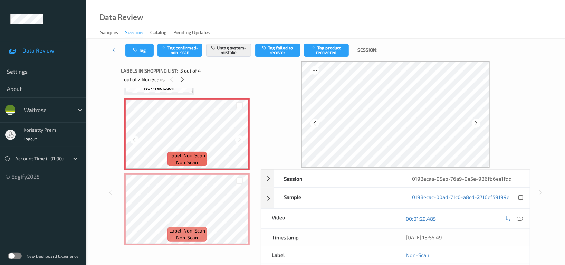
click at [240, 138] on icon at bounding box center [240, 140] width 6 height 6
click at [241, 138] on icon at bounding box center [240, 140] width 6 height 6
click at [242, 138] on icon at bounding box center [240, 140] width 6 height 6
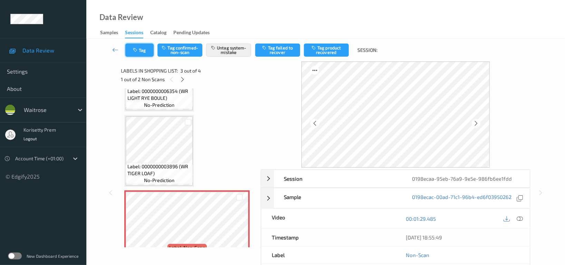
click at [135, 54] on button "Tag" at bounding box center [139, 50] width 28 height 13
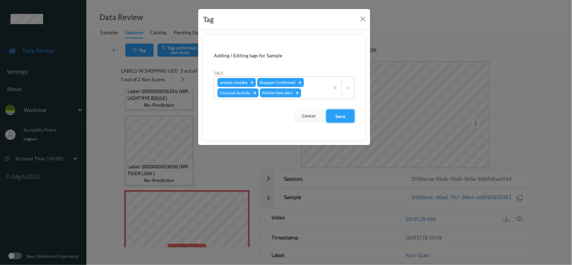
click at [337, 117] on button "Save" at bounding box center [340, 116] width 28 height 13
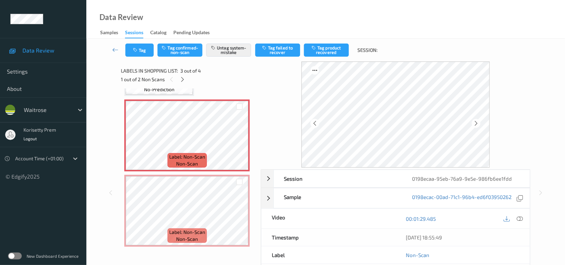
scroll to position [144, 0]
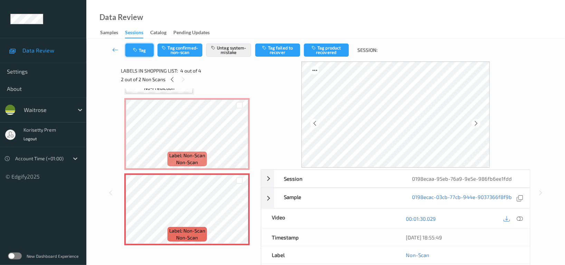
click at [137, 52] on button "Tag" at bounding box center [139, 50] width 28 height 13
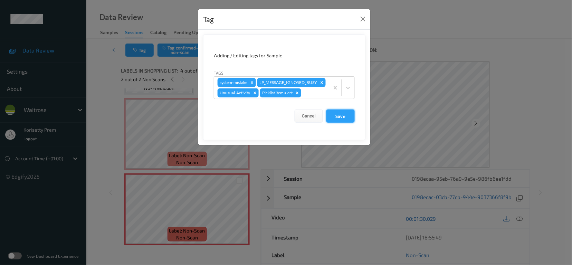
click at [335, 123] on button "Save" at bounding box center [340, 116] width 28 height 13
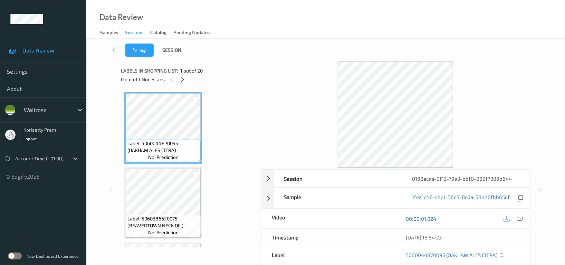
click at [339, 3] on div "Data Review Samples Sessions Catalog Pending Updates" at bounding box center [325, 19] width 479 height 39
click at [185, 80] on icon at bounding box center [183, 79] width 6 height 6
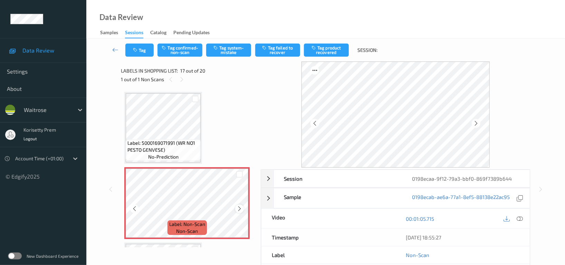
click at [238, 206] on icon at bounding box center [240, 209] width 6 height 6
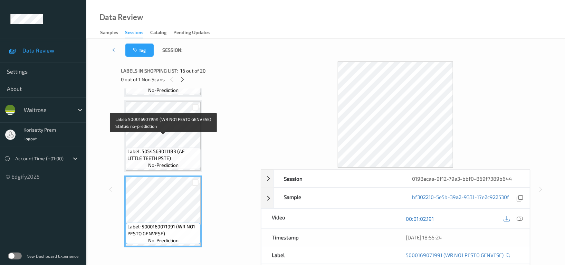
scroll to position [1037, 0]
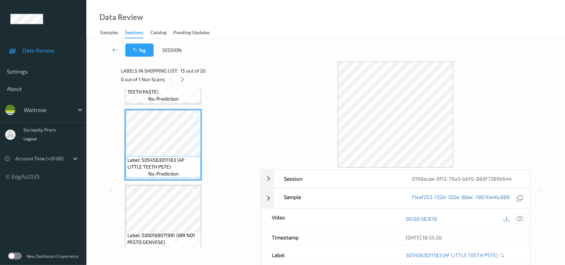
click at [520, 218] on icon at bounding box center [520, 219] width 6 height 6
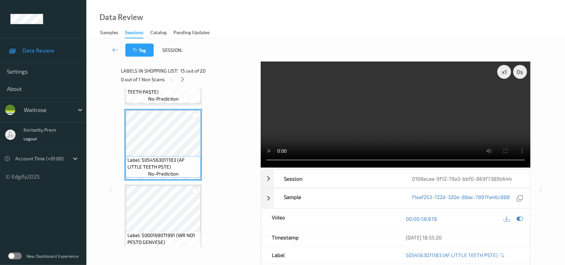
click at [390, 120] on video at bounding box center [396, 114] width 270 height 106
click at [426, 107] on video at bounding box center [396, 114] width 270 height 106
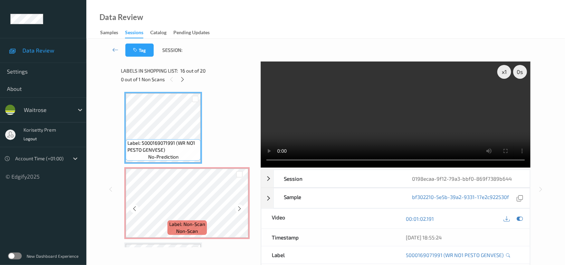
scroll to position [1221, 0]
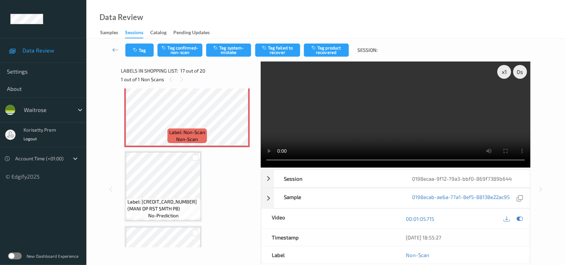
click at [407, 129] on video at bounding box center [396, 114] width 270 height 106
click at [335, 80] on video at bounding box center [396, 114] width 270 height 106
click at [377, 127] on video at bounding box center [396, 114] width 270 height 106
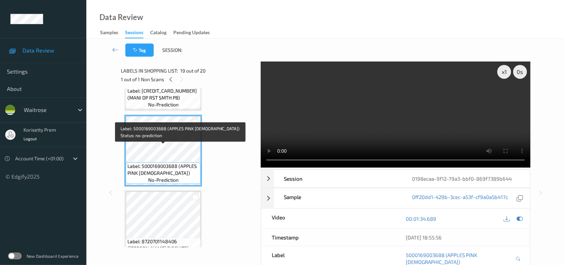
scroll to position [1345, 0]
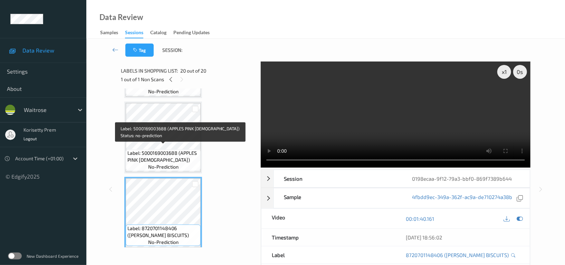
click at [162, 150] on span "Label: 5000169003688 (APPLES PINK [DEMOGRAPHIC_DATA])" at bounding box center [163, 157] width 72 height 14
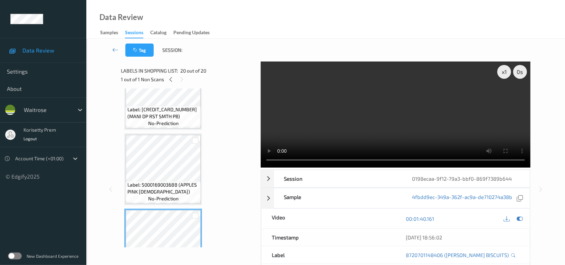
scroll to position [1253, 0]
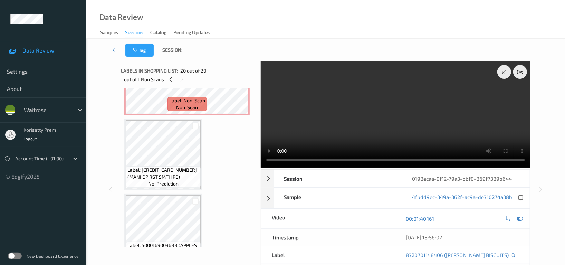
click at [397, 93] on video at bounding box center [396, 114] width 270 height 106
click at [348, 123] on video at bounding box center [396, 114] width 270 height 106
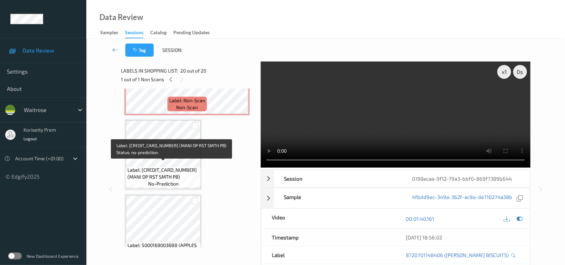
click at [174, 167] on span "Label: [CREDIT_CARD_NUMBER] (MANI DP RST SMTH PB)" at bounding box center [163, 174] width 72 height 14
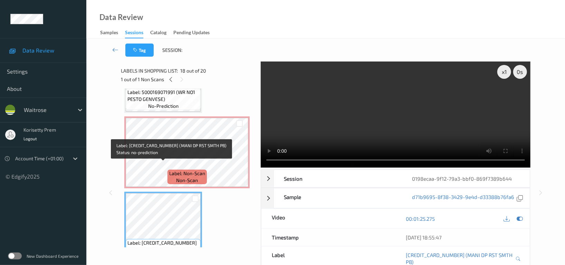
scroll to position [1161, 0]
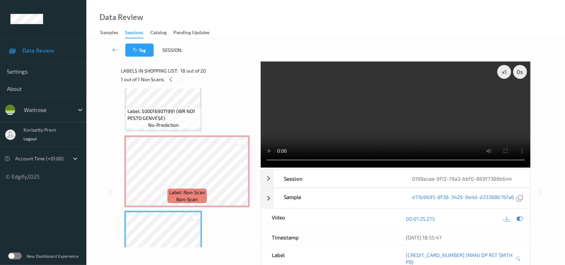
click at [342, 118] on video at bounding box center [396, 114] width 270 height 106
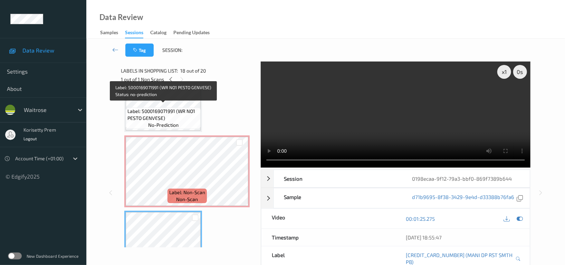
click at [153, 114] on span "Label: 5000169071991 (WR NO1 PESTO GENVESE)" at bounding box center [163, 115] width 72 height 14
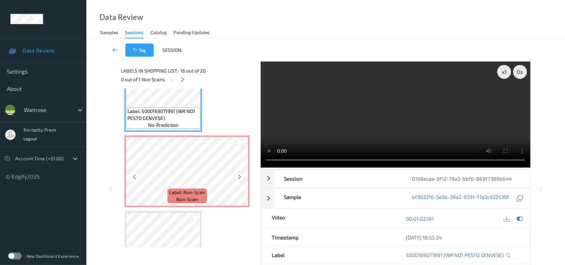
click at [240, 174] on icon at bounding box center [240, 177] width 6 height 6
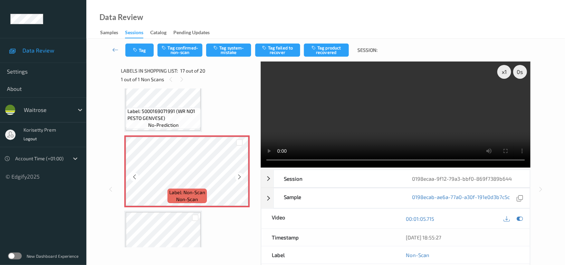
click at [240, 174] on icon at bounding box center [240, 177] width 6 height 6
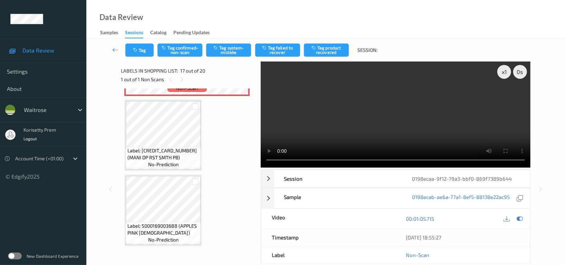
scroll to position [1253, 0]
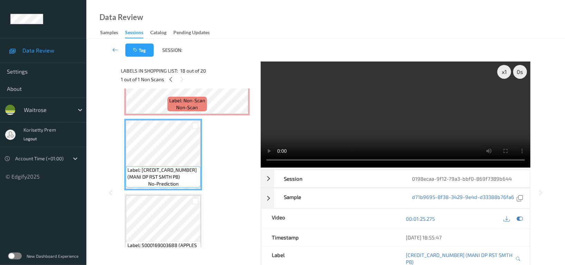
click at [393, 109] on video at bounding box center [396, 114] width 270 height 106
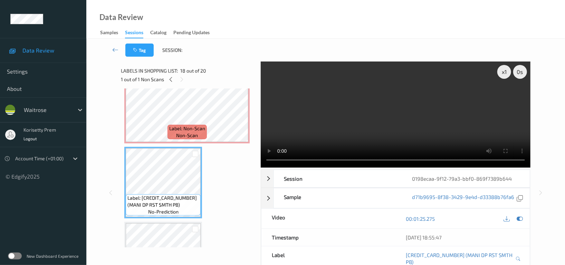
scroll to position [1207, 0]
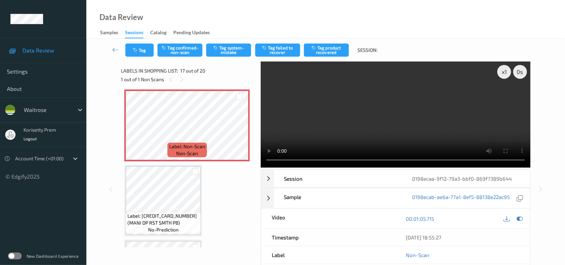
drag, startPoint x: 517, startPoint y: 221, endPoint x: 510, endPoint y: 214, distance: 10.0
click at [518, 221] on icon at bounding box center [520, 219] width 6 height 6
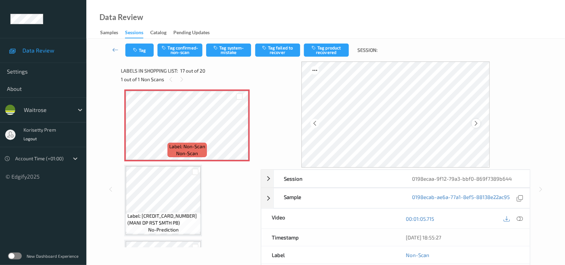
click at [474, 123] on icon at bounding box center [476, 123] width 6 height 6
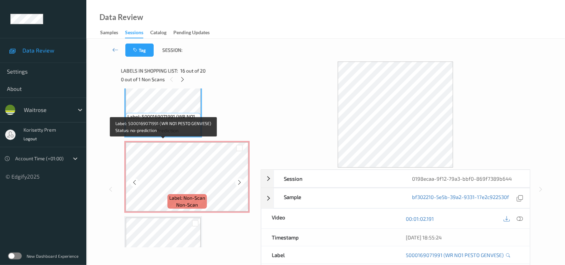
scroll to position [1161, 0]
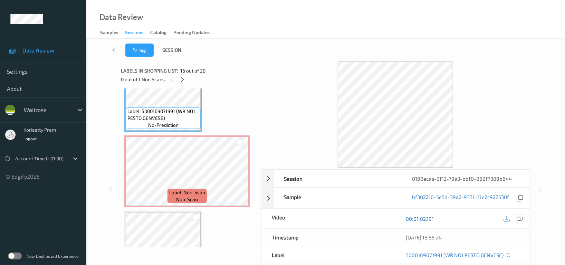
click at [519, 219] on icon at bounding box center [520, 219] width 6 height 6
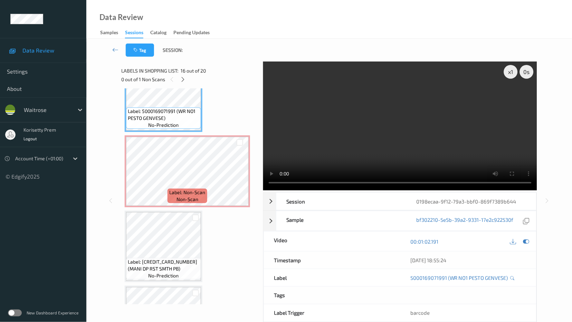
click at [370, 189] on video at bounding box center [400, 125] width 274 height 129
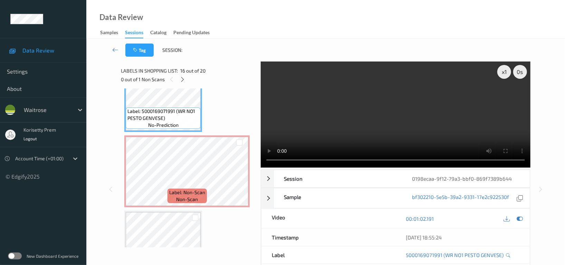
click at [278, 98] on video at bounding box center [396, 114] width 270 height 106
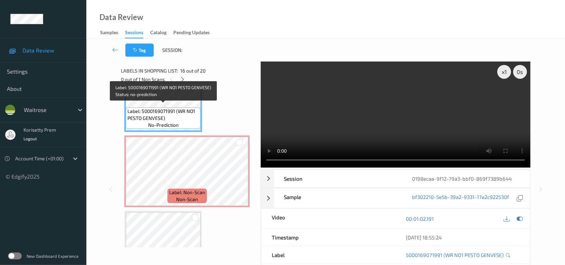
click at [170, 110] on span "Label: 5000169071991 (WR NO1 PESTO GENVESE)" at bounding box center [163, 115] width 72 height 14
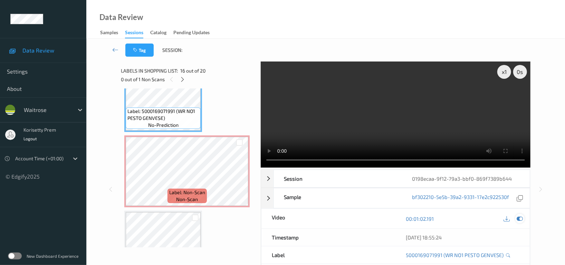
click at [522, 218] on icon at bounding box center [520, 219] width 6 height 6
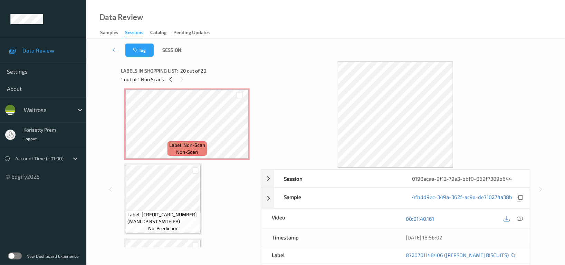
scroll to position [1207, 0]
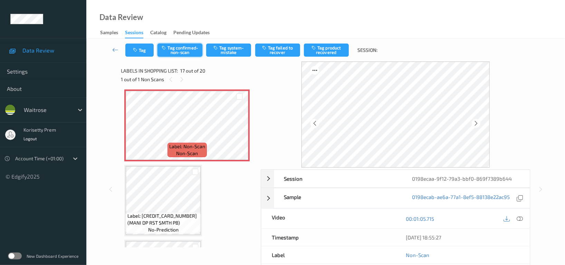
click at [189, 47] on button "Tag confirmed-non-scan" at bounding box center [180, 50] width 45 height 13
click at [327, 51] on button "Tag product recovered" at bounding box center [326, 50] width 45 height 13
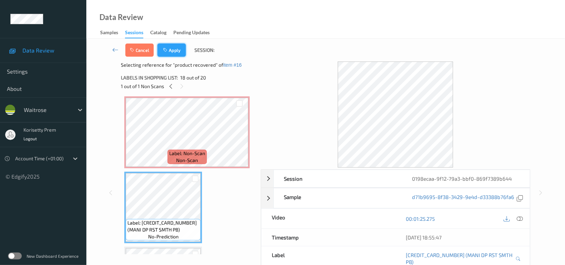
click at [174, 46] on button "Apply" at bounding box center [172, 50] width 28 height 13
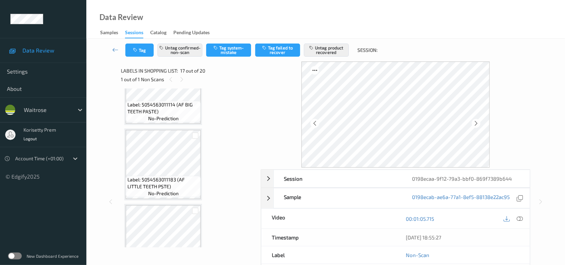
scroll to position [991, 0]
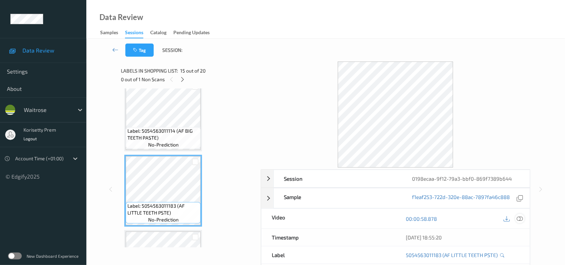
click at [521, 217] on icon at bounding box center [520, 219] width 6 height 6
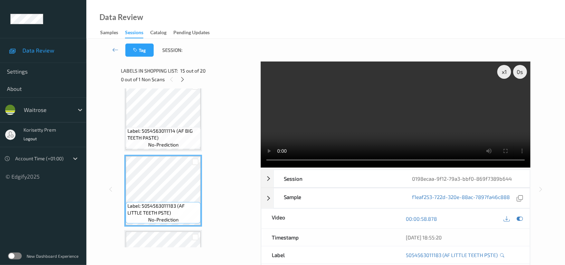
click at [457, 123] on video at bounding box center [396, 114] width 270 height 106
click at [405, 140] on video at bounding box center [396, 114] width 270 height 106
click at [180, 78] on icon at bounding box center [183, 79] width 6 height 6
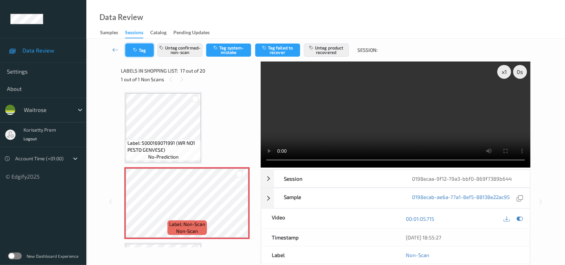
click at [139, 51] on icon "button" at bounding box center [136, 50] width 6 height 5
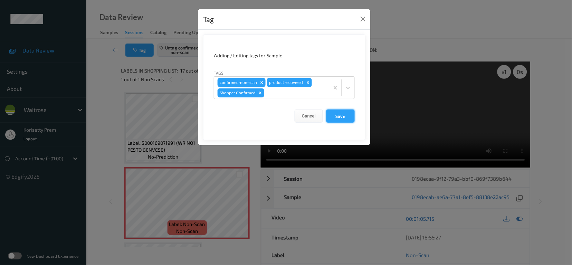
click at [336, 119] on button "Save" at bounding box center [340, 116] width 28 height 13
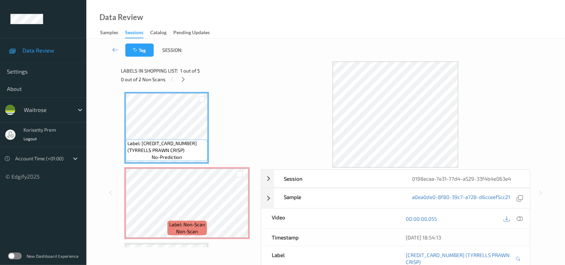
click at [299, 54] on div "Tag Session:" at bounding box center [326, 50] width 450 height 23
click at [182, 81] on icon at bounding box center [184, 79] width 6 height 6
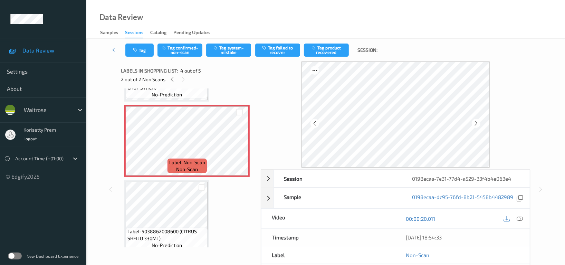
scroll to position [220, 0]
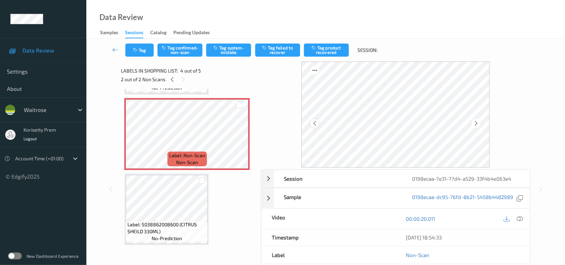
click at [315, 123] on icon at bounding box center [315, 123] width 6 height 6
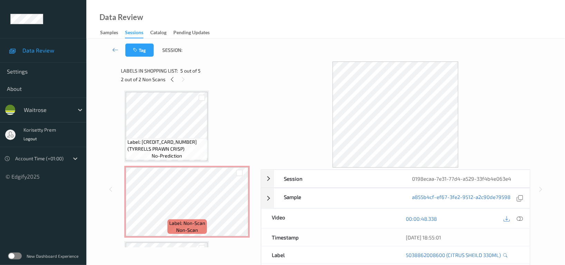
scroll to position [0, 0]
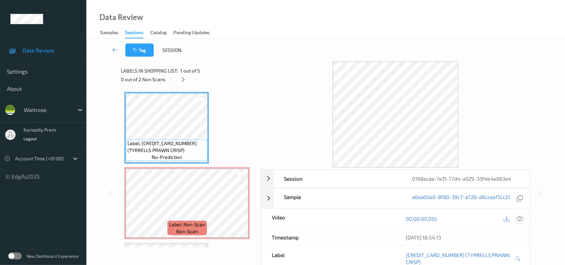
click at [522, 219] on icon at bounding box center [520, 219] width 6 height 6
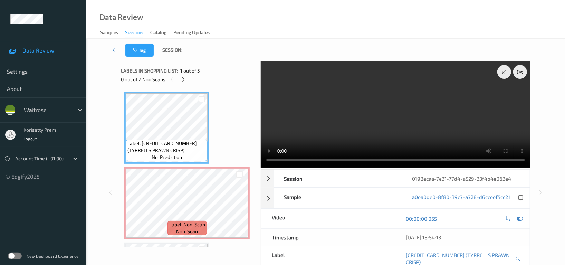
click at [376, 103] on video at bounding box center [396, 114] width 270 height 106
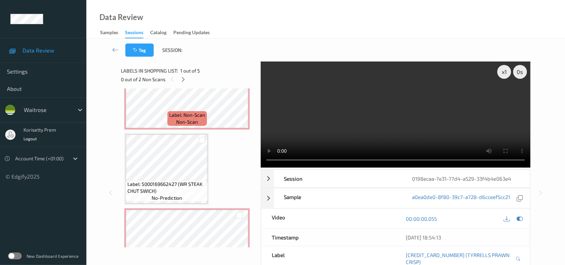
scroll to position [138, 0]
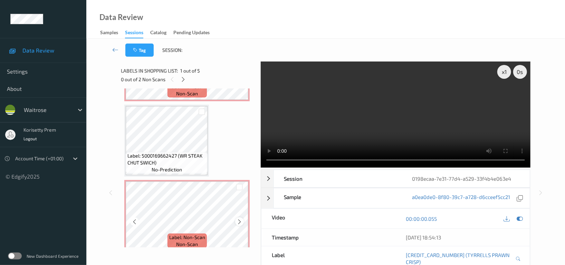
click at [237, 222] on icon at bounding box center [240, 222] width 6 height 6
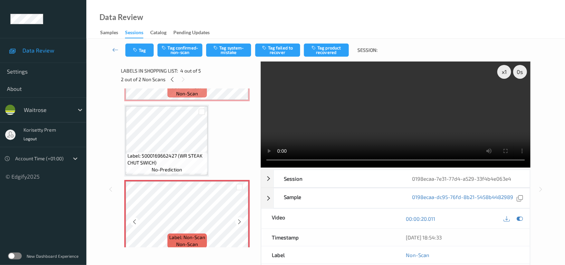
click at [237, 222] on icon at bounding box center [240, 222] width 6 height 6
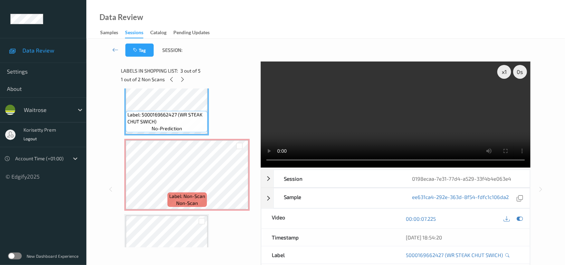
scroll to position [220, 0]
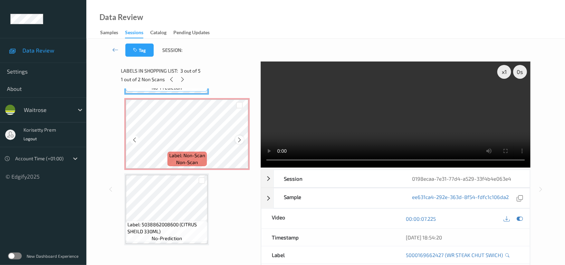
click at [241, 142] on div at bounding box center [239, 139] width 9 height 9
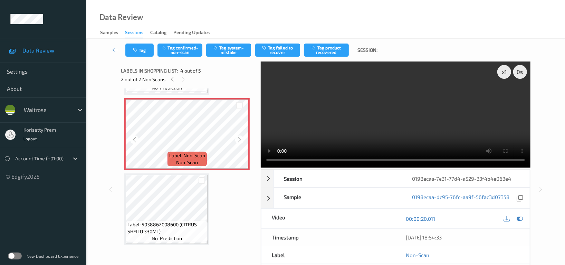
click at [241, 142] on div at bounding box center [239, 139] width 9 height 9
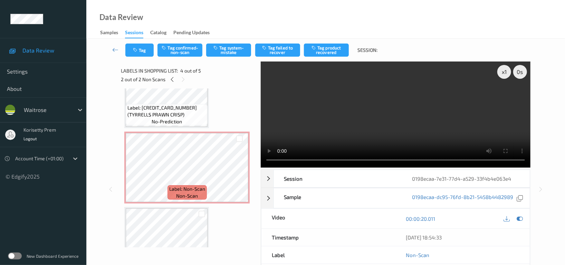
scroll to position [0, 0]
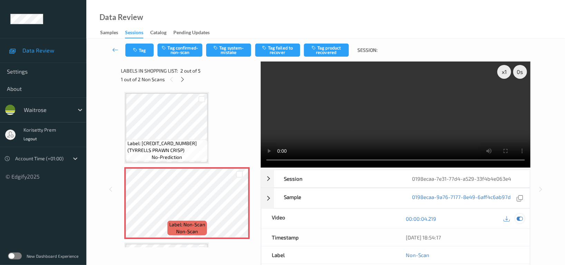
click at [519, 217] on icon at bounding box center [520, 219] width 6 height 6
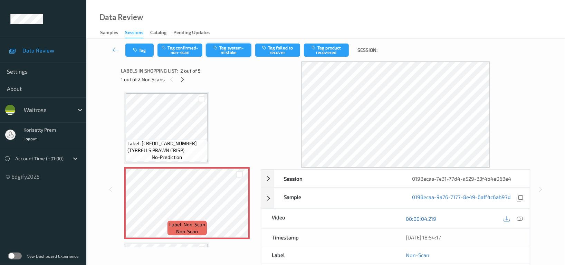
click at [226, 48] on button "Tag system-mistake" at bounding box center [228, 50] width 45 height 13
click at [143, 49] on button "Tag" at bounding box center [139, 50] width 28 height 13
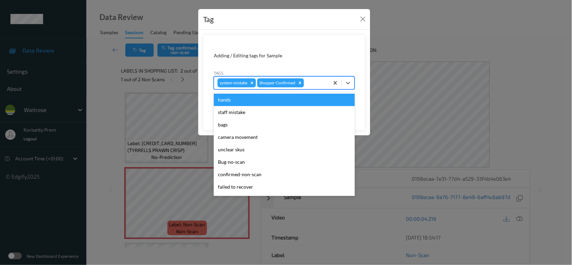
click at [311, 84] on div at bounding box center [315, 83] width 20 height 8
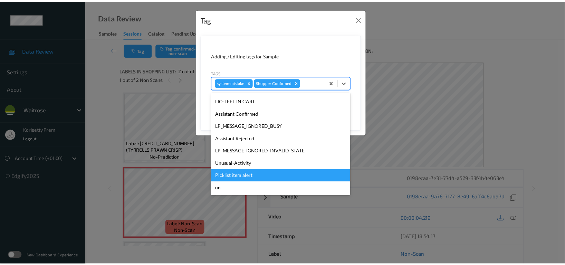
scroll to position [147, 0]
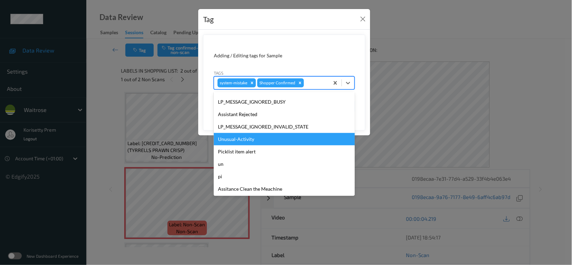
click at [238, 142] on div "Unusual-Activity" at bounding box center [284, 139] width 141 height 12
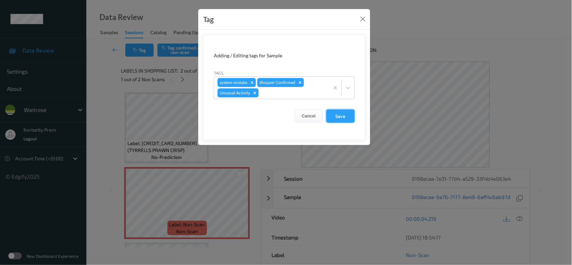
click at [341, 116] on button "Save" at bounding box center [340, 116] width 28 height 13
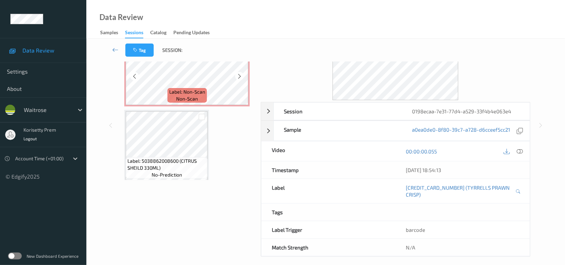
scroll to position [220, 0]
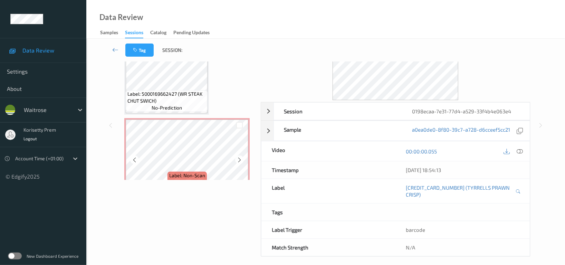
scroll to position [127, 0]
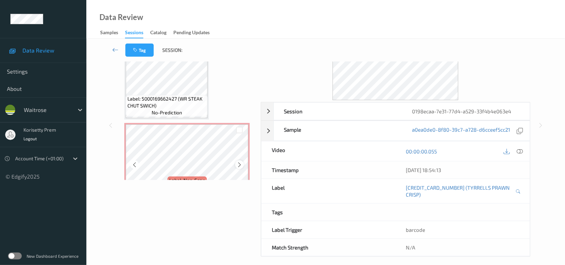
click at [239, 162] on icon at bounding box center [240, 165] width 6 height 6
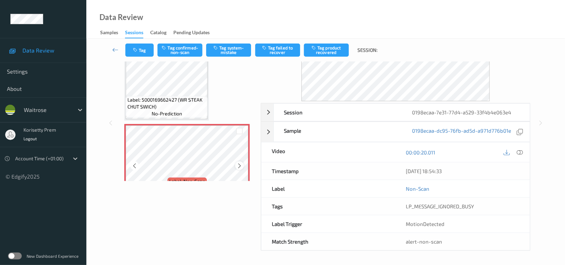
click at [240, 163] on icon at bounding box center [240, 166] width 6 height 6
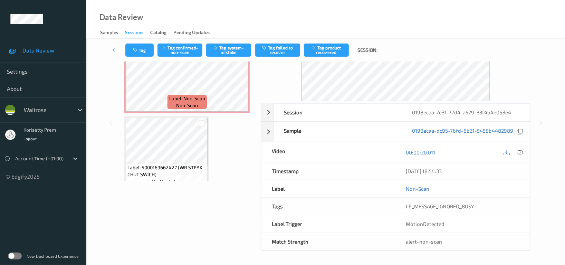
scroll to position [36, 0]
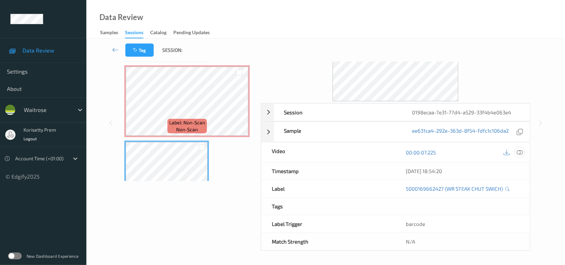
click at [518, 149] on icon at bounding box center [520, 152] width 6 height 6
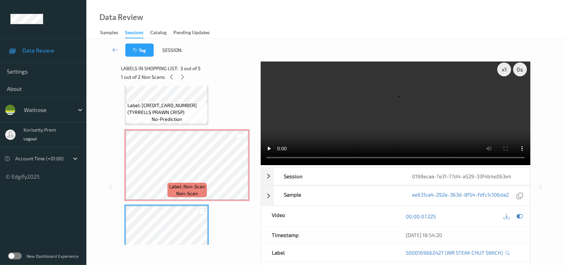
scroll to position [0, 0]
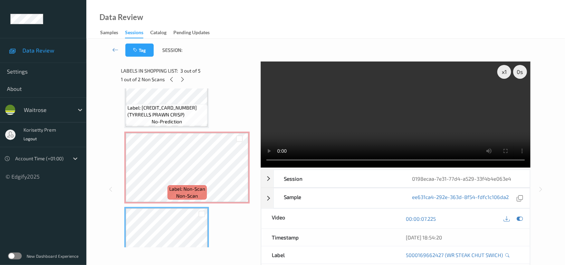
click at [348, 109] on video at bounding box center [396, 114] width 270 height 106
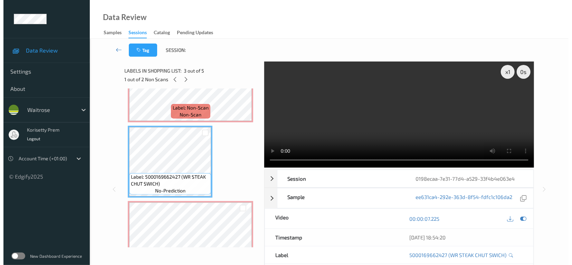
scroll to position [138, 0]
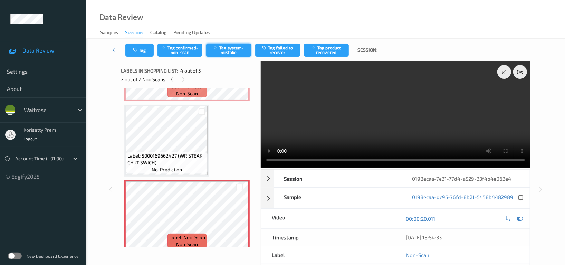
click at [238, 50] on button "Tag system-mistake" at bounding box center [228, 50] width 45 height 13
click at [141, 50] on button "Tag" at bounding box center [139, 50] width 28 height 13
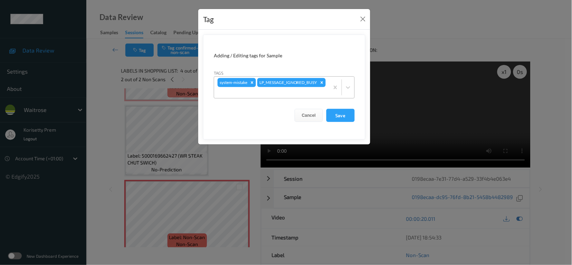
click at [297, 95] on div at bounding box center [272, 92] width 108 height 8
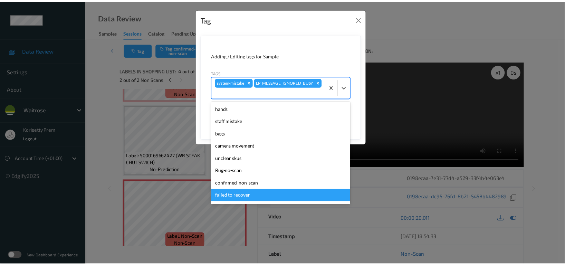
scroll to position [147, 0]
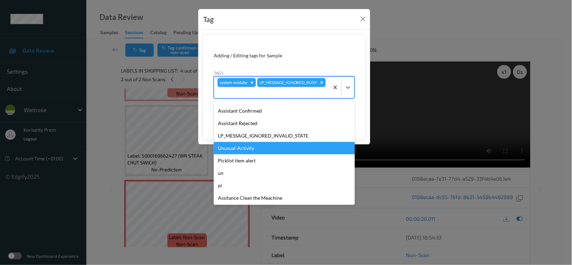
click at [239, 150] on div "Unusual-Activity" at bounding box center [284, 148] width 141 height 12
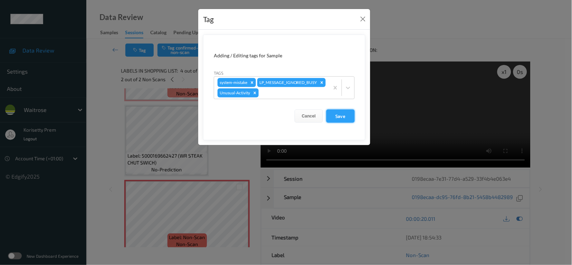
click at [342, 123] on button "Save" at bounding box center [340, 116] width 28 height 13
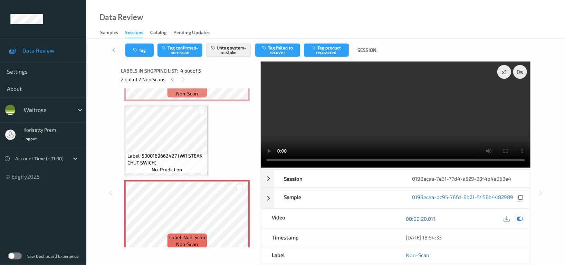
click at [522, 216] on icon at bounding box center [520, 219] width 6 height 6
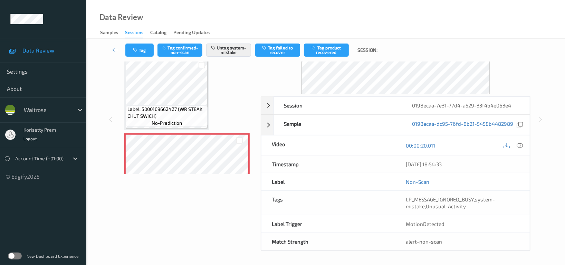
scroll to position [174, 0]
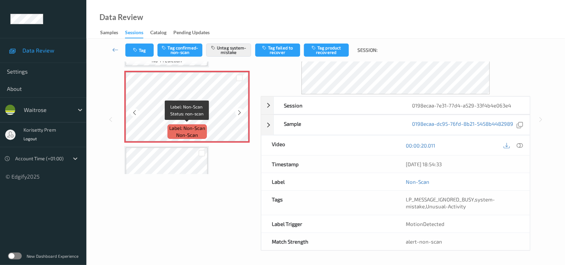
click at [201, 126] on span "Label: Non-Scan" at bounding box center [187, 128] width 36 height 7
click at [137, 53] on button "Tag" at bounding box center [139, 50] width 28 height 13
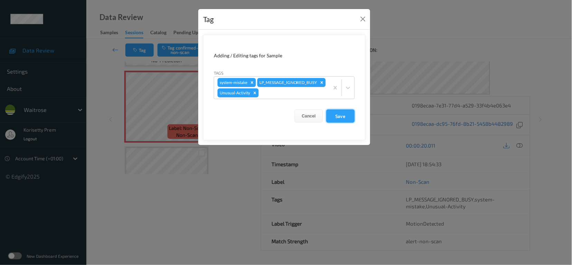
click at [336, 123] on button "Save" at bounding box center [340, 116] width 28 height 13
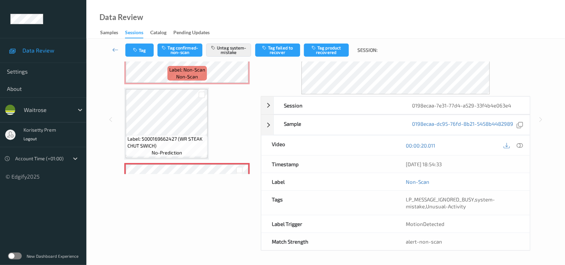
scroll to position [36, 0]
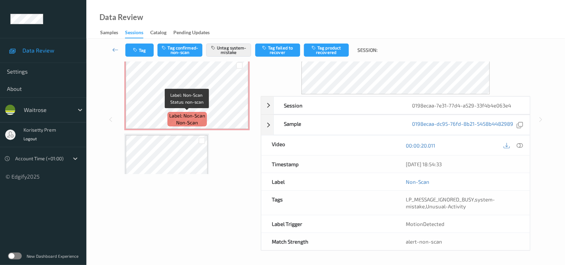
click at [170, 112] on span "Label: Non-Scan" at bounding box center [187, 115] width 36 height 7
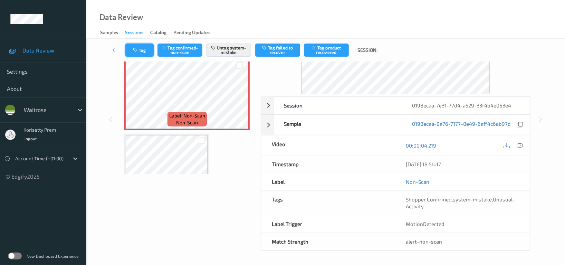
click at [140, 51] on button "Tag" at bounding box center [139, 50] width 28 height 13
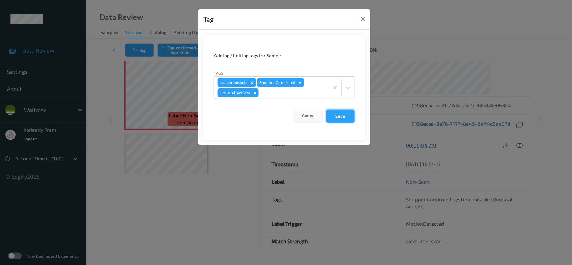
click at [334, 119] on button "Save" at bounding box center [340, 116] width 28 height 13
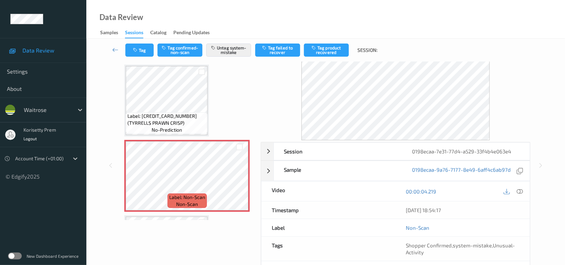
scroll to position [0, 0]
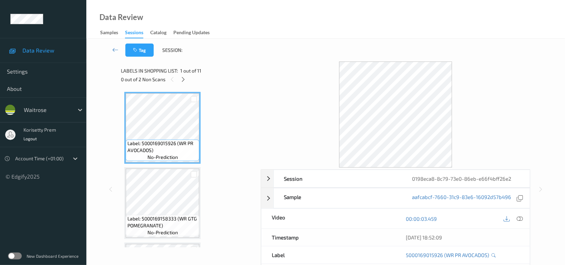
click at [297, 49] on div "Tag Session:" at bounding box center [326, 50] width 450 height 23
click at [345, 25] on div "Data Review Samples Sessions Catalog Pending Updates" at bounding box center [325, 19] width 479 height 39
click at [185, 79] on icon at bounding box center [184, 79] width 6 height 6
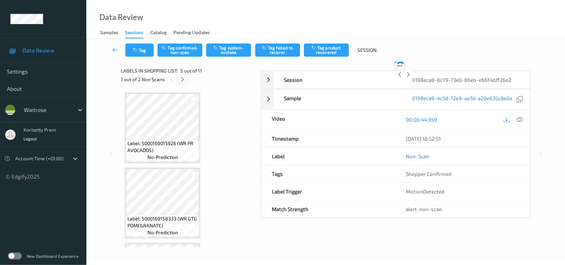
scroll to position [228, 0]
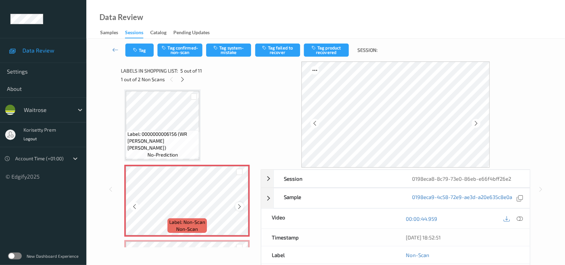
click at [239, 203] on icon at bounding box center [240, 206] width 6 height 6
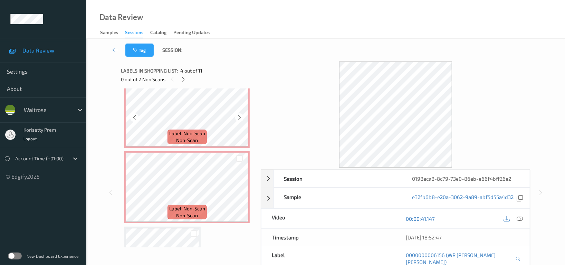
scroll to position [321, 0]
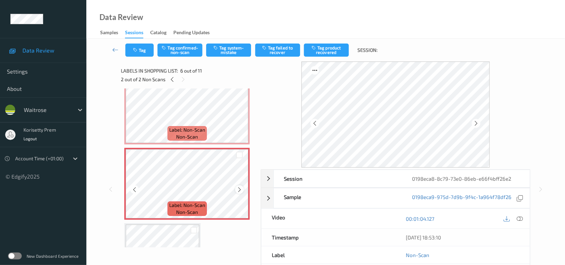
click at [238, 188] on icon at bounding box center [240, 189] width 6 height 6
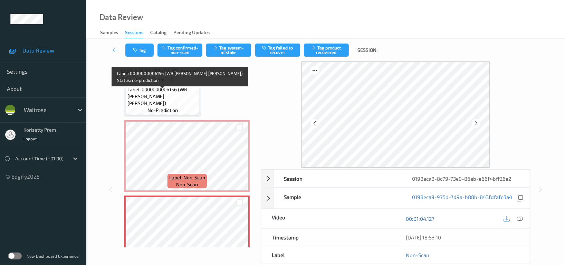
scroll to position [275, 0]
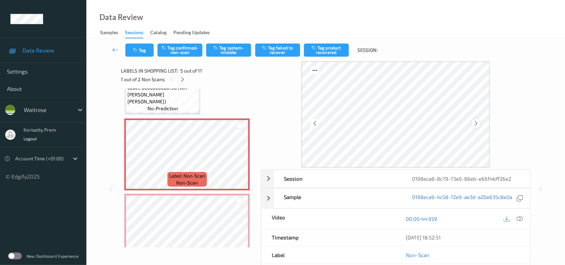
click at [481, 124] on div at bounding box center [476, 123] width 9 height 9
click at [480, 124] on div at bounding box center [476, 123] width 9 height 9
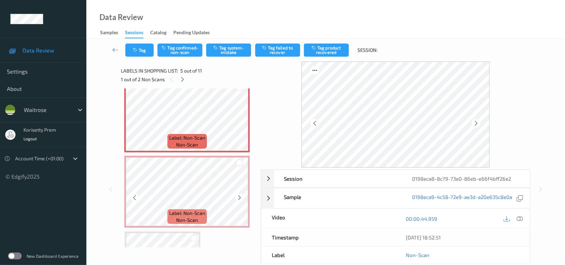
scroll to position [367, 0]
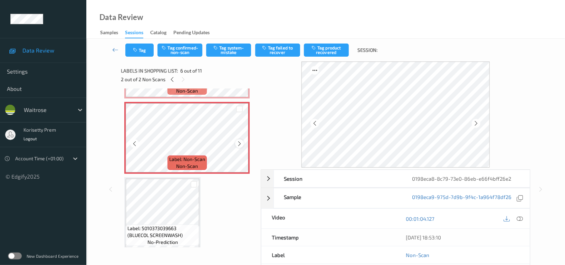
click at [240, 144] on icon at bounding box center [240, 143] width 6 height 6
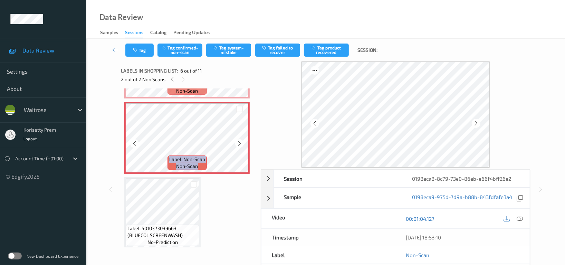
click at [240, 144] on icon at bounding box center [240, 143] width 6 height 6
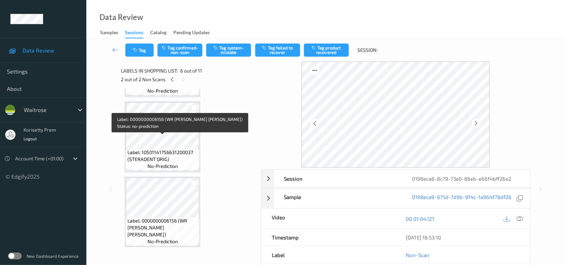
scroll to position [136, 0]
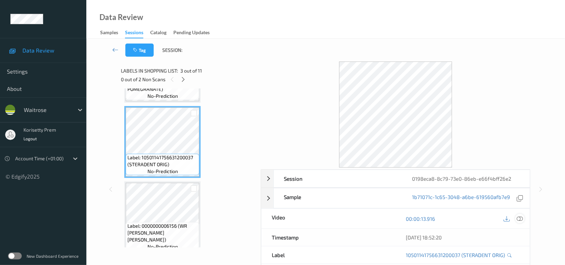
click at [518, 218] on icon at bounding box center [520, 219] width 6 height 6
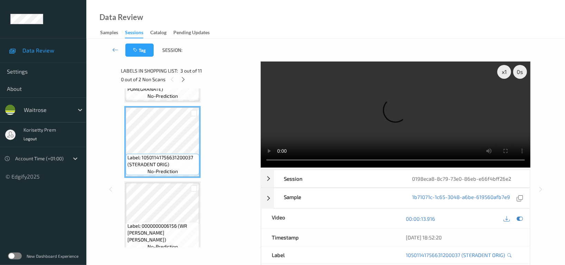
click at [321, 126] on video at bounding box center [396, 114] width 270 height 106
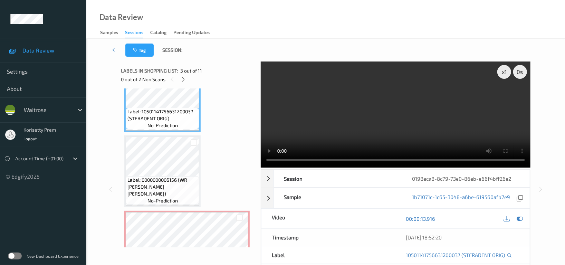
click at [382, 93] on video at bounding box center [396, 114] width 270 height 106
click at [373, 90] on video at bounding box center [396, 114] width 270 height 106
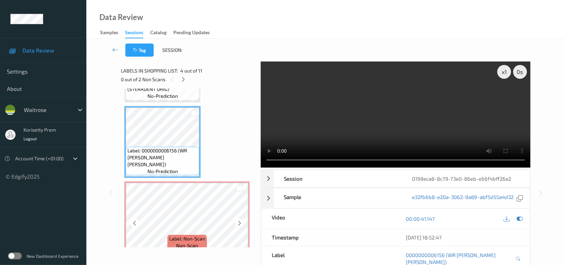
scroll to position [228, 0]
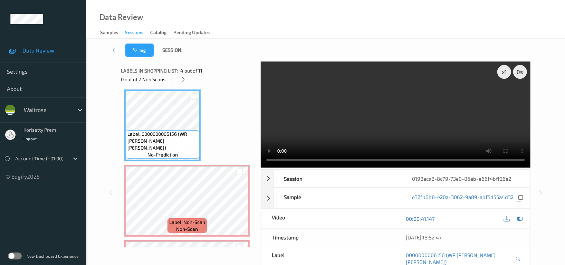
click at [396, 120] on video at bounding box center [396, 114] width 270 height 106
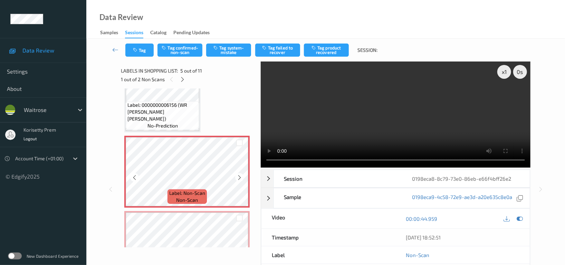
scroll to position [275, 0]
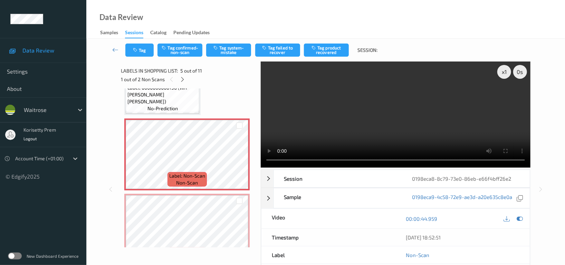
click at [366, 108] on video at bounding box center [396, 114] width 270 height 106
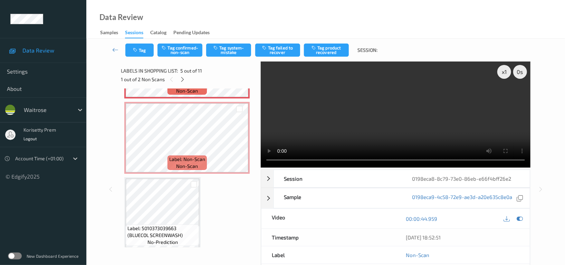
scroll to position [321, 0]
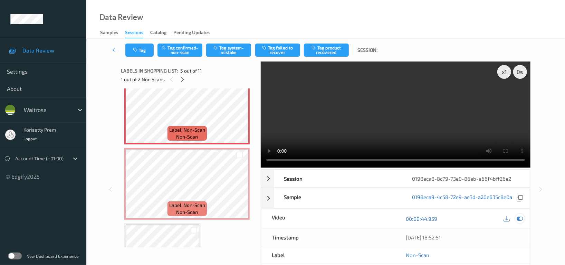
click at [517, 220] on icon at bounding box center [520, 219] width 6 height 6
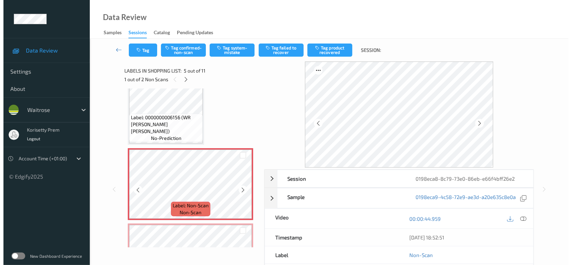
scroll to position [228, 0]
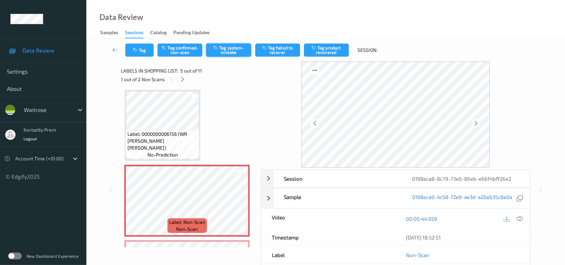
click at [225, 52] on button "Tag system-mistake" at bounding box center [228, 50] width 45 height 13
click at [145, 49] on button "Tag" at bounding box center [139, 50] width 28 height 13
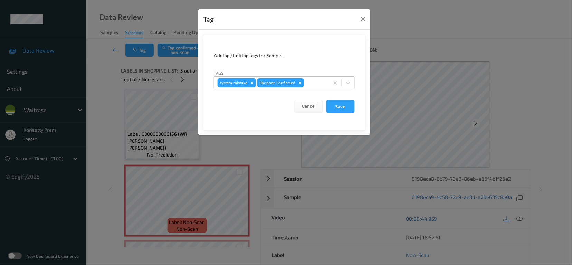
click at [312, 82] on div at bounding box center [315, 83] width 20 height 8
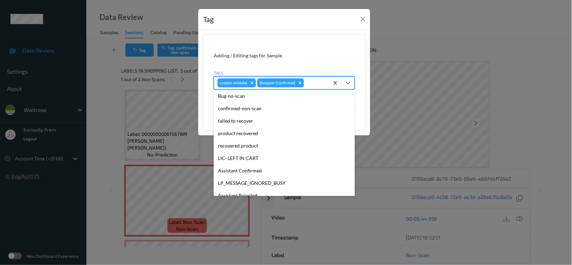
scroll to position [147, 0]
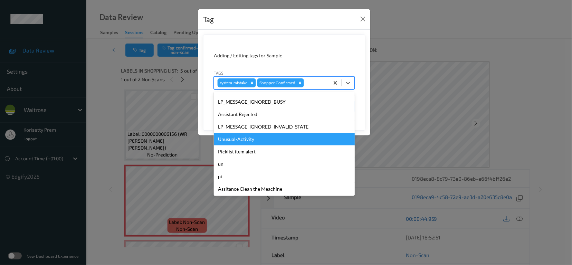
click at [252, 140] on div "Unusual-Activity" at bounding box center [284, 139] width 141 height 12
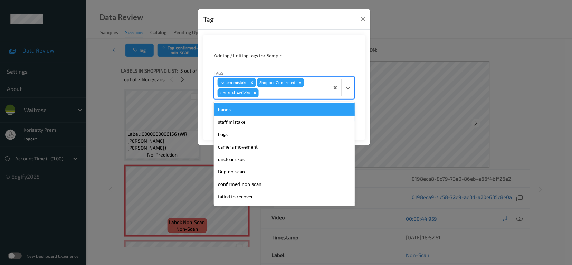
click at [275, 94] on div at bounding box center [293, 93] width 66 height 8
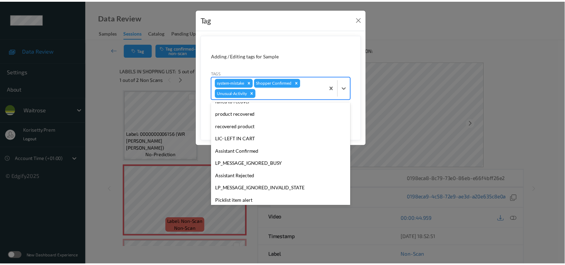
scroll to position [135, 0]
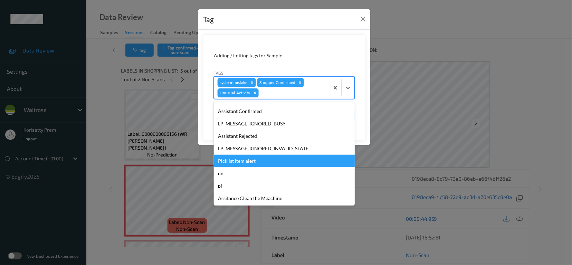
click at [243, 161] on div "Picklist item alert" at bounding box center [284, 161] width 141 height 12
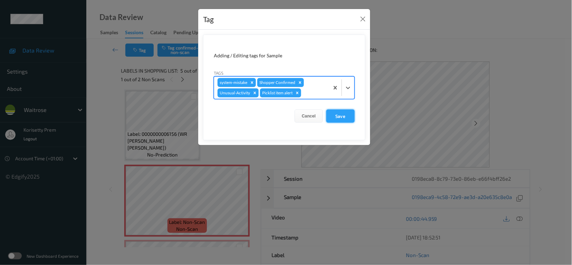
click at [341, 115] on button "Save" at bounding box center [340, 116] width 28 height 13
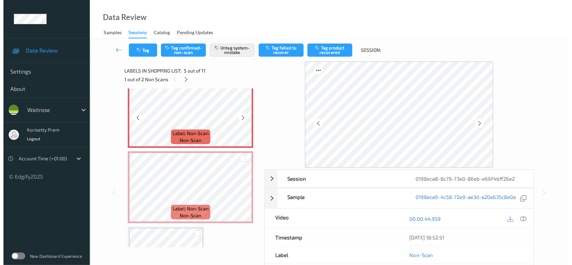
scroll to position [321, 0]
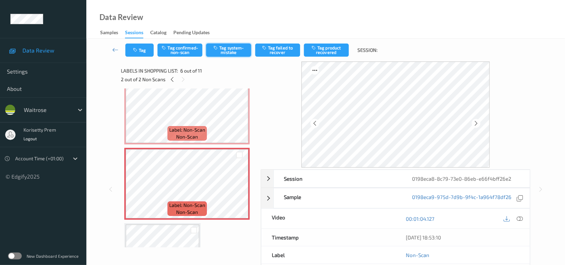
click at [233, 53] on button "Tag system-mistake" at bounding box center [228, 50] width 45 height 13
click at [131, 49] on button "Tag" at bounding box center [139, 50] width 28 height 13
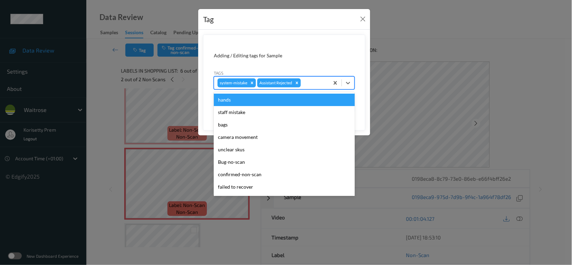
click at [316, 83] on div at bounding box center [313, 83] width 23 height 8
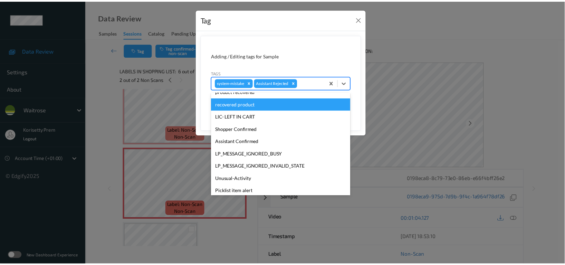
scroll to position [147, 0]
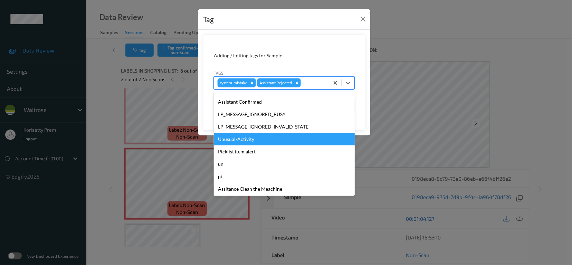
click at [235, 142] on div "Unusual-Activity" at bounding box center [284, 139] width 141 height 12
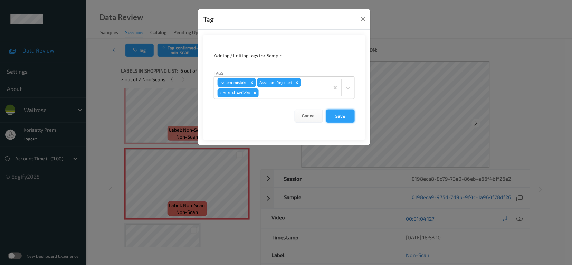
click at [343, 116] on button "Save" at bounding box center [340, 116] width 28 height 13
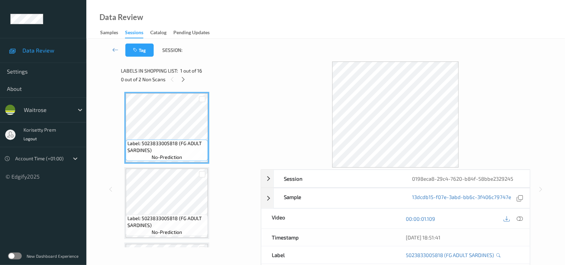
click at [345, 36] on div "Data Review Samples Sessions Catalog Pending Updates" at bounding box center [325, 19] width 479 height 39
click at [184, 80] on icon at bounding box center [184, 79] width 6 height 6
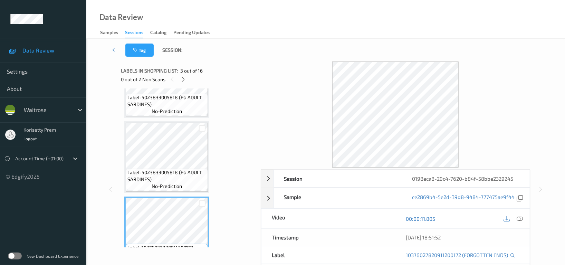
scroll to position [92, 0]
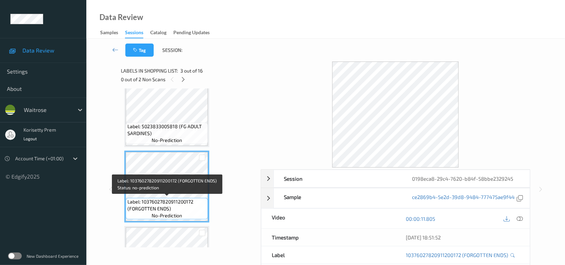
click at [166, 221] on div "Label: 10376027820911200172 (FORGOTTEN ENDS) no-prediction" at bounding box center [166, 187] width 85 height 72
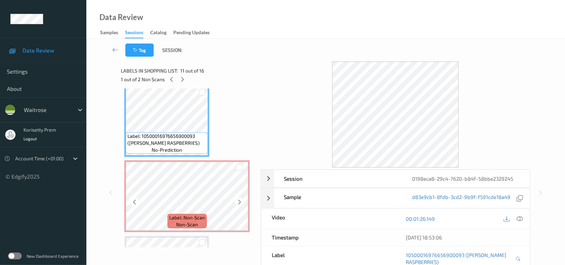
scroll to position [783, 0]
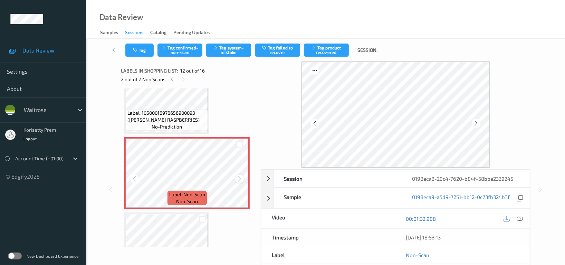
click at [238, 176] on icon at bounding box center [240, 179] width 6 height 6
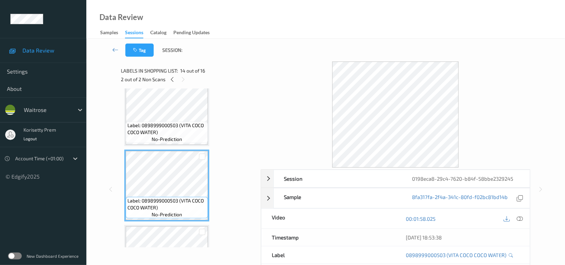
scroll to position [1013, 0]
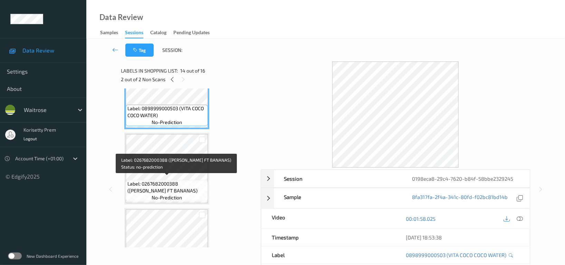
click at [165, 180] on span "Label: 0267682000388 ([PERSON_NAME] FT BANANAS)" at bounding box center [166, 187] width 79 height 14
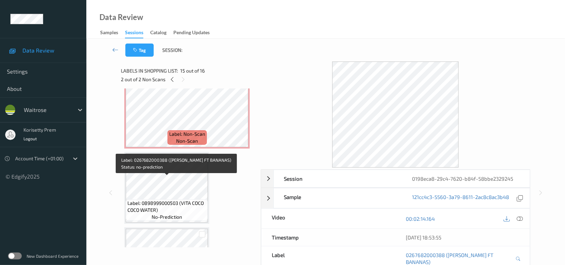
scroll to position [829, 0]
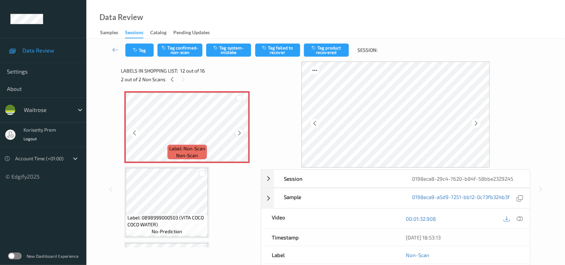
click at [242, 130] on icon at bounding box center [240, 133] width 6 height 6
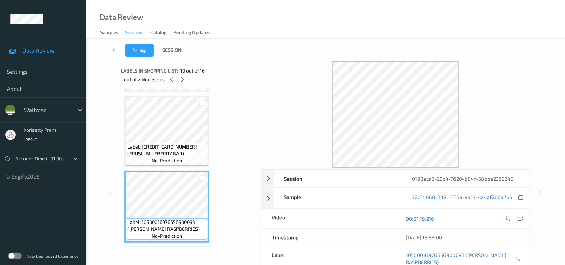
scroll to position [552, 0]
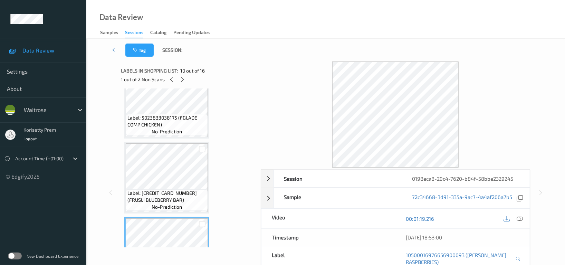
click at [170, 139] on div "Label: 5023833005818 (FG ADULT SARDINES) no-prediction Label: 5023833005818 (FG…" at bounding box center [188, 140] width 128 height 1201
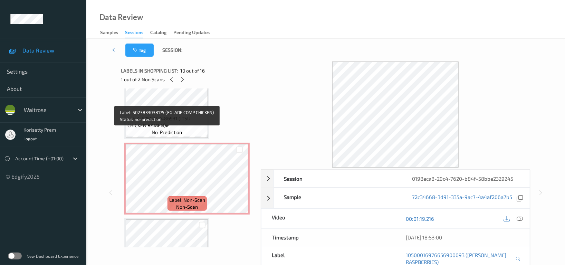
scroll to position [322, 0]
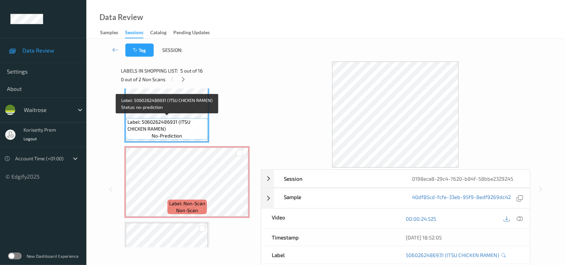
click at [159, 121] on span "Label: 5060262486931 (ITSU CHICKEN RAMEN)" at bounding box center [166, 125] width 79 height 14
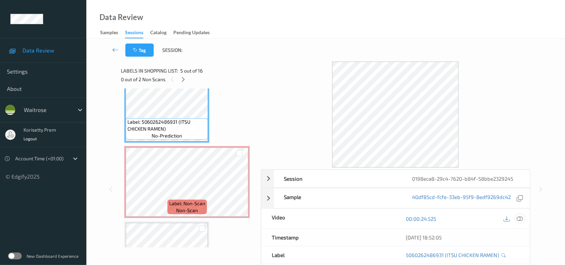
click at [519, 220] on icon at bounding box center [520, 219] width 6 height 6
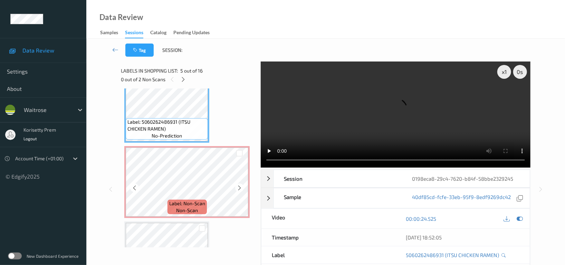
scroll to position [368, 0]
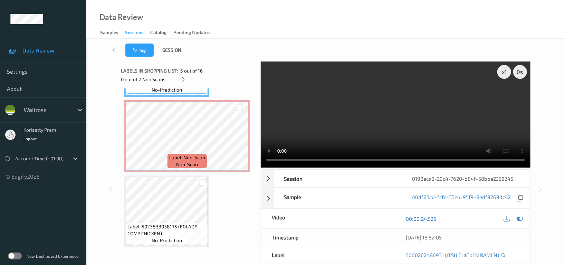
click at [395, 103] on video at bounding box center [396, 114] width 270 height 106
click at [385, 123] on video at bounding box center [396, 114] width 270 height 106
click at [377, 131] on video at bounding box center [396, 114] width 270 height 106
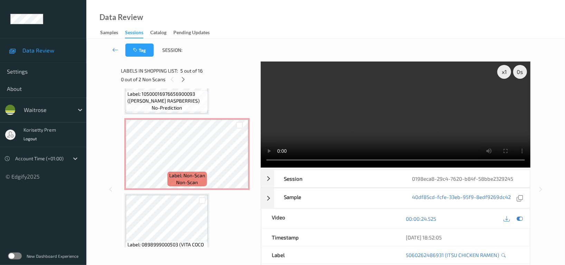
scroll to position [783, 0]
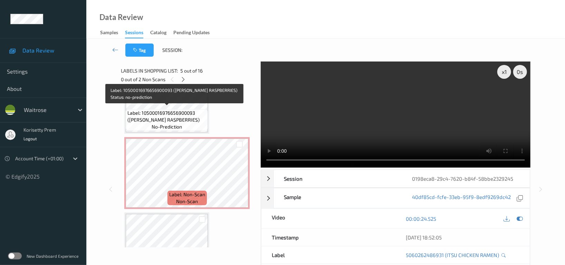
click at [167, 113] on span "Label: 10500016976656900093 ([PERSON_NAME] RASPBERRIES)" at bounding box center [166, 117] width 79 height 14
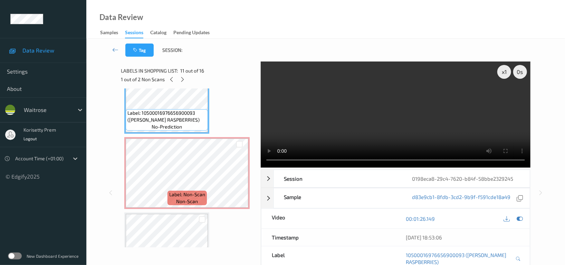
click at [377, 110] on video at bounding box center [396, 114] width 270 height 106
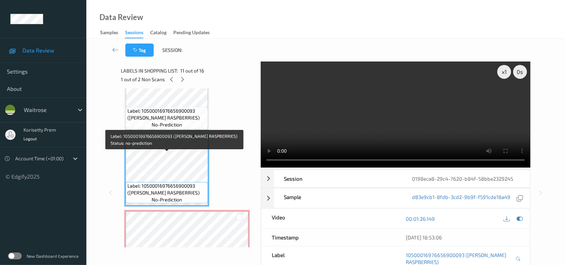
scroll to position [691, 0]
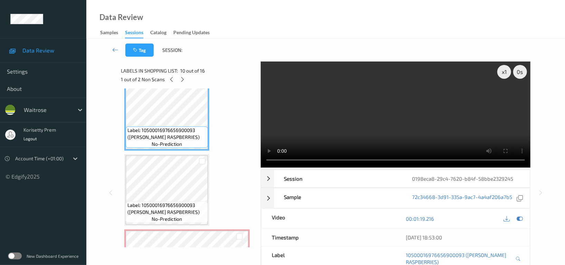
click at [404, 105] on video at bounding box center [396, 114] width 270 height 106
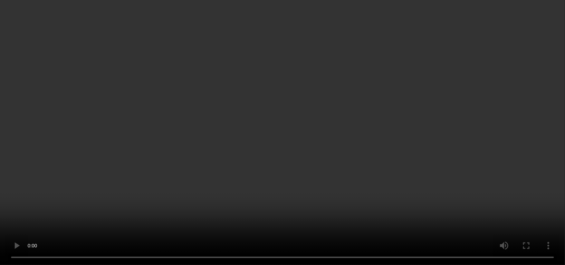
scroll to position [875, 0]
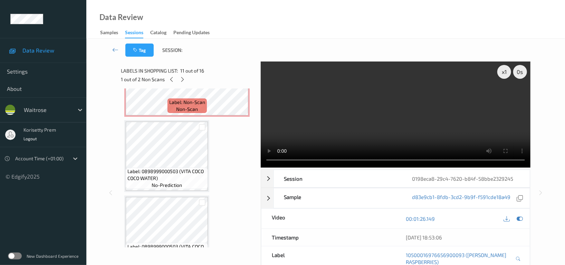
click at [433, 132] on video at bounding box center [396, 114] width 270 height 106
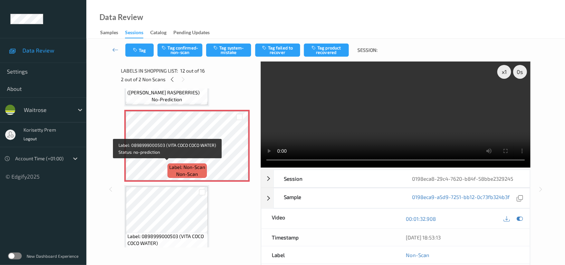
scroll to position [769, 0]
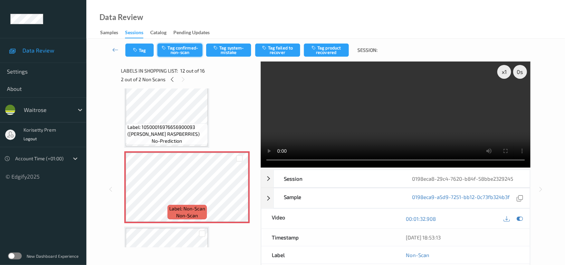
click at [184, 48] on button "Tag confirmed-non-scan" at bounding box center [180, 50] width 45 height 13
click at [275, 50] on button "Tag failed to recover" at bounding box center [277, 50] width 45 height 13
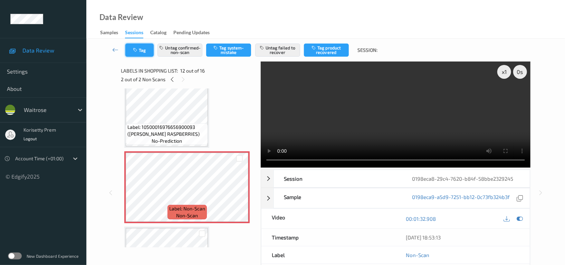
click at [128, 52] on button "Tag" at bounding box center [139, 50] width 28 height 13
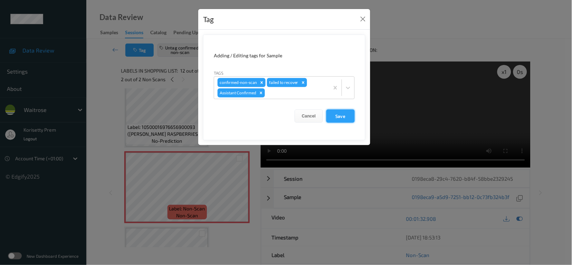
click at [338, 116] on button "Save" at bounding box center [340, 116] width 28 height 13
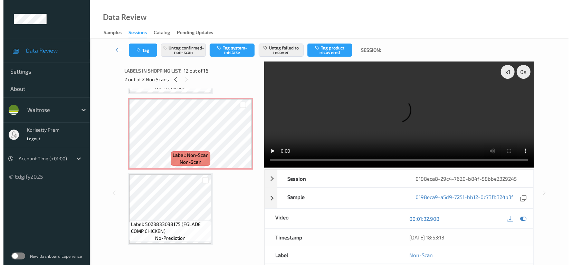
scroll to position [354, 0]
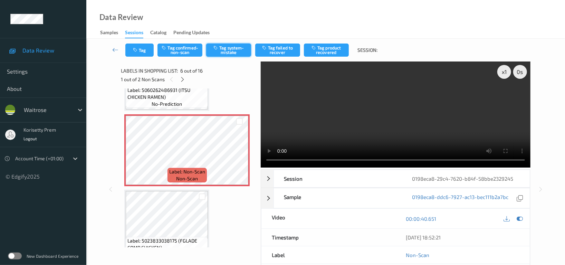
click at [227, 47] on button "Tag system-mistake" at bounding box center [228, 50] width 45 height 13
click at [141, 51] on button "Tag" at bounding box center [139, 50] width 28 height 13
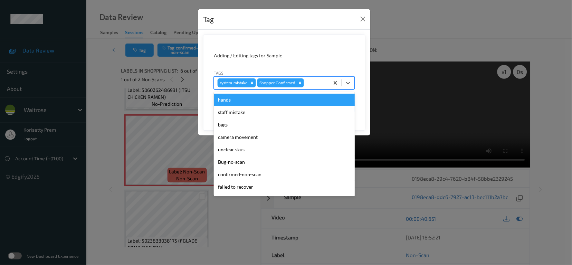
click at [311, 82] on div at bounding box center [315, 83] width 20 height 8
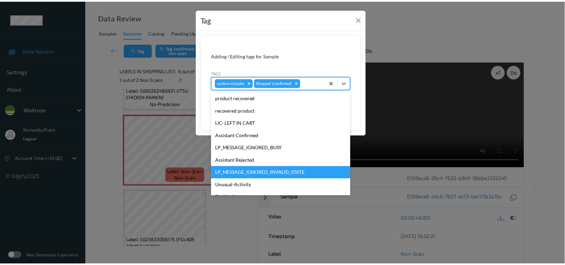
scroll to position [147, 0]
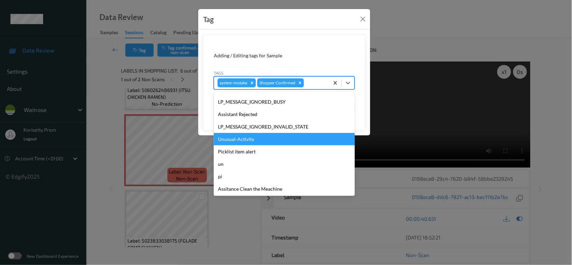
click at [249, 138] on div "Unusual-Activity" at bounding box center [284, 139] width 141 height 12
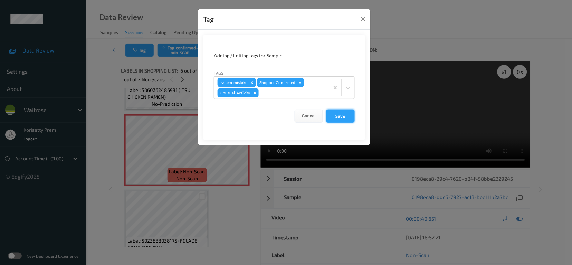
click at [340, 119] on button "Save" at bounding box center [340, 116] width 28 height 13
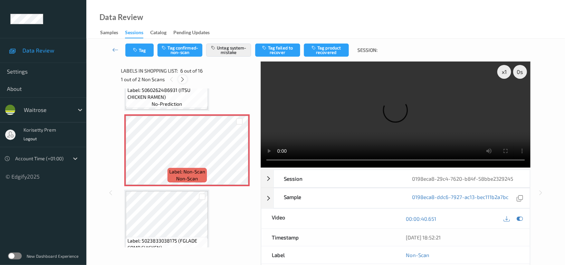
click at [184, 79] on icon at bounding box center [183, 79] width 6 height 6
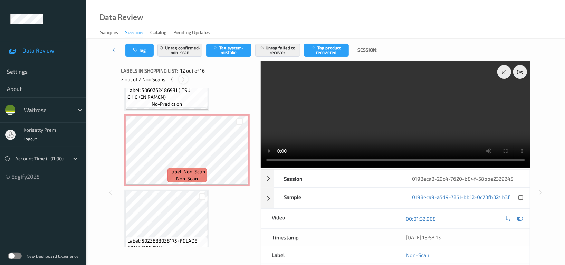
scroll to position [754, 0]
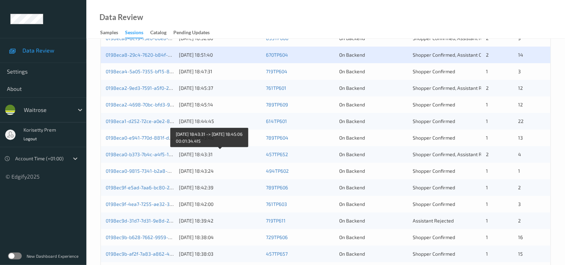
scroll to position [184, 0]
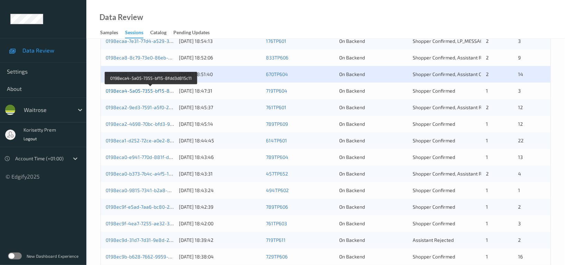
click at [156, 92] on link "0198eca4-5a05-7355-bf15-8fdd3d815c11" at bounding box center [151, 91] width 91 height 6
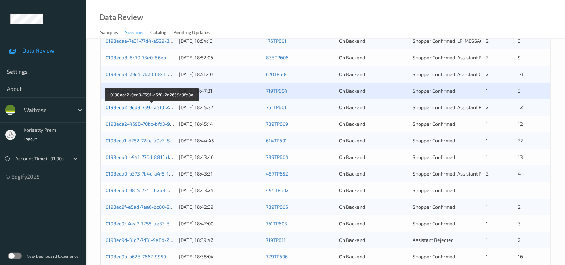
click at [152, 108] on link "0198eca2-9ed3-7591-a5f0-2a2659a9fd8e" at bounding box center [152, 107] width 93 height 6
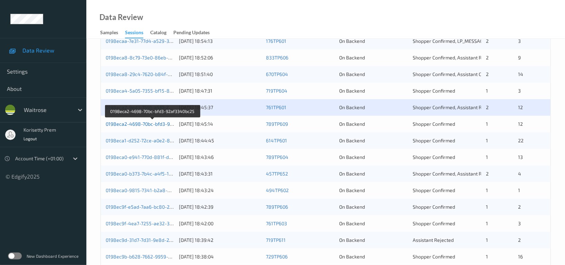
click at [155, 123] on link "0198eca2-4698-70bc-bfd3-92af3340bc25" at bounding box center [153, 124] width 94 height 6
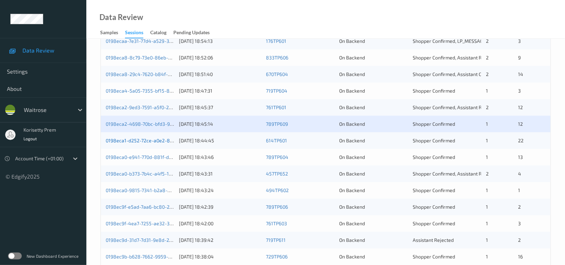
click at [156, 141] on link "0198eca1-d252-72ce-a0e2-84edbeb0c773" at bounding box center [153, 140] width 94 height 6
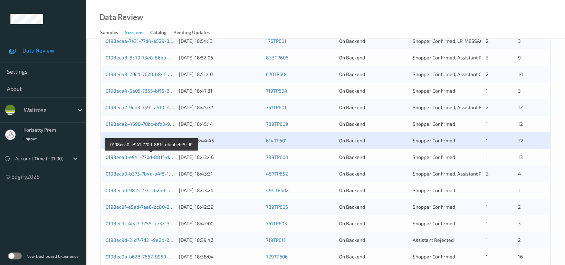
click at [156, 156] on link "0198eca0-e941-770d-881f-dfeabebf5cd0" at bounding box center [151, 157] width 91 height 6
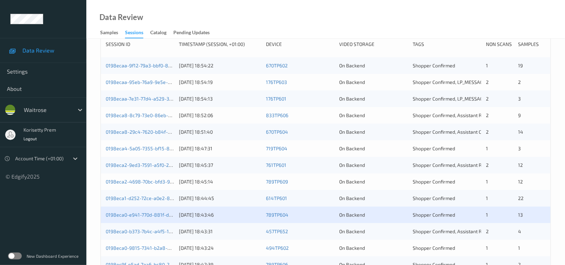
scroll to position [0, 0]
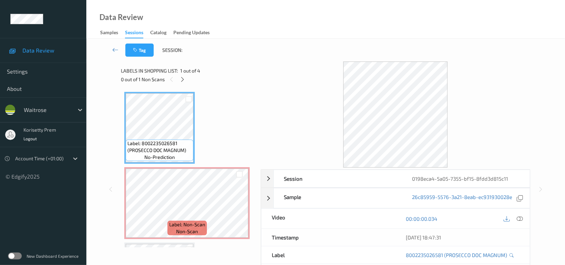
click at [293, 40] on div "Tag Session:" at bounding box center [326, 50] width 450 height 23
click at [338, 15] on div "Data Review Samples Sessions Catalog Pending Updates" at bounding box center [325, 19] width 479 height 39
click at [180, 76] on icon at bounding box center [183, 79] width 6 height 6
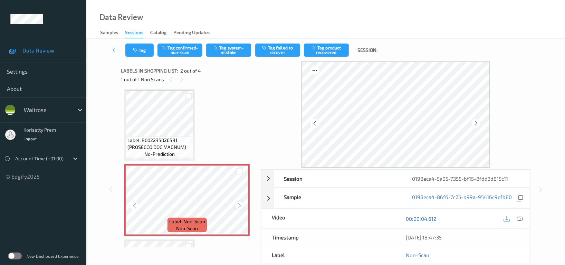
click at [238, 207] on icon at bounding box center [240, 206] width 6 height 6
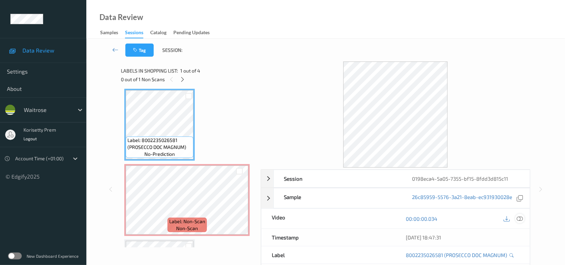
click at [521, 219] on icon at bounding box center [520, 219] width 6 height 6
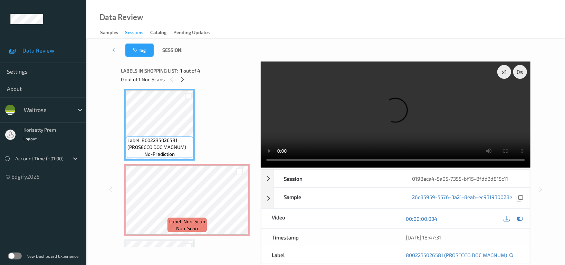
click at [377, 125] on video at bounding box center [396, 114] width 270 height 106
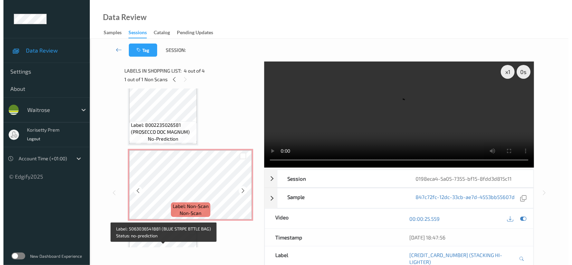
scroll to position [0, 0]
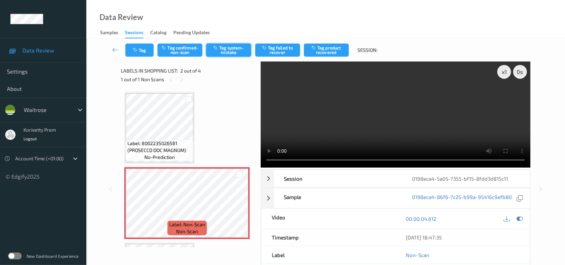
click at [240, 51] on button "Tag system-mistake" at bounding box center [228, 50] width 45 height 13
click at [140, 50] on button "Tag" at bounding box center [139, 50] width 28 height 13
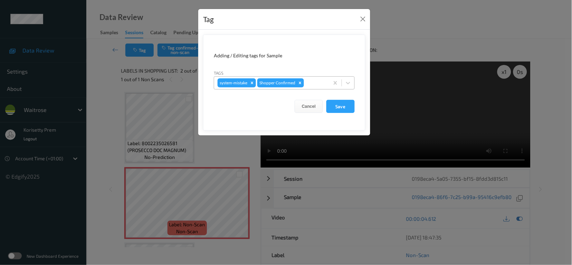
click at [318, 83] on div at bounding box center [315, 83] width 20 height 8
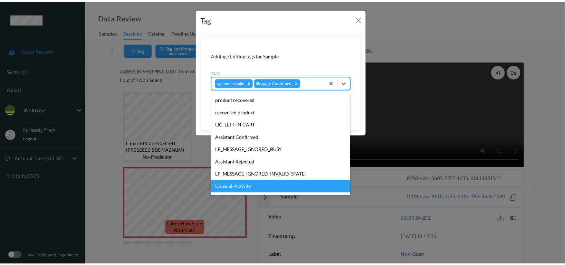
scroll to position [147, 0]
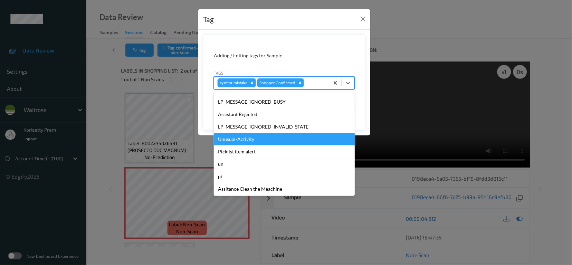
click at [245, 142] on div "Unusual-Activity" at bounding box center [284, 139] width 141 height 12
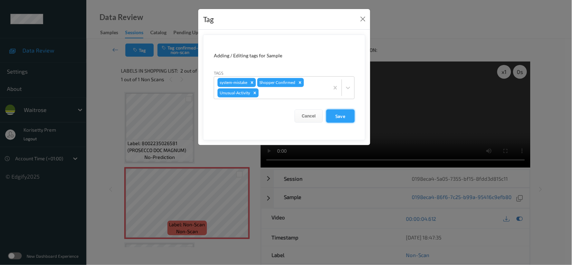
click at [340, 117] on button "Save" at bounding box center [340, 116] width 28 height 13
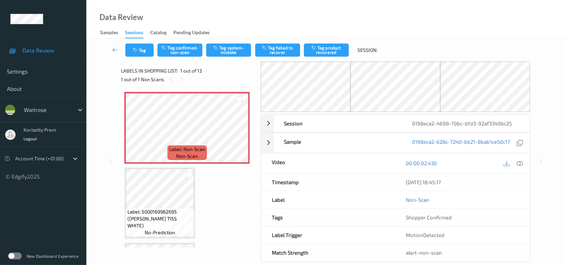
click at [294, 31] on div "Data Review Samples Sessions Catalog Pending Updates" at bounding box center [325, 19] width 479 height 39
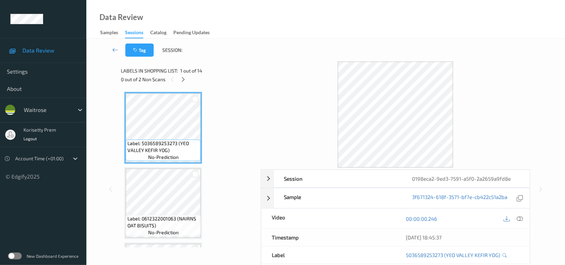
click at [290, 49] on div "Tag Session:" at bounding box center [326, 50] width 450 height 23
click at [186, 79] on icon at bounding box center [184, 79] width 6 height 6
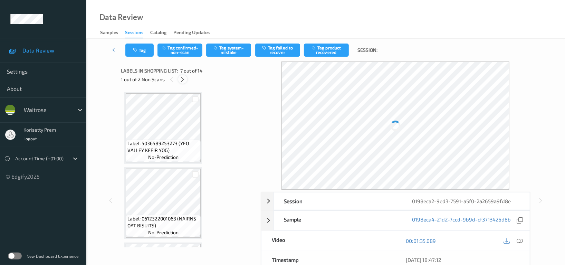
scroll to position [378, 0]
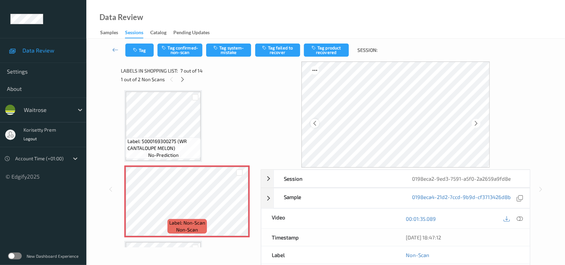
click at [313, 122] on icon at bounding box center [315, 123] width 6 height 6
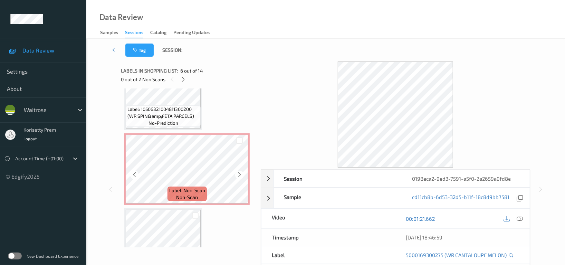
scroll to position [563, 0]
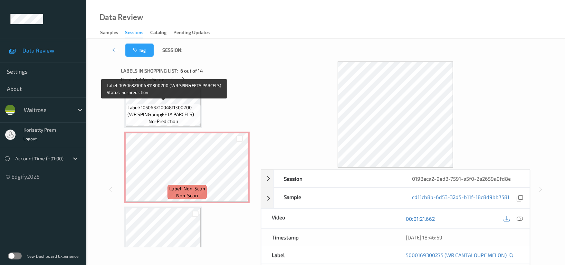
click at [172, 112] on span "Label: 10506321004811300200 (WR SPIN&amp;FETA PARCELS)" at bounding box center [163, 111] width 72 height 14
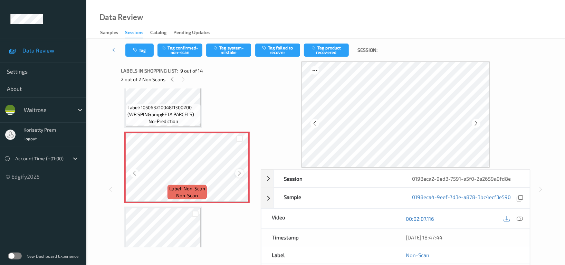
click at [240, 170] on icon at bounding box center [240, 173] width 6 height 6
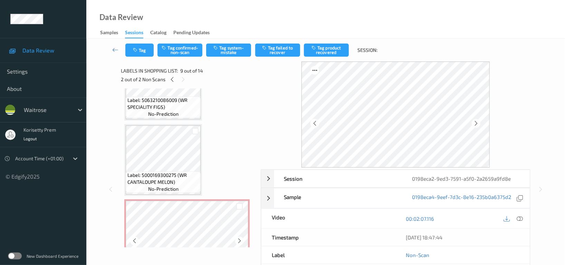
scroll to position [332, 0]
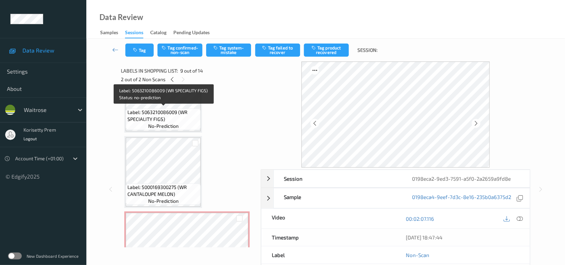
click at [169, 113] on span "Label: 5063210086009 (WR SPECIALITY FIGS)" at bounding box center [163, 116] width 72 height 14
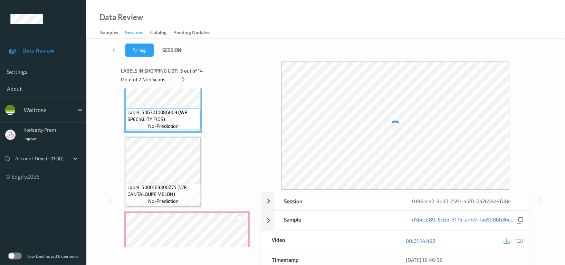
click at [517, 240] on icon at bounding box center [520, 241] width 6 height 6
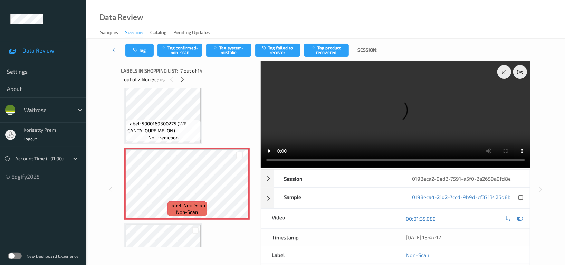
scroll to position [286, 0]
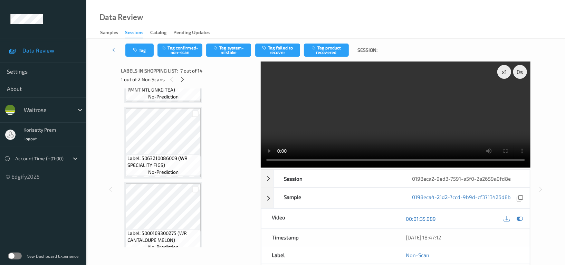
click at [171, 164] on span "Label: 5063210086009 (WR SPECIALITY FIGS)" at bounding box center [163, 162] width 72 height 14
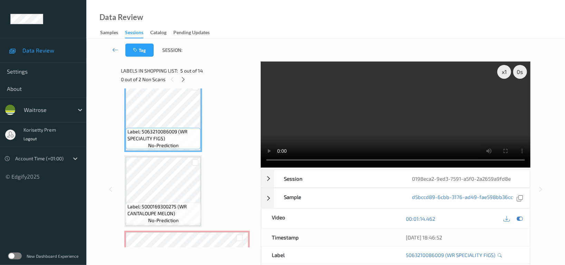
scroll to position [332, 0]
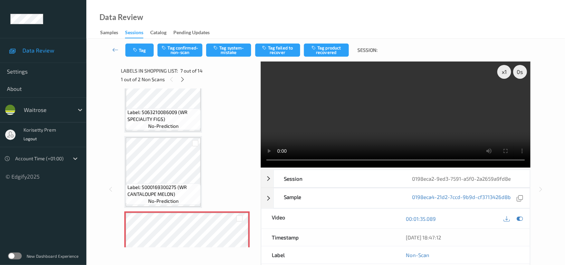
click at [400, 118] on video at bounding box center [396, 114] width 270 height 106
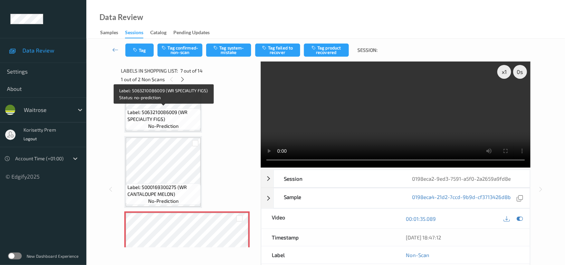
click at [169, 114] on span "Label: 5063210086009 (WR SPECIALITY FIGS)" at bounding box center [163, 116] width 72 height 14
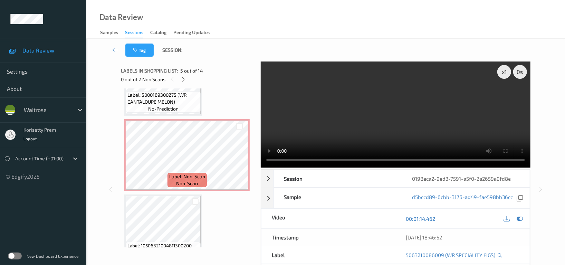
scroll to position [470, 0]
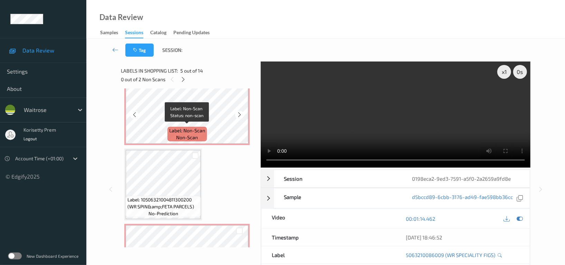
click span "non-scan"
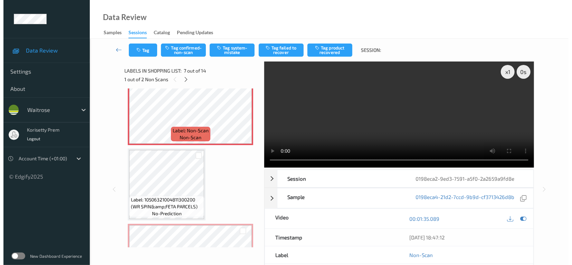
scroll to position [425, 0]
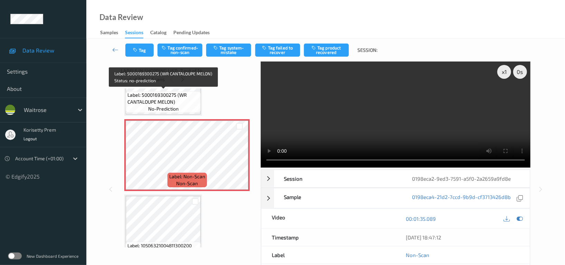
click span "Label: 5000169300275 (WR CANTALOUPE MELON)"
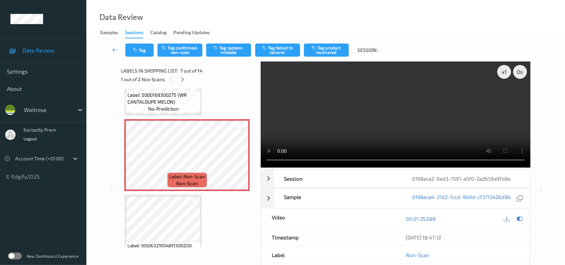
click video
click button "Tag system-mistake"
click icon "button"
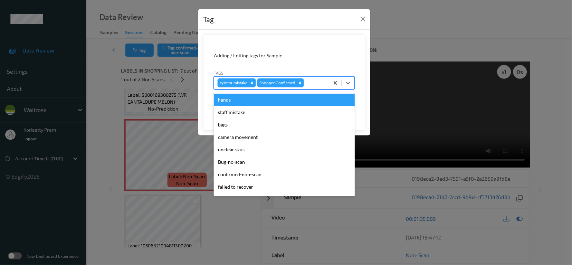
click div
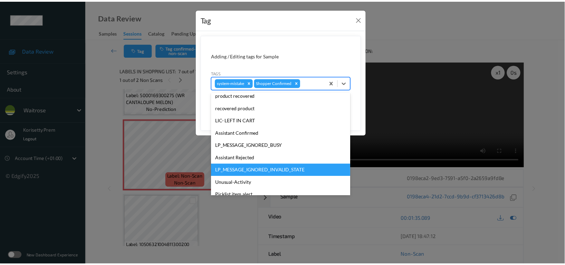
scroll to position [147, 0]
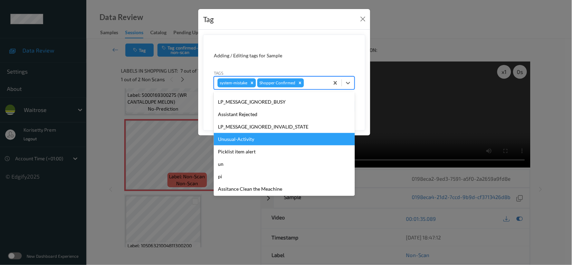
click div "Unusual-Activity"
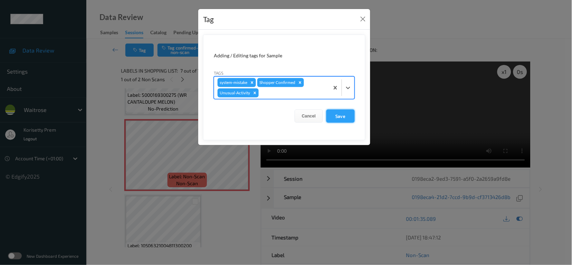
click button "Save"
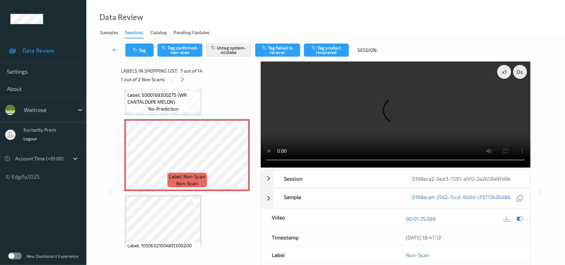
click video
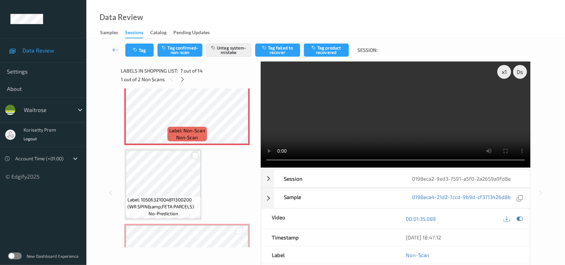
scroll to position [516, 0]
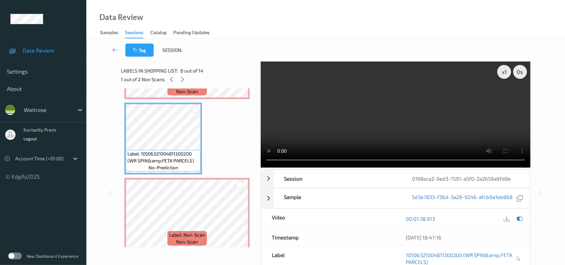
click video
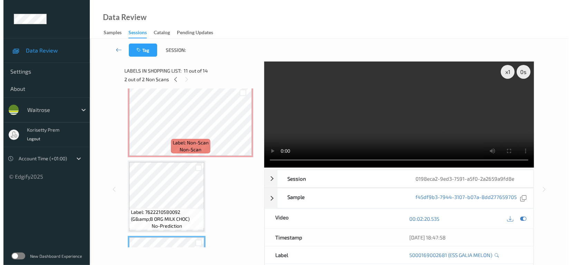
scroll to position [563, 0]
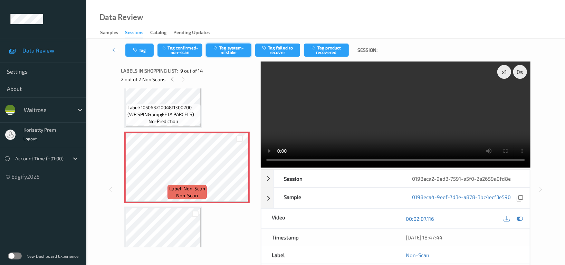
click button "Tag system-mistake"
click button "Tag"
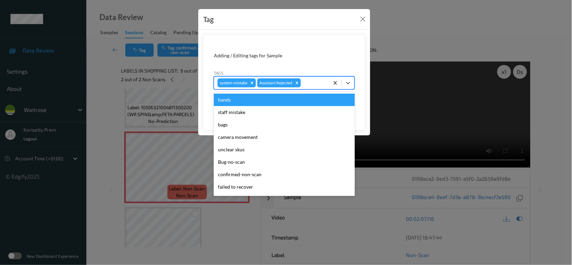
click div
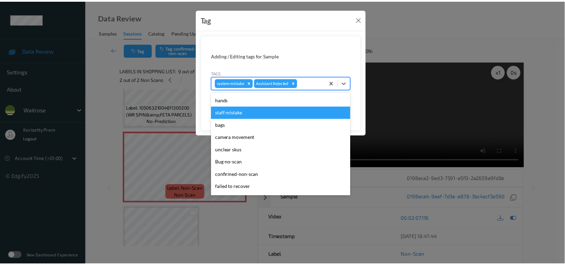
scroll to position [147, 0]
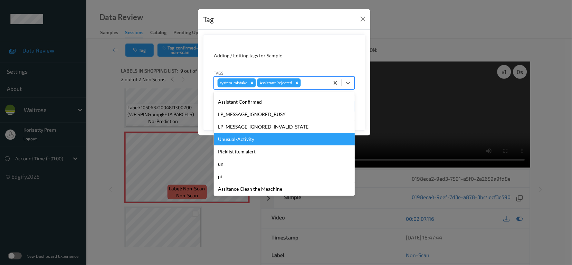
click div "Unusual-Activity"
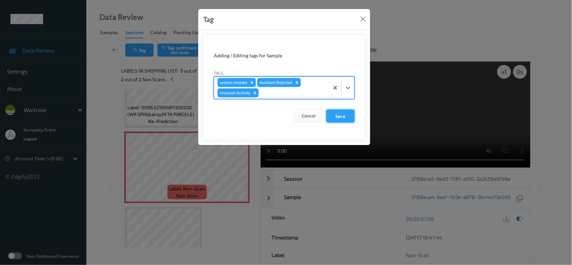
click button "Save"
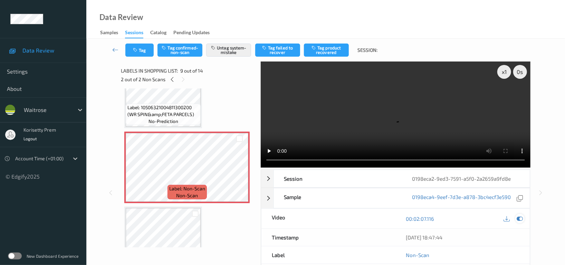
click div
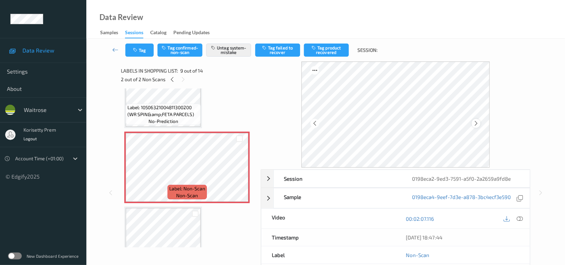
click icon
click button "Tag"
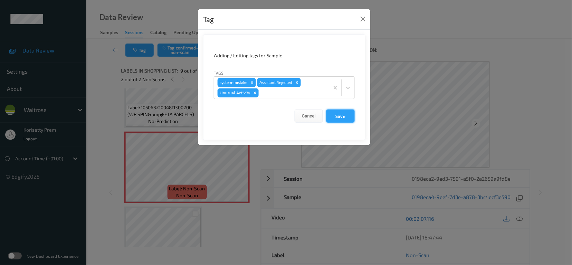
click button "Save"
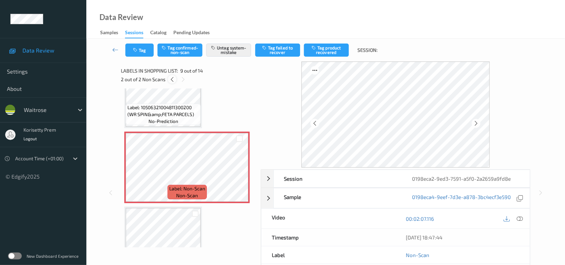
click icon
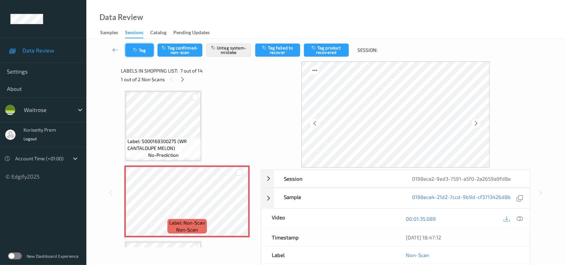
click button "Tag"
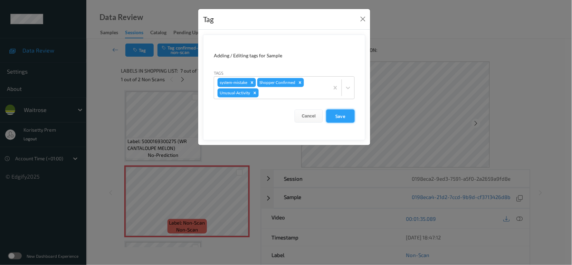
click button "Save"
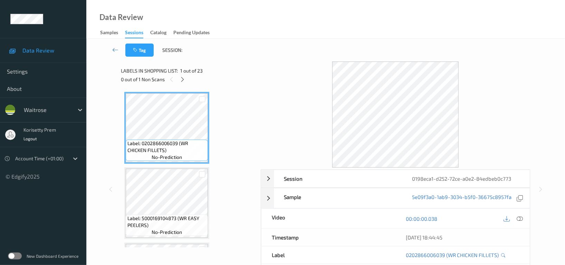
click at [342, 26] on div "Data Review Samples Sessions Catalog Pending Updates" at bounding box center [325, 19] width 479 height 39
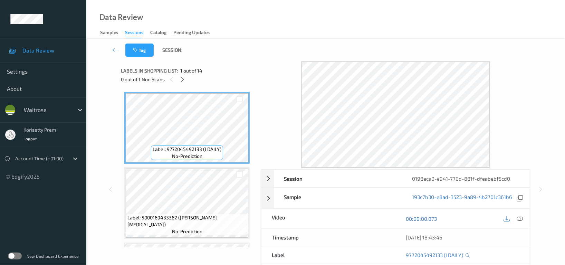
click at [329, 33] on div "Data Review Samples Sessions Catalog Pending Updates" at bounding box center [325, 19] width 479 height 39
